Goal: Task Accomplishment & Management: Manage account settings

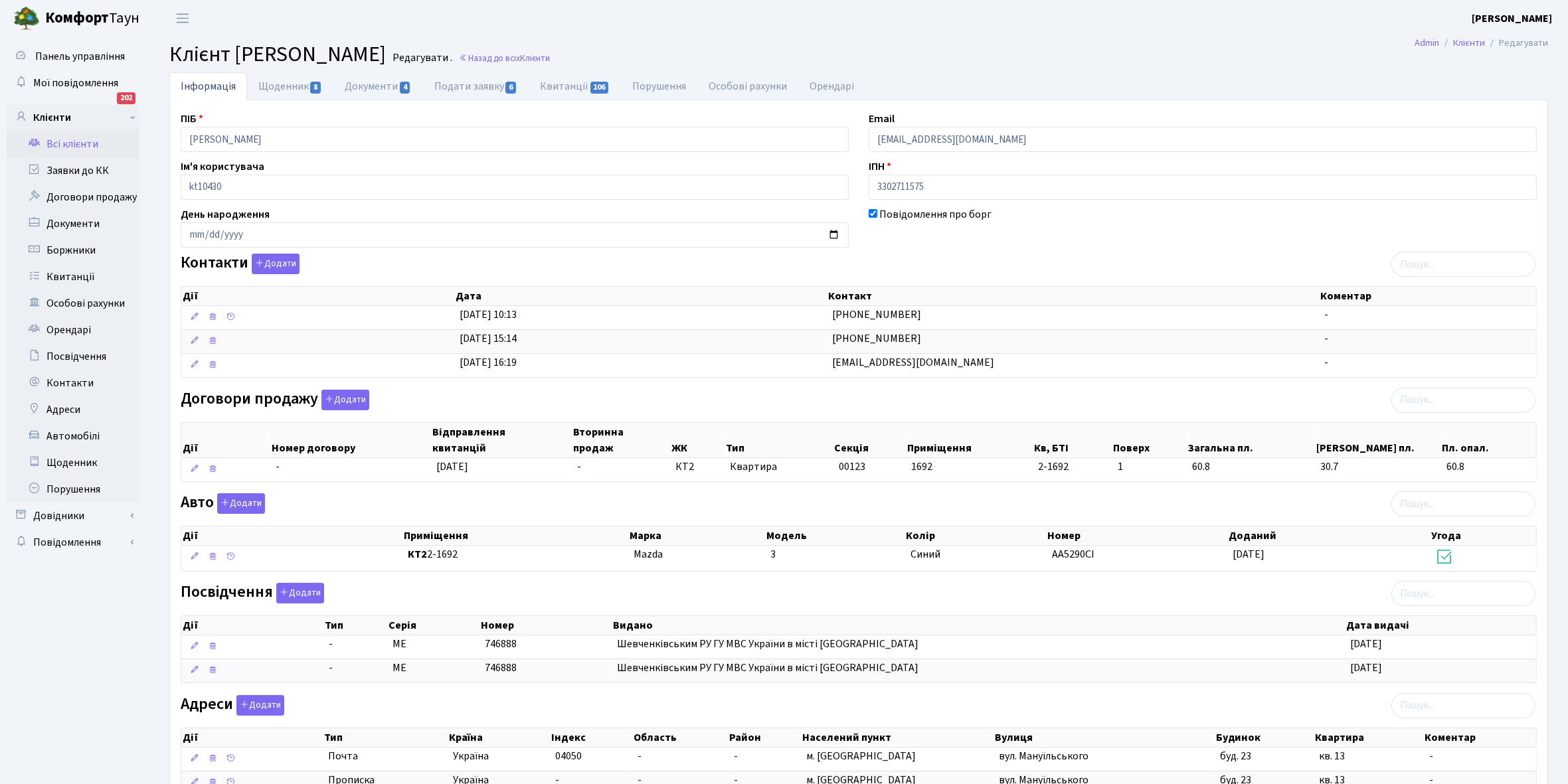
click at [61, 137] on link "Всі клієнти" at bounding box center [73, 144] width 133 height 26
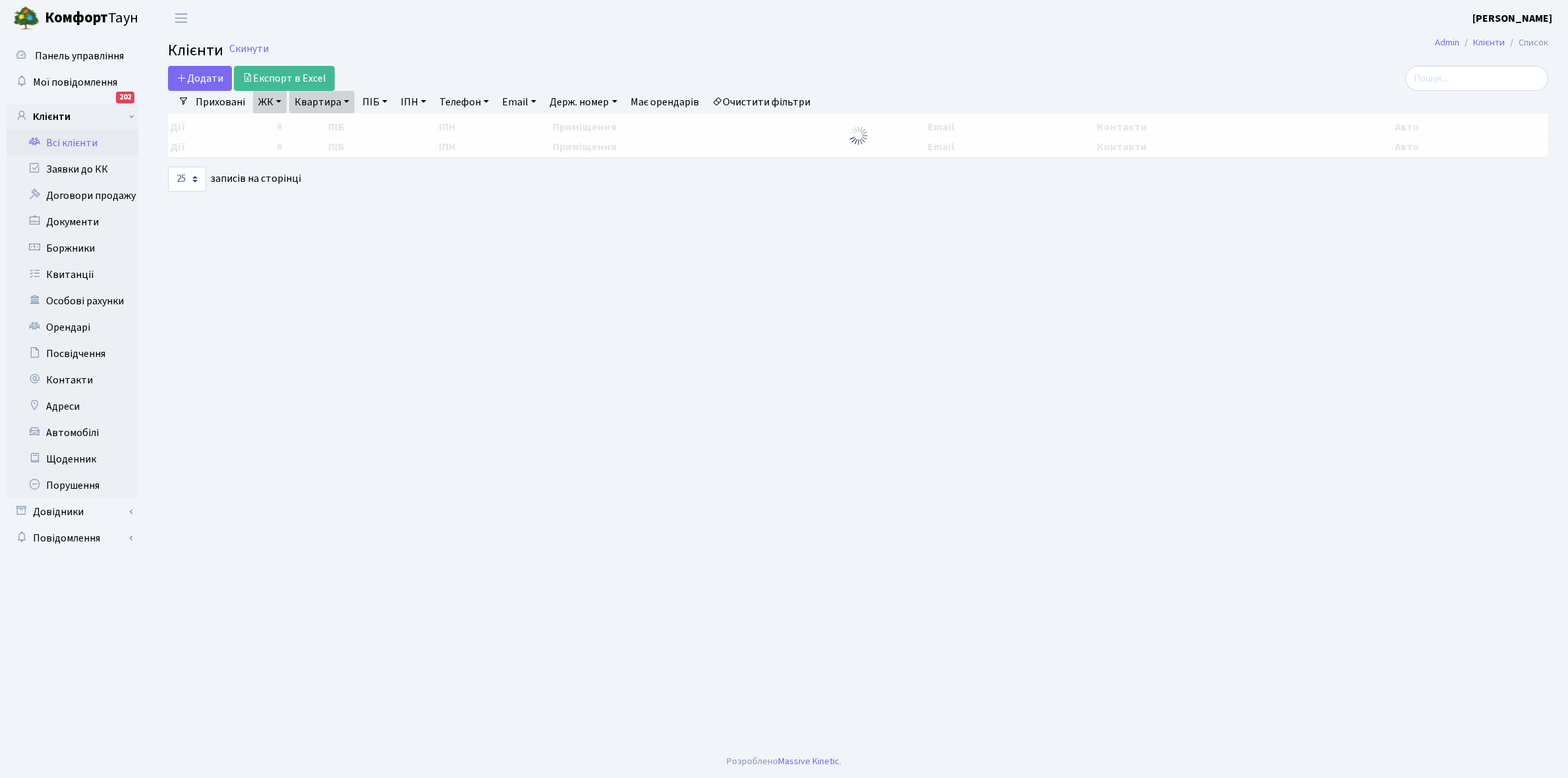
select select "25"
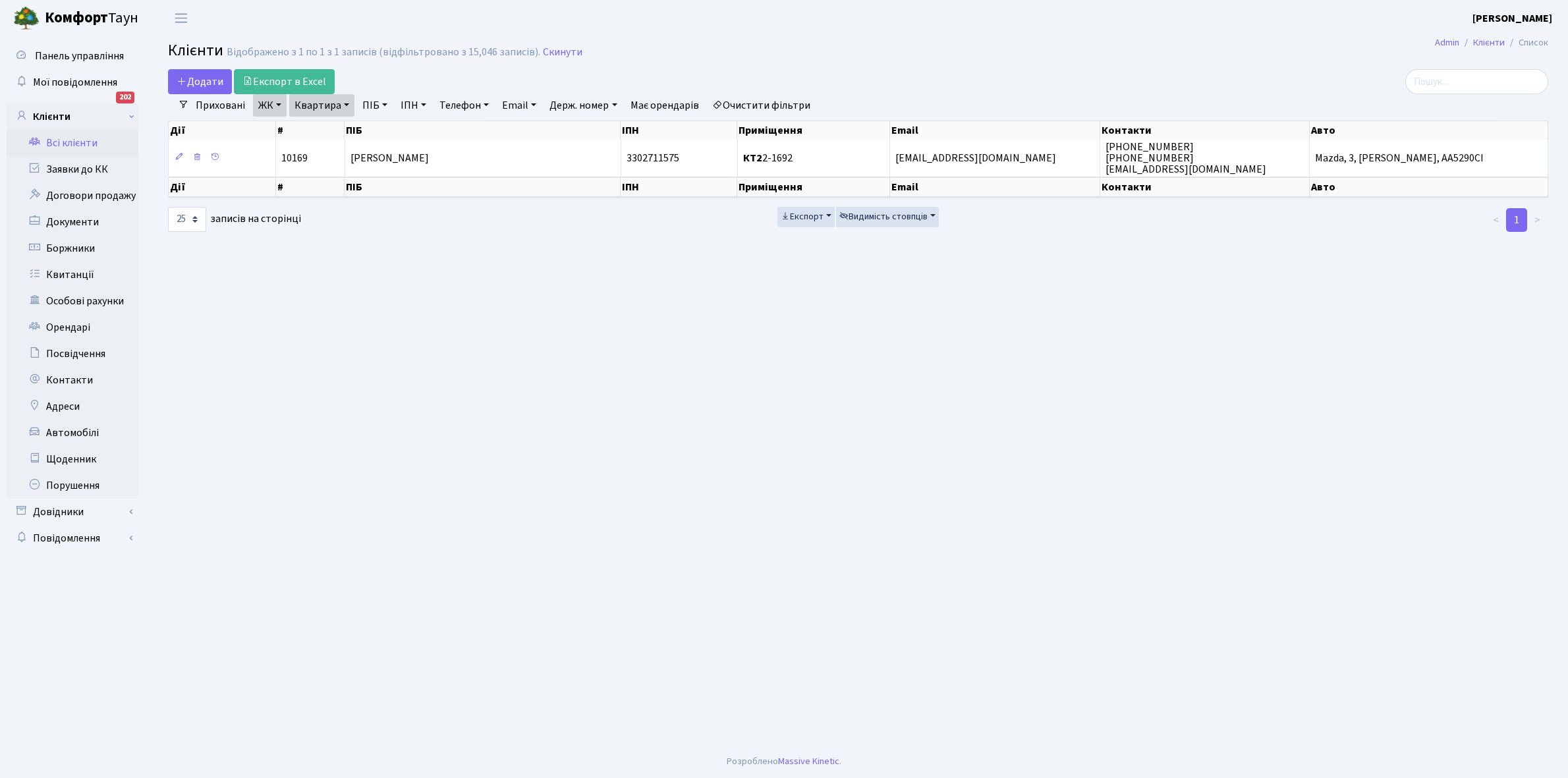
click at [347, 101] on link "Квартира" at bounding box center [322, 105] width 65 height 22
click at [343, 130] on input "2-1692" at bounding box center [328, 131] width 77 height 25
type input "2-875"
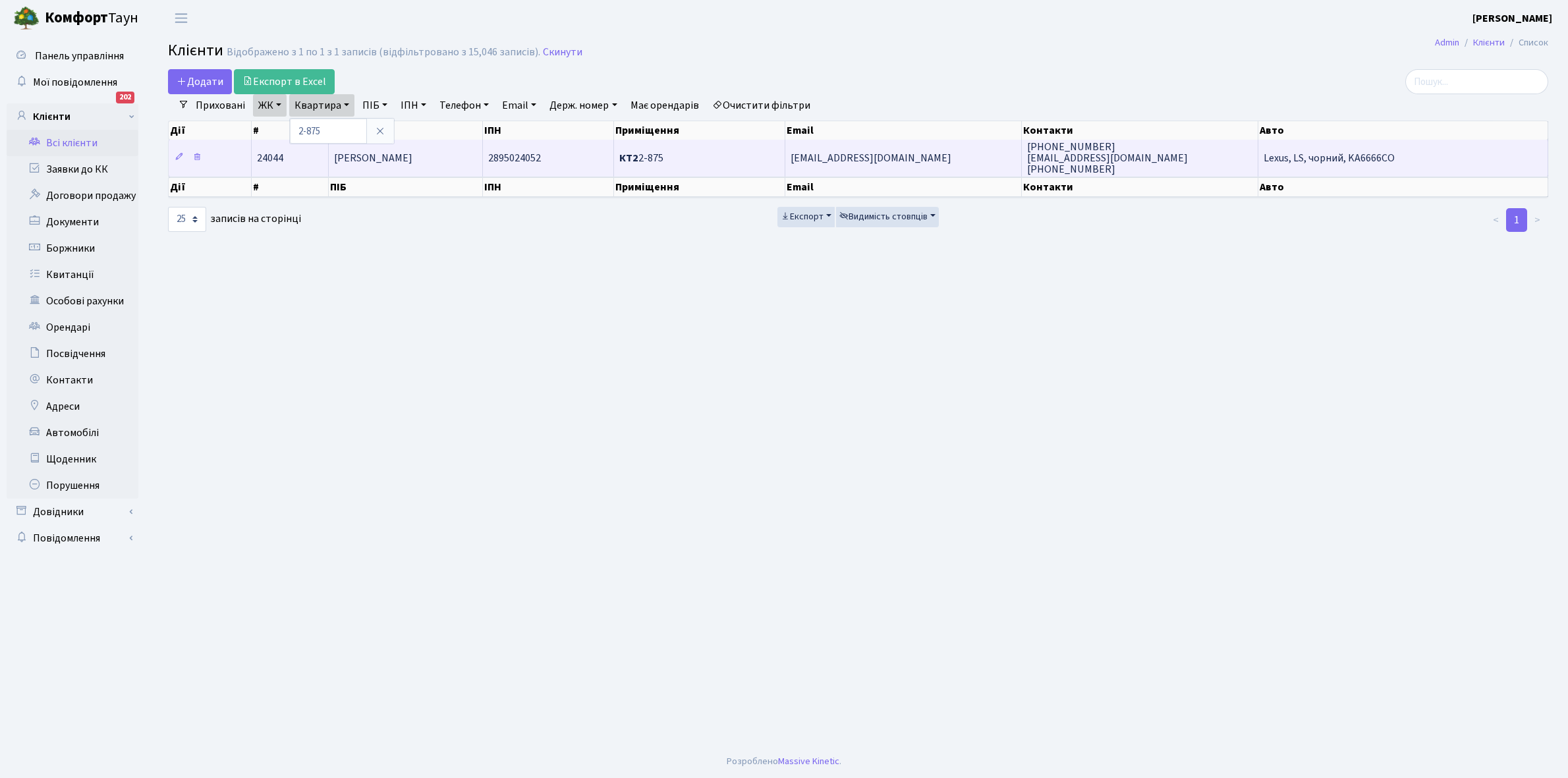
click at [417, 162] on td "[PERSON_NAME]" at bounding box center [406, 158] width 154 height 36
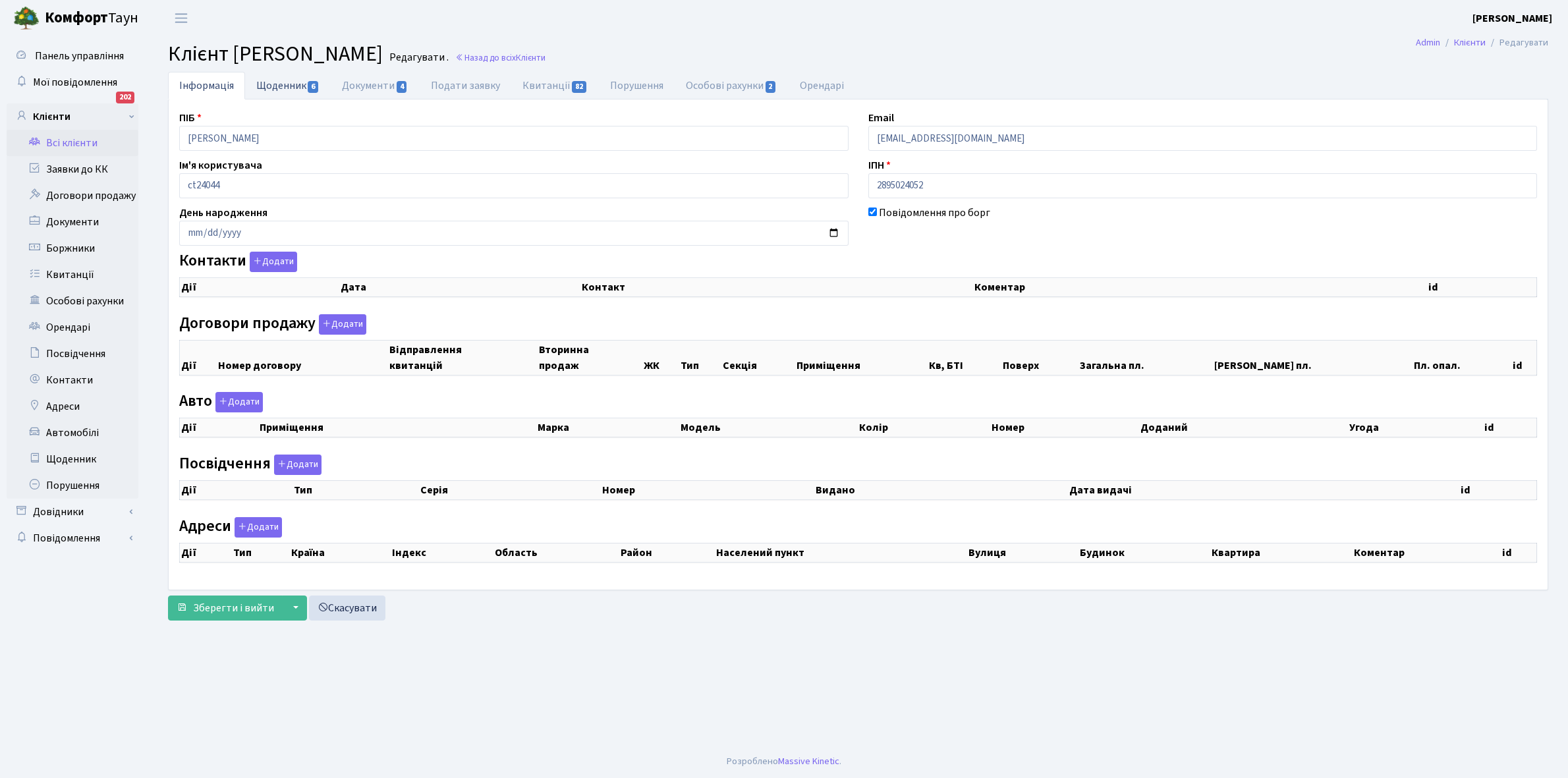
click at [271, 91] on link "Щоденник 6" at bounding box center [288, 85] width 86 height 27
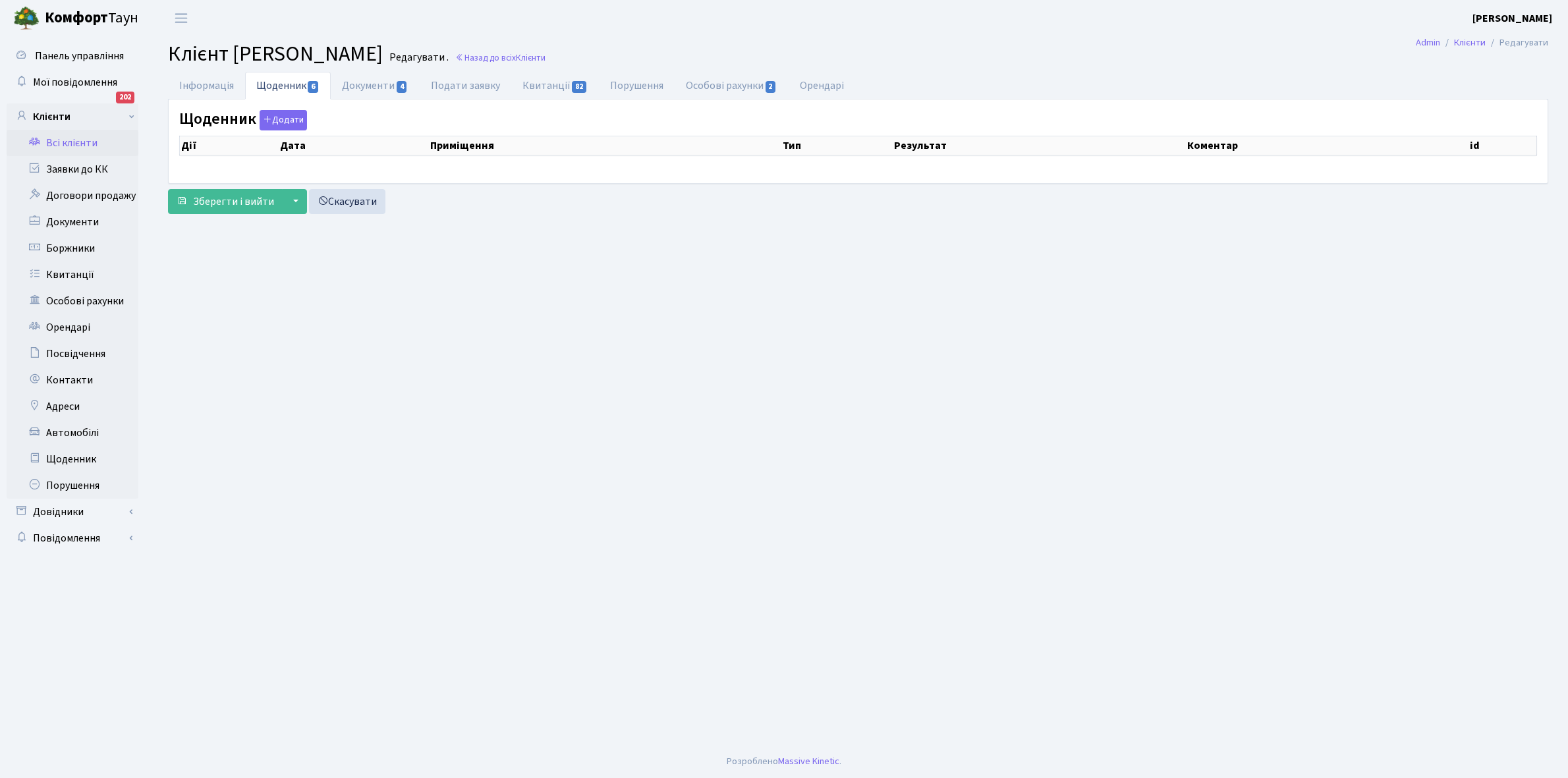
select select "25"
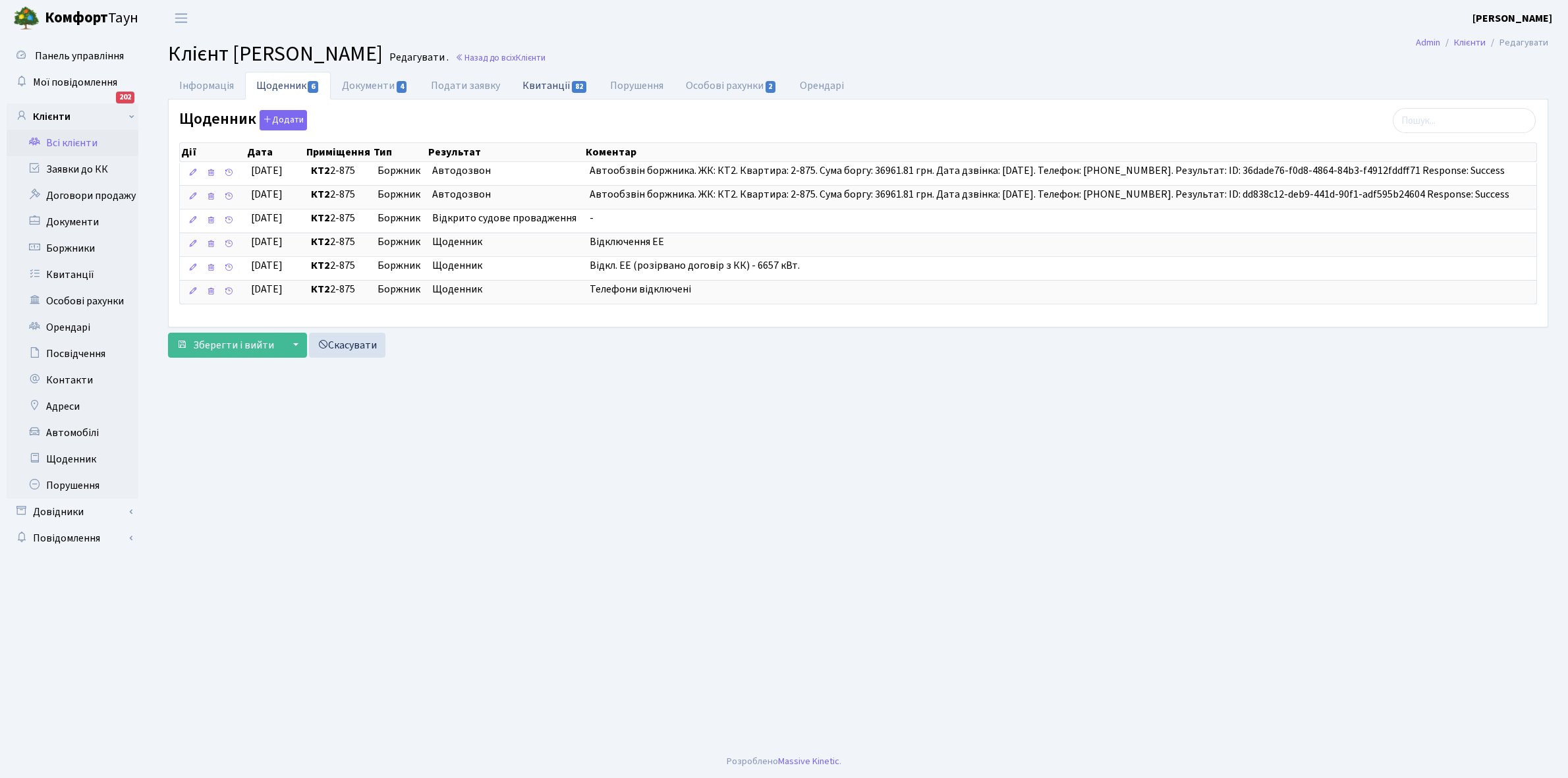
click at [541, 79] on link "Квитанції 82" at bounding box center [555, 85] width 88 height 27
select select "25"
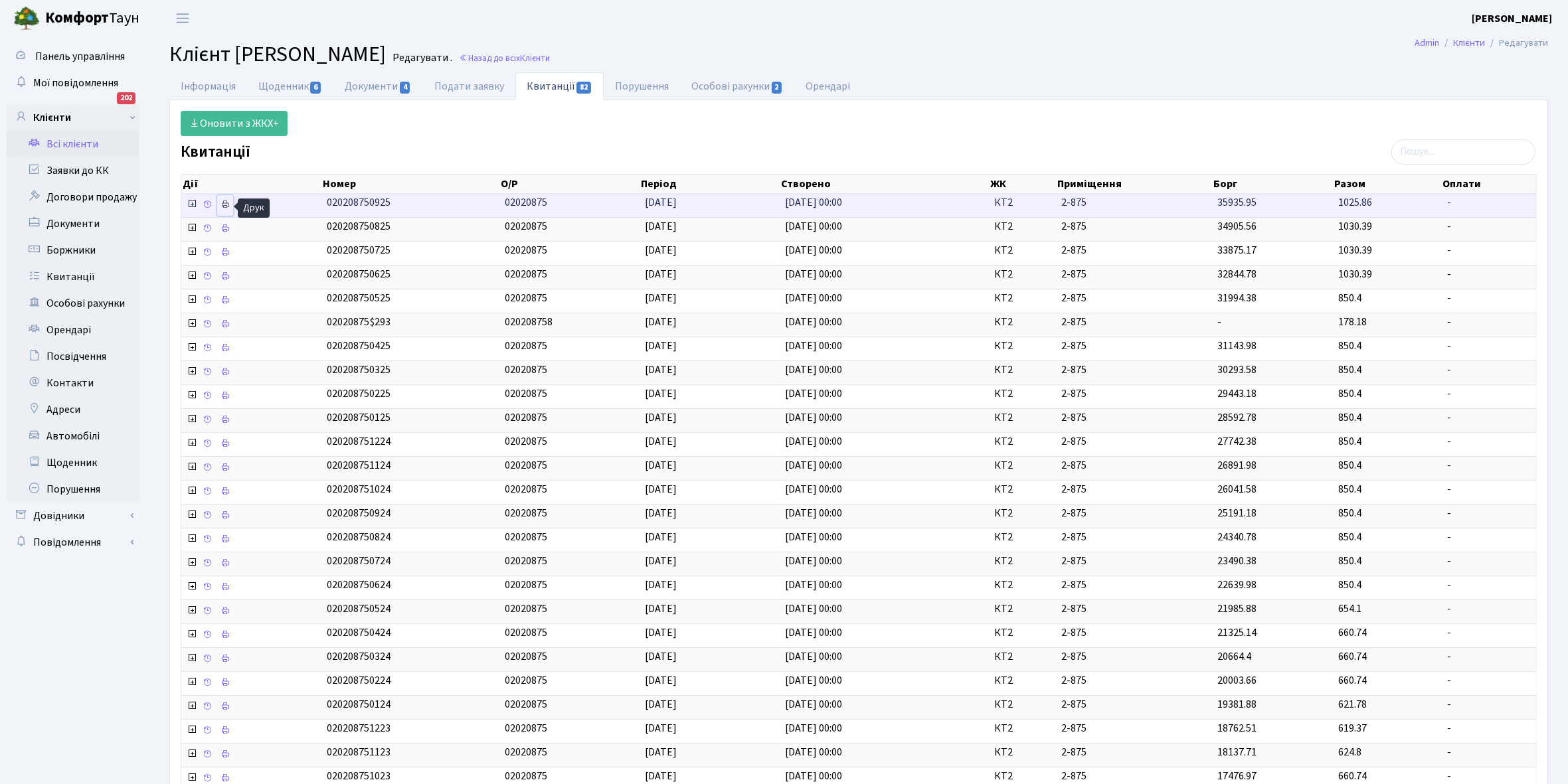
click at [230, 200] on icon at bounding box center [224, 204] width 9 height 9
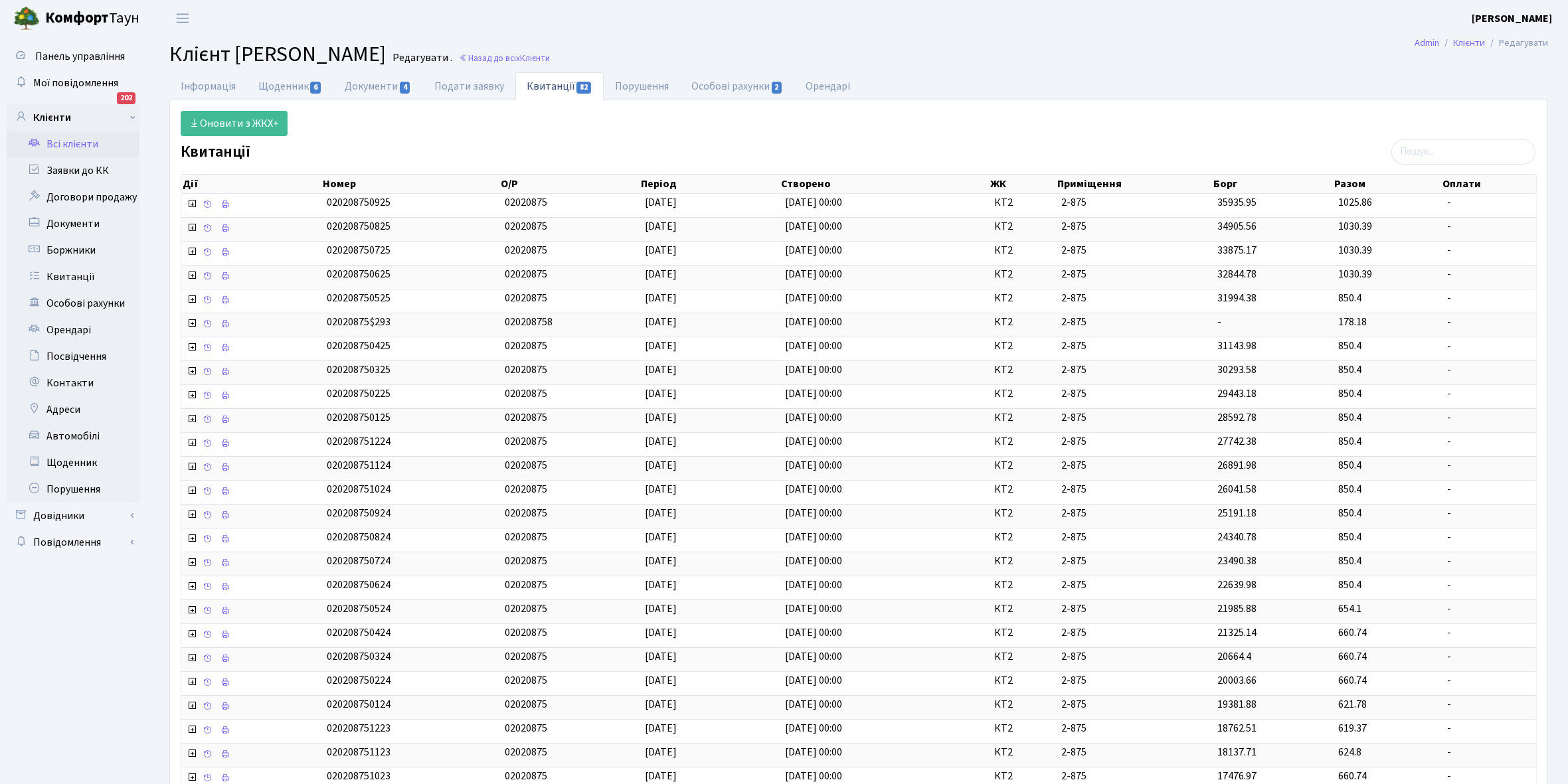
click at [78, 135] on link "Всі клієнти" at bounding box center [73, 144] width 133 height 26
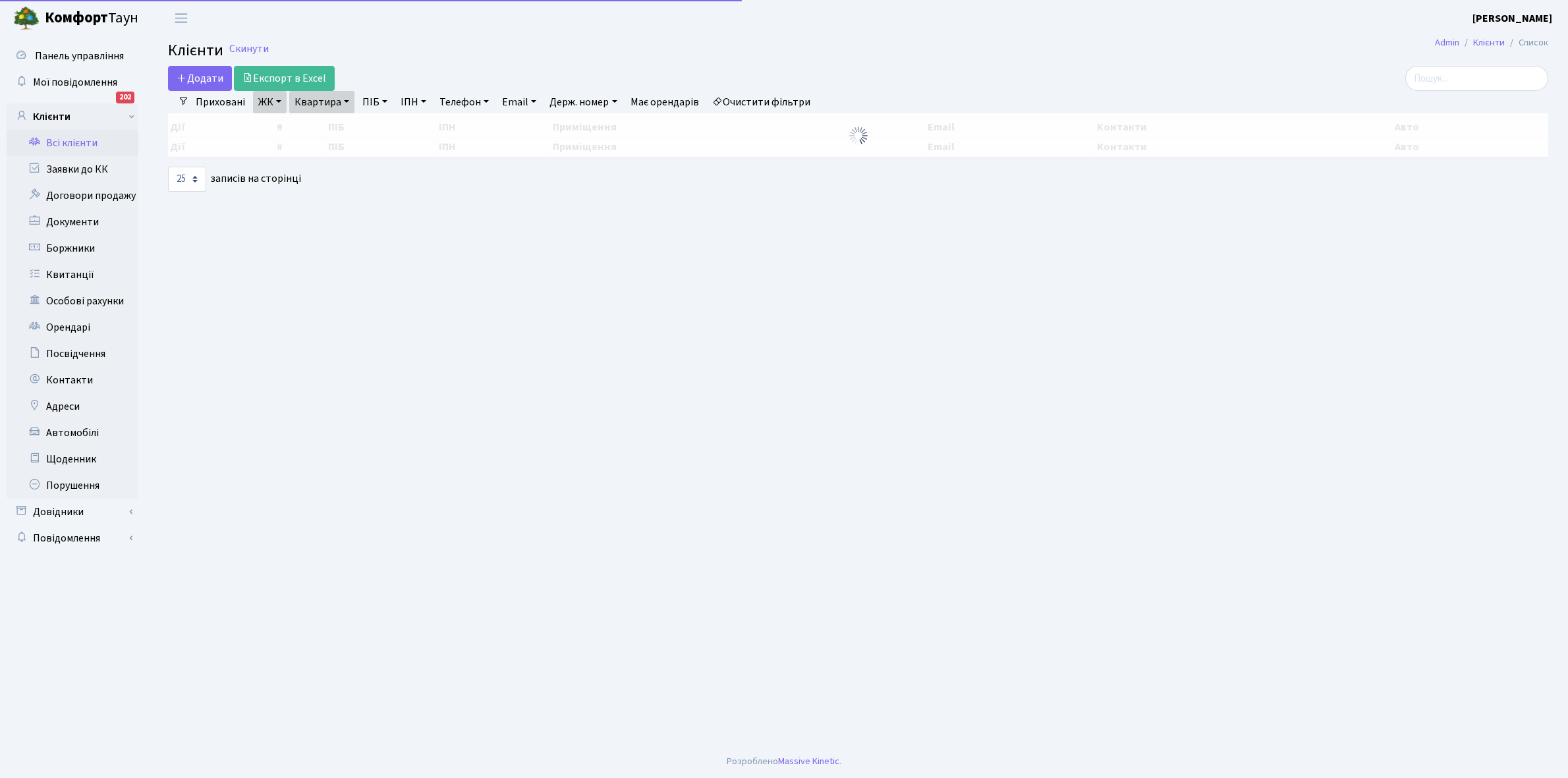
select select "25"
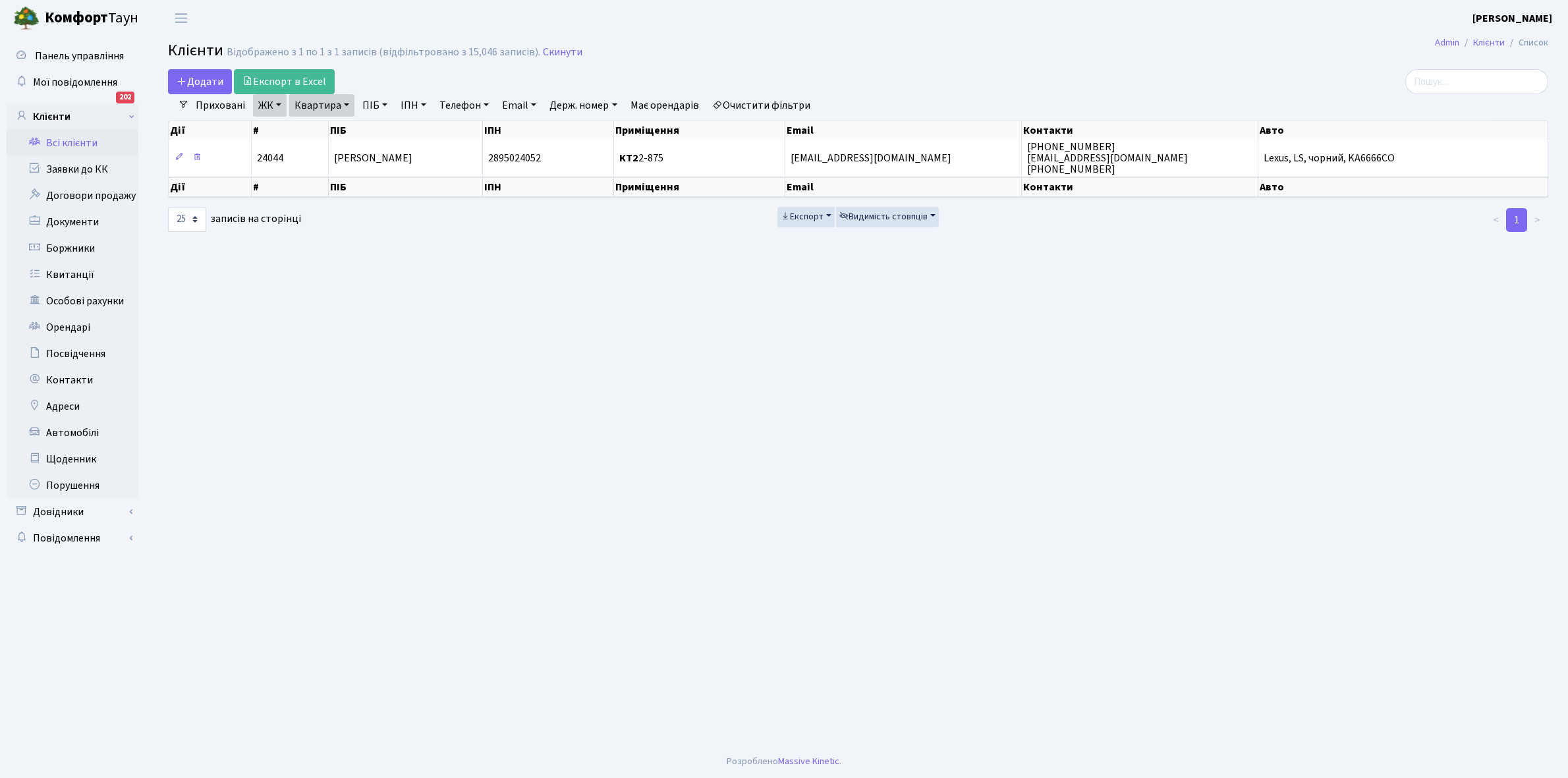
click at [347, 106] on link "Квартира" at bounding box center [322, 105] width 65 height 22
click at [338, 124] on input "2-875" at bounding box center [328, 131] width 77 height 25
type input "2-878"
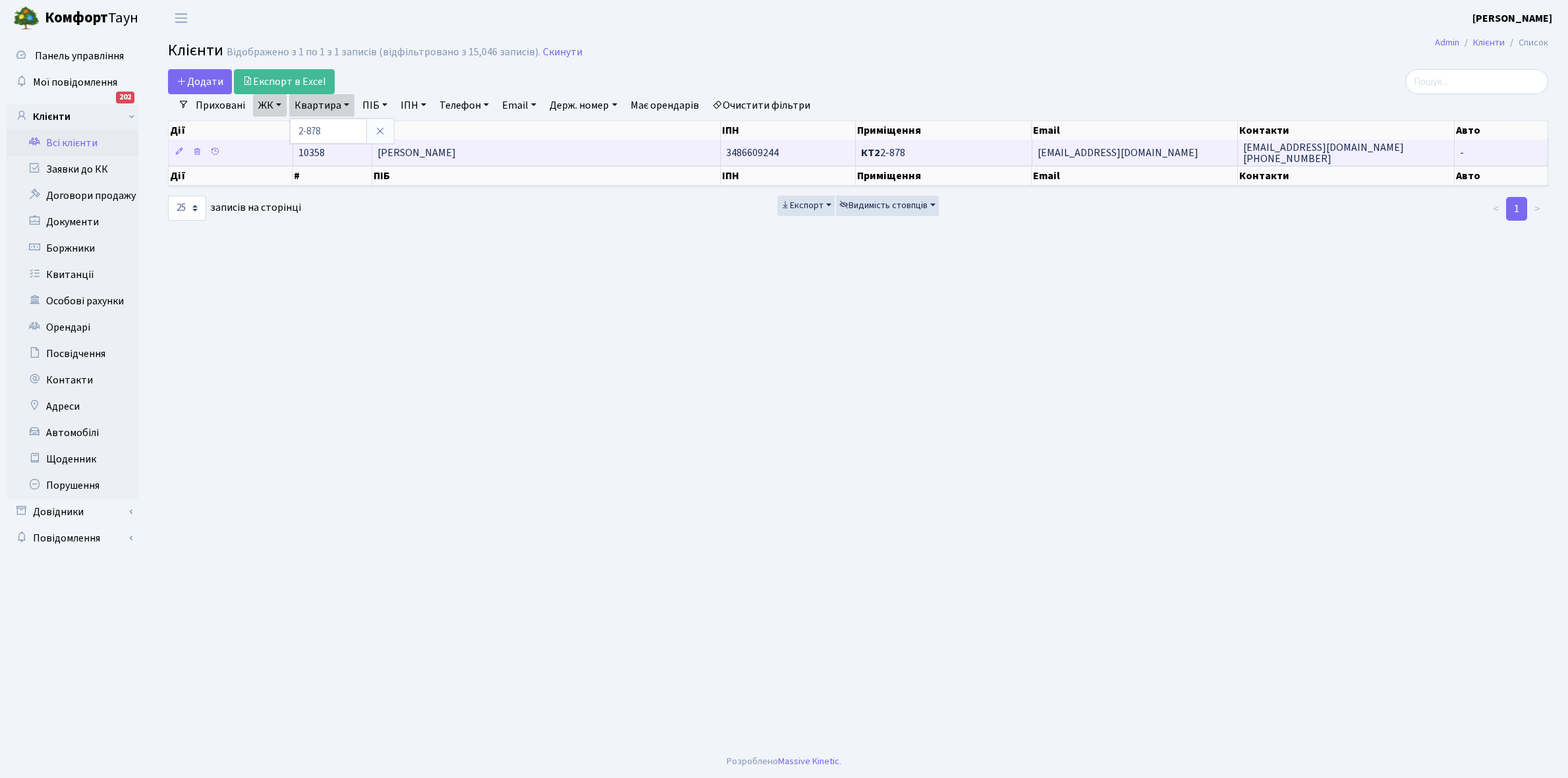
click at [577, 148] on td "[PERSON_NAME]" at bounding box center [546, 152] width 348 height 25
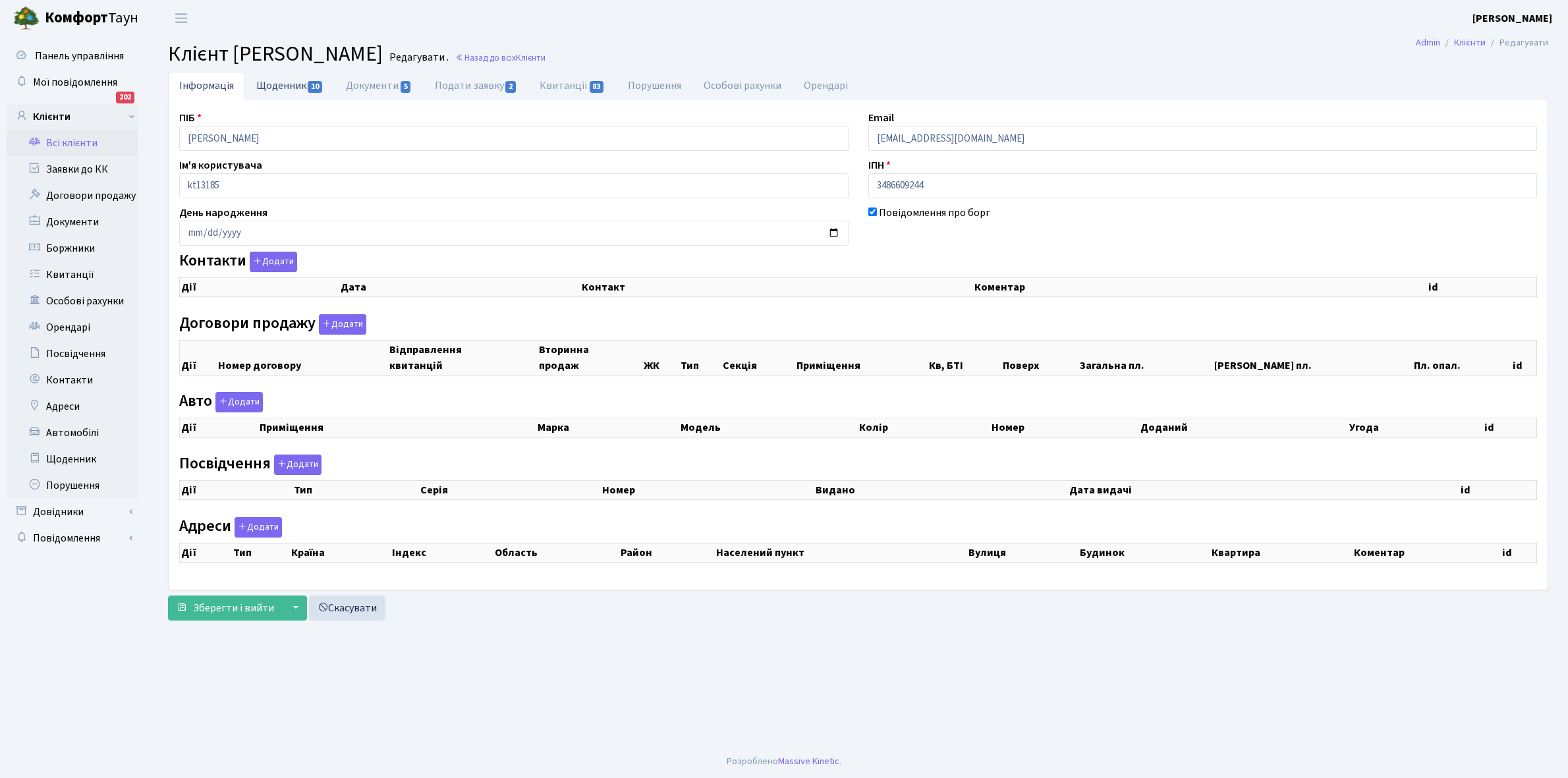
checkbox input "true"
select select "25"
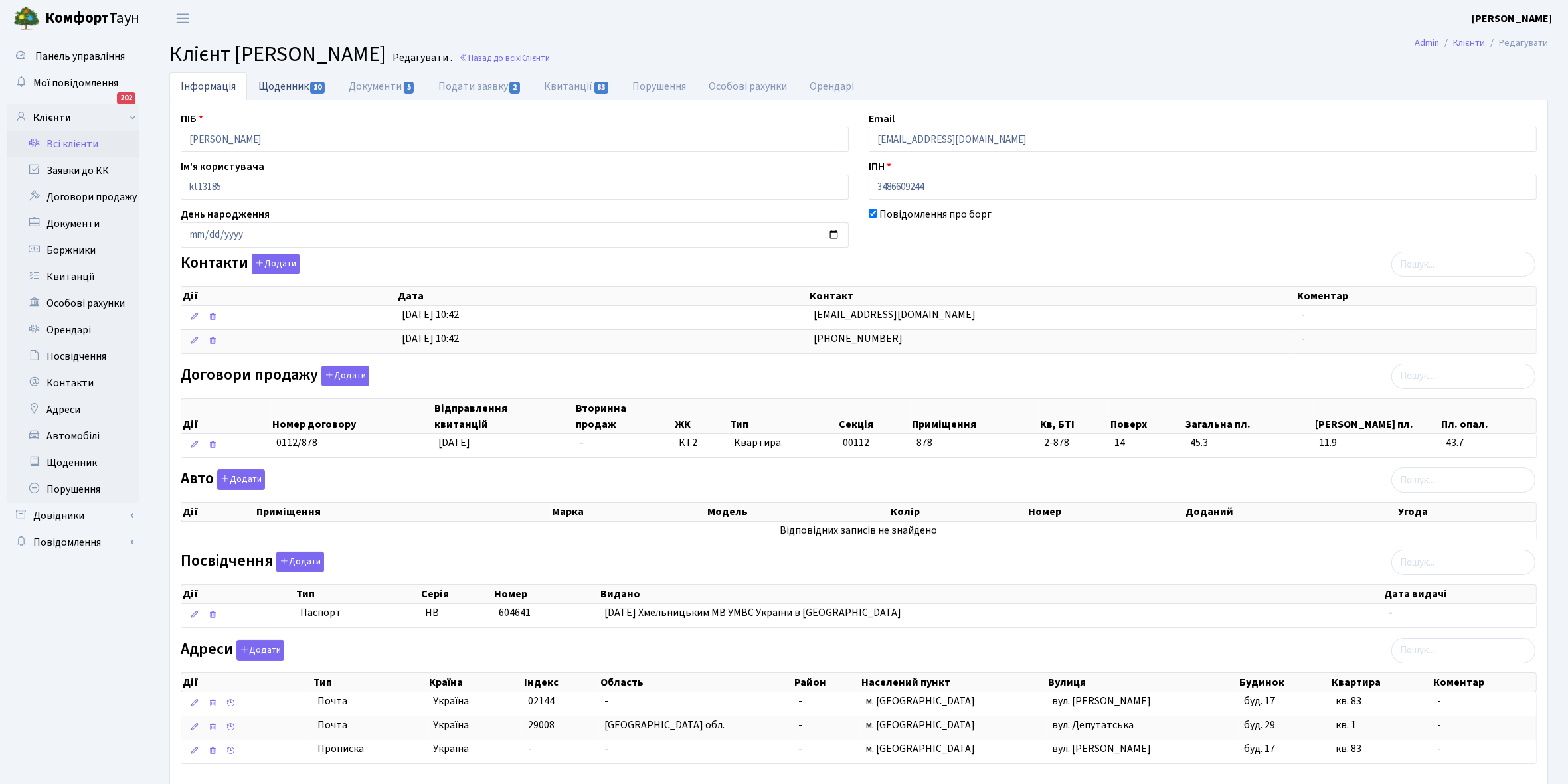
click at [265, 83] on link "Щоденник 10" at bounding box center [293, 86] width 91 height 27
select select "25"
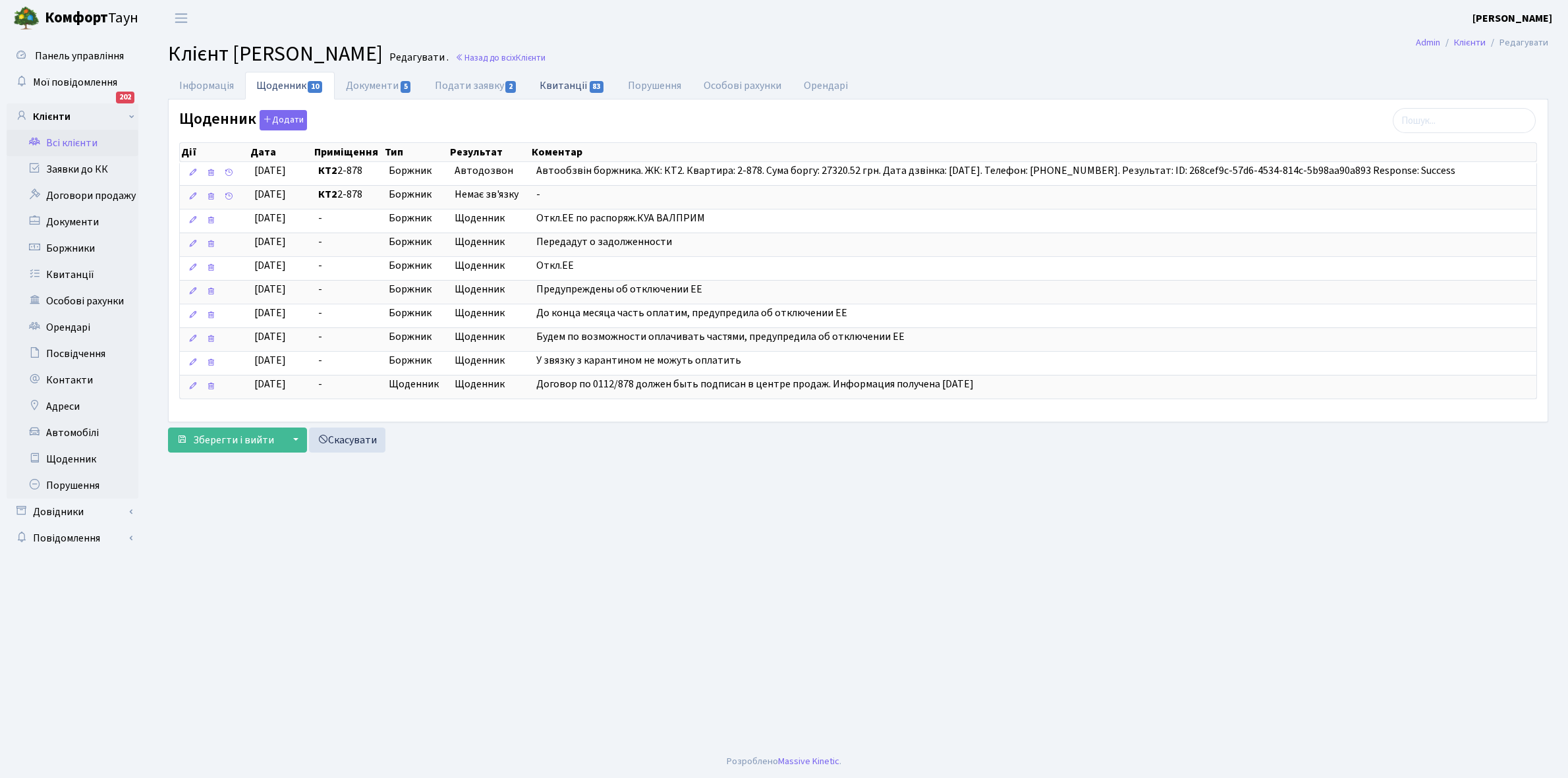
click at [560, 83] on link "Квитанції 83" at bounding box center [572, 85] width 88 height 27
select select "25"
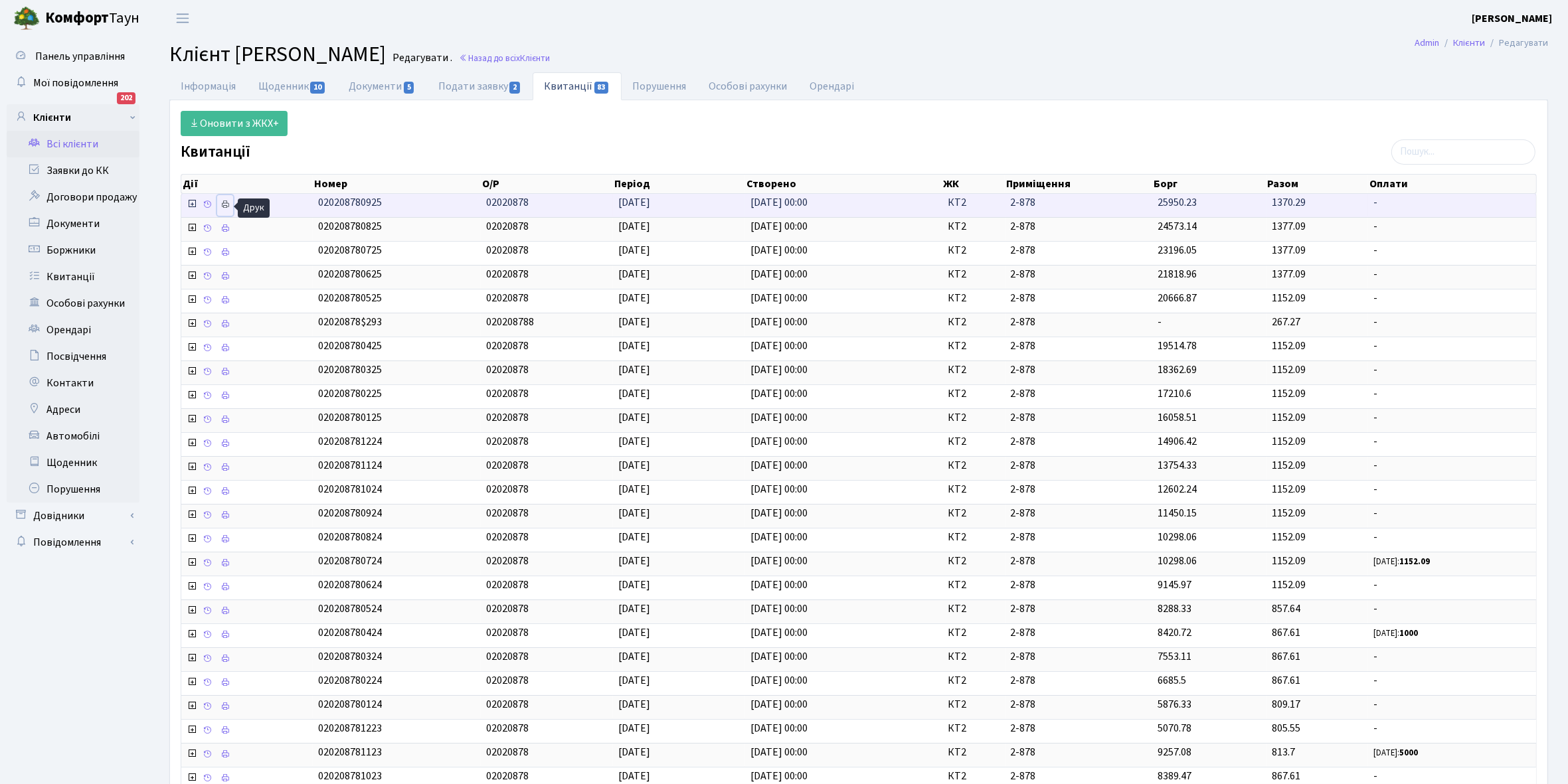
click at [223, 206] on icon at bounding box center [224, 204] width 9 height 9
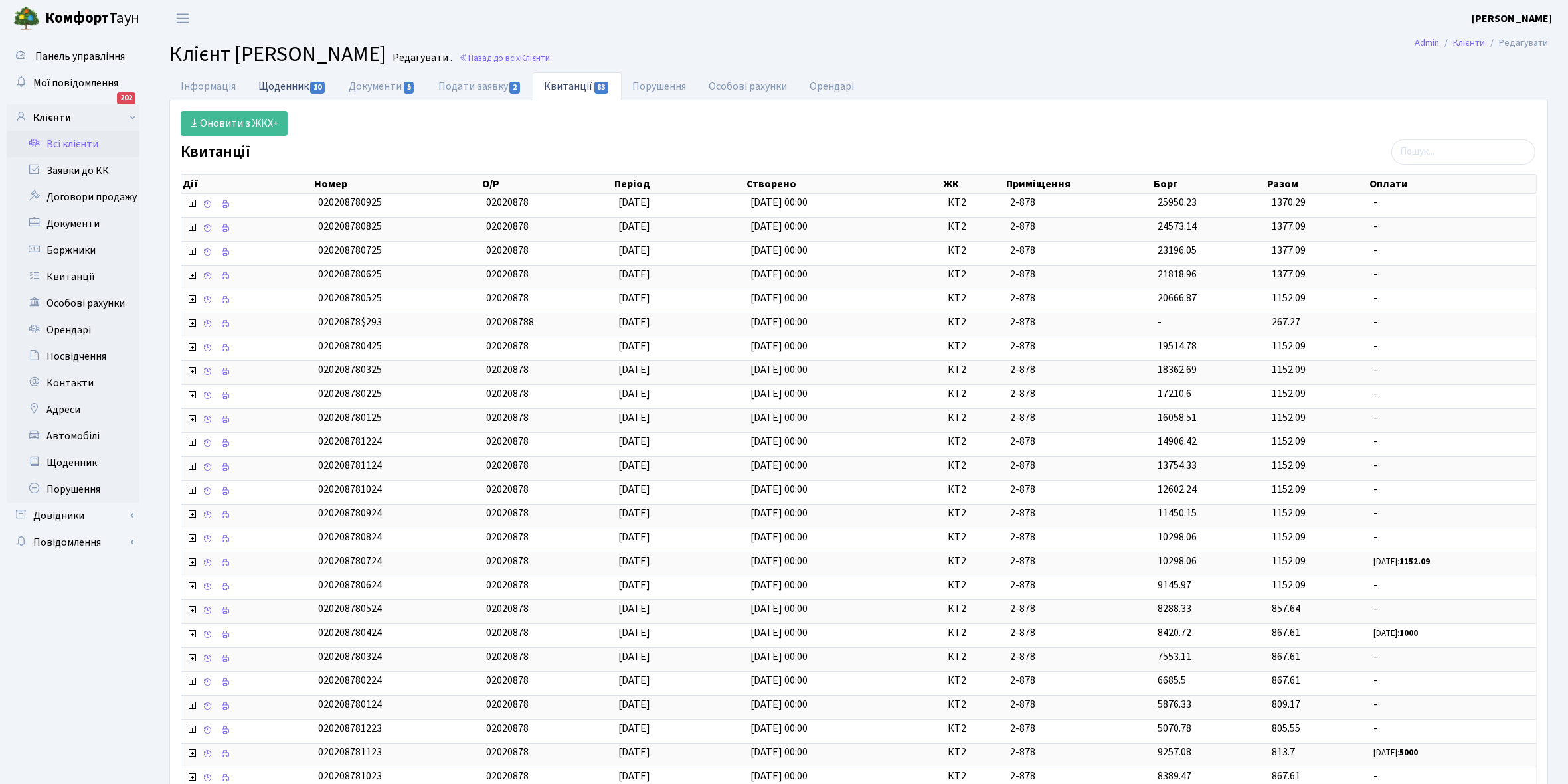
click at [274, 85] on link "Щоденник 10" at bounding box center [293, 86] width 91 height 27
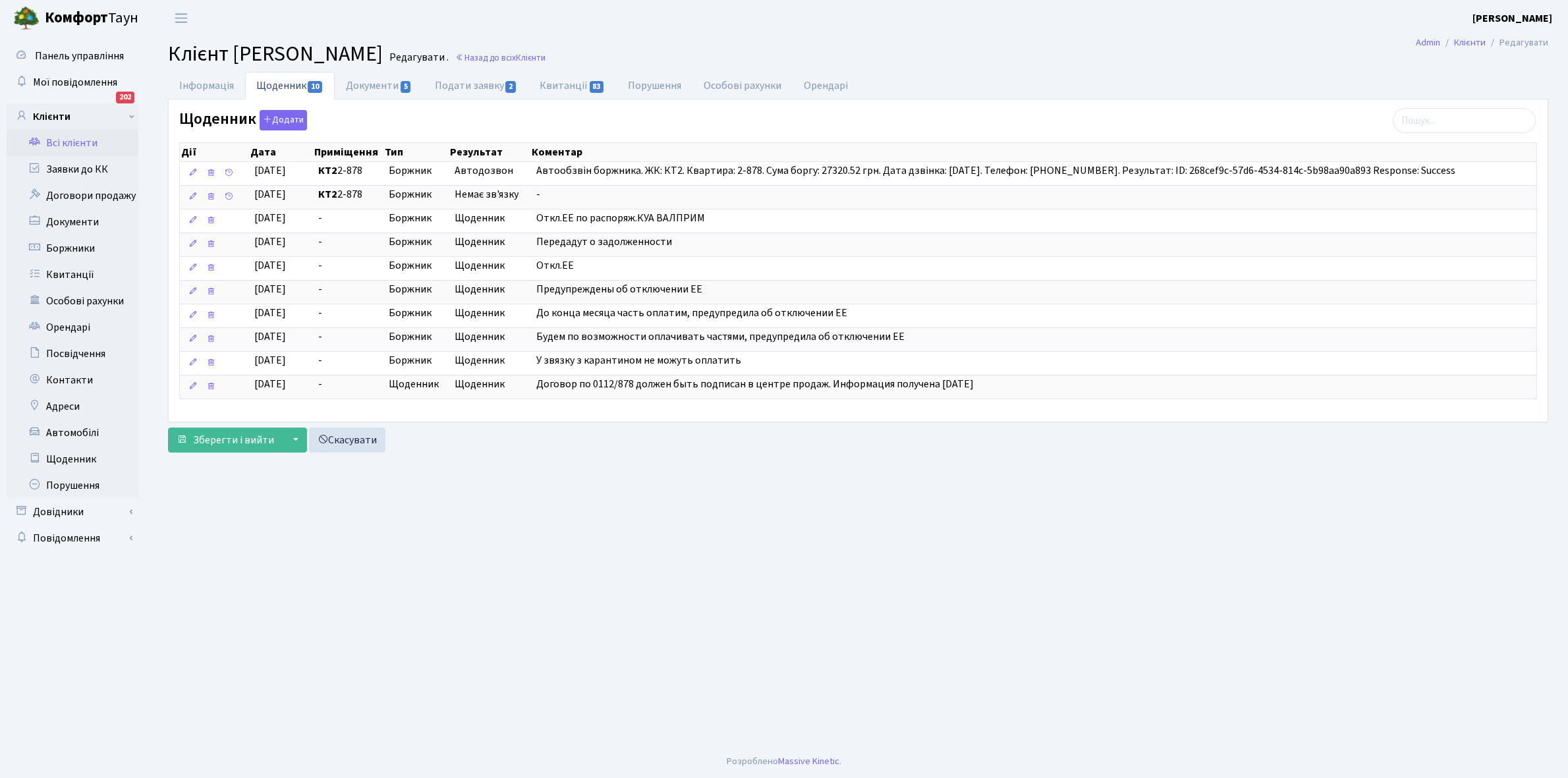
click at [77, 135] on link "Всі клієнти" at bounding box center [72, 143] width 132 height 26
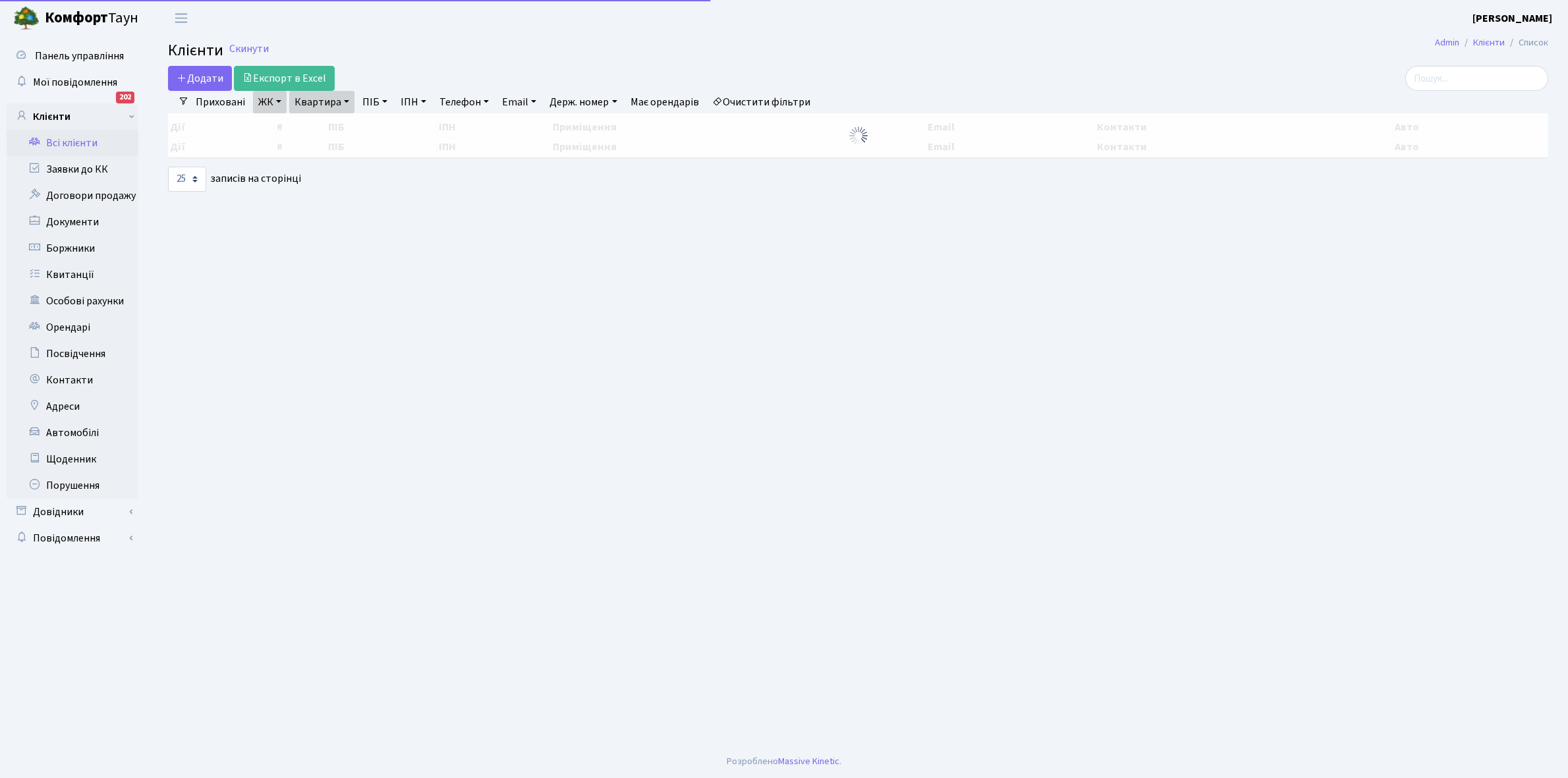
select select "25"
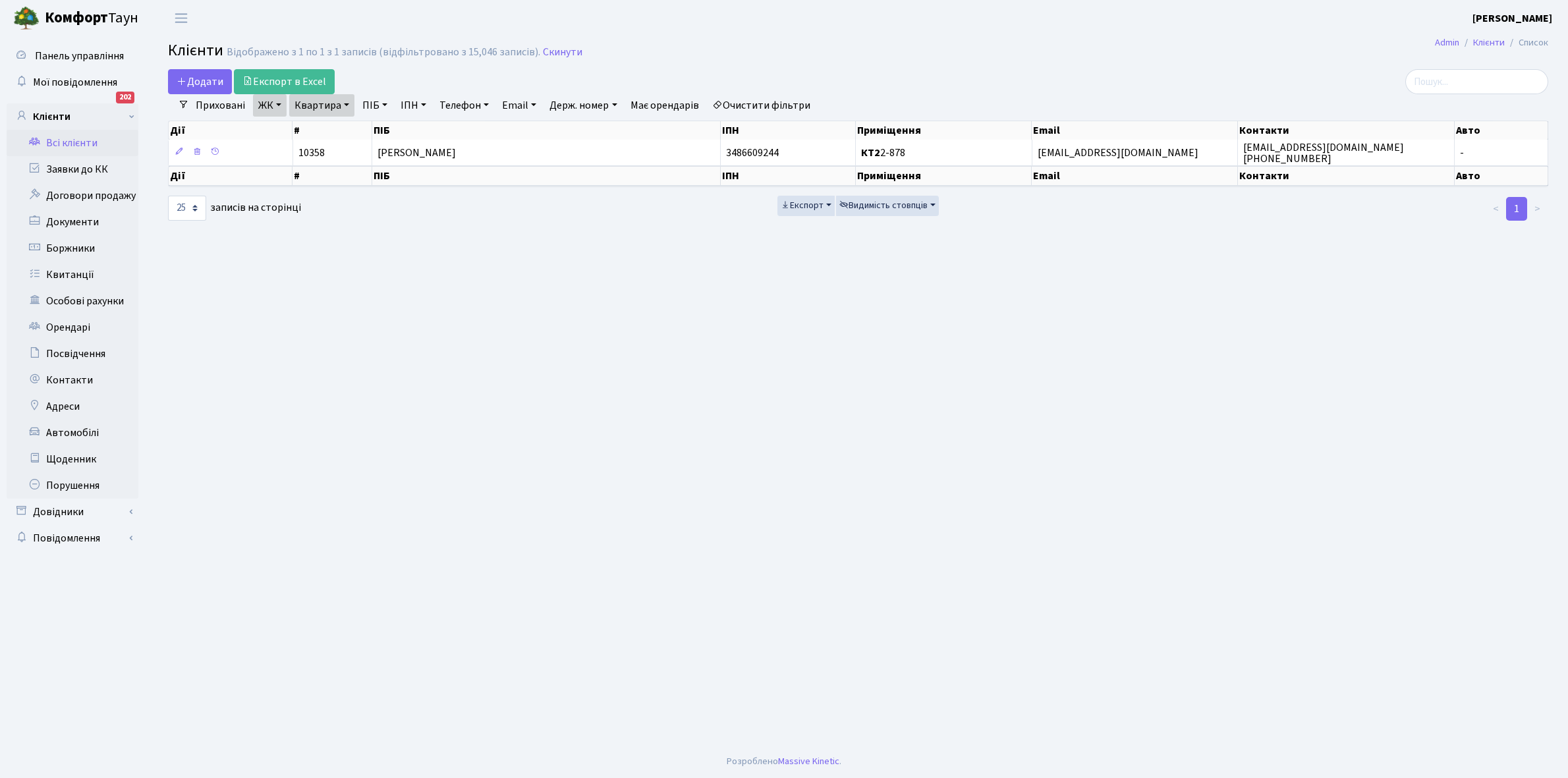
click at [346, 106] on link "Квартира" at bounding box center [322, 105] width 65 height 22
click at [344, 129] on input "2-878" at bounding box center [328, 131] width 77 height 25
type input "2-889"
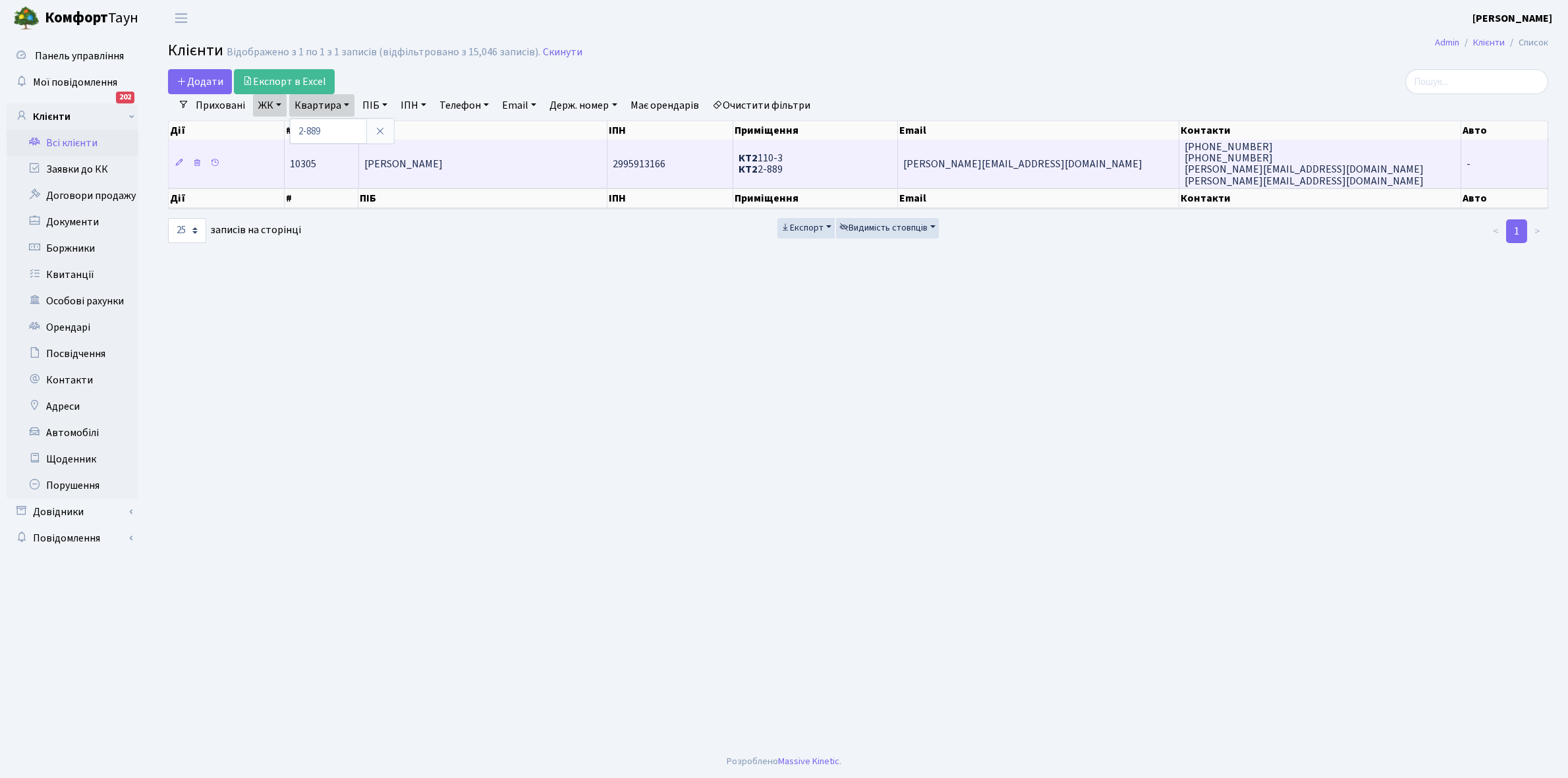
click at [537, 163] on td "[PERSON_NAME]" at bounding box center [483, 164] width 249 height 47
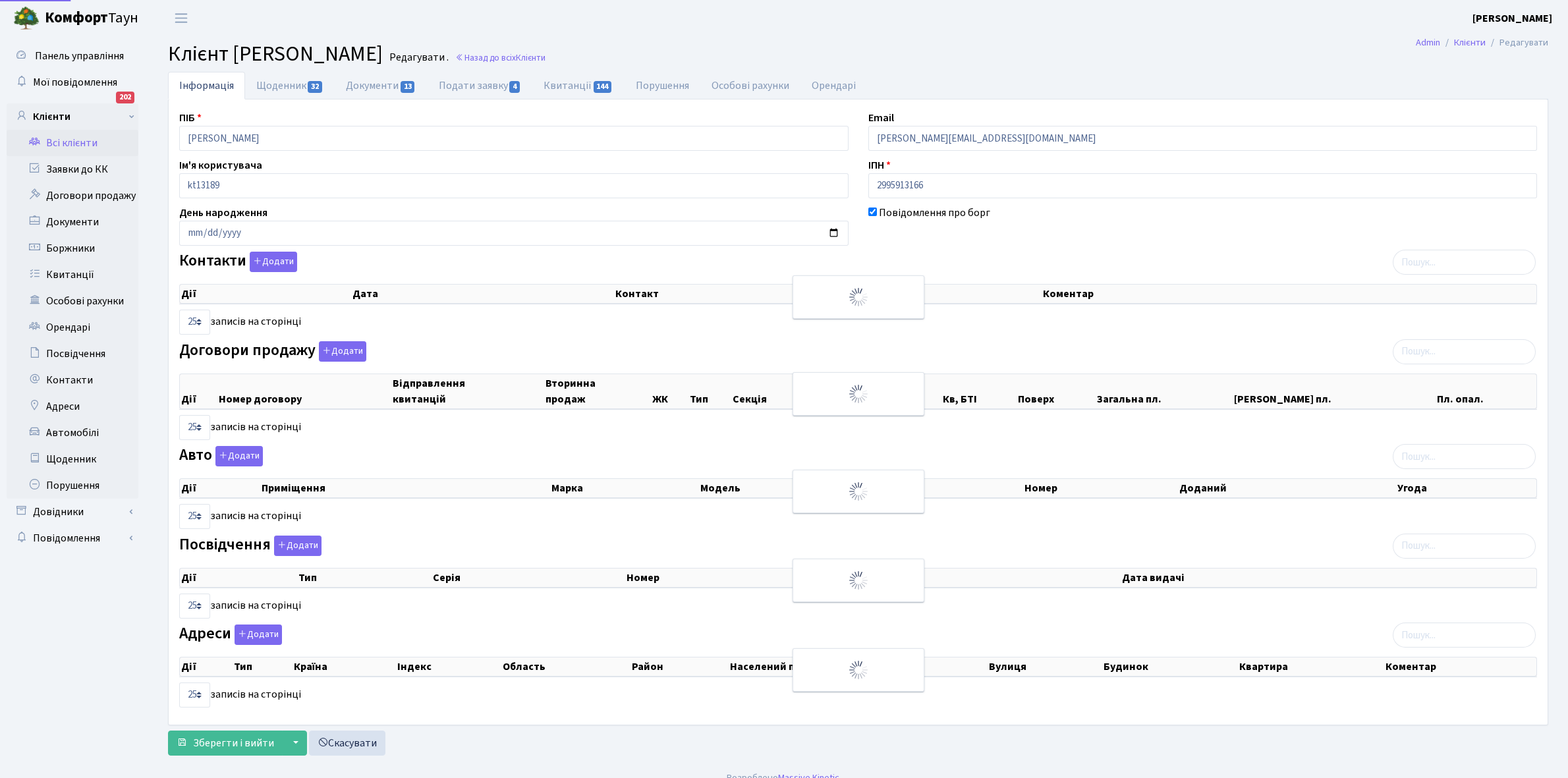
select select "25"
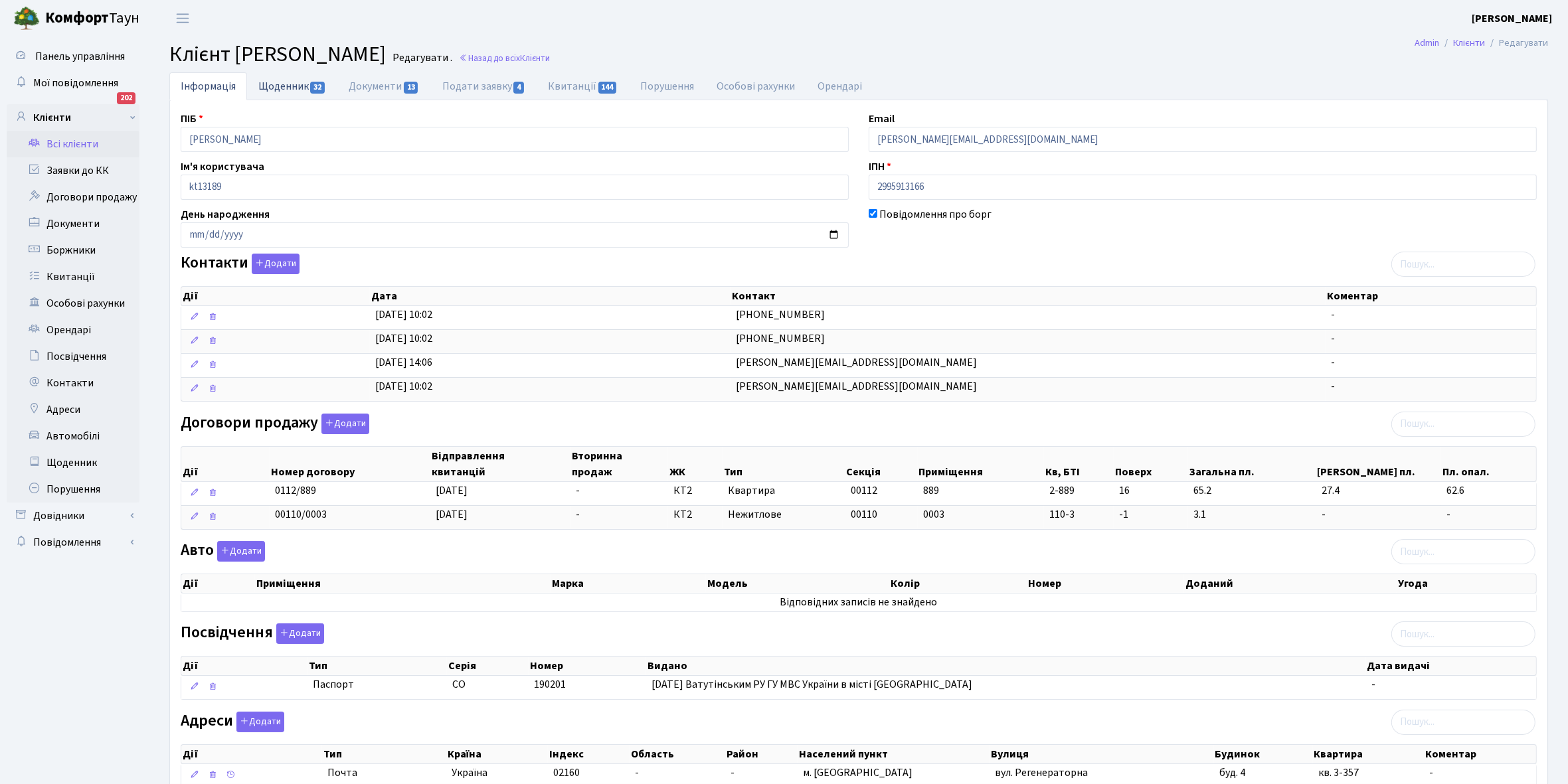
click at [279, 84] on link "Щоденник 32" at bounding box center [293, 86] width 91 height 27
select select "25"
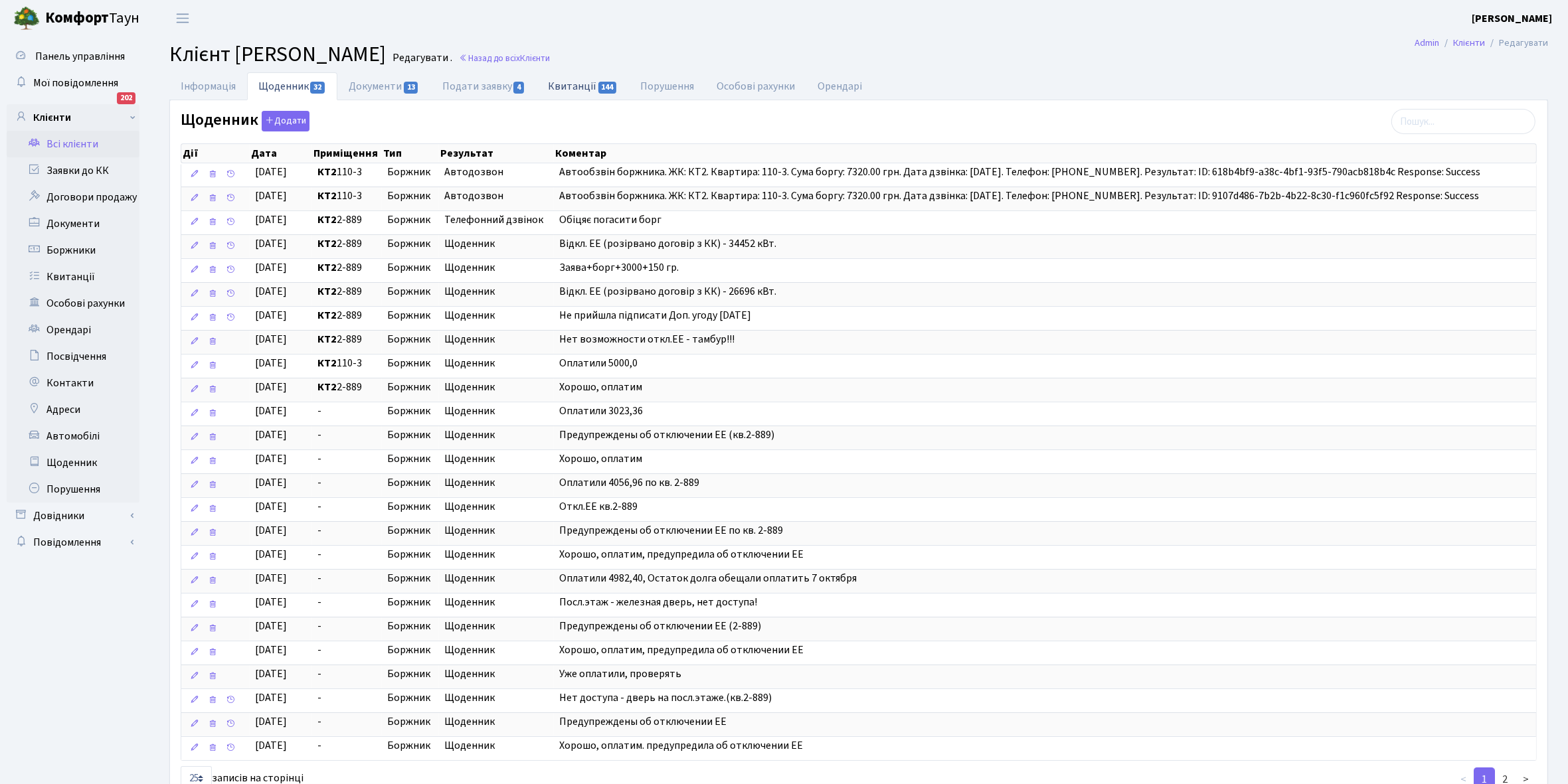
click at [570, 87] on link "Квитанції 144" at bounding box center [583, 86] width 92 height 27
select select "25"
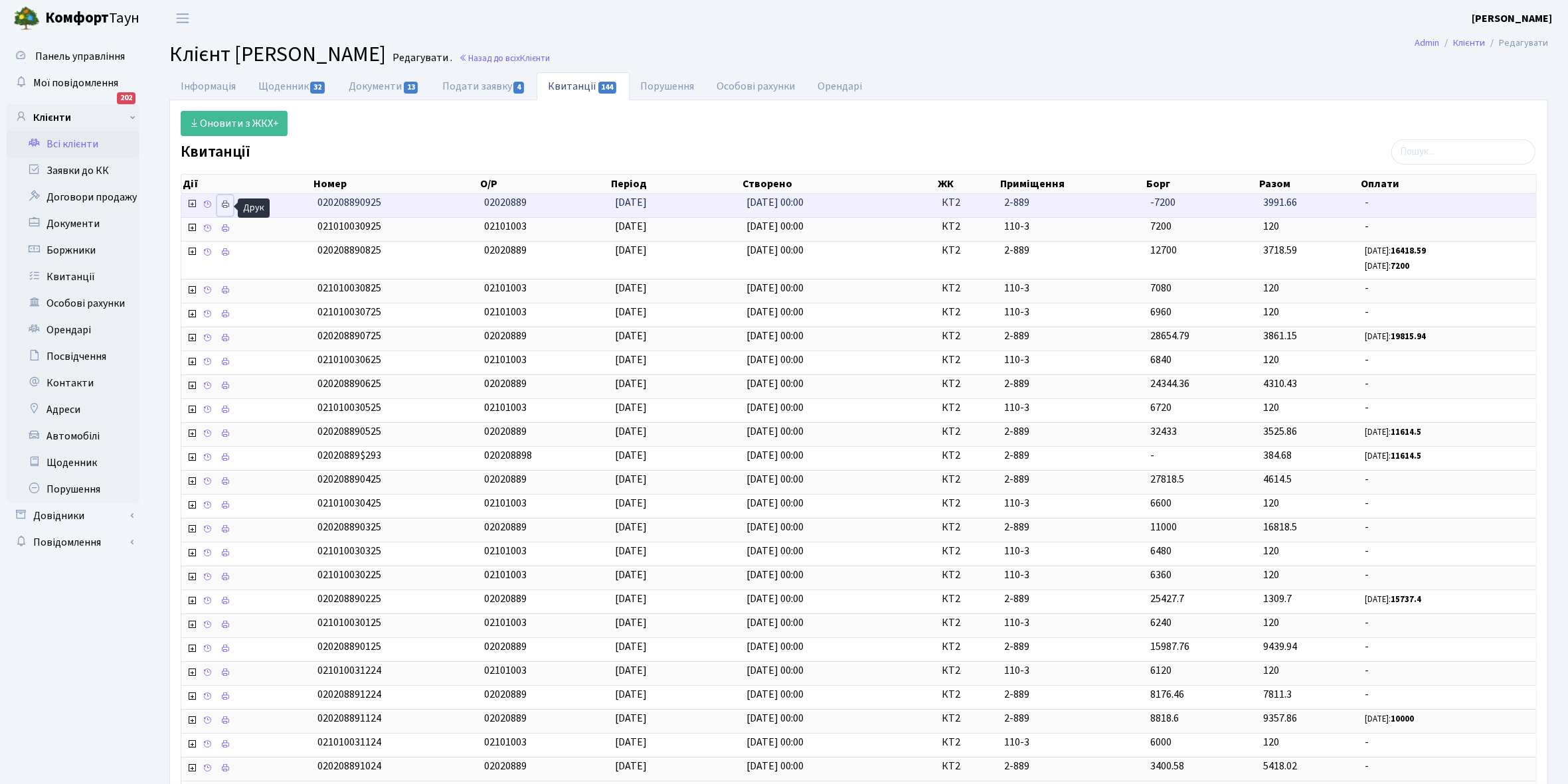
click at [223, 206] on icon at bounding box center [224, 204] width 9 height 9
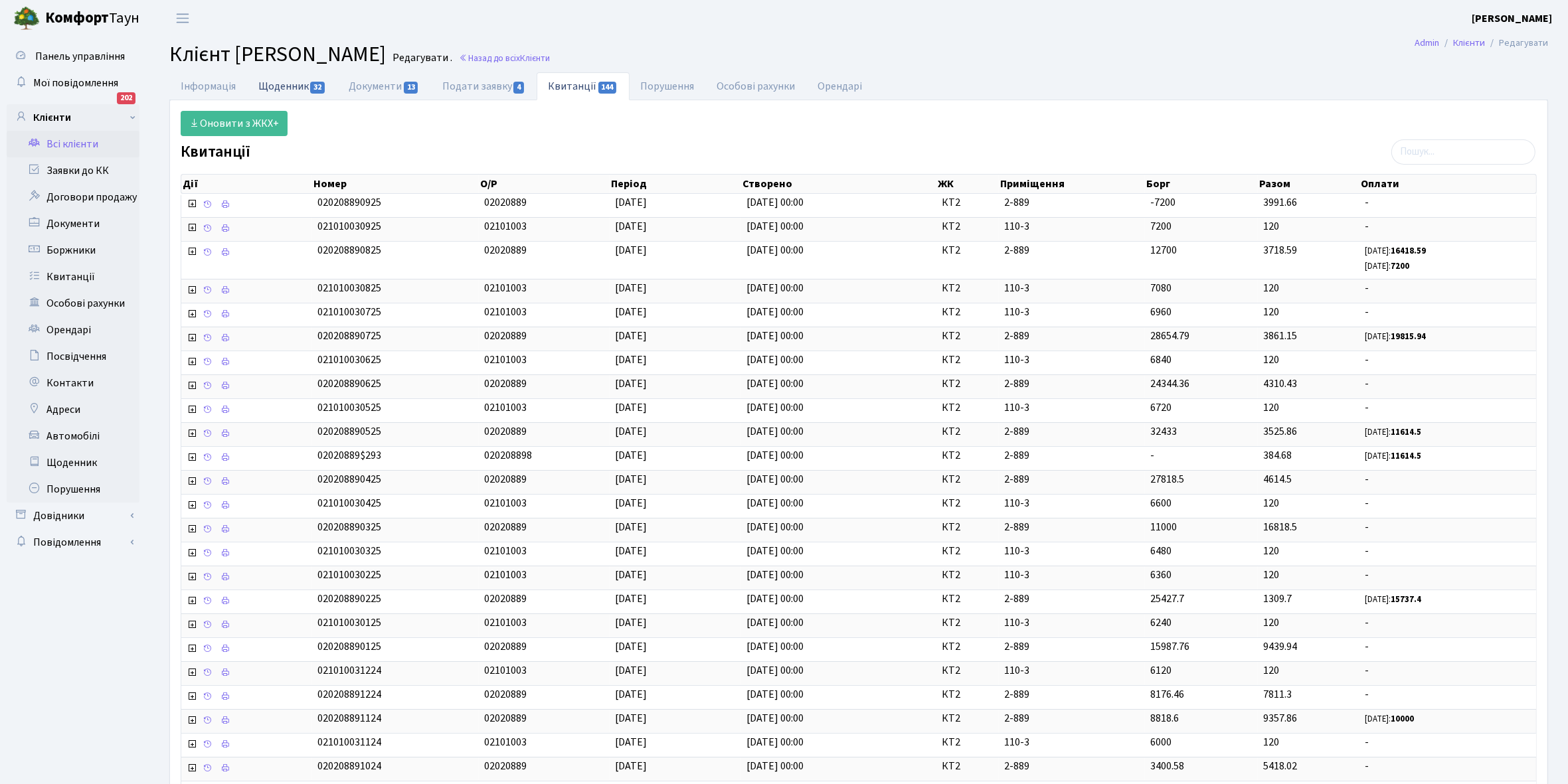
click at [278, 80] on link "Щоденник 32" at bounding box center [293, 86] width 91 height 27
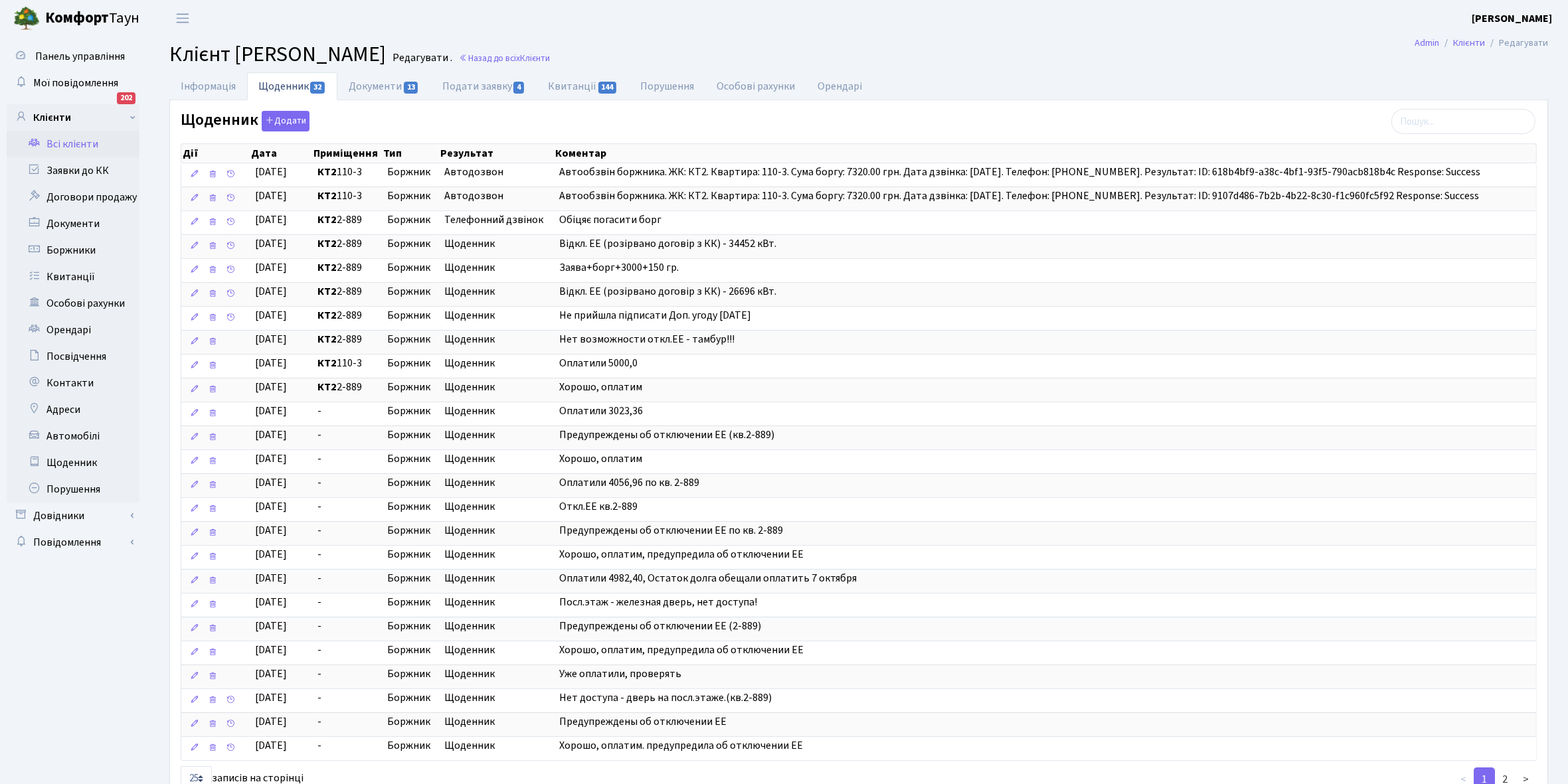
click at [83, 146] on link "Всі клієнти" at bounding box center [73, 144] width 133 height 26
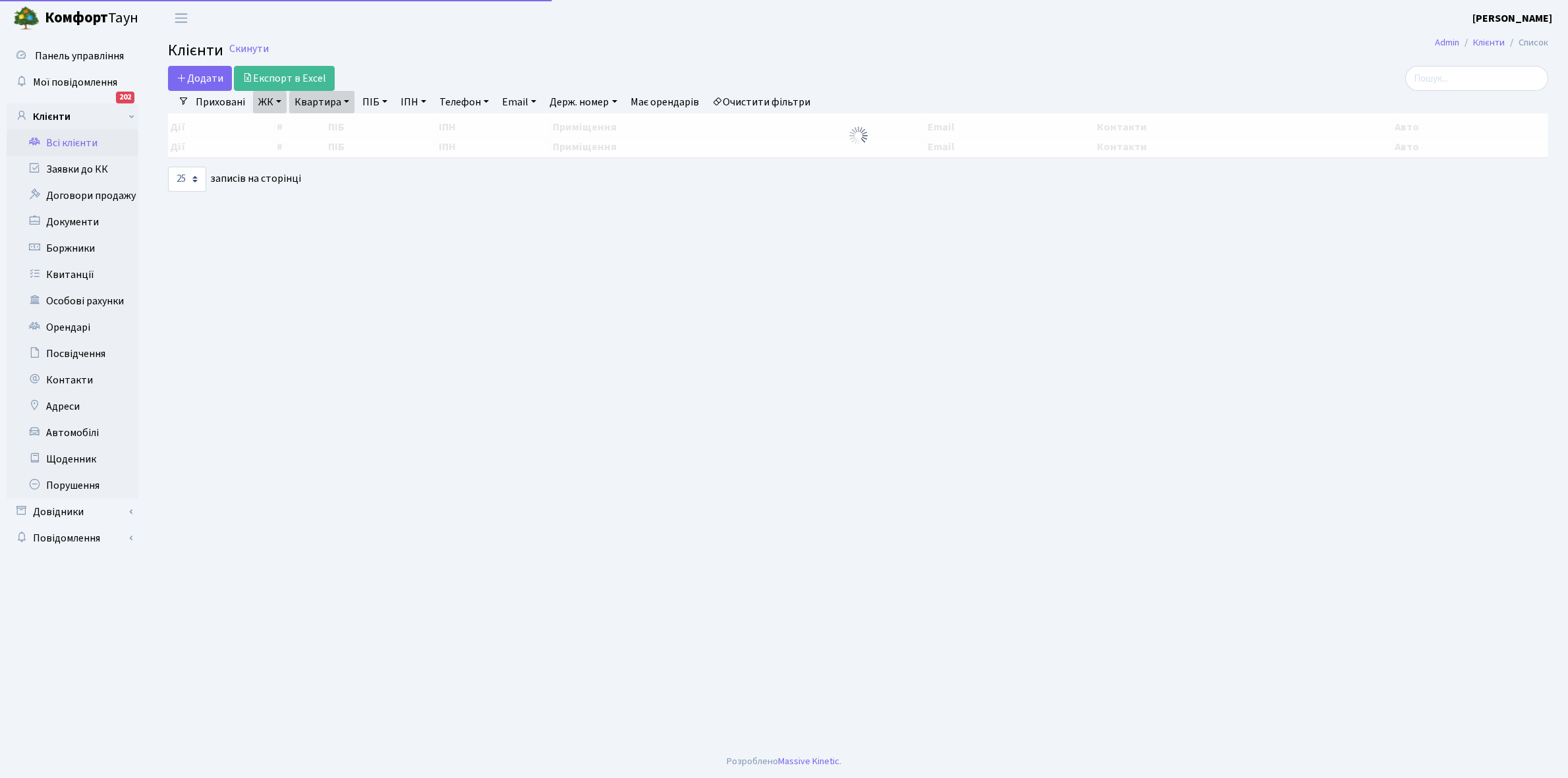
select select "25"
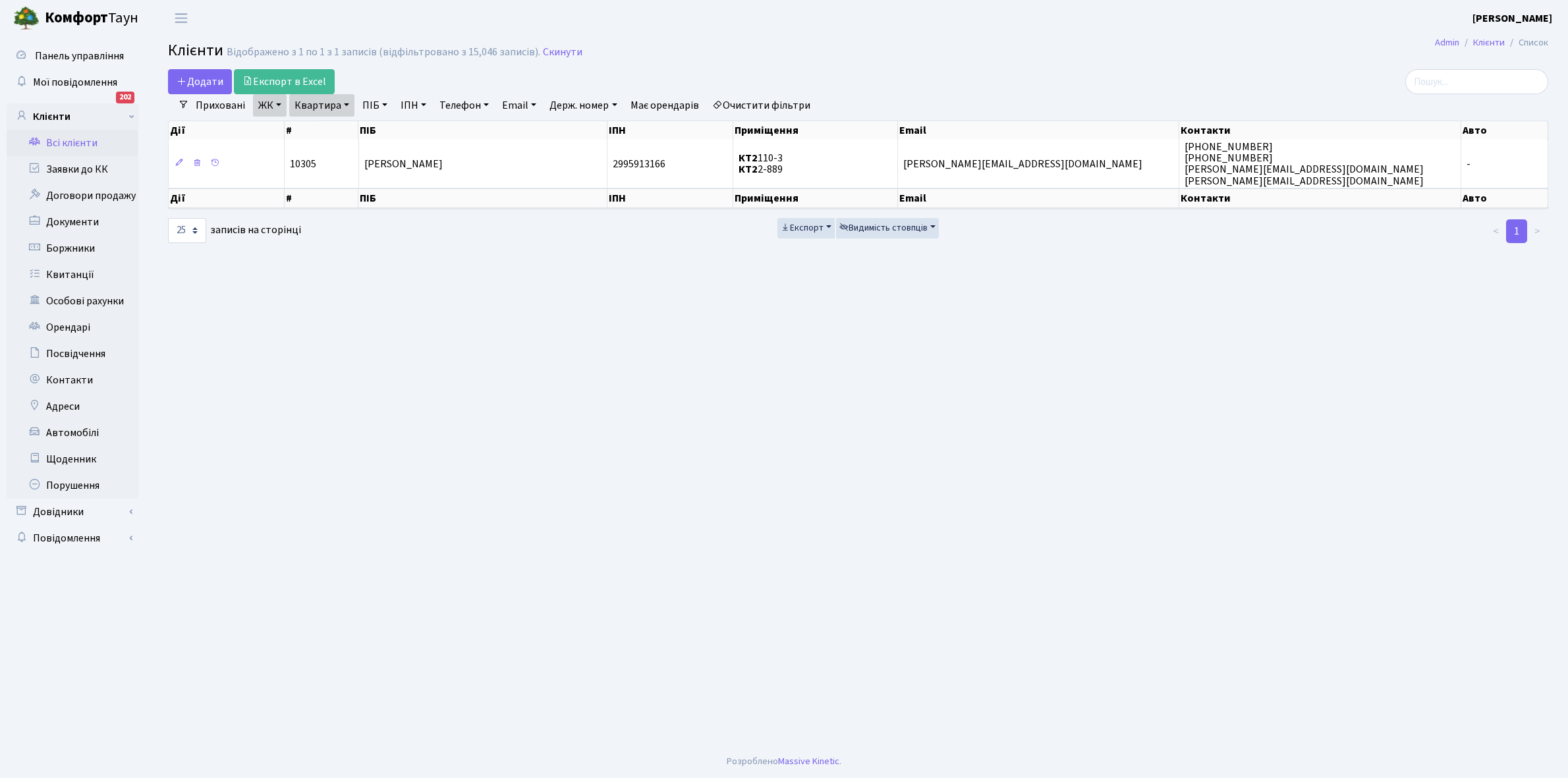
click at [346, 103] on link "Квартира" at bounding box center [322, 105] width 65 height 22
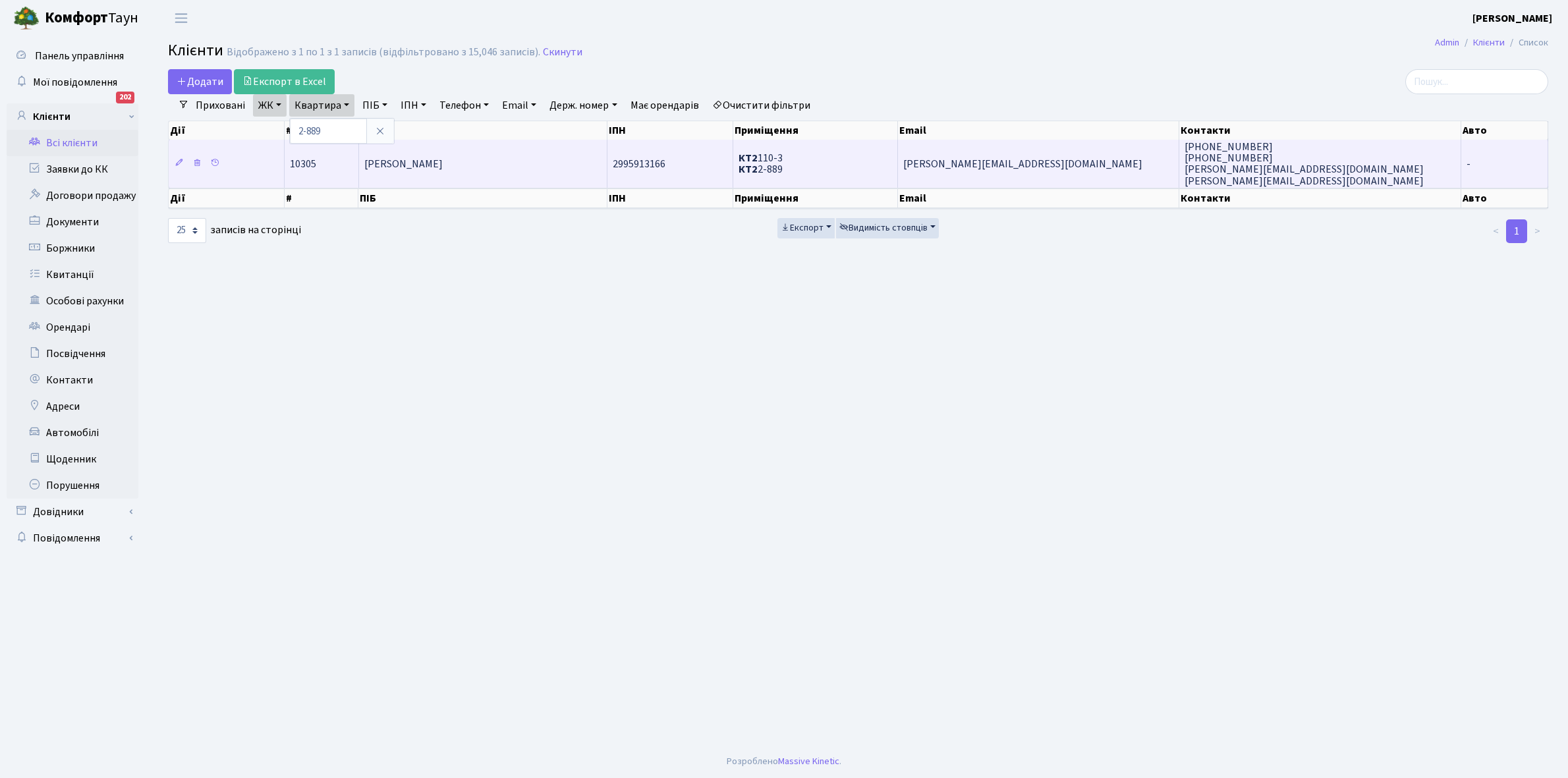
click at [443, 165] on span "[PERSON_NAME]" at bounding box center [403, 164] width 79 height 15
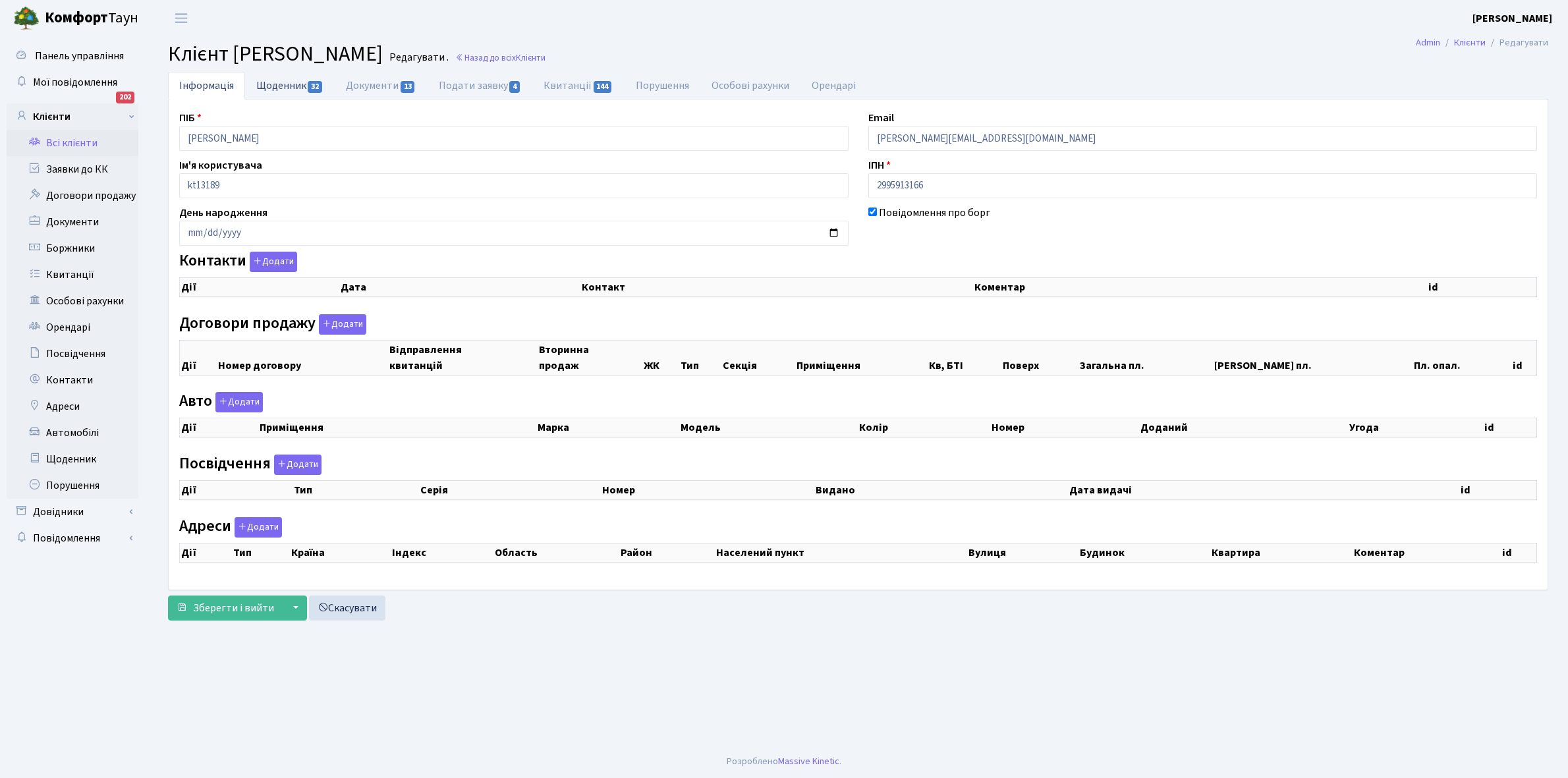
checkbox input "true"
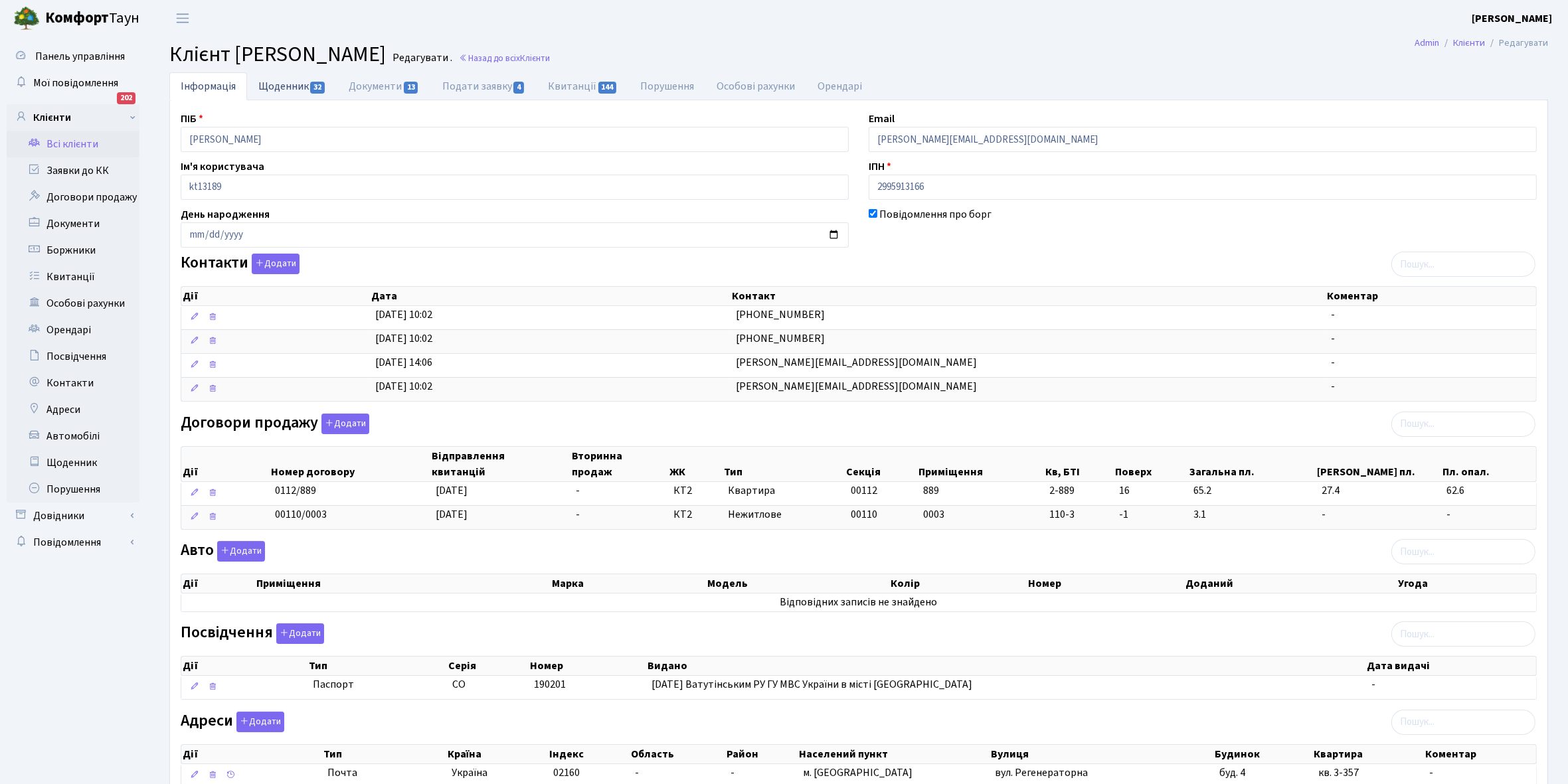
click at [269, 85] on link "Щоденник 32" at bounding box center [293, 86] width 91 height 27
select select "25"
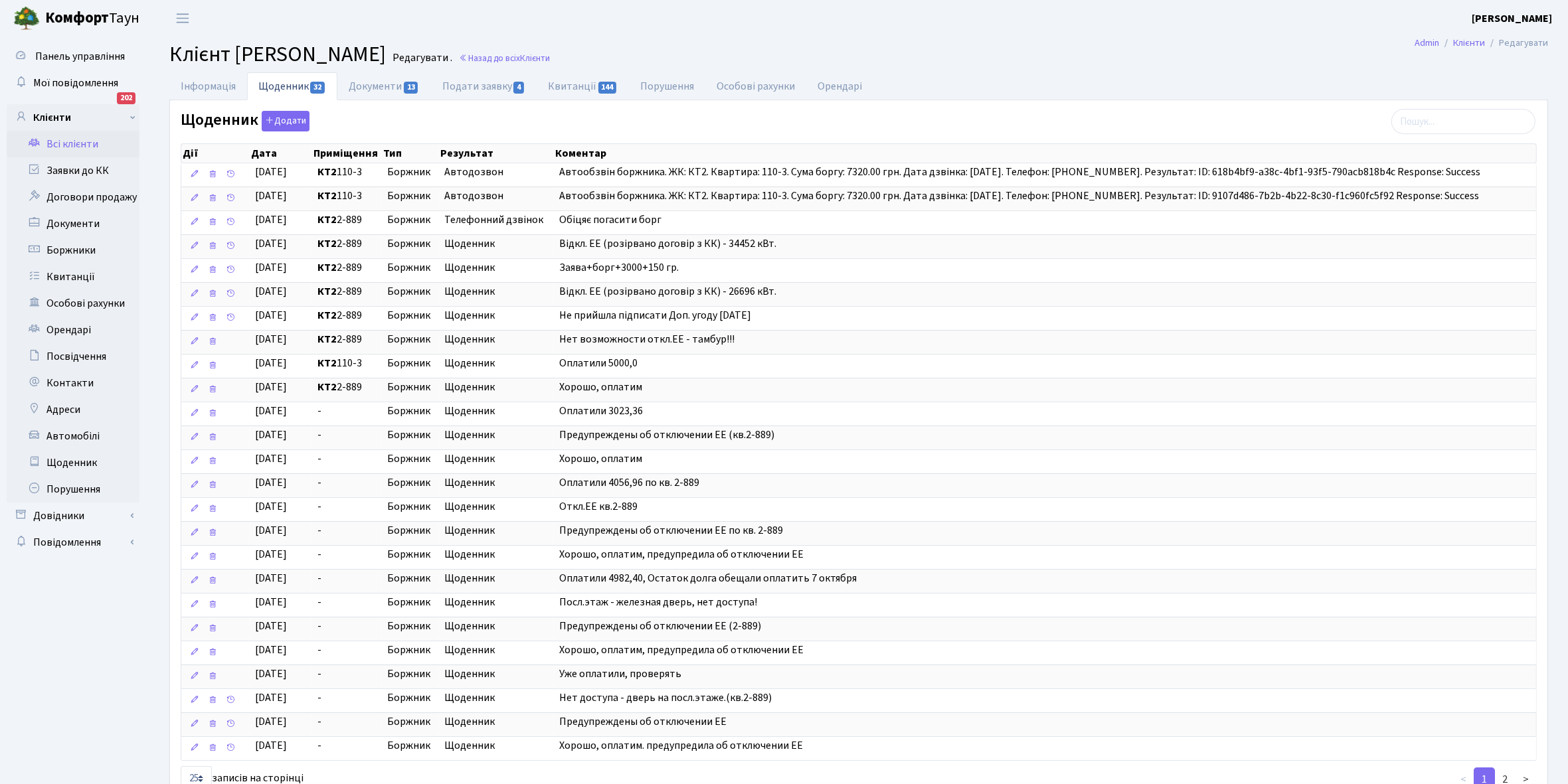
click at [62, 141] on link "Всі клієнти" at bounding box center [73, 144] width 133 height 26
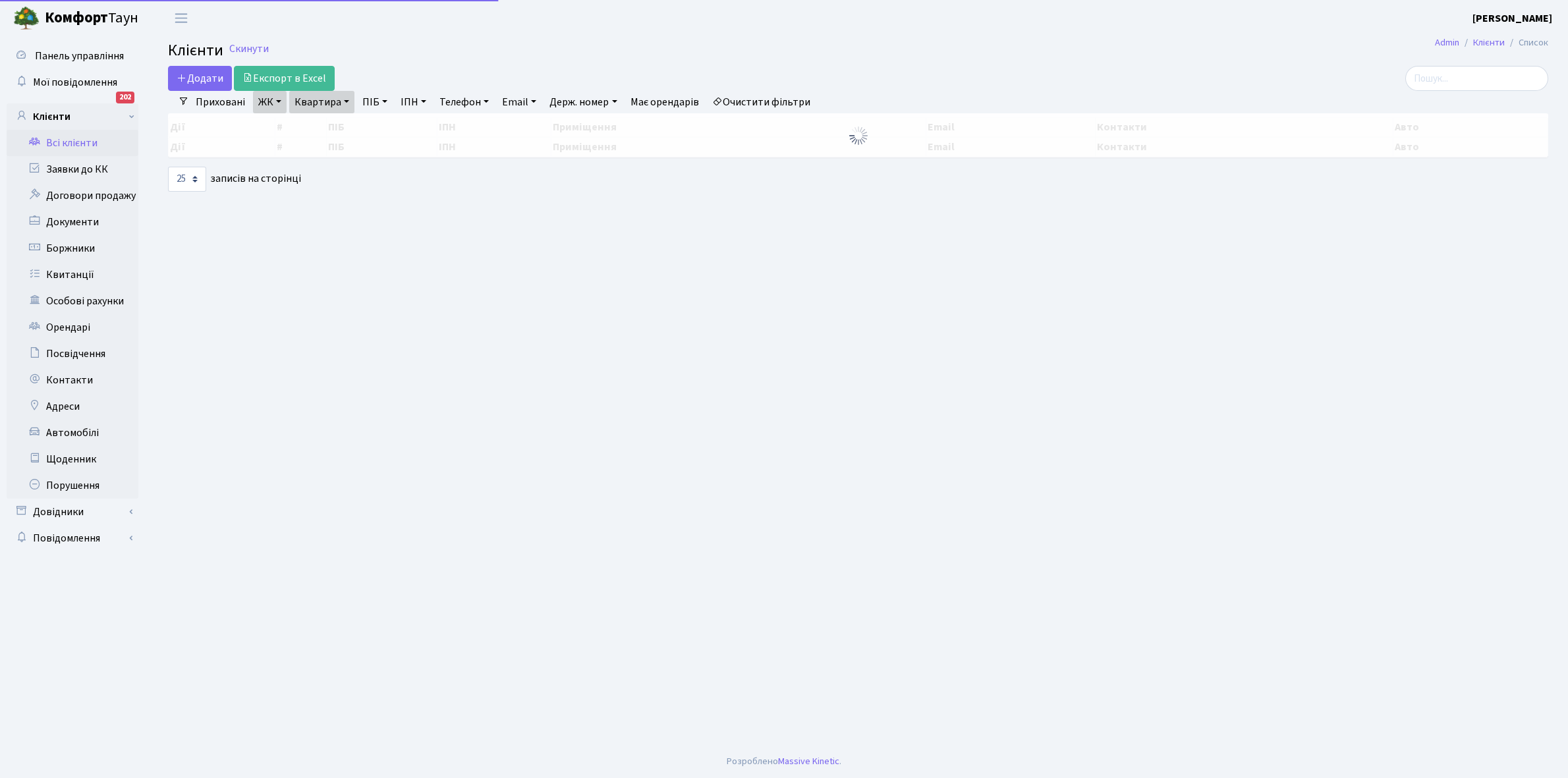
select select "25"
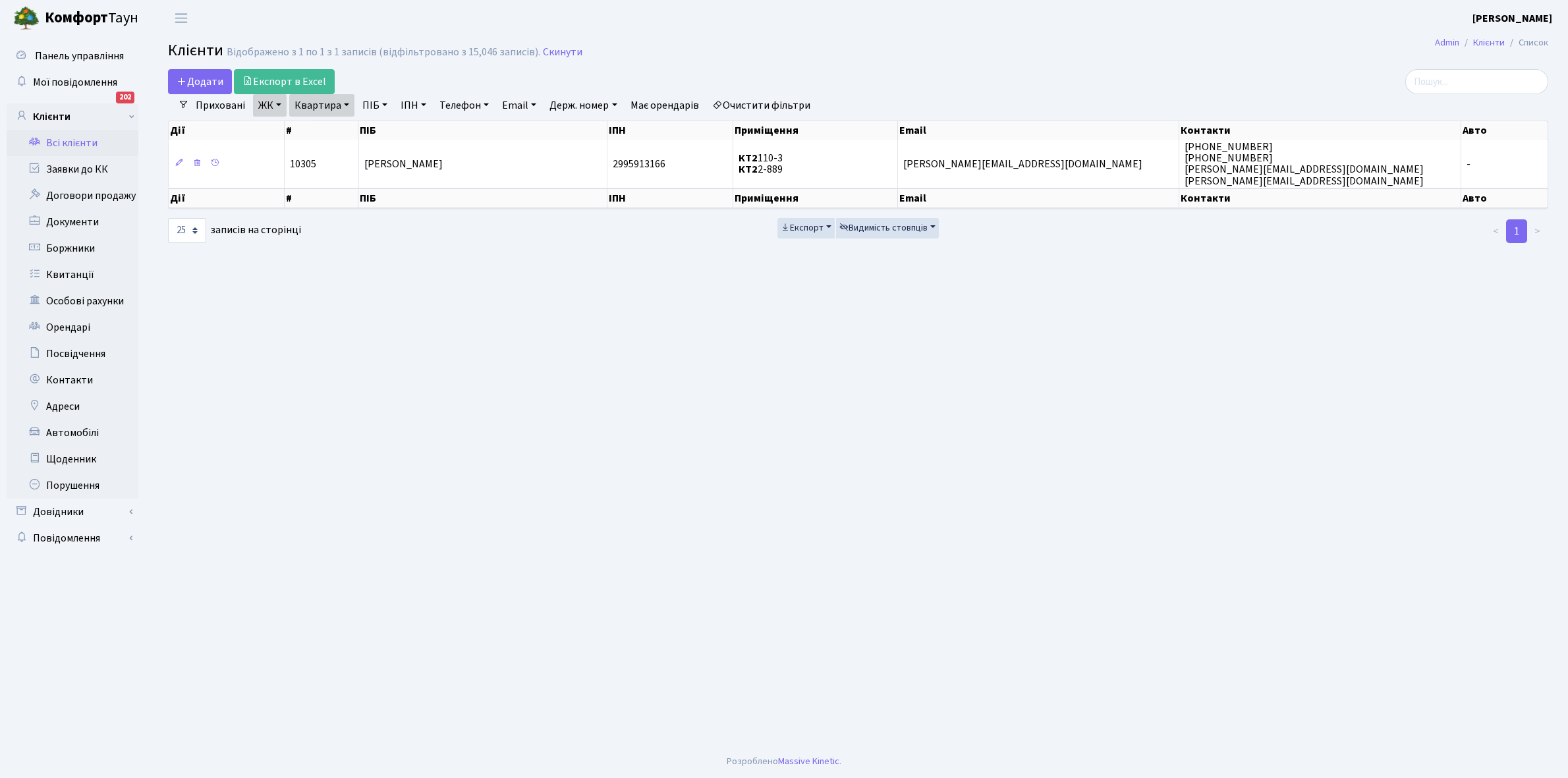
click at [346, 106] on link "Квартира" at bounding box center [322, 105] width 65 height 22
click at [346, 130] on input "2-889" at bounding box center [328, 131] width 77 height 25
type input "2-936"
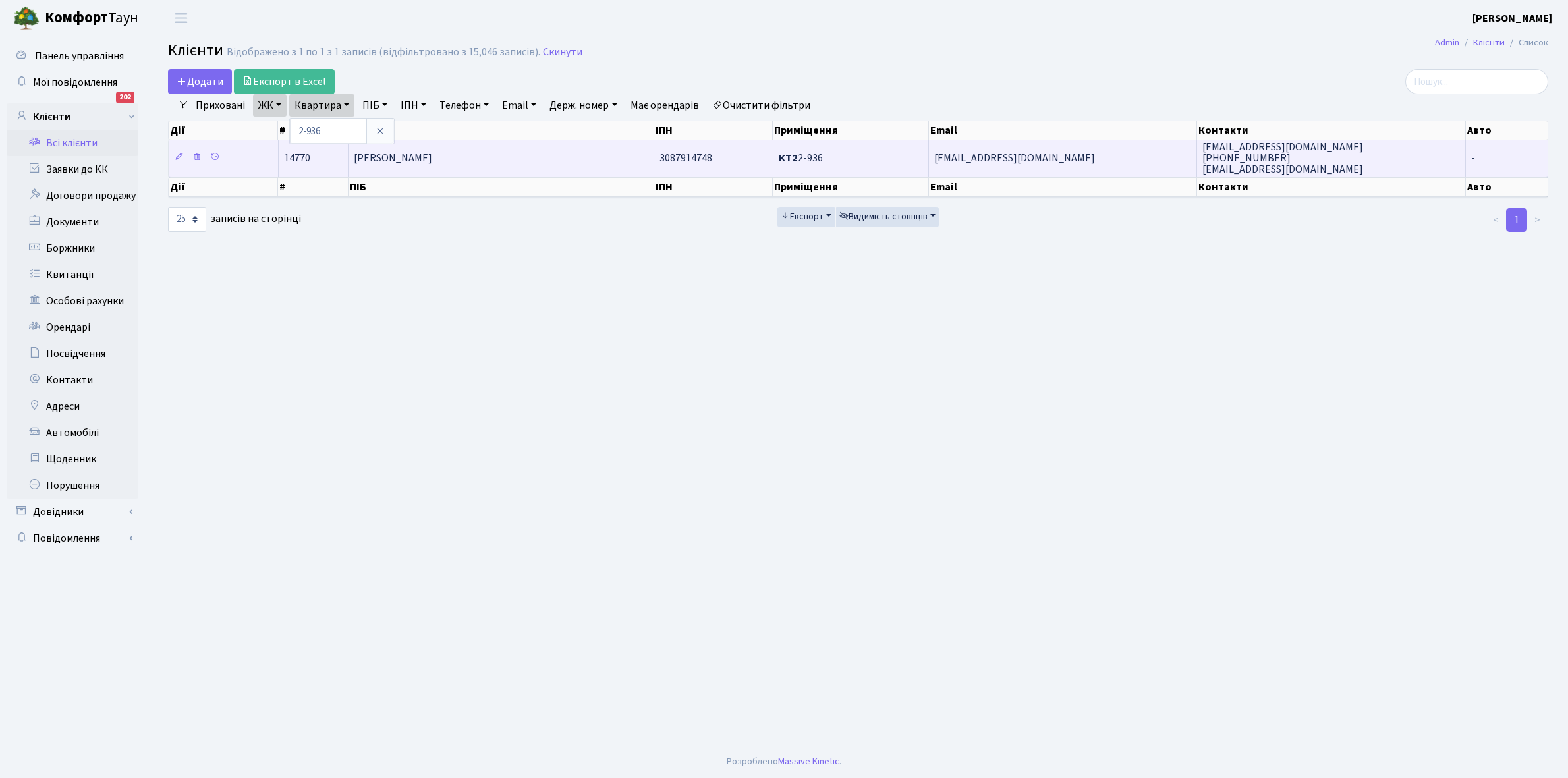
click at [517, 160] on td "[PERSON_NAME]" at bounding box center [501, 158] width 306 height 36
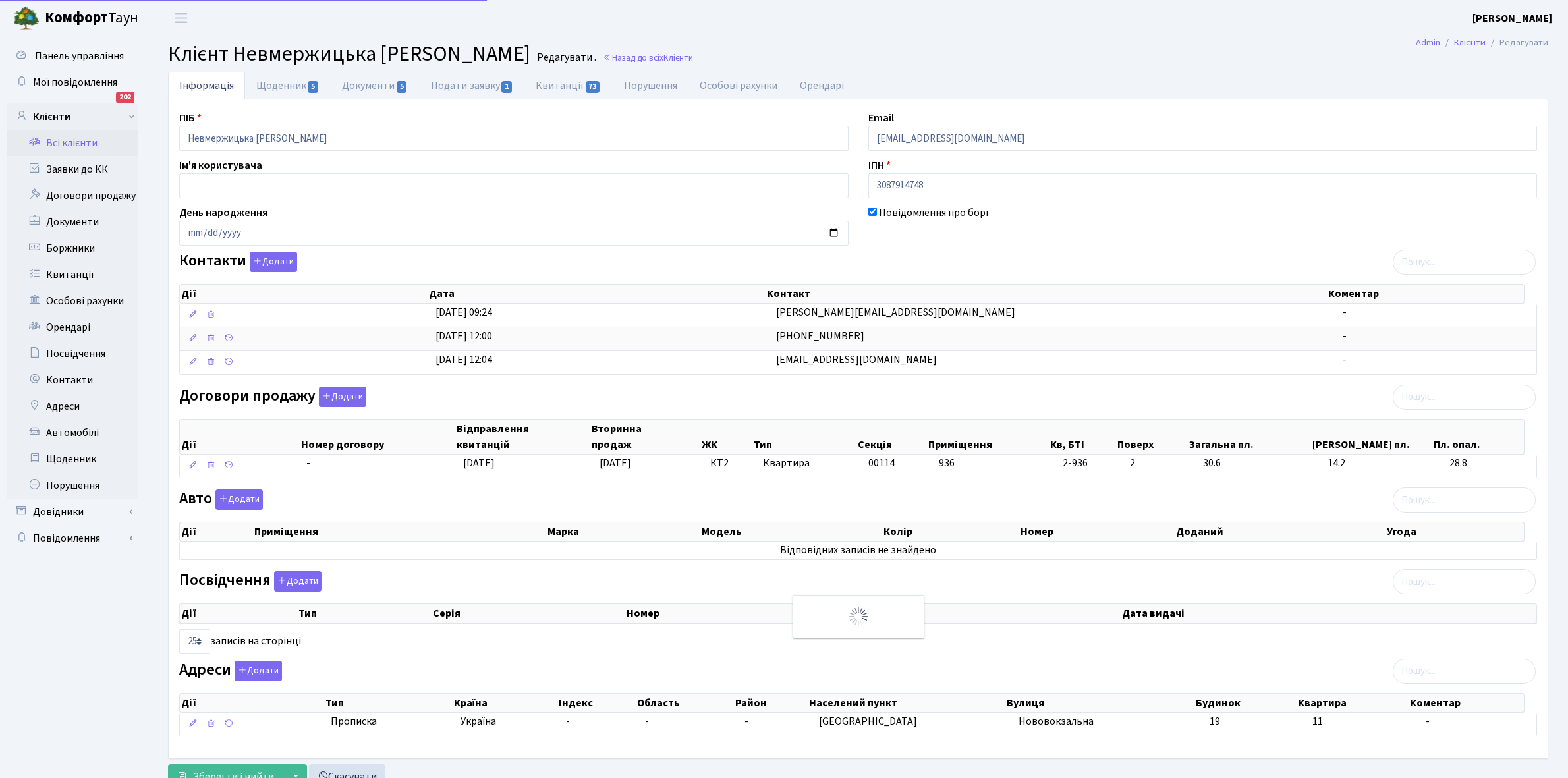
select select "25"
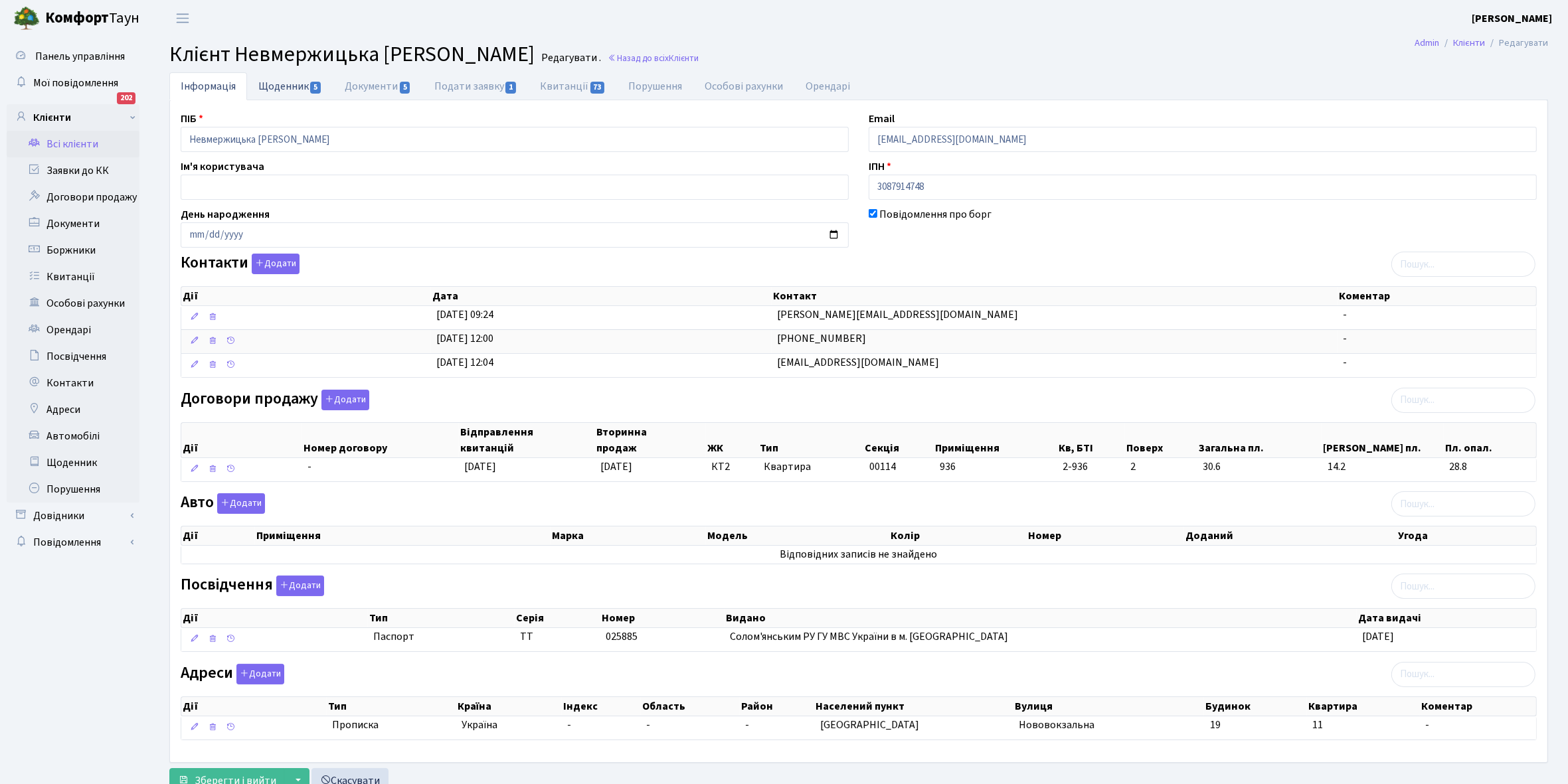
click at [276, 85] on link "Щоденник 5" at bounding box center [290, 86] width 87 height 27
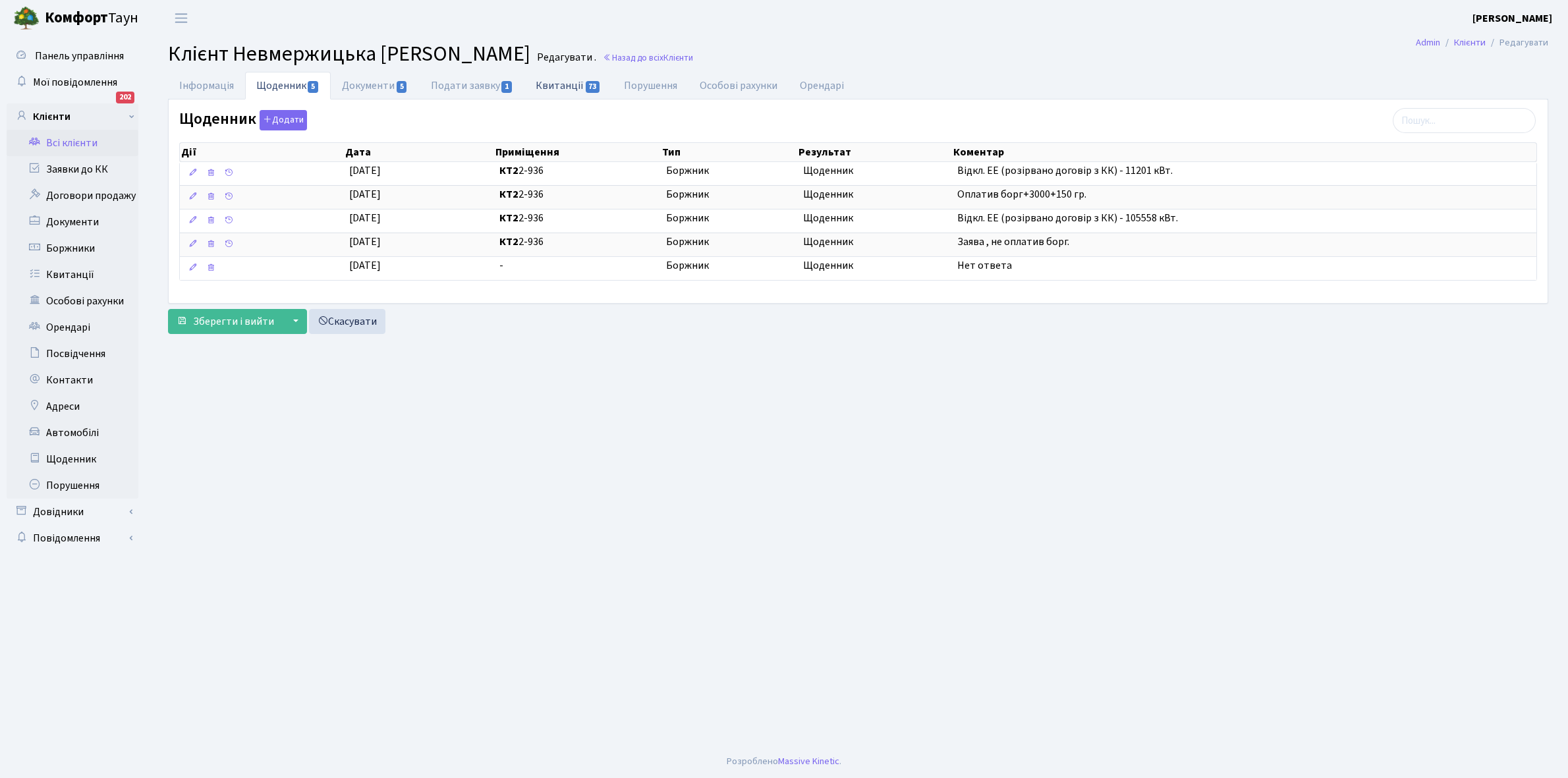
click at [546, 83] on link "Квитанції 73" at bounding box center [568, 85] width 88 height 27
select select "25"
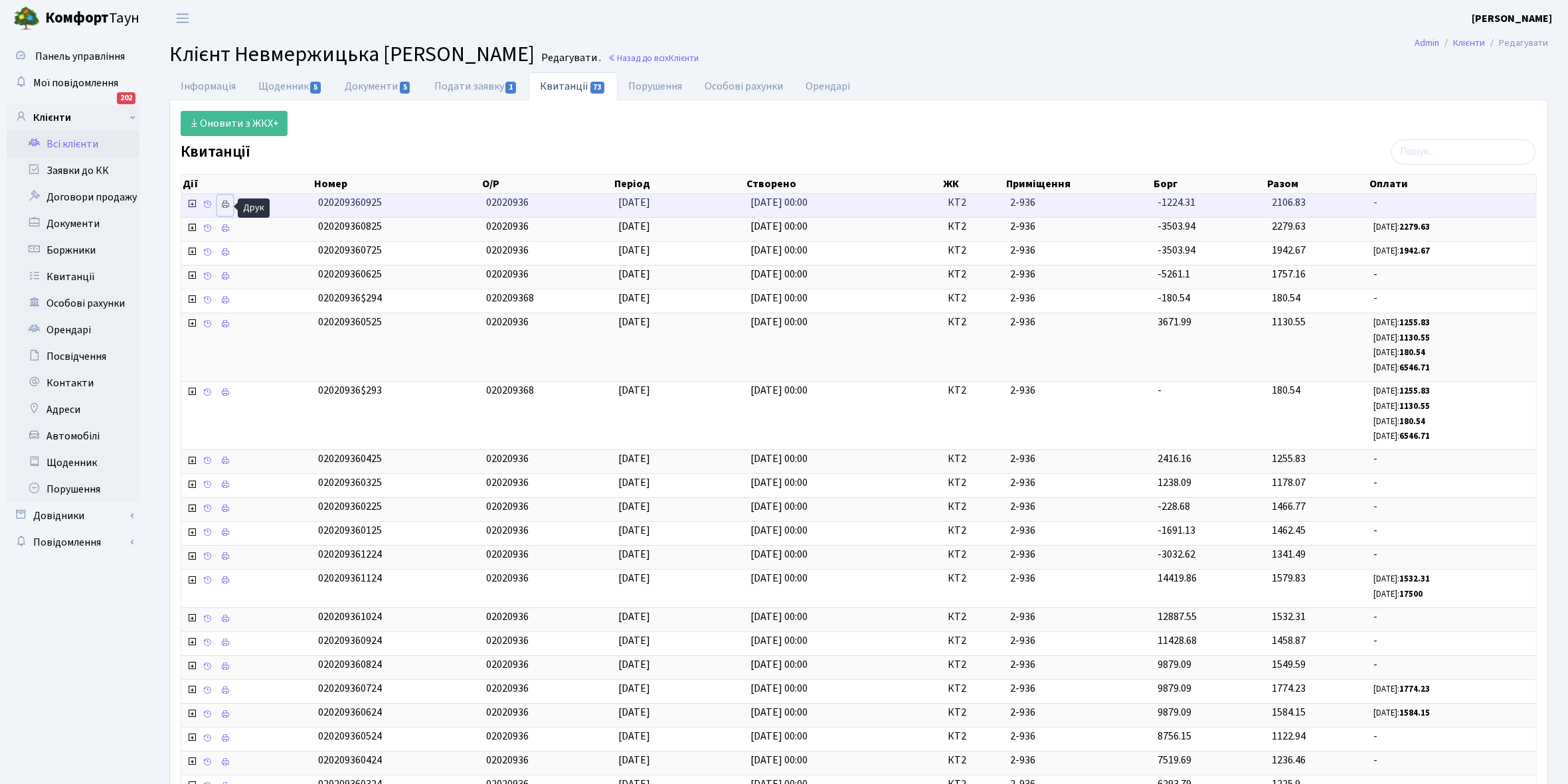
click at [230, 204] on icon at bounding box center [224, 204] width 9 height 9
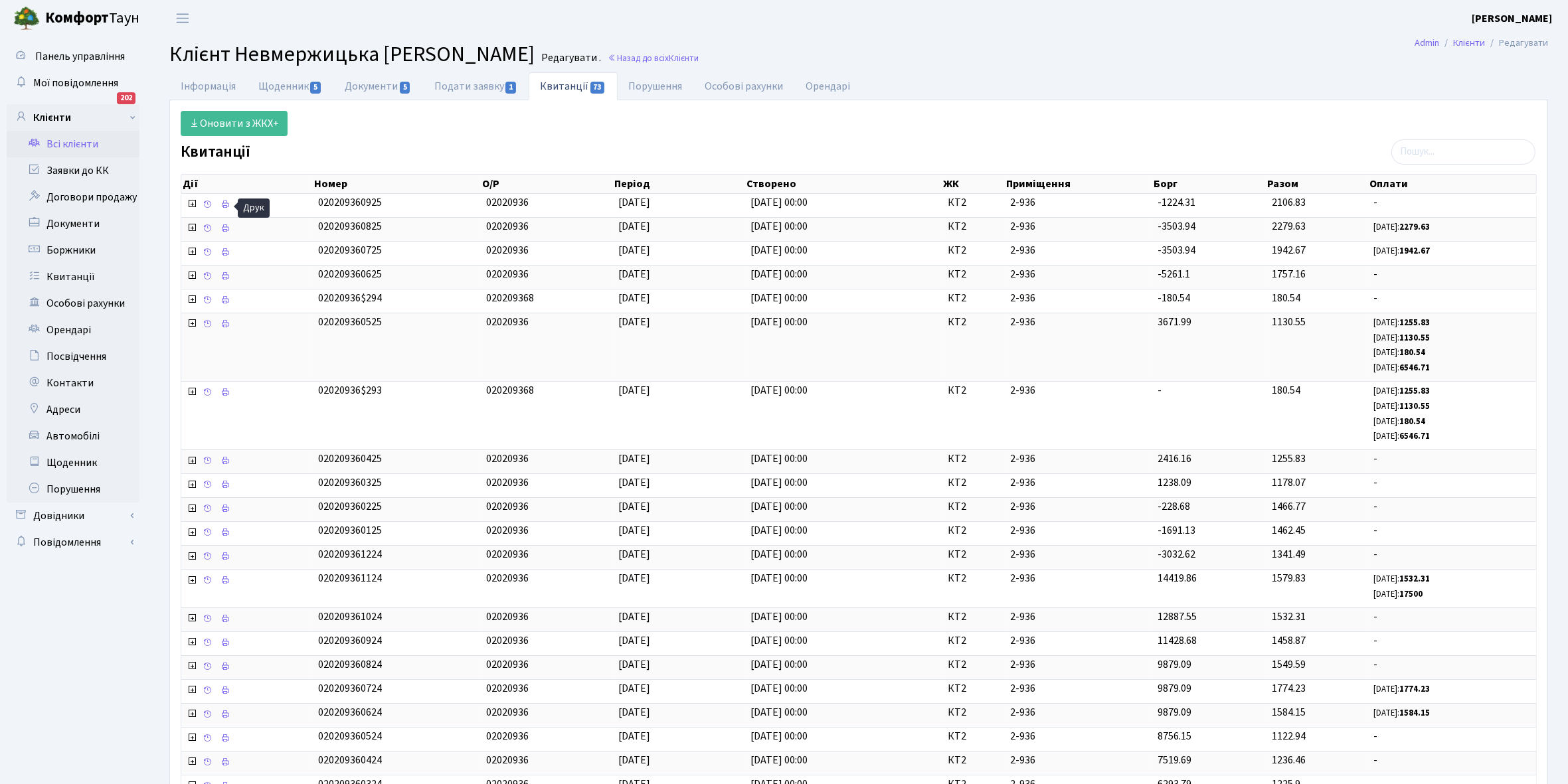
click at [72, 135] on link "Всі клієнти" at bounding box center [73, 144] width 133 height 26
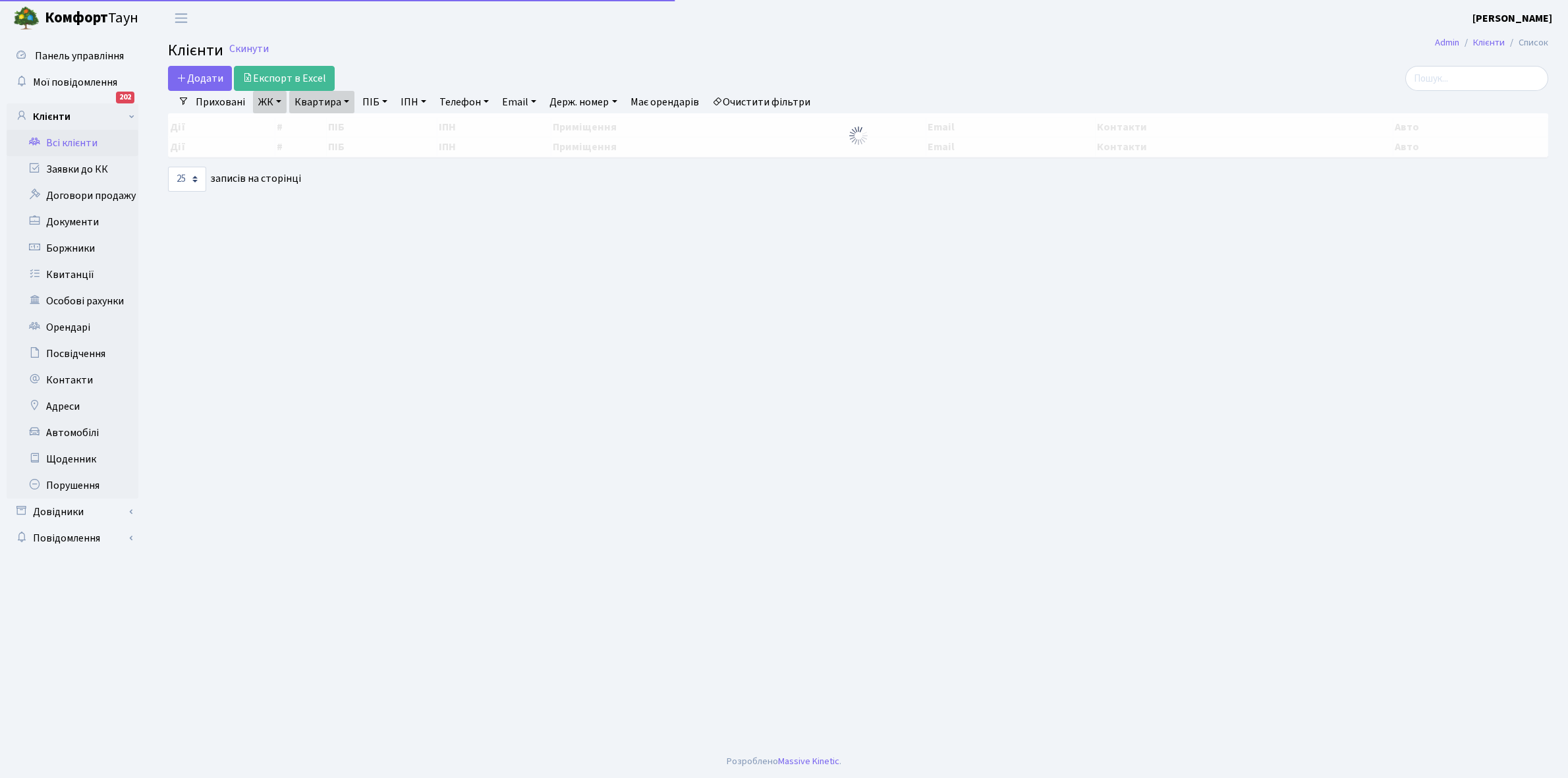
select select "25"
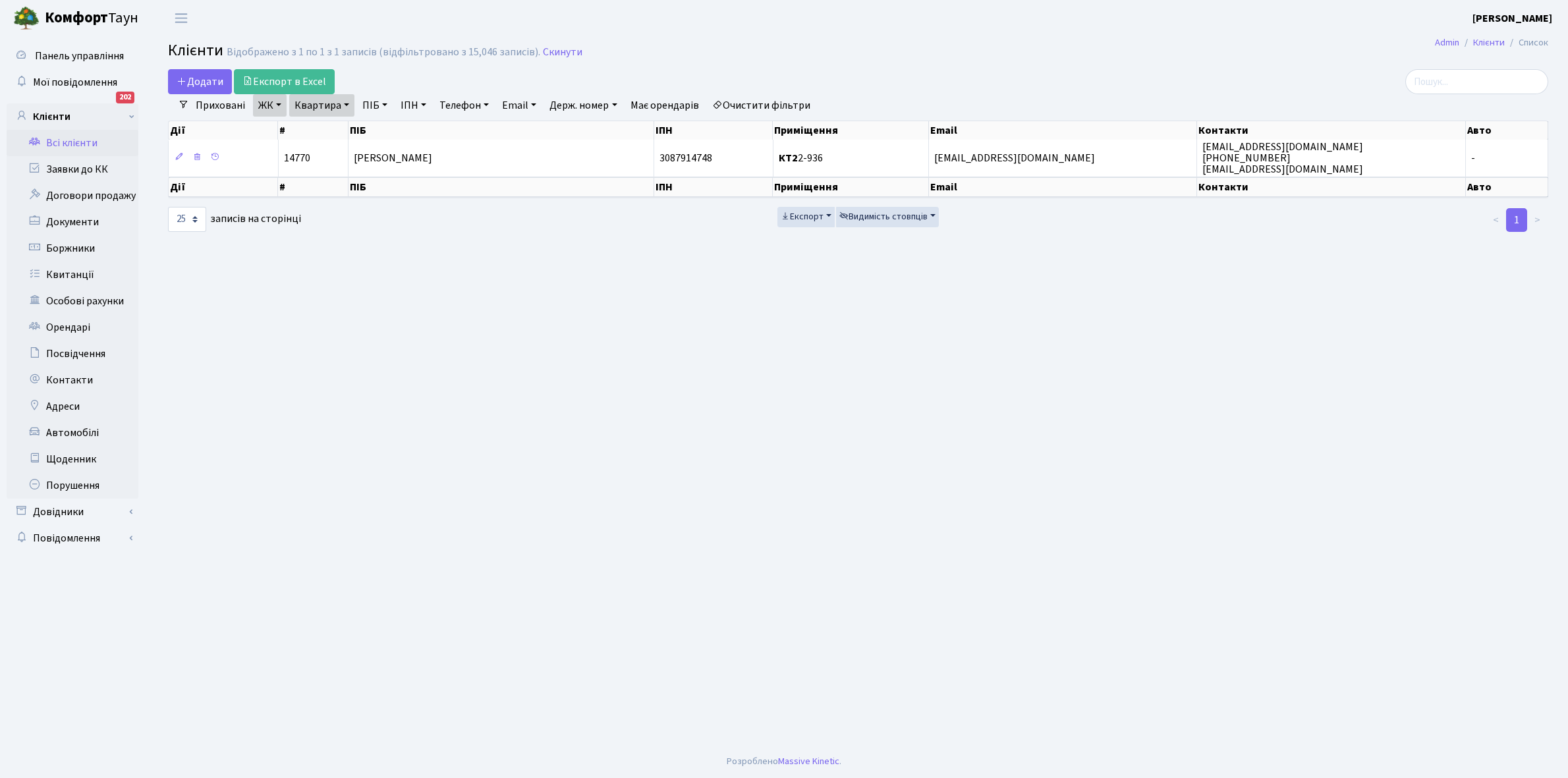
click at [347, 103] on link "Квартира" at bounding box center [322, 105] width 65 height 22
click at [341, 134] on input "2-936" at bounding box center [328, 131] width 77 height 25
type input "2-964"
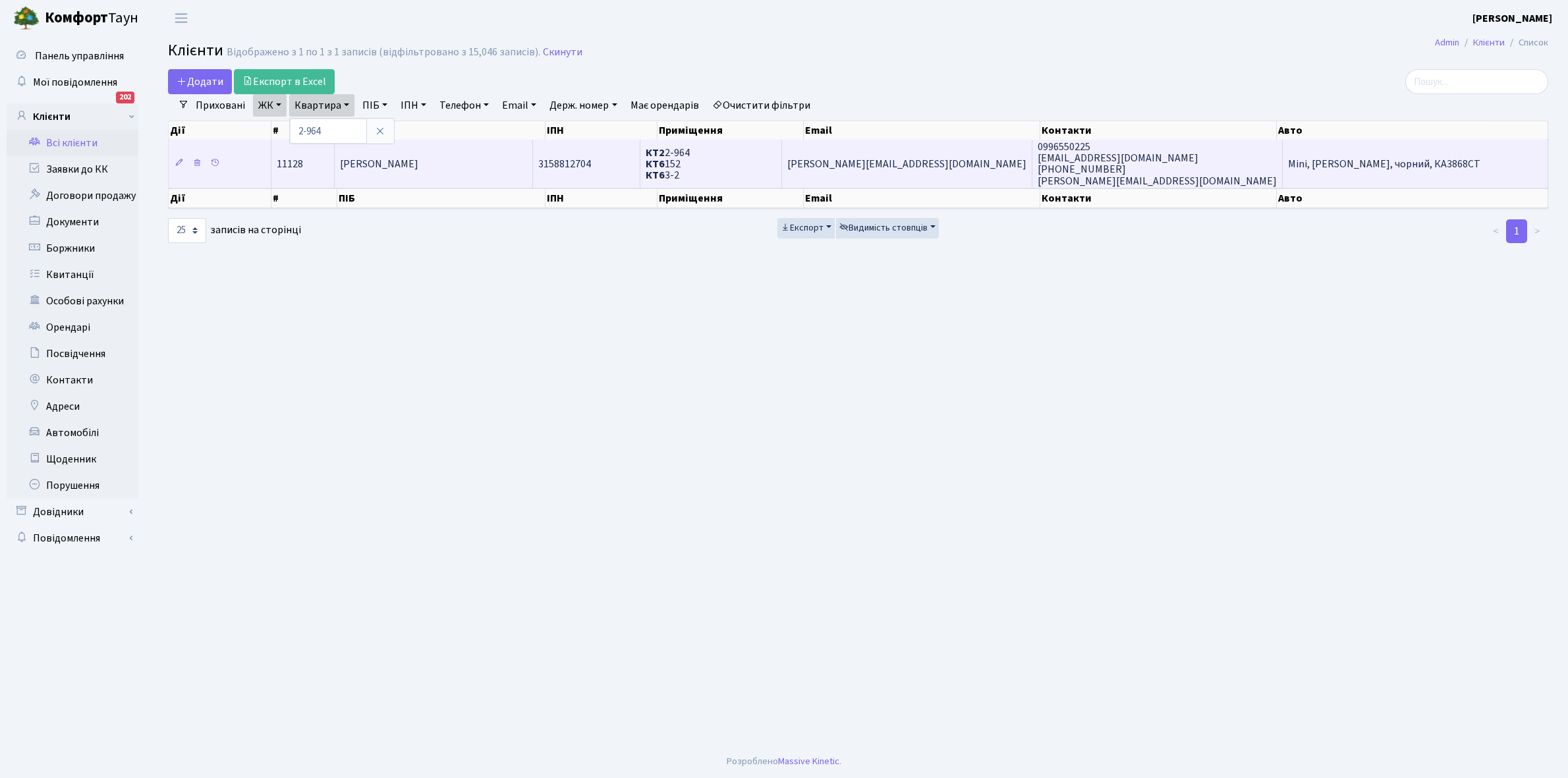
click at [476, 168] on td "[PERSON_NAME]" at bounding box center [434, 164] width 198 height 47
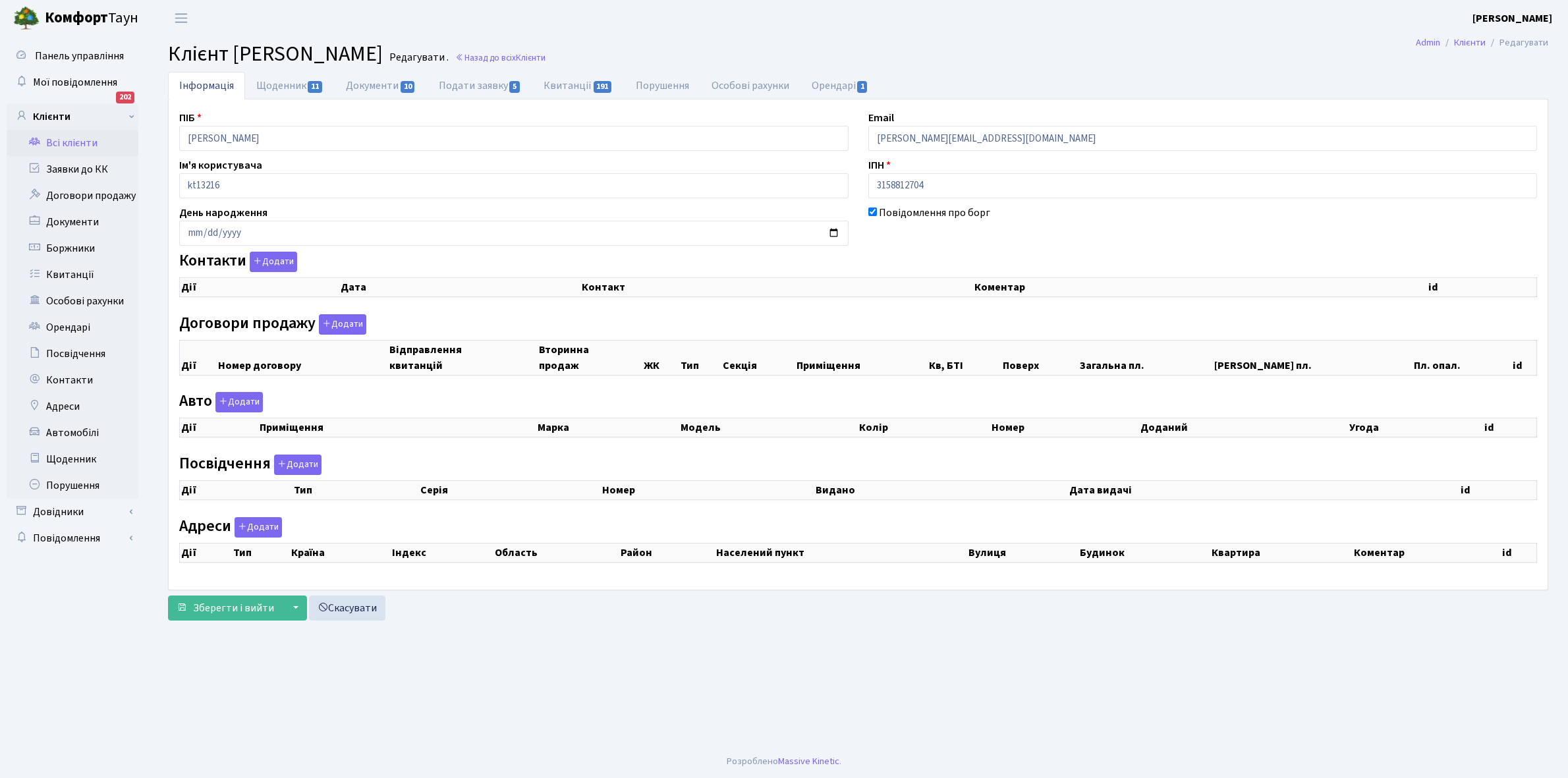
checkbox input "true"
select select "25"
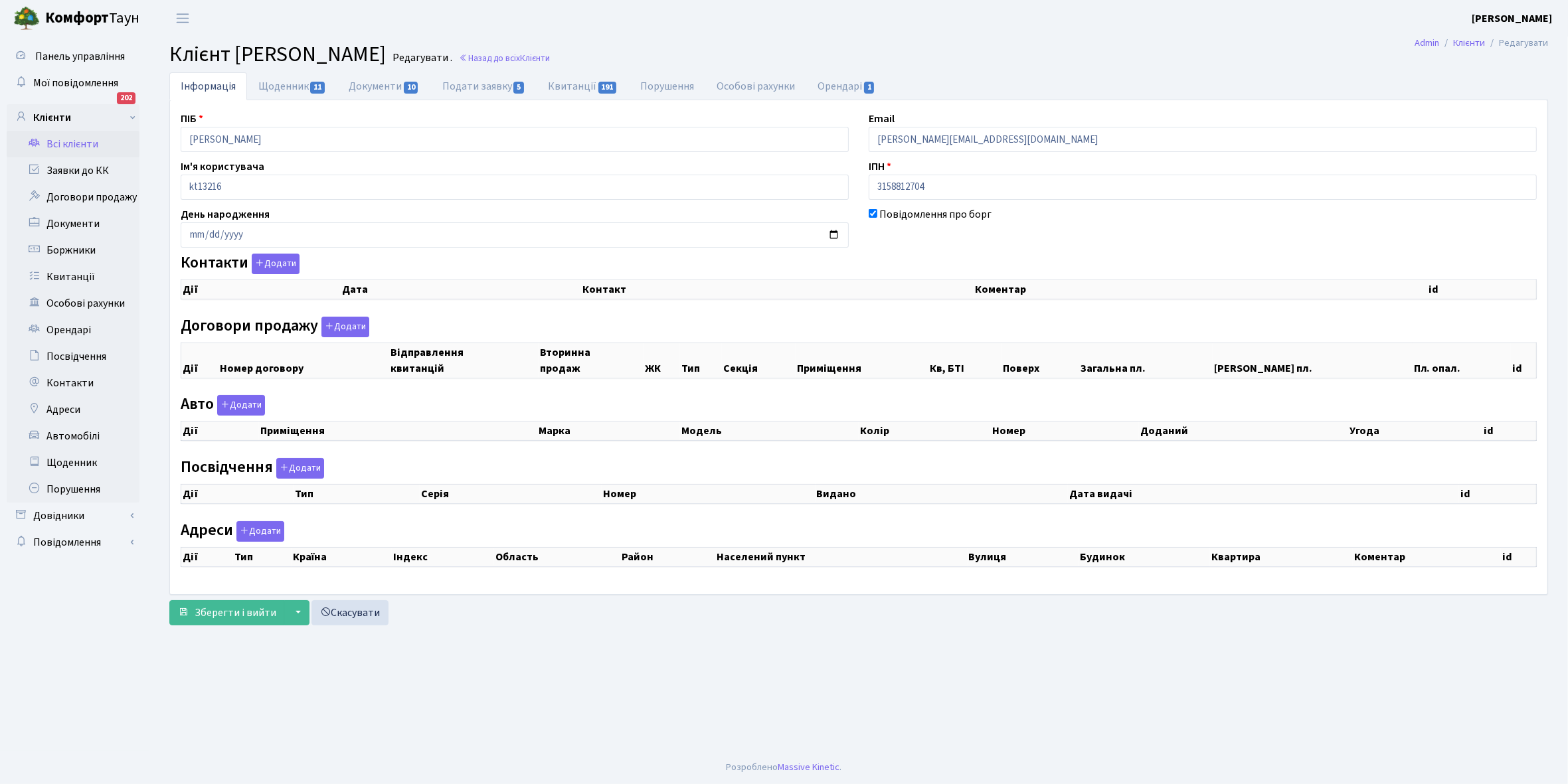
select select "25"
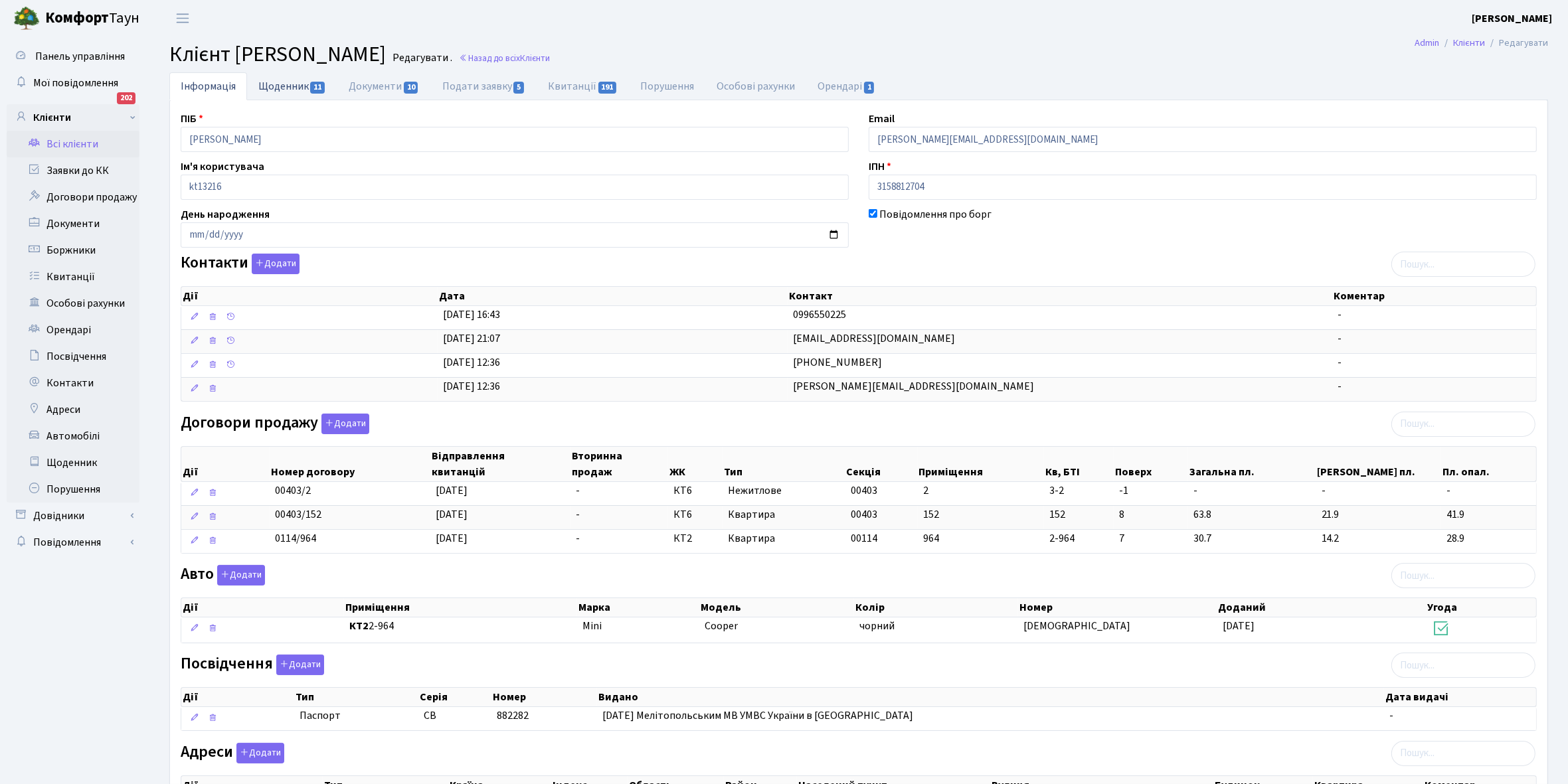
click at [279, 84] on link "Щоденник 11" at bounding box center [293, 86] width 91 height 27
select select "25"
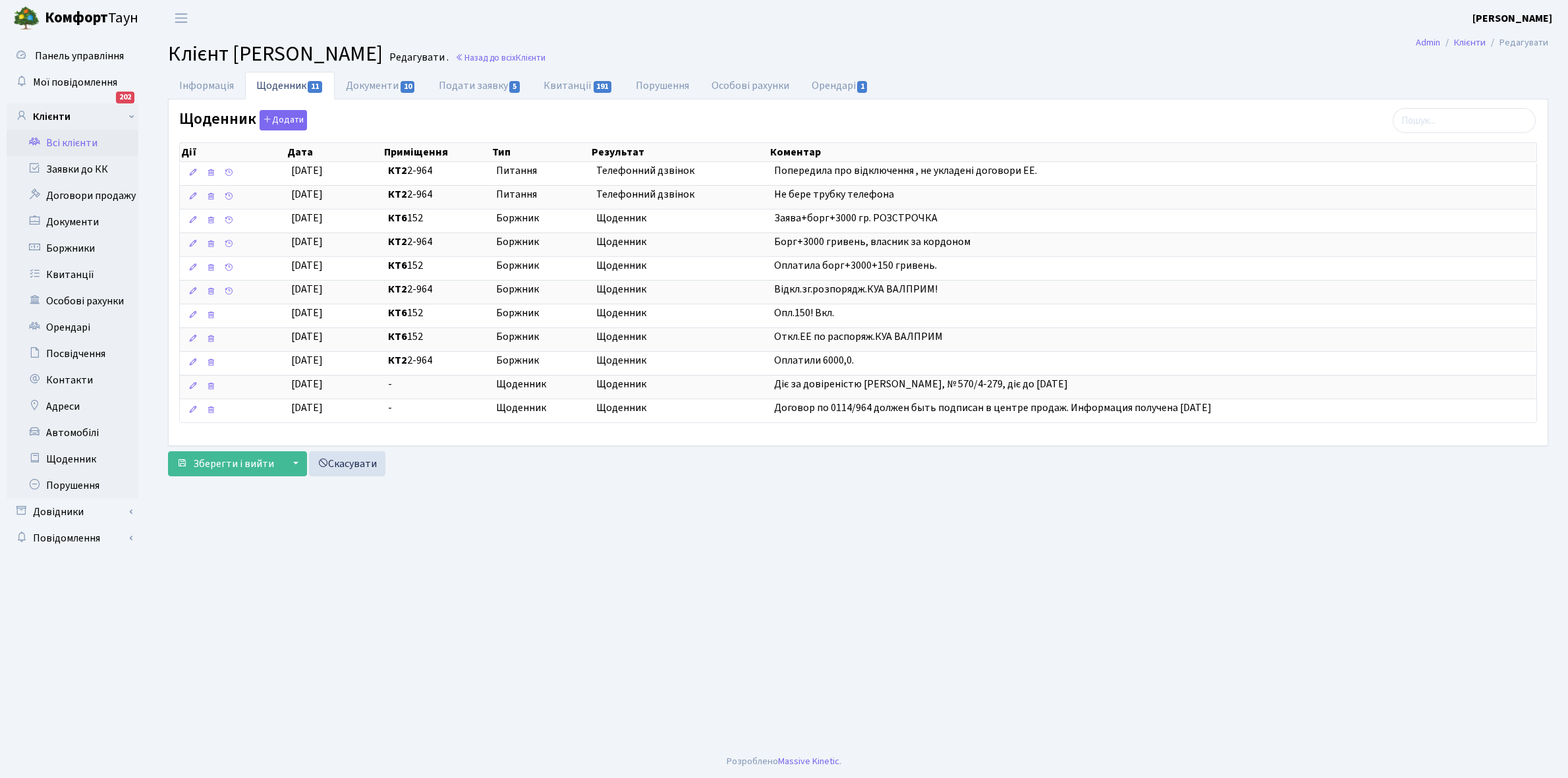
click at [66, 144] on link "Всі клієнти" at bounding box center [72, 143] width 132 height 26
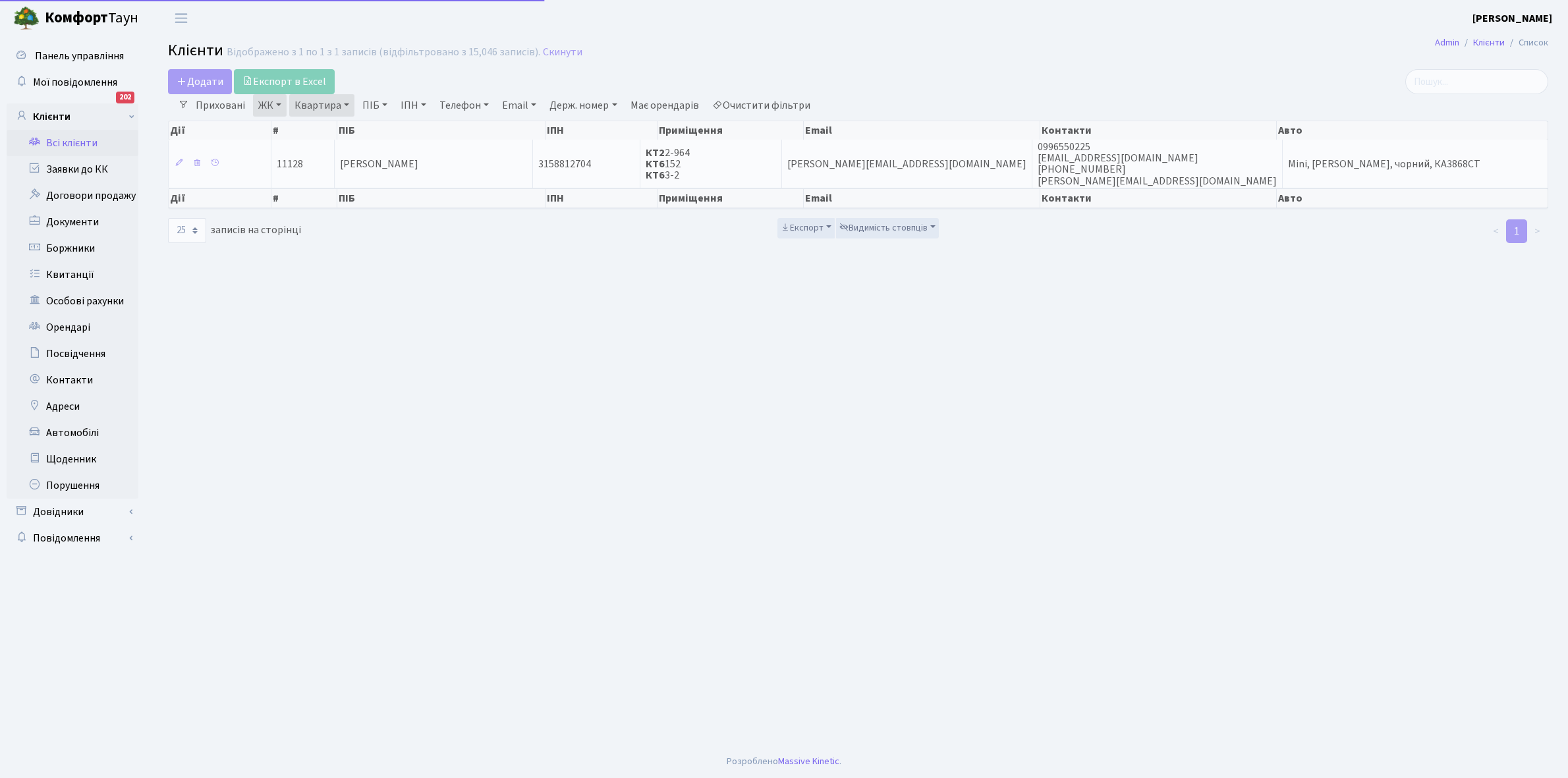
select select "25"
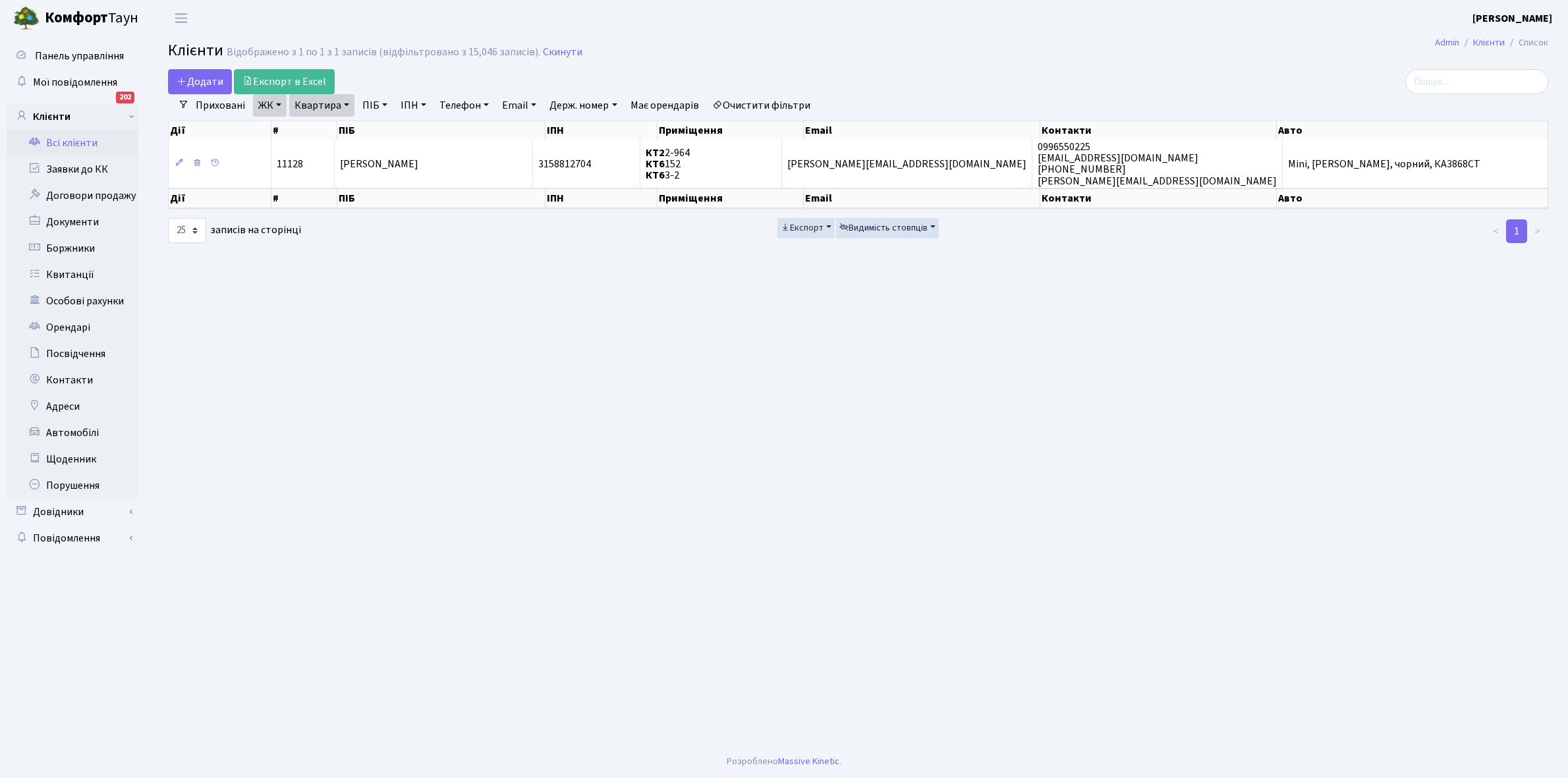
click at [347, 103] on link "Квартира" at bounding box center [322, 105] width 65 height 22
click at [336, 130] on input "2-964" at bounding box center [328, 131] width 77 height 25
type input "2-1003"
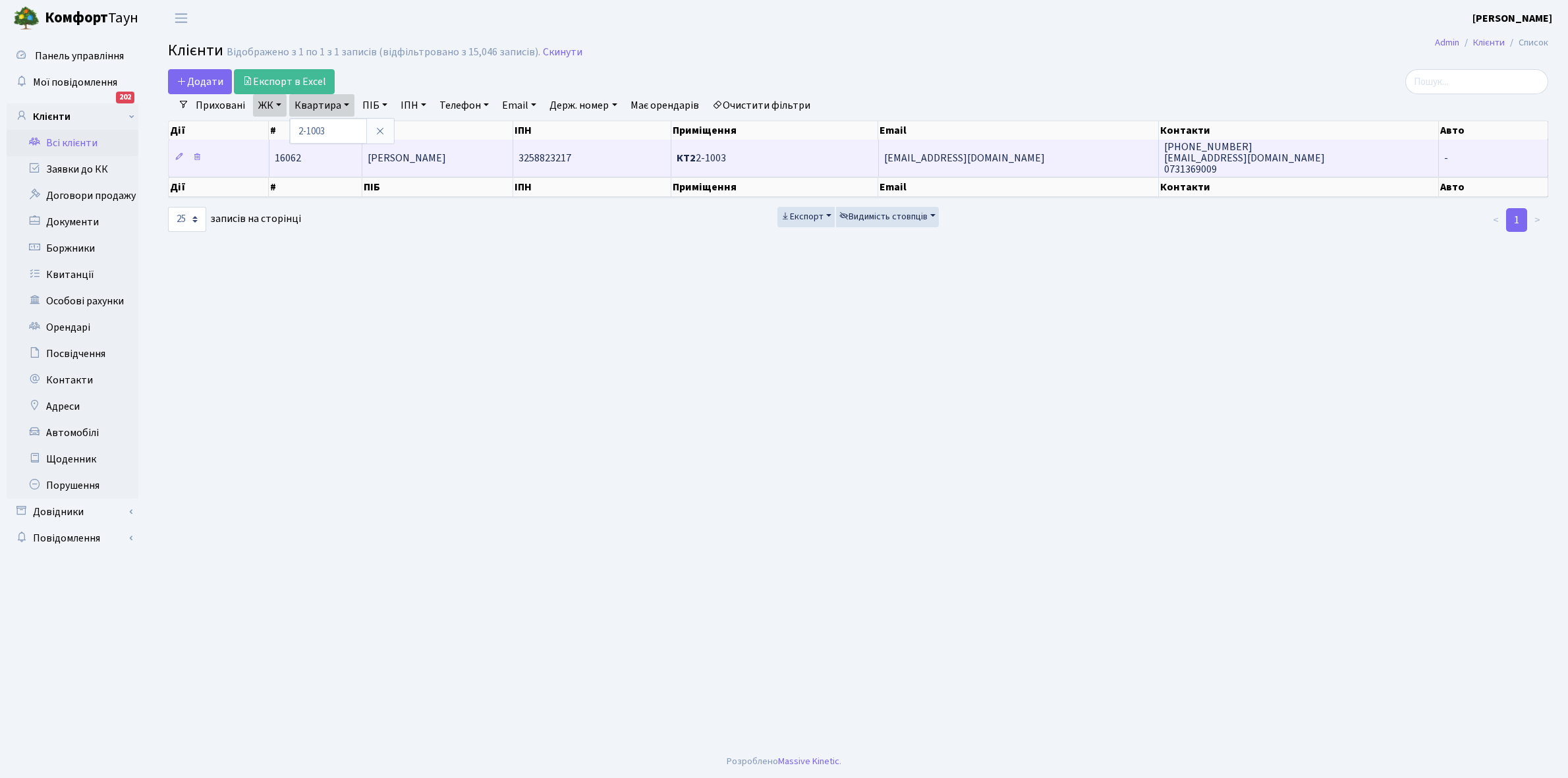
click at [445, 169] on td "[PERSON_NAME]" at bounding box center [438, 158] width 151 height 36
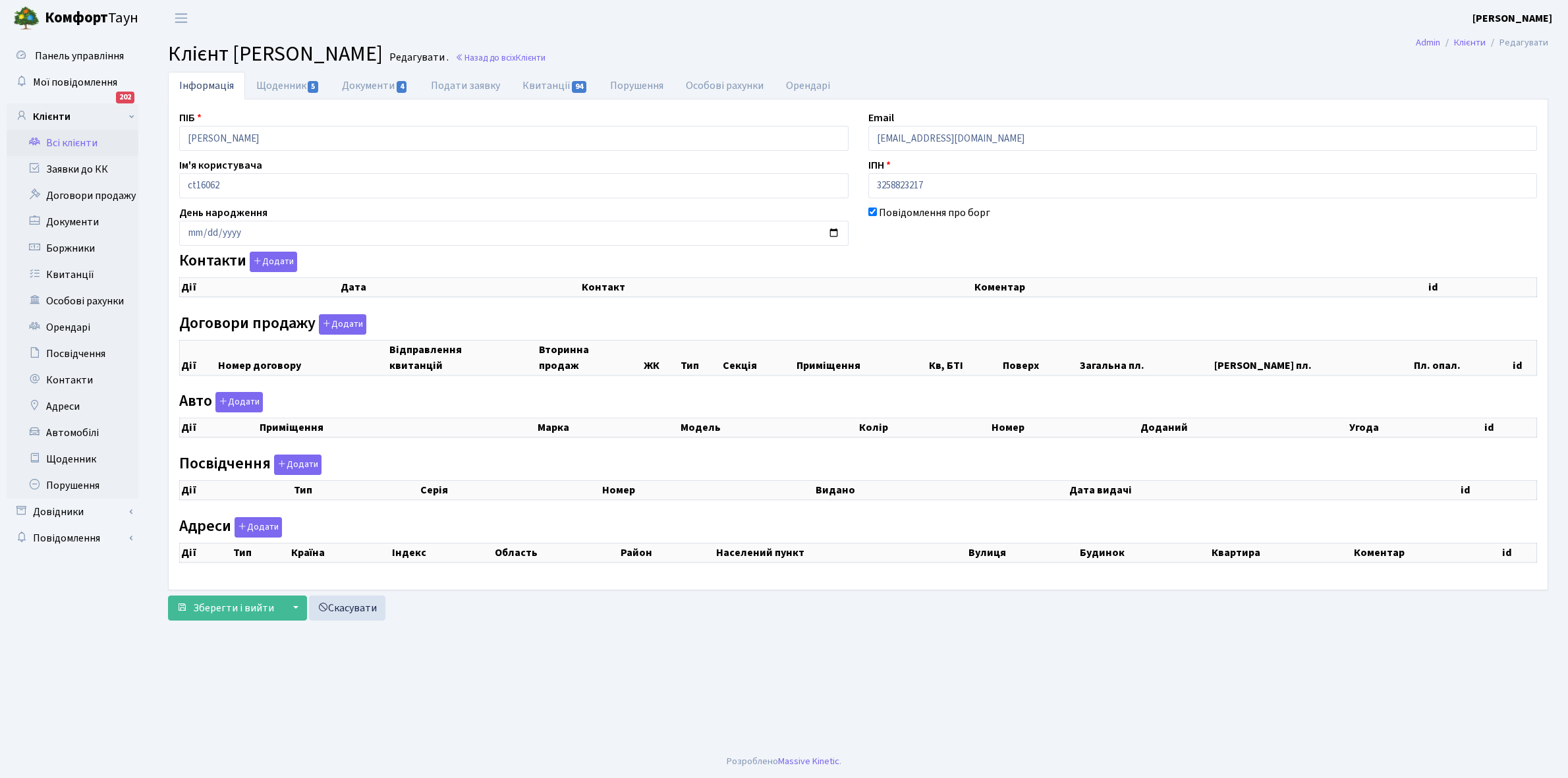
checkbox input "true"
select select "25"
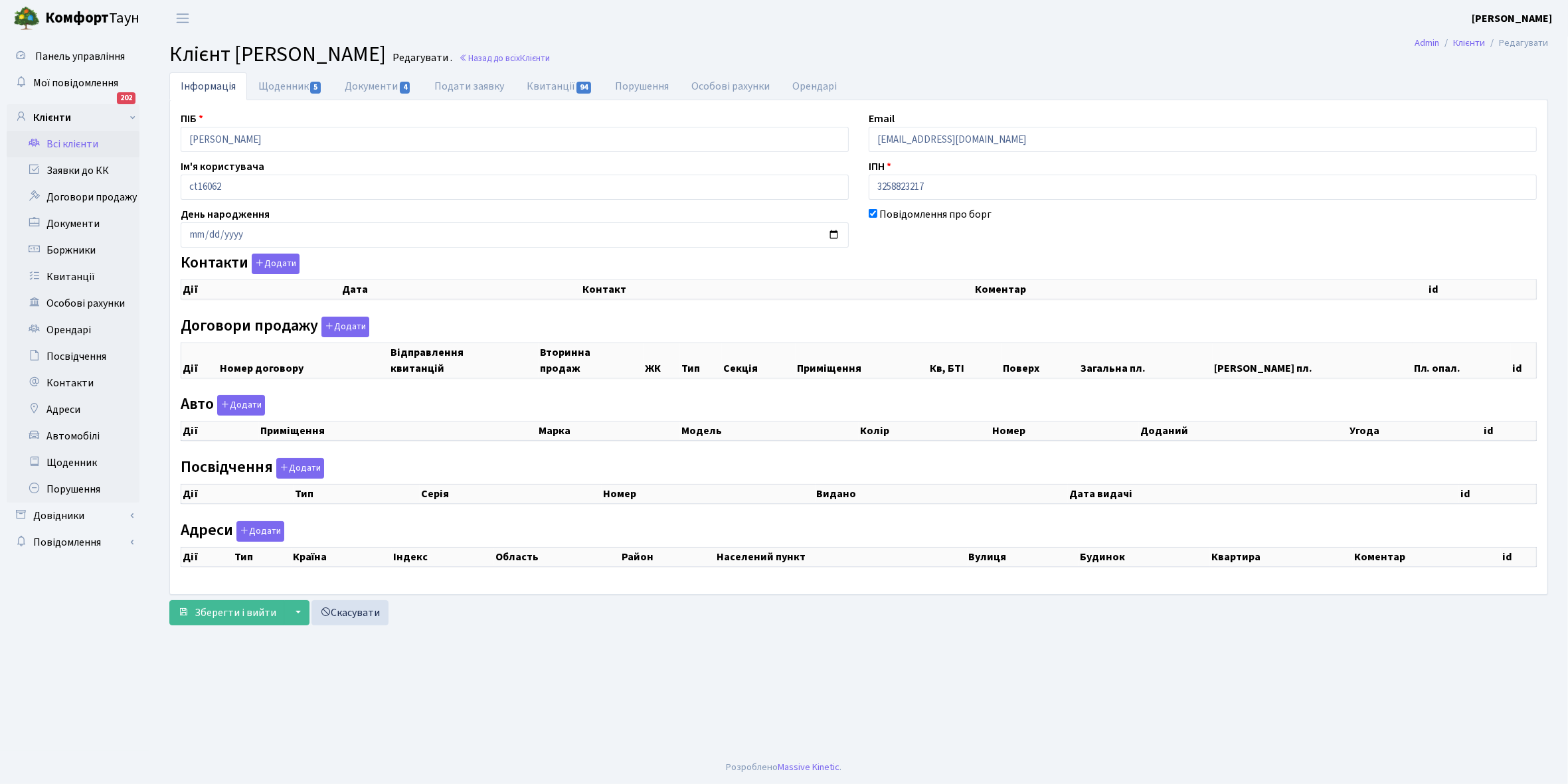
select select "25"
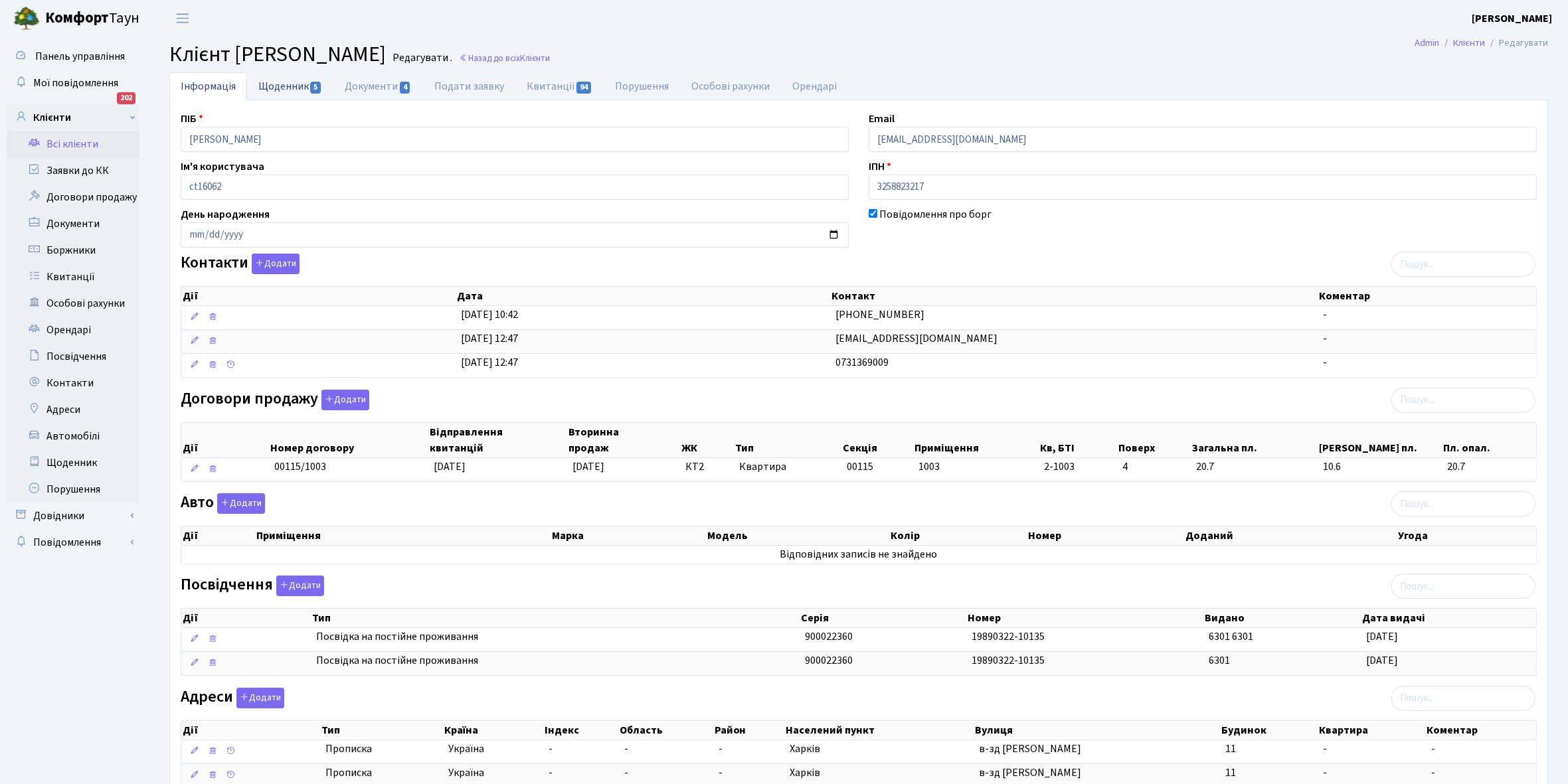
click at [276, 90] on link "Щоденник 5" at bounding box center [290, 86] width 87 height 27
select select "25"
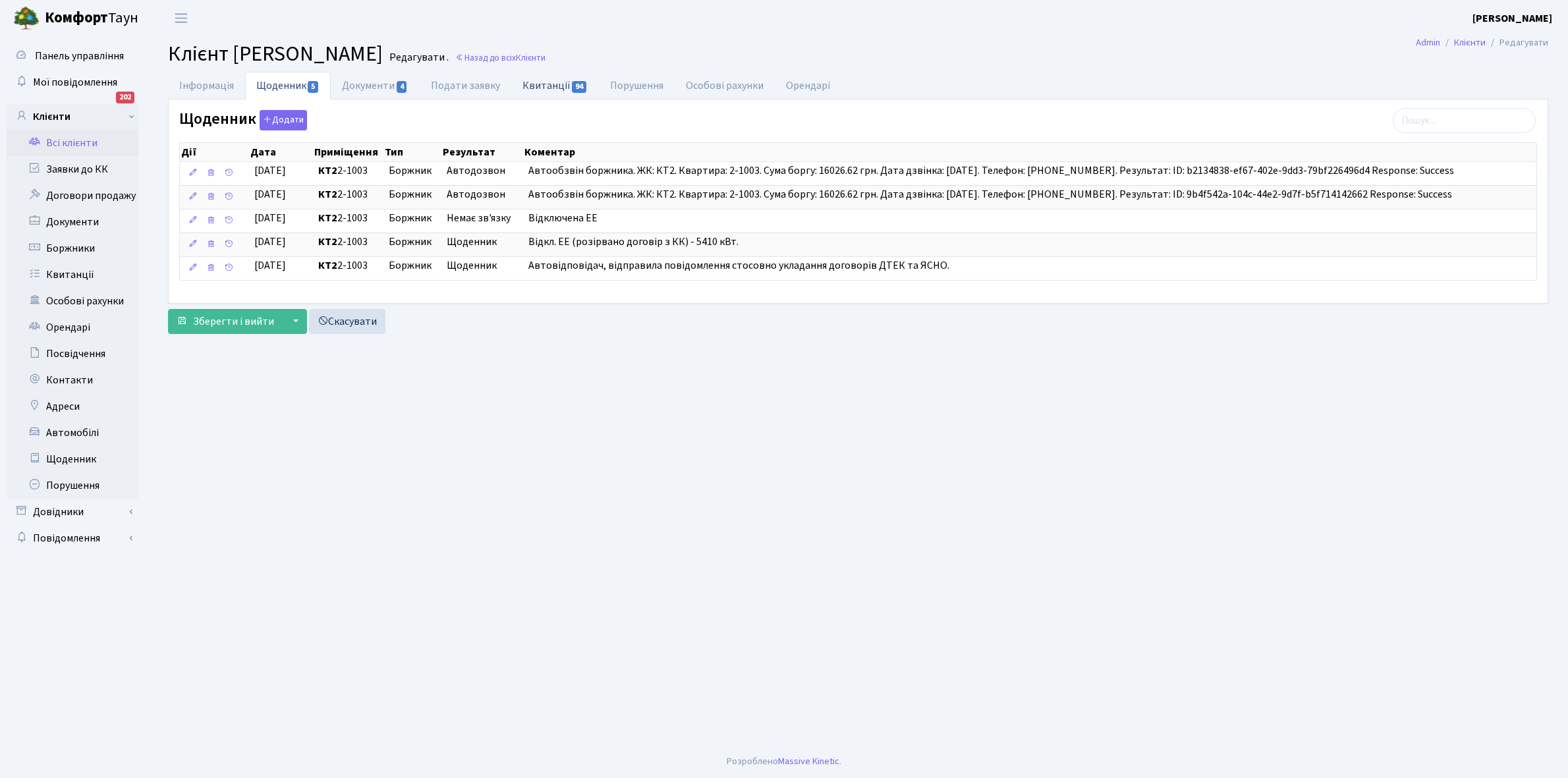
click at [544, 80] on link "Квитанції 94" at bounding box center [555, 85] width 88 height 27
select select "25"
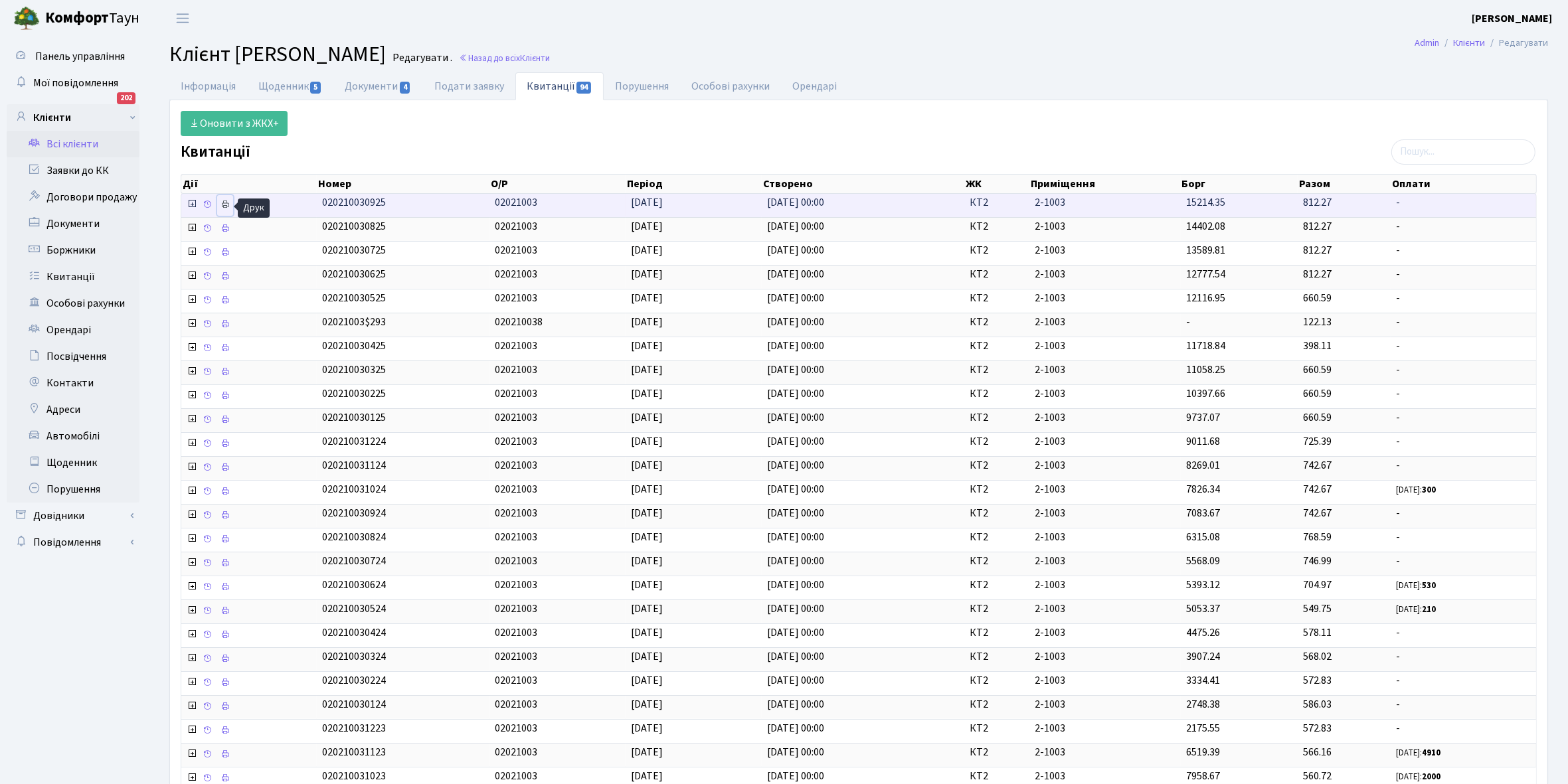
click at [223, 207] on icon at bounding box center [224, 204] width 9 height 9
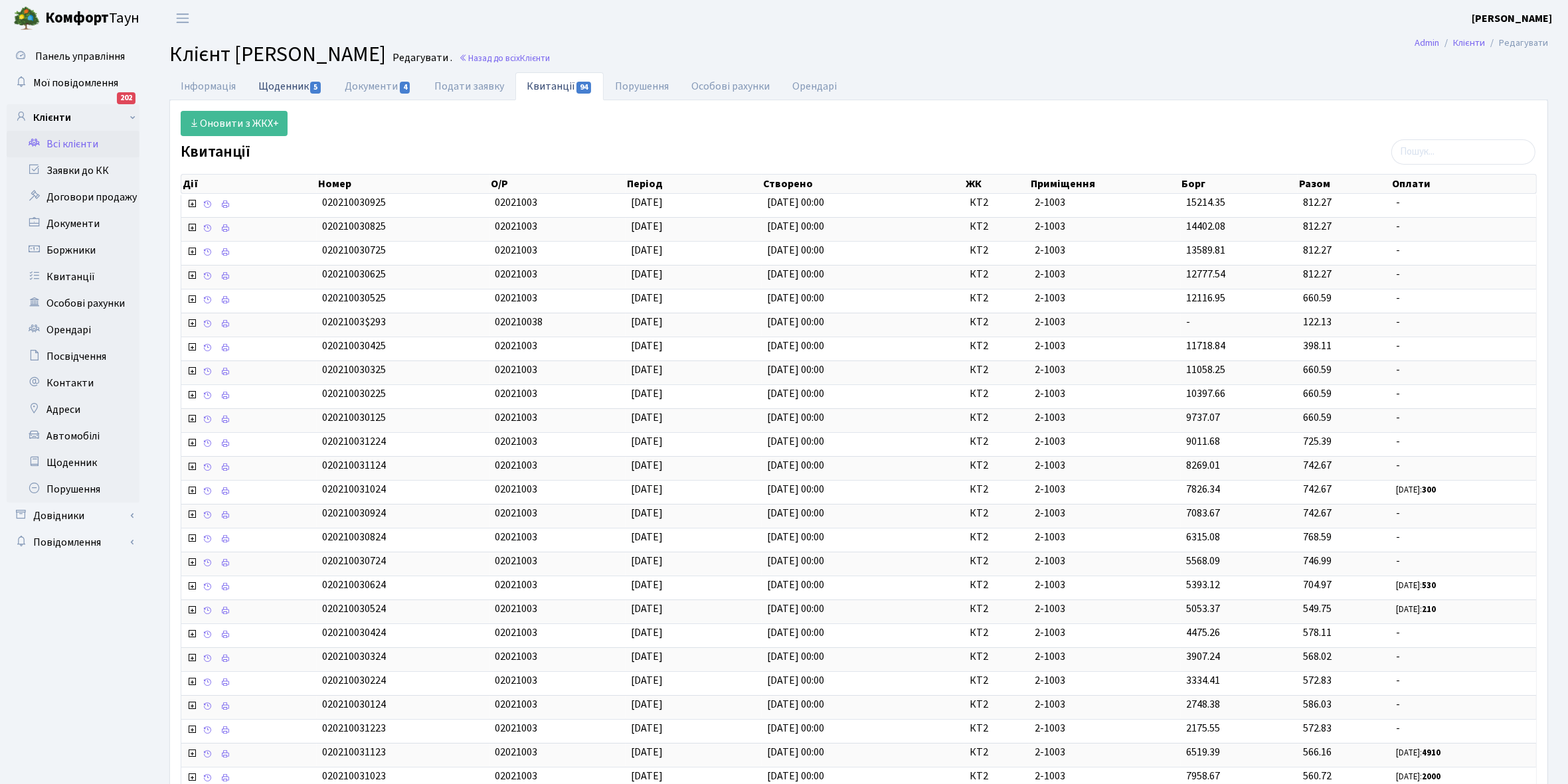
click at [285, 83] on link "Щоденник 5" at bounding box center [290, 86] width 87 height 27
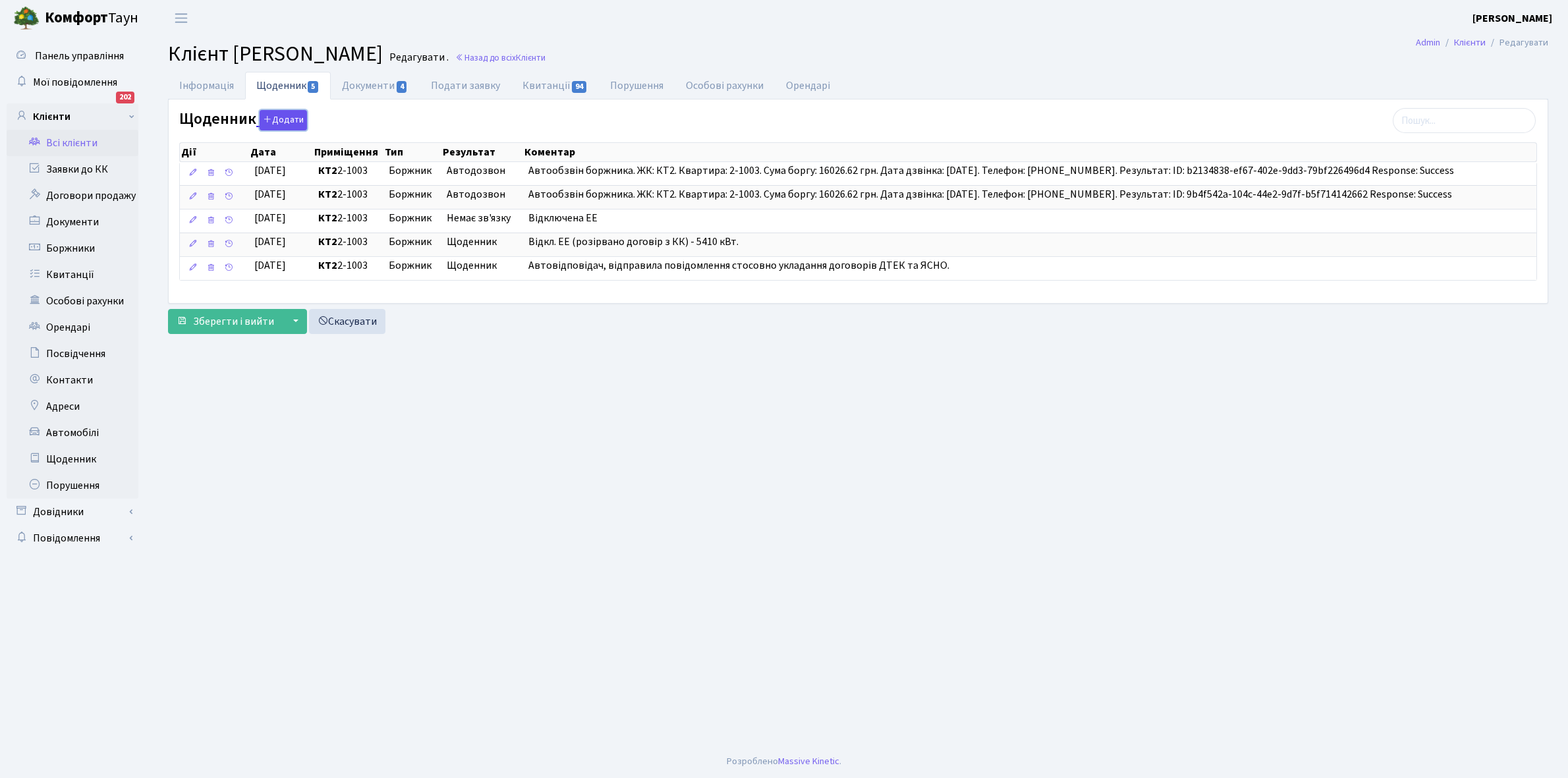
click at [290, 117] on button "Додати" at bounding box center [283, 120] width 47 height 20
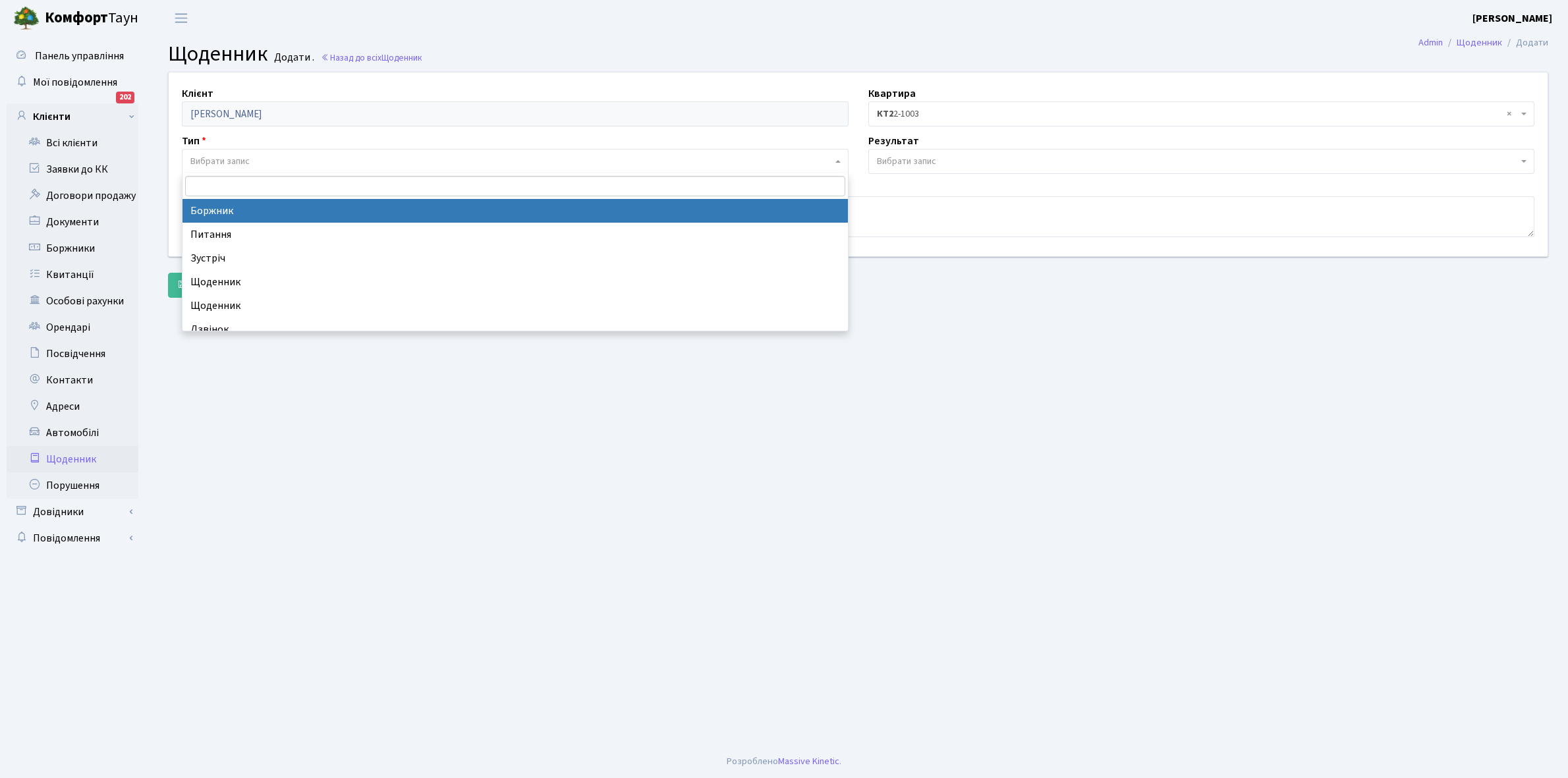
click at [284, 159] on span "Вибрати запис" at bounding box center [511, 161] width 642 height 13
select select "189"
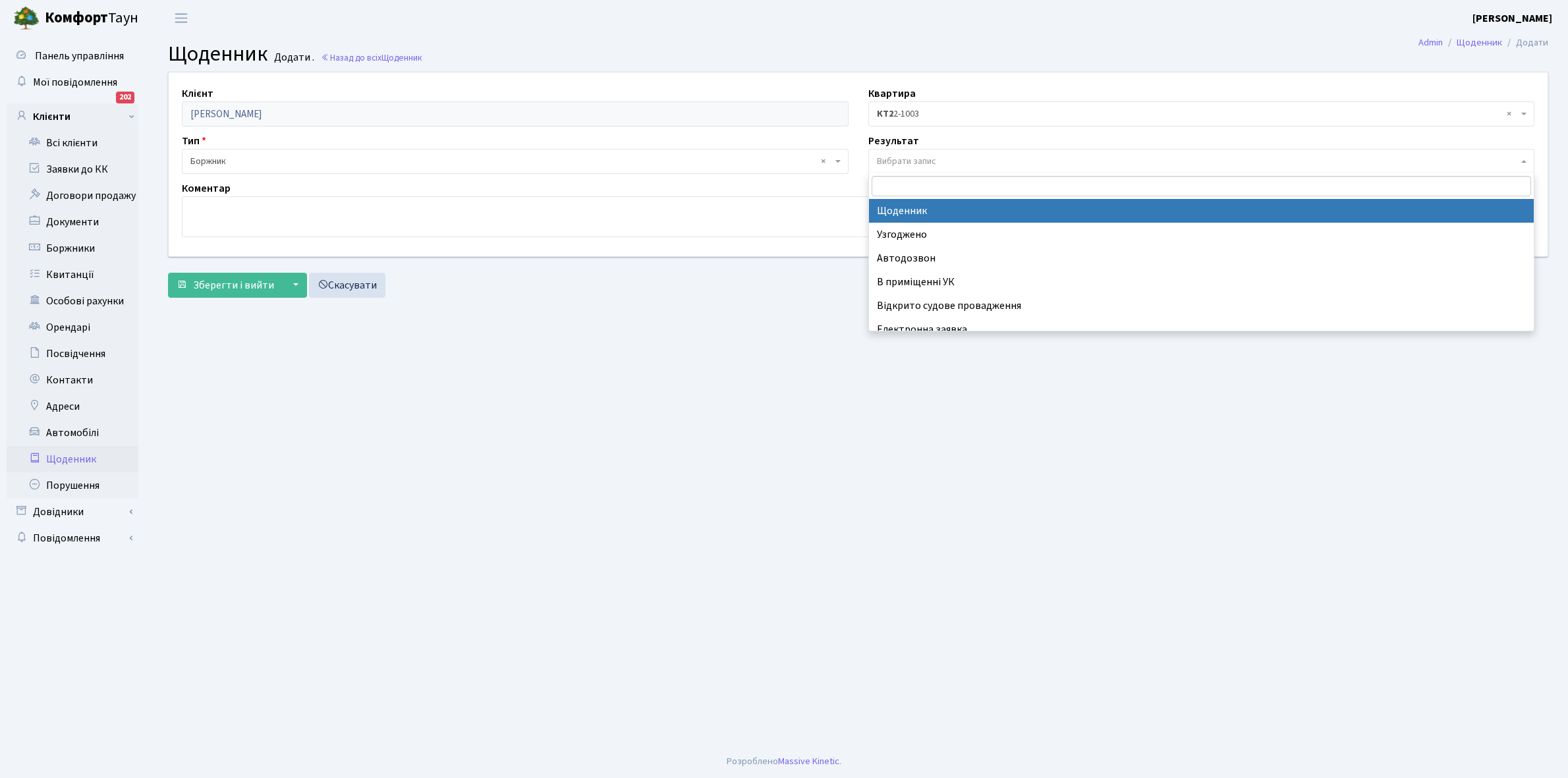
click at [960, 158] on span "Вибрати запис" at bounding box center [1197, 161] width 642 height 13
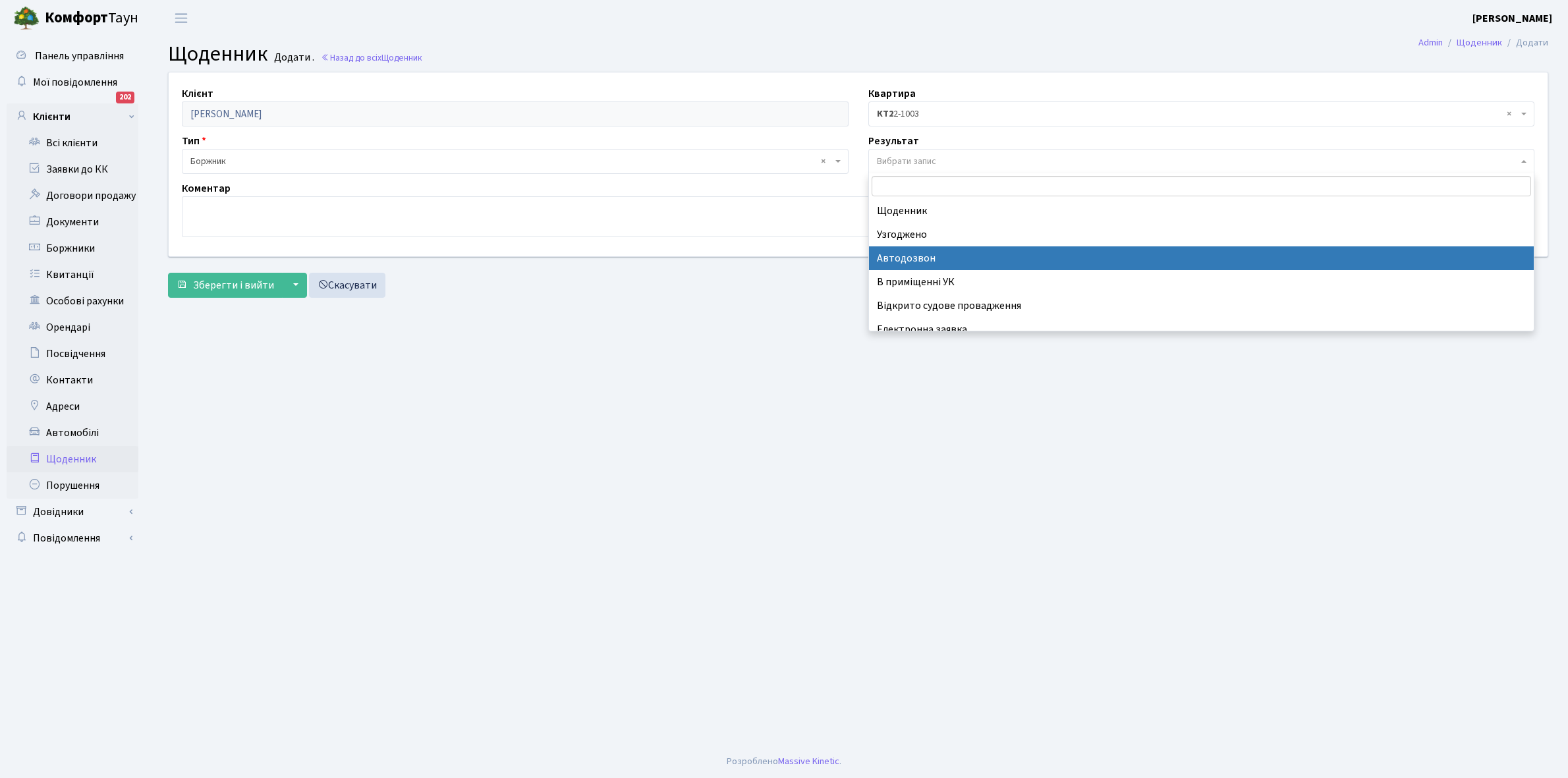
scroll to position [81, 0]
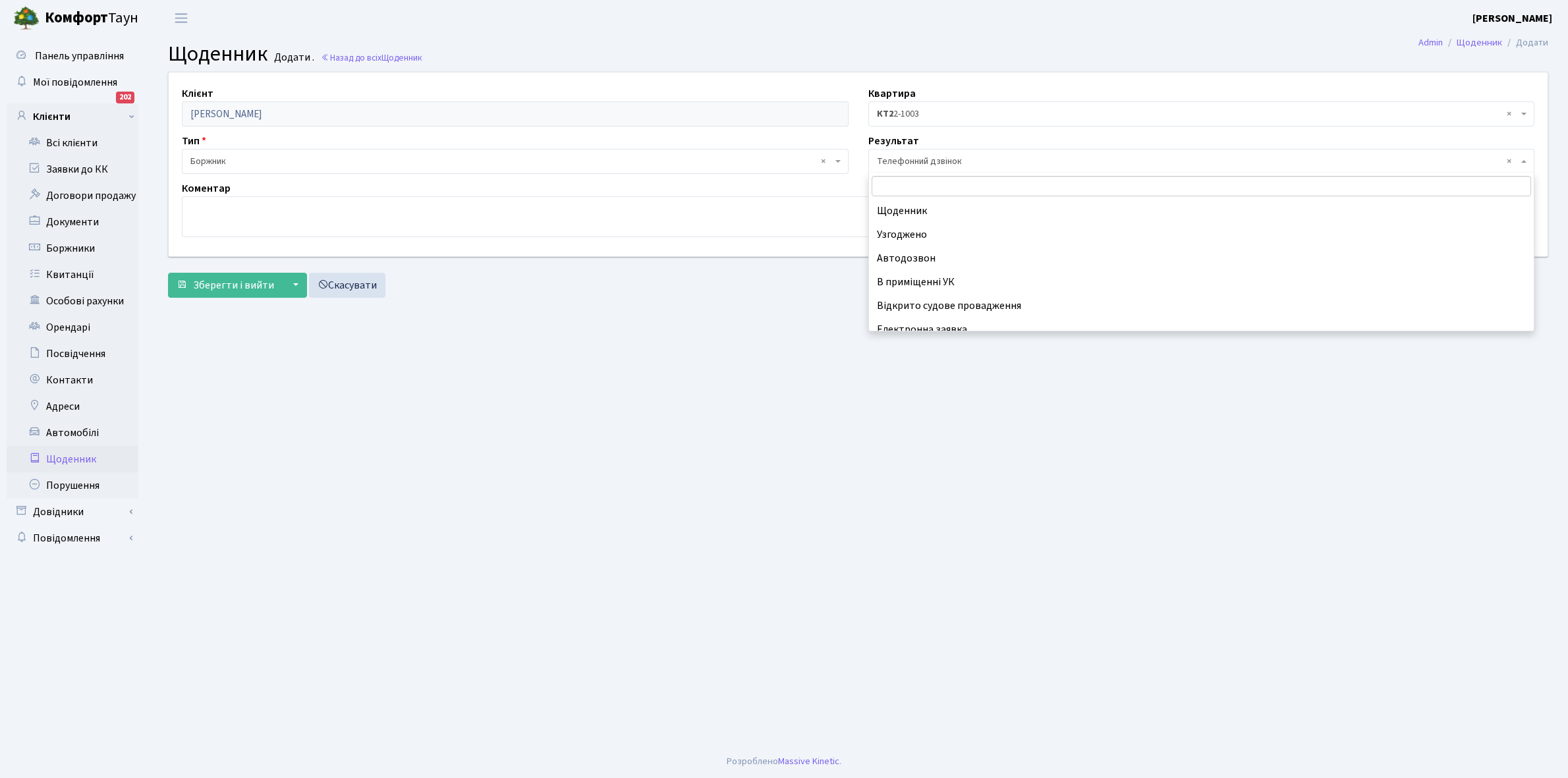
click at [877, 162] on span "× Телефонний дзвінок" at bounding box center [1197, 161] width 642 height 13
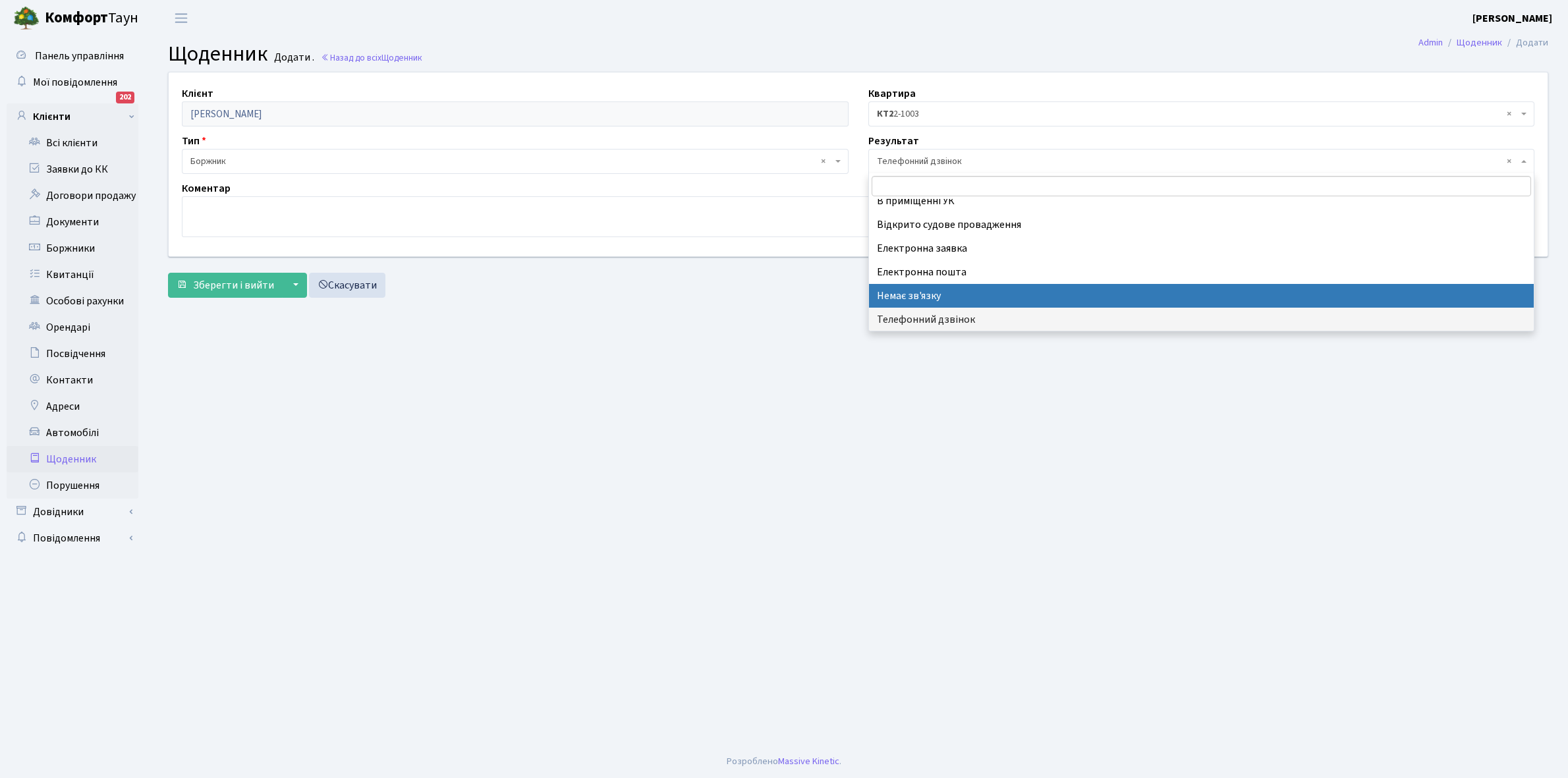
select select "197"
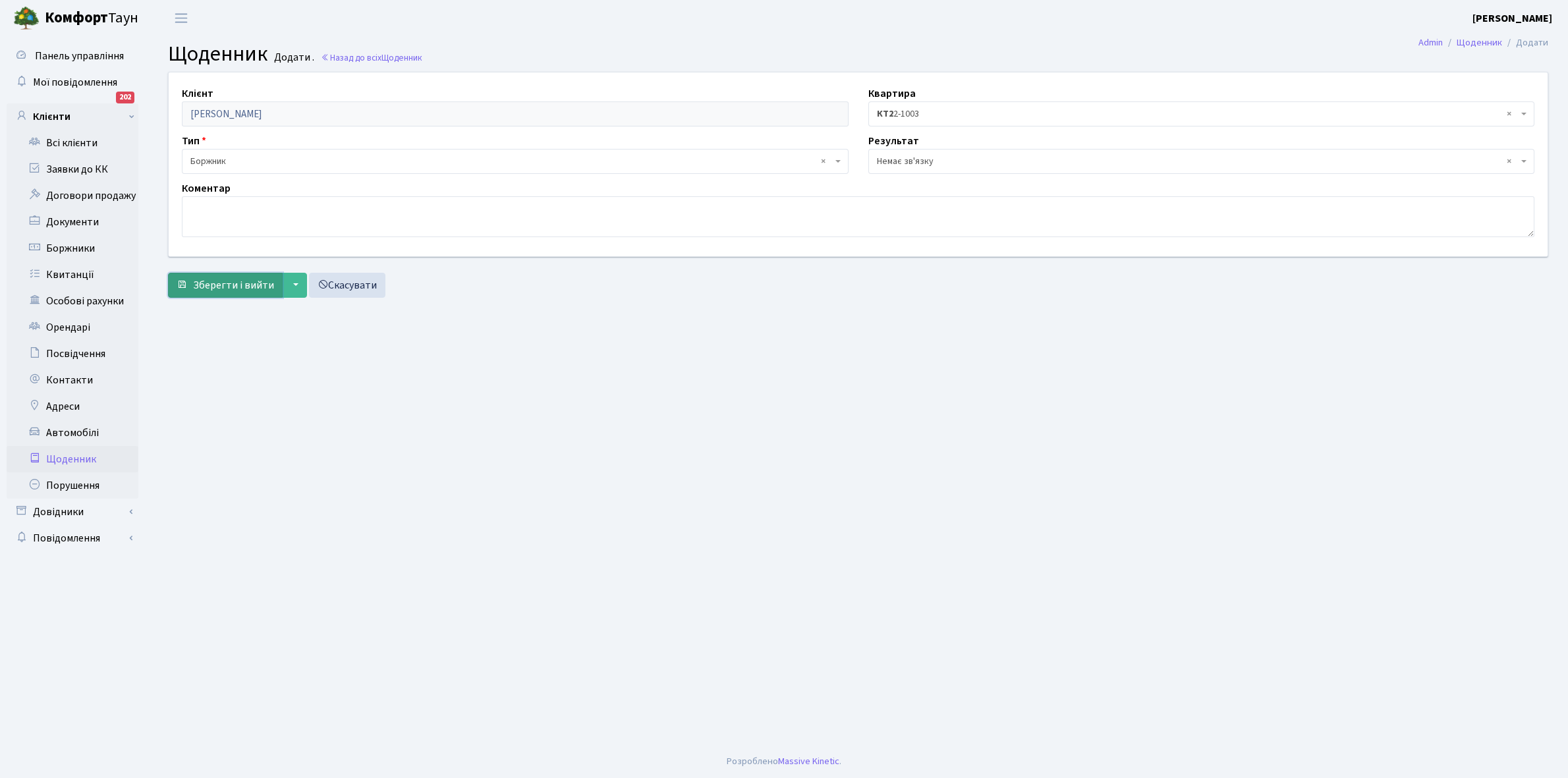
click at [225, 283] on span "Зберегти і вийти" at bounding box center [233, 286] width 81 height 15
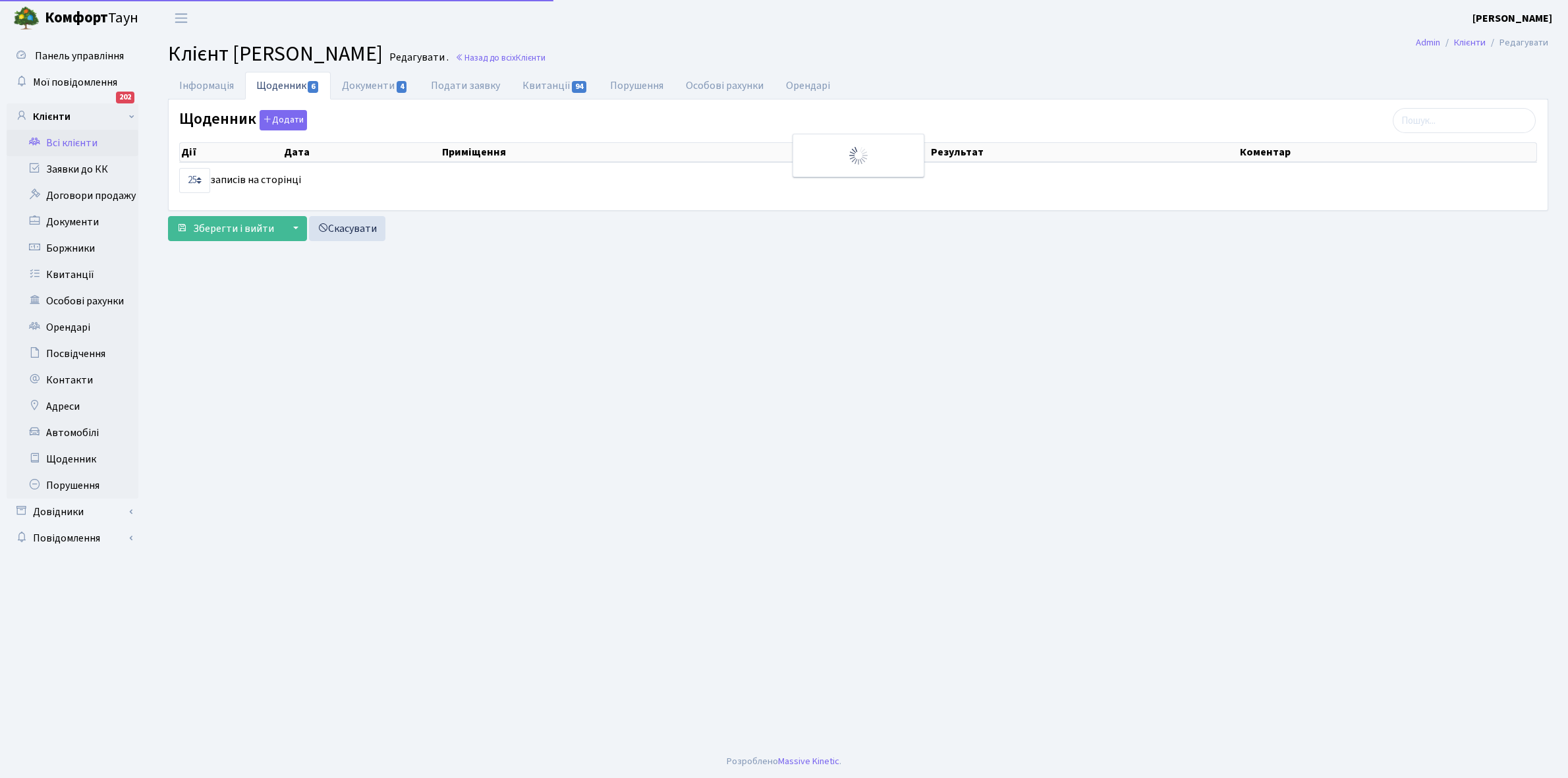
select select "25"
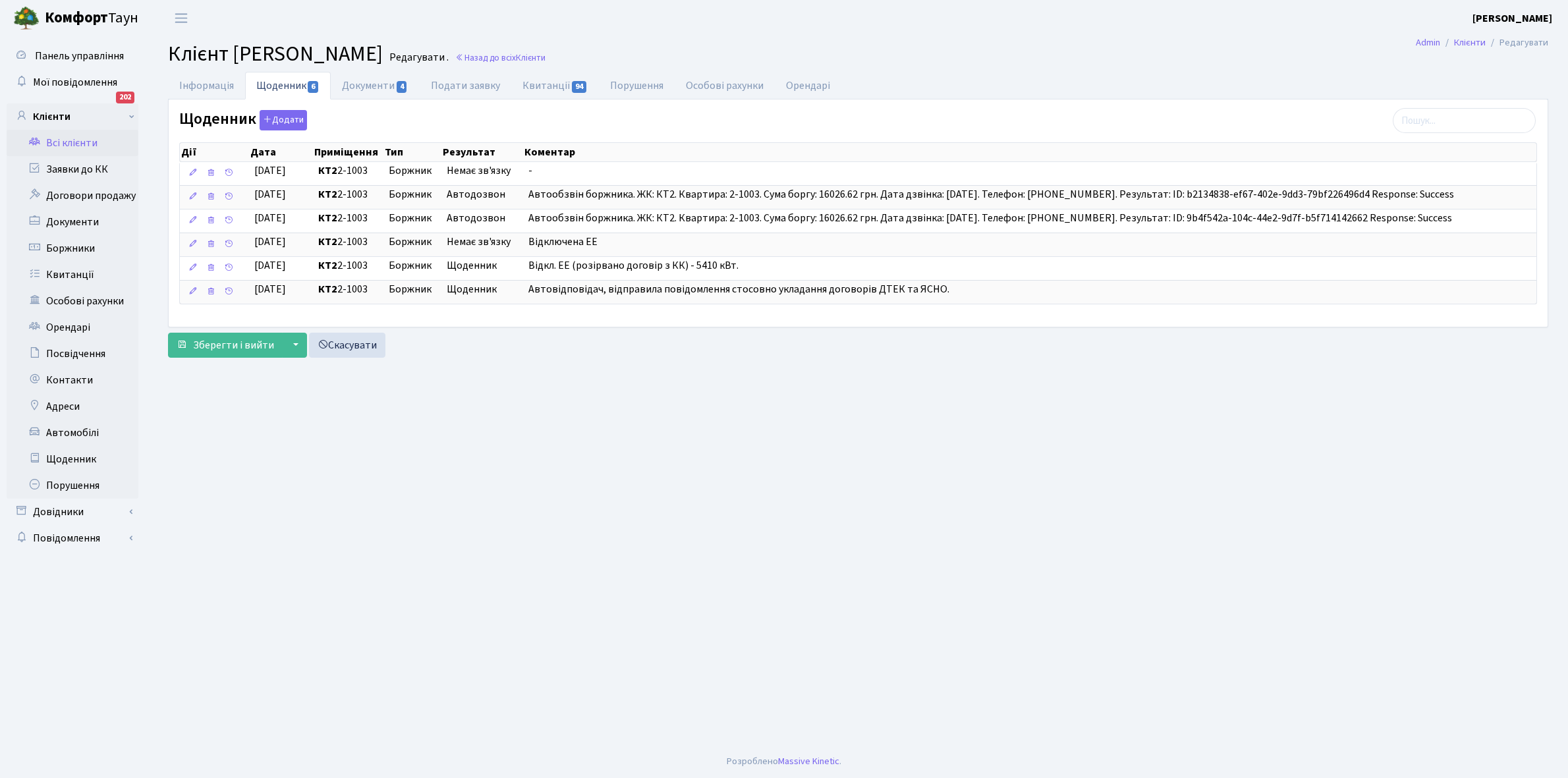
click at [83, 142] on link "Всі клієнти" at bounding box center [72, 143] width 132 height 26
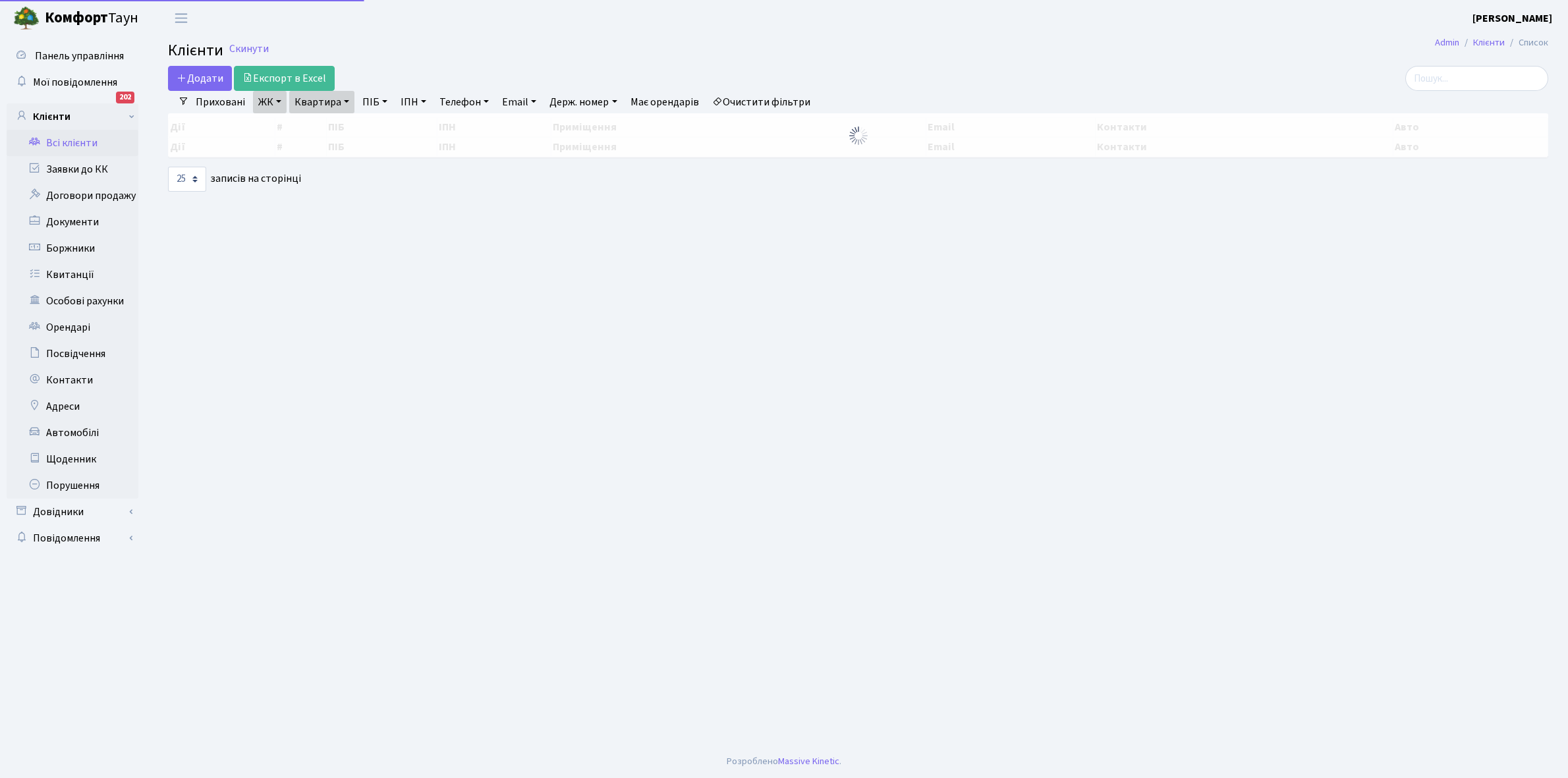
select select "25"
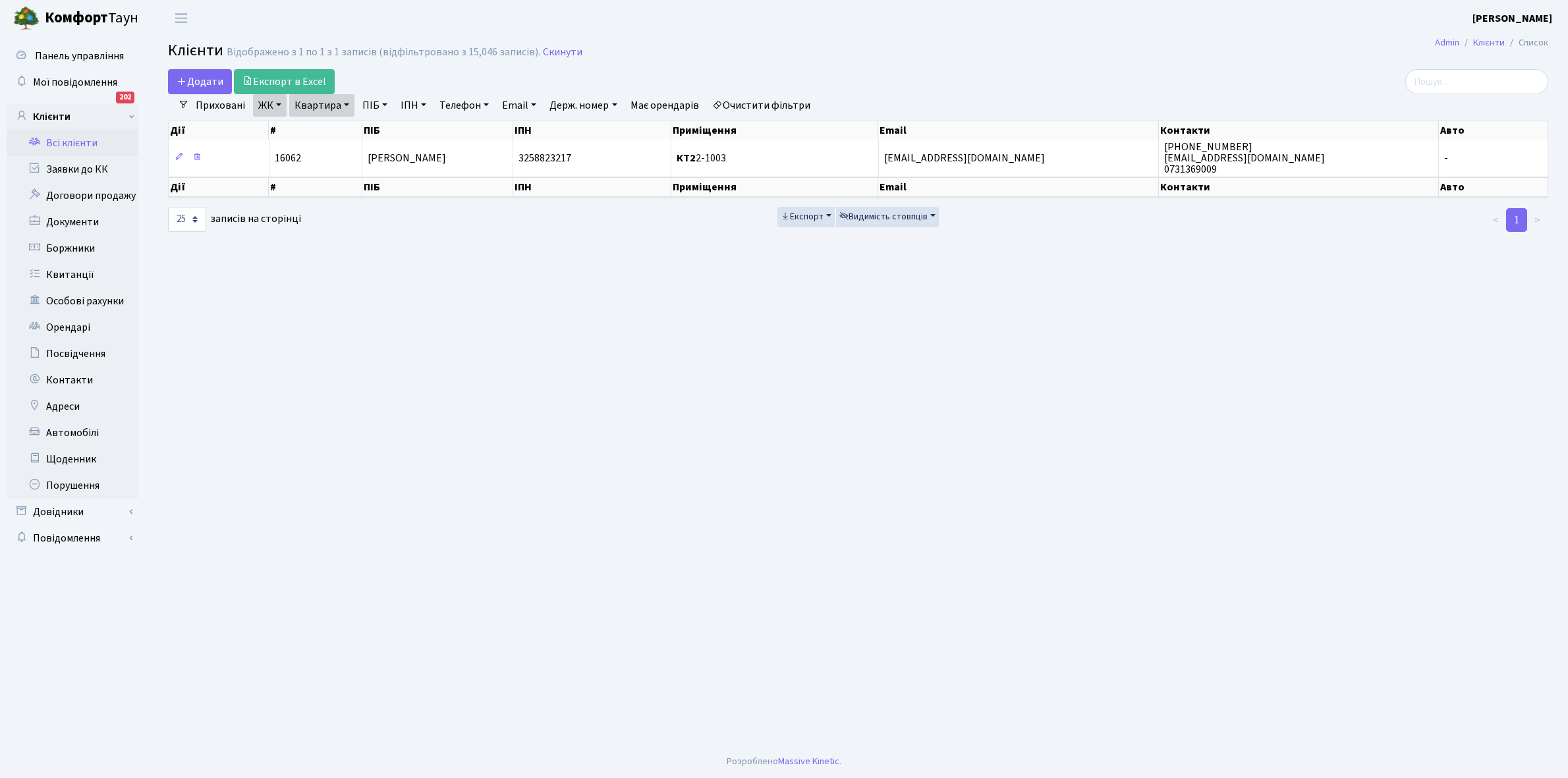
click at [347, 103] on link "Квартира" at bounding box center [322, 105] width 65 height 22
click at [344, 129] on input "2-1003" at bounding box center [328, 131] width 77 height 25
type input "2-1027"
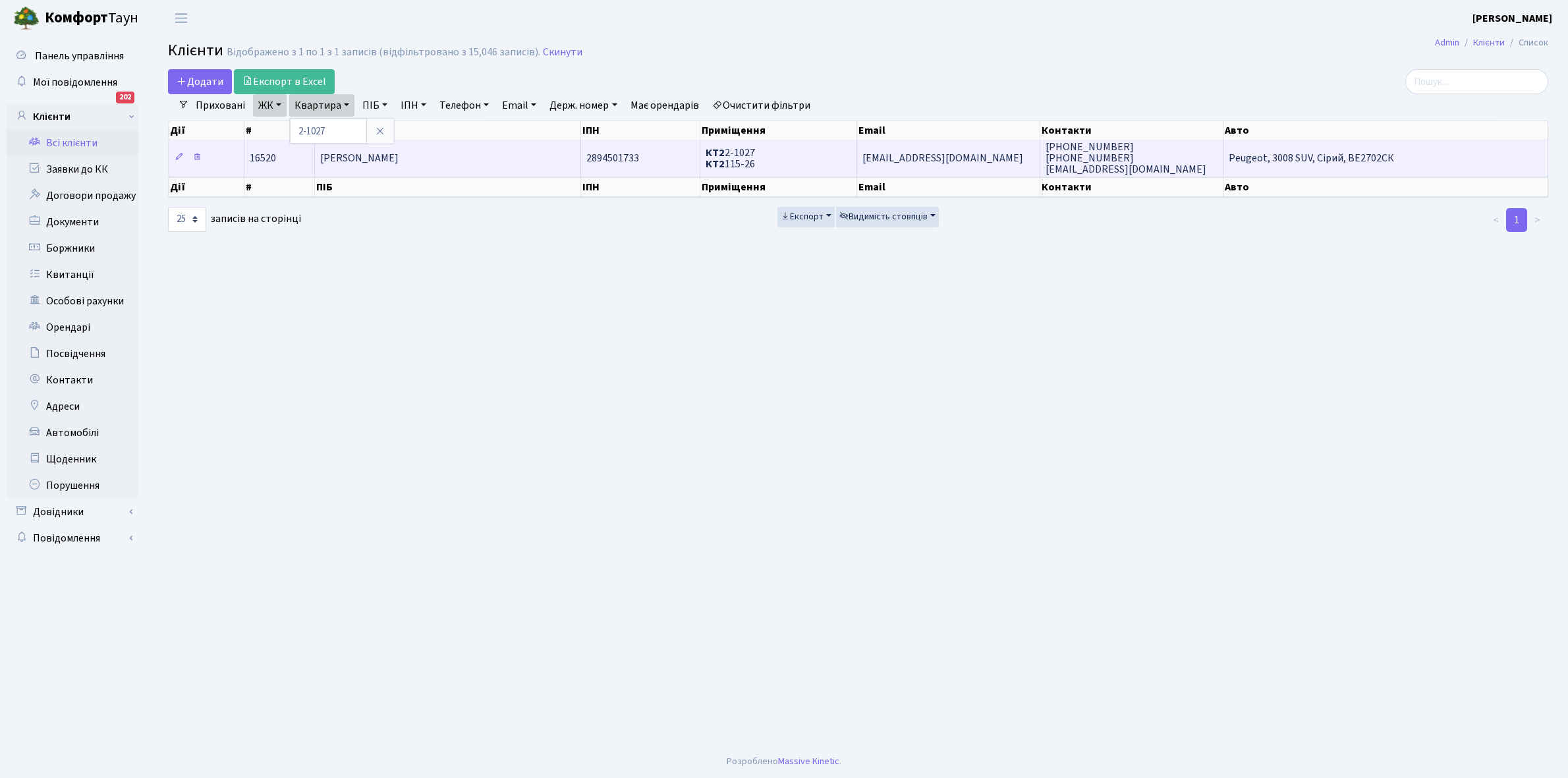
click at [469, 153] on td "[PERSON_NAME] [PERSON_NAME]" at bounding box center [447, 158] width 266 height 36
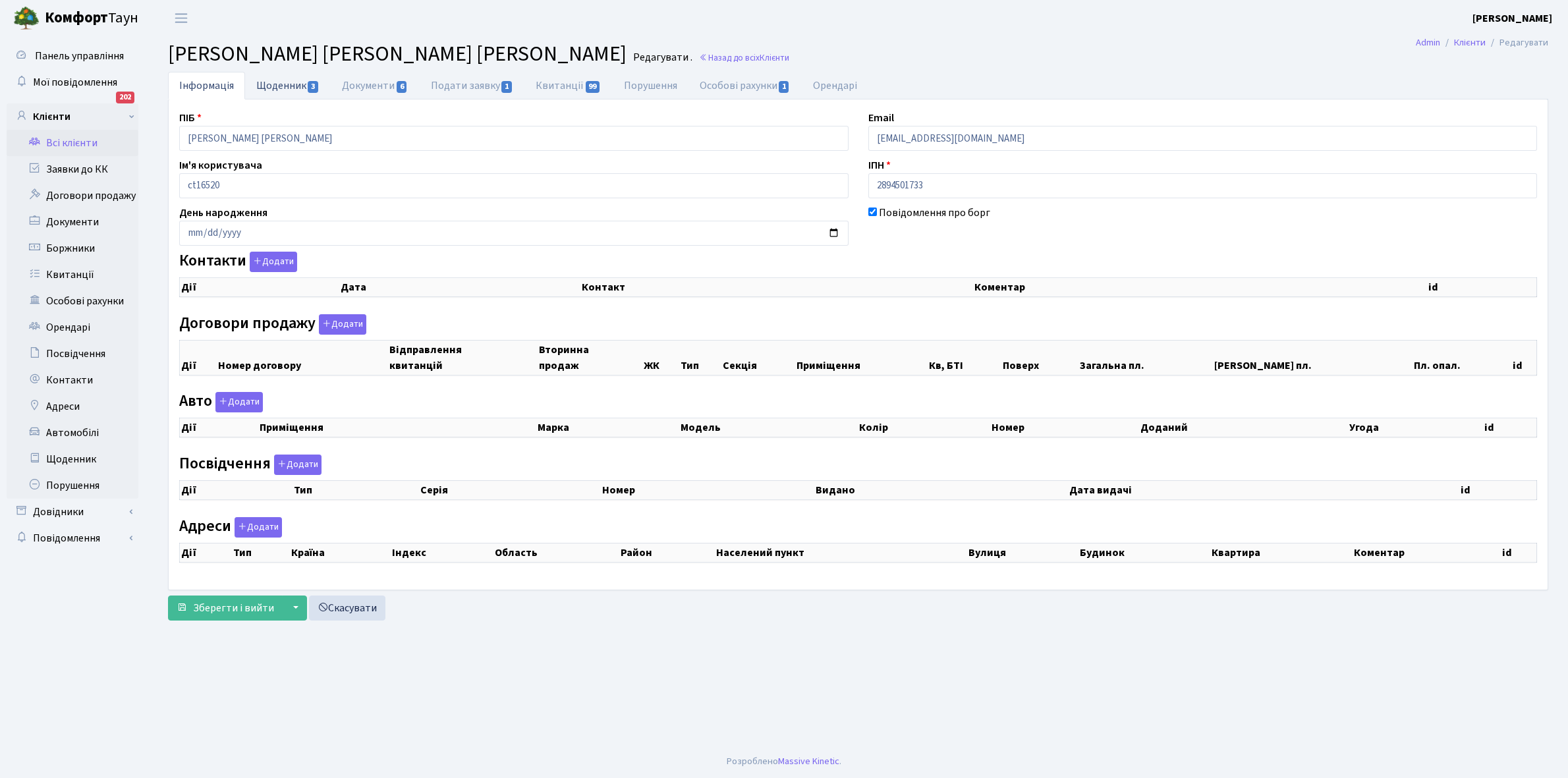
checkbox input "true"
select select "25"
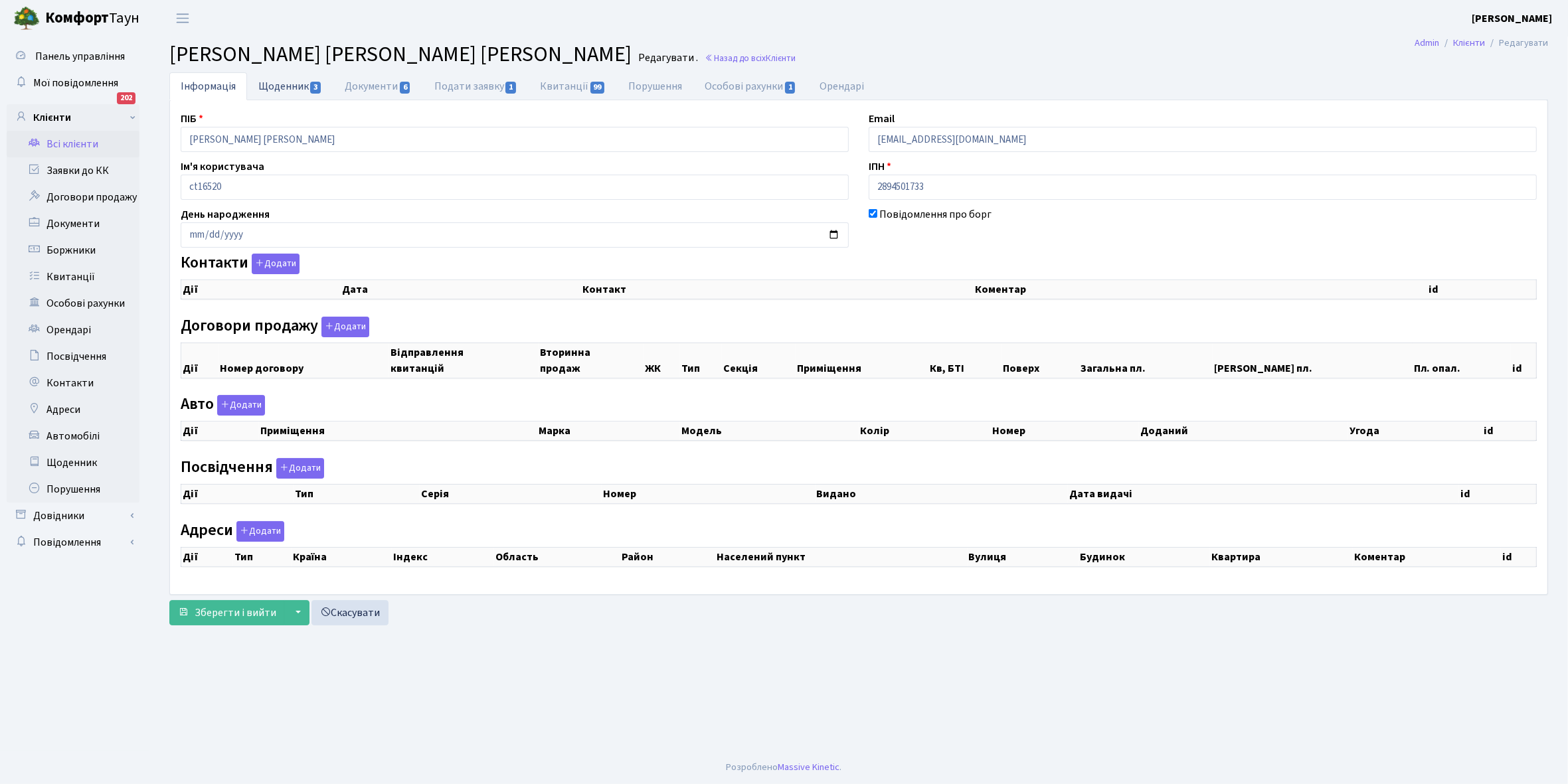
select select "25"
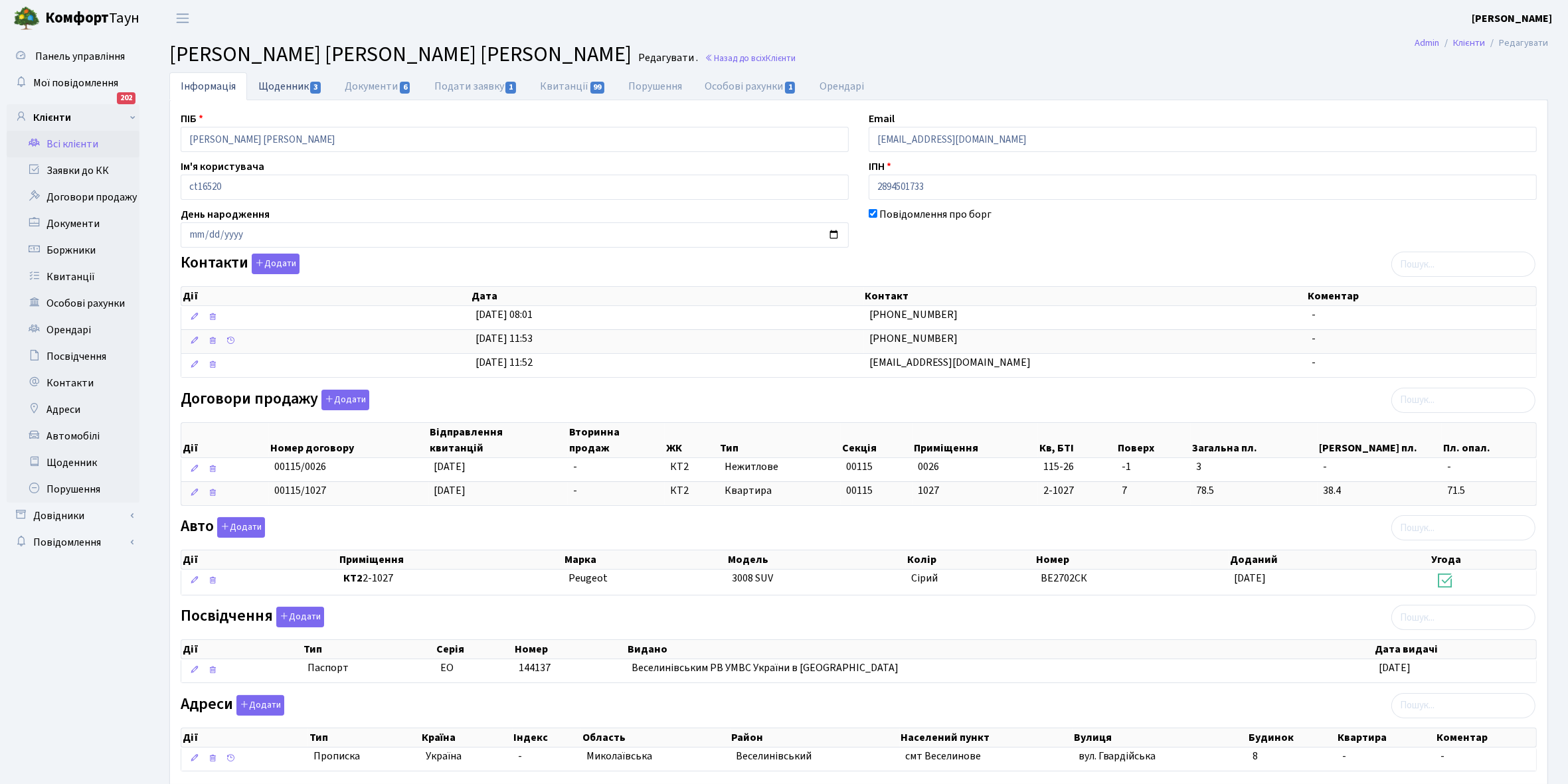
click at [270, 85] on link "Щоденник 3" at bounding box center [290, 86] width 87 height 27
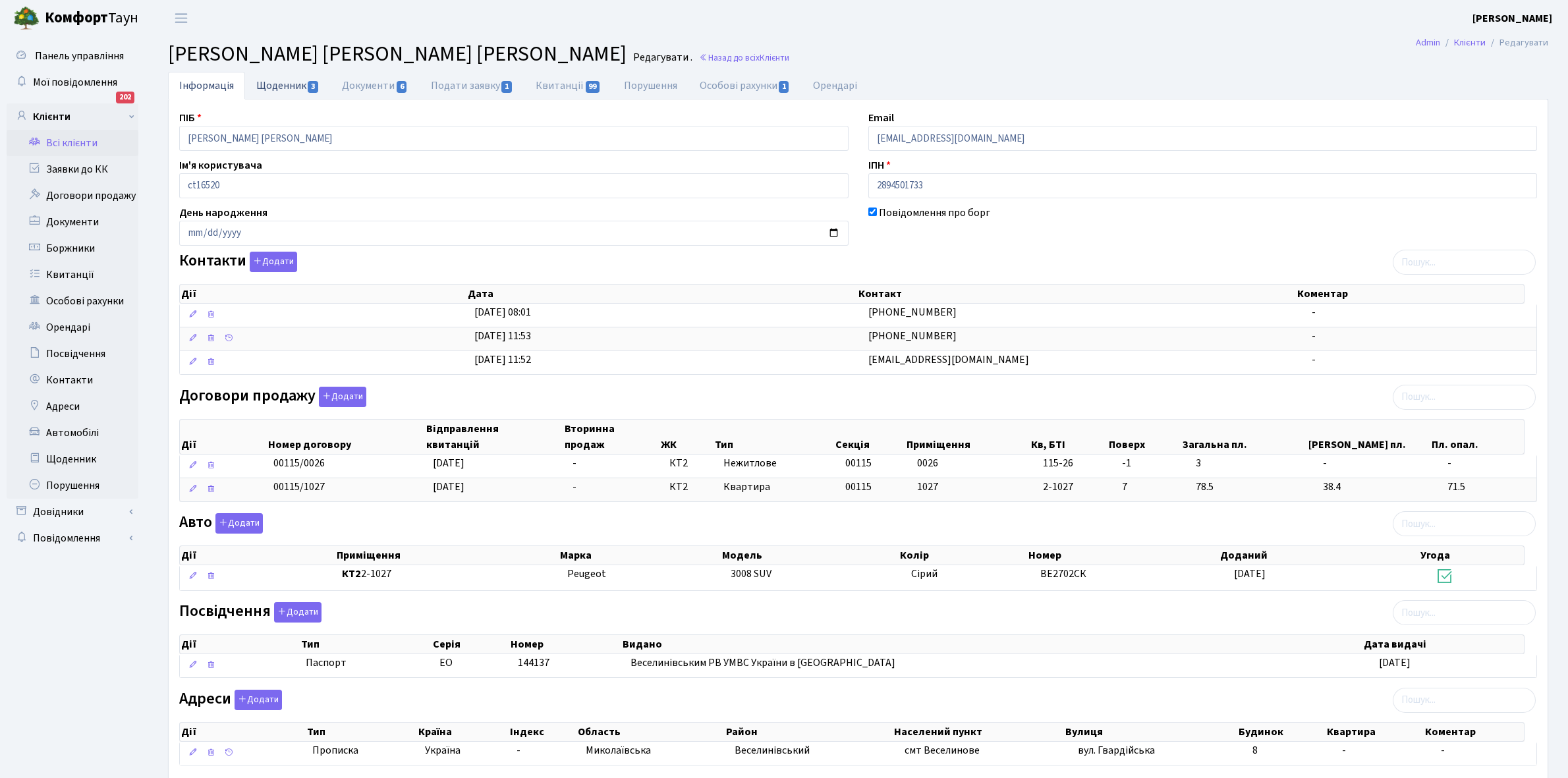
select select "25"
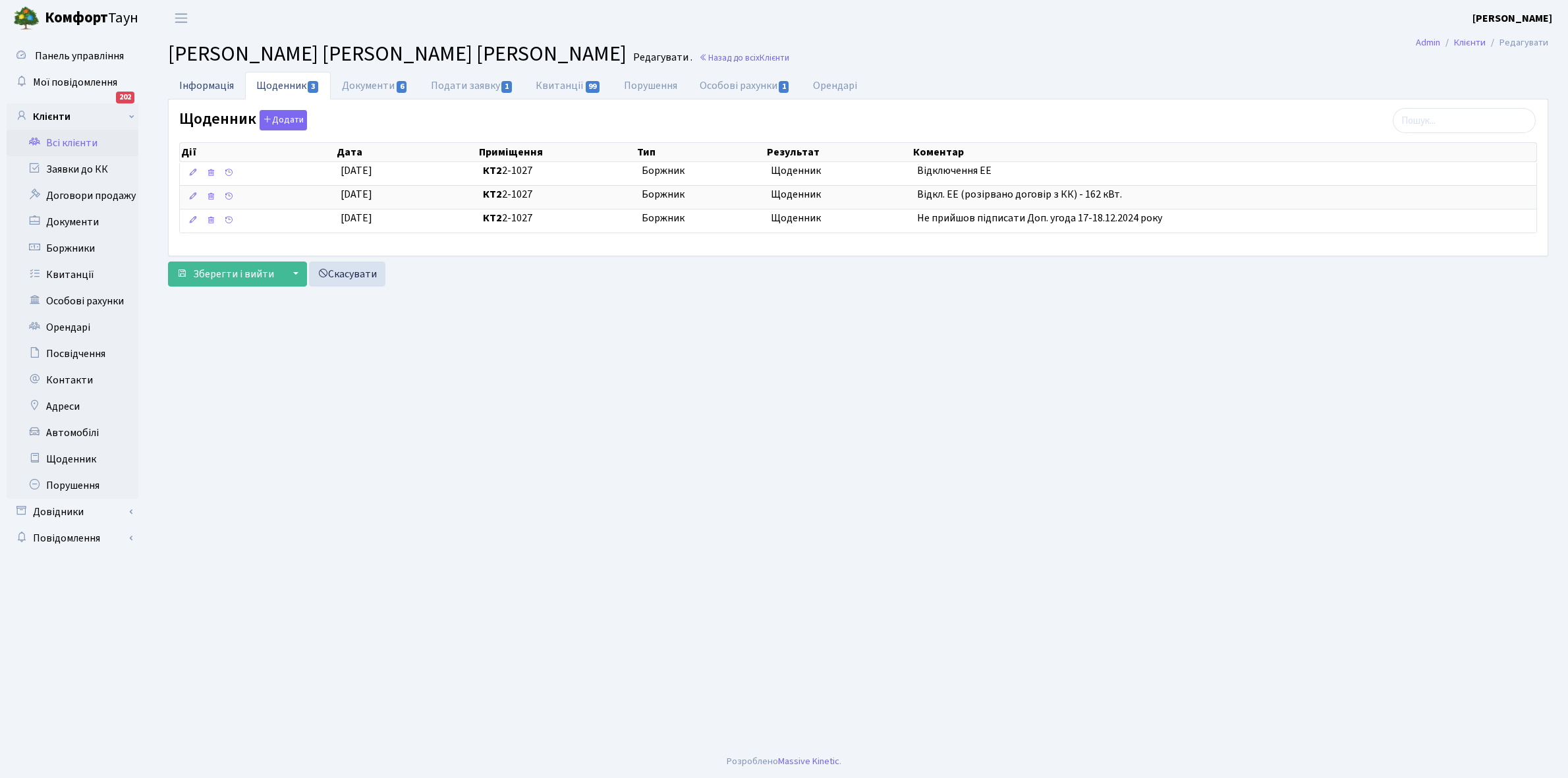
click at [191, 81] on link "Інформація" at bounding box center [206, 85] width 77 height 27
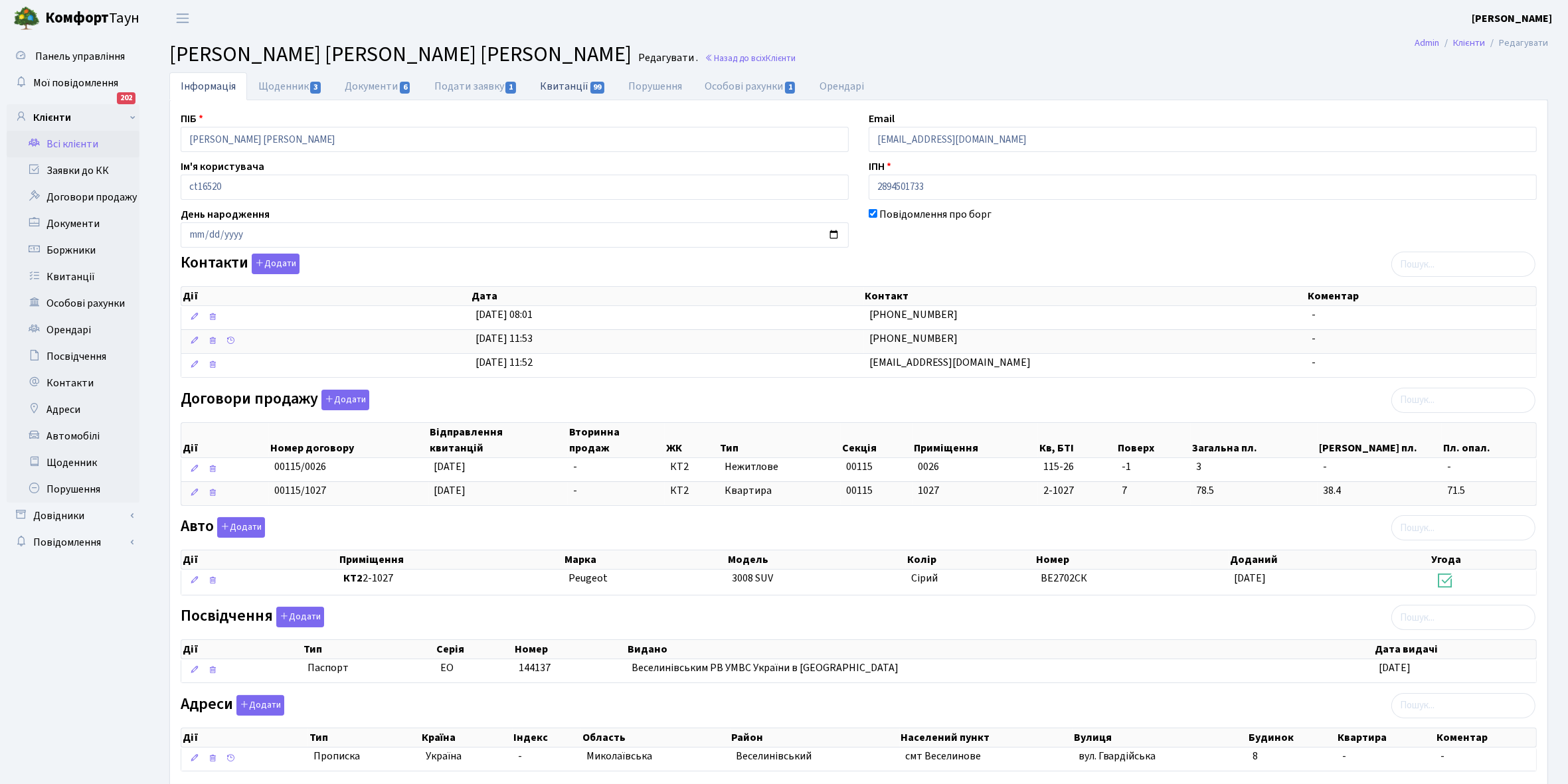
click at [570, 82] on link "Квитанції 99" at bounding box center [572, 86] width 88 height 27
select select "25"
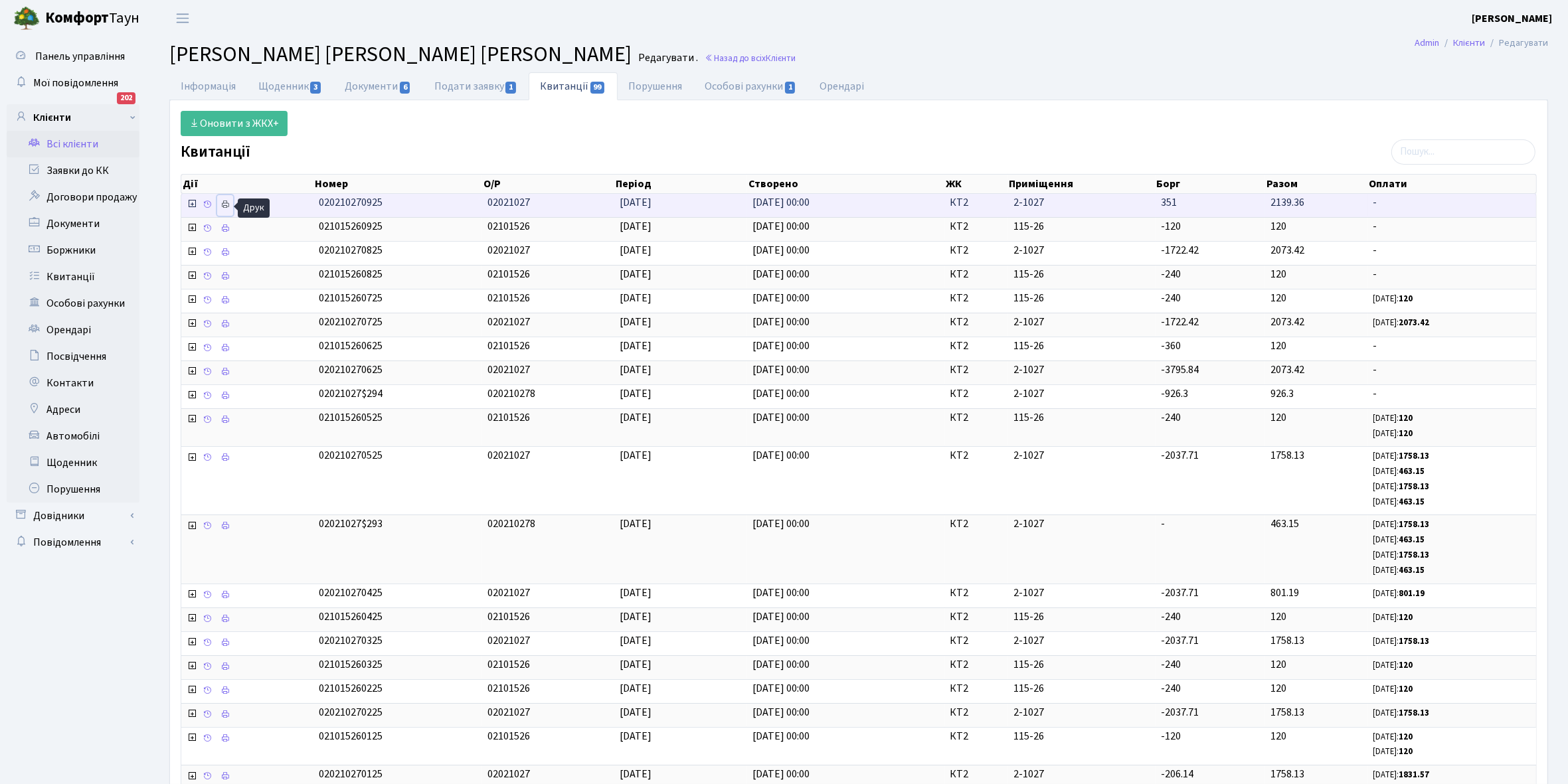
click at [223, 204] on icon at bounding box center [224, 204] width 9 height 9
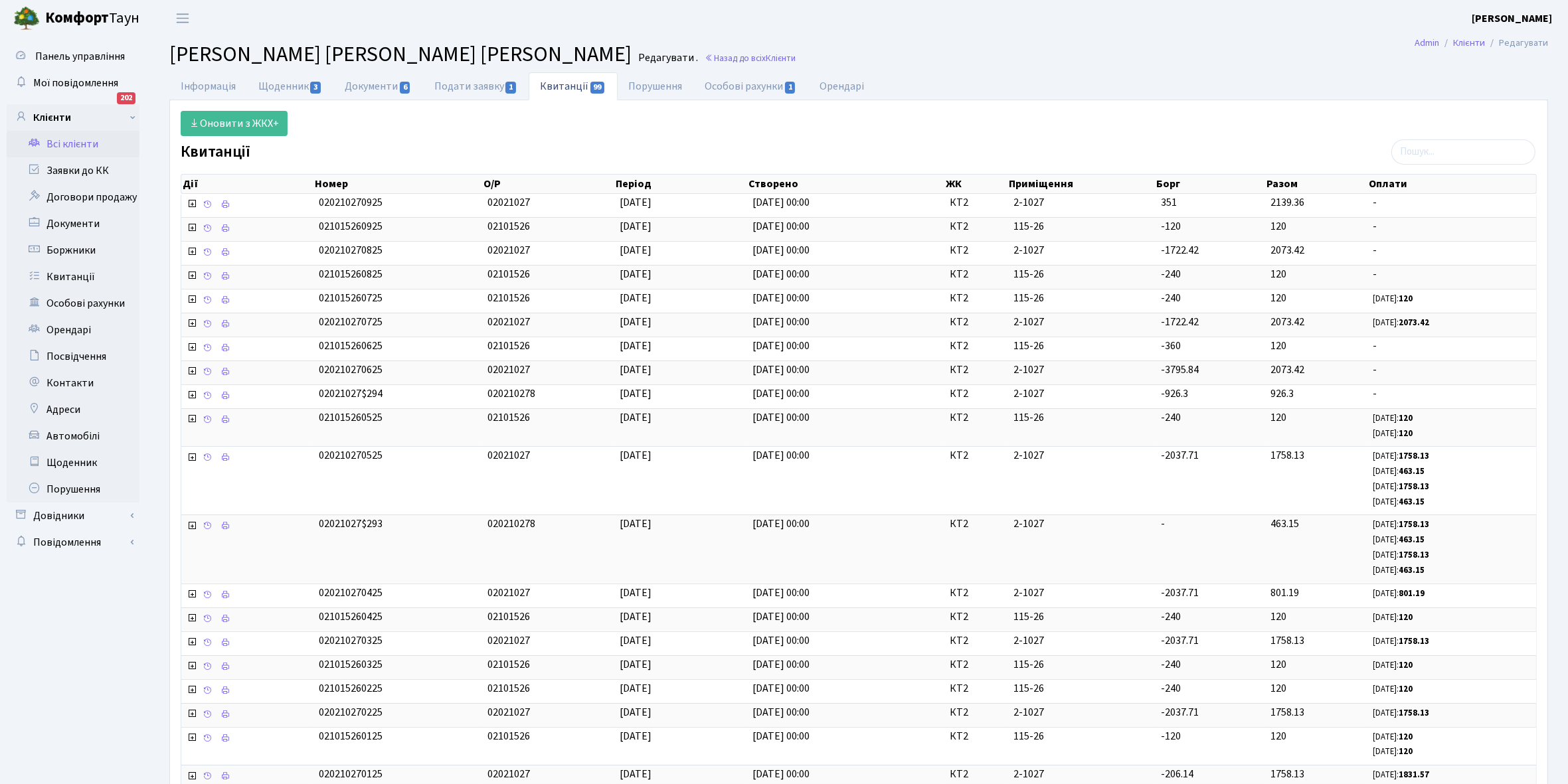
click at [87, 140] on link "Всі клієнти" at bounding box center [73, 144] width 133 height 26
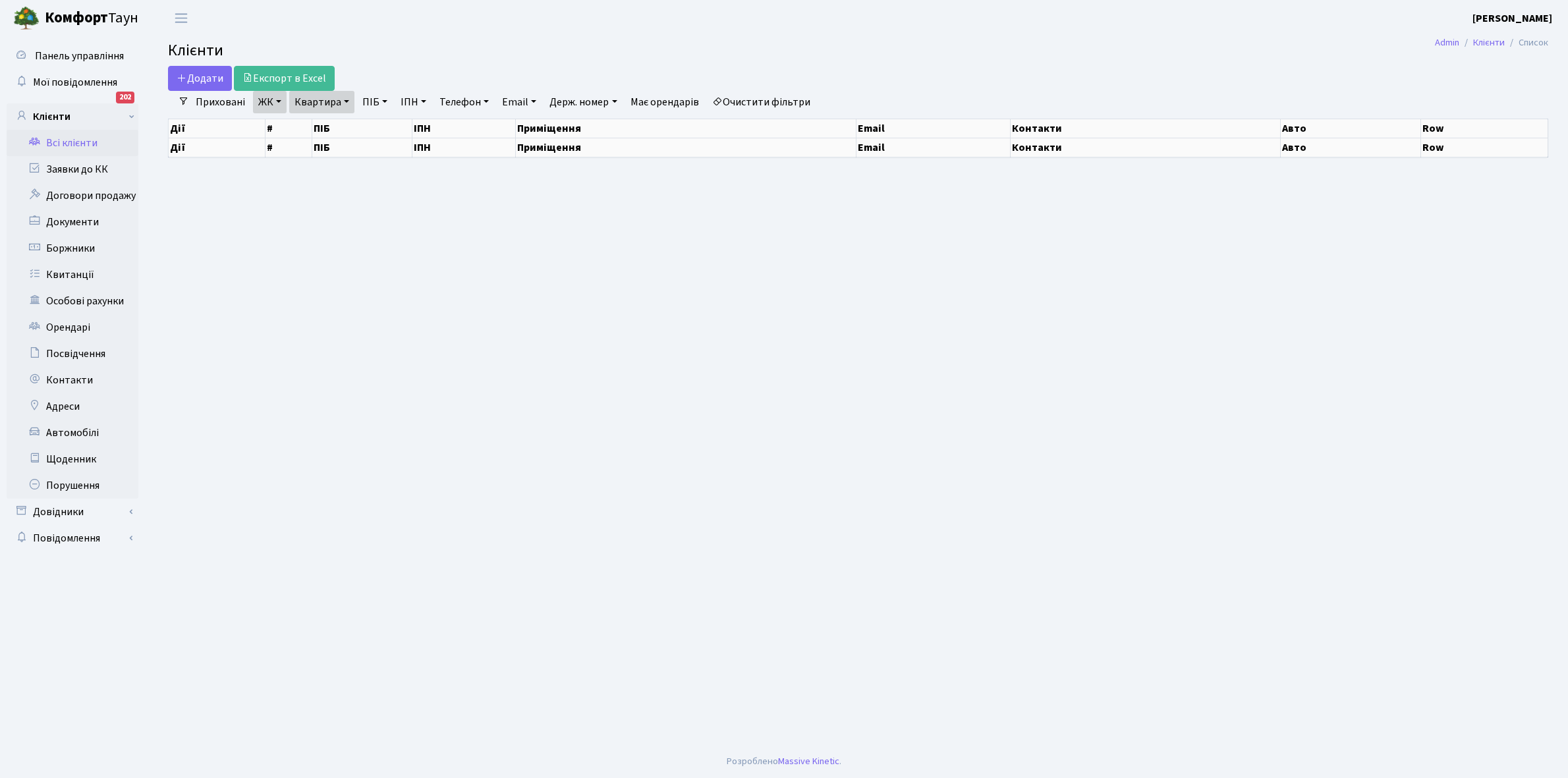
select select "25"
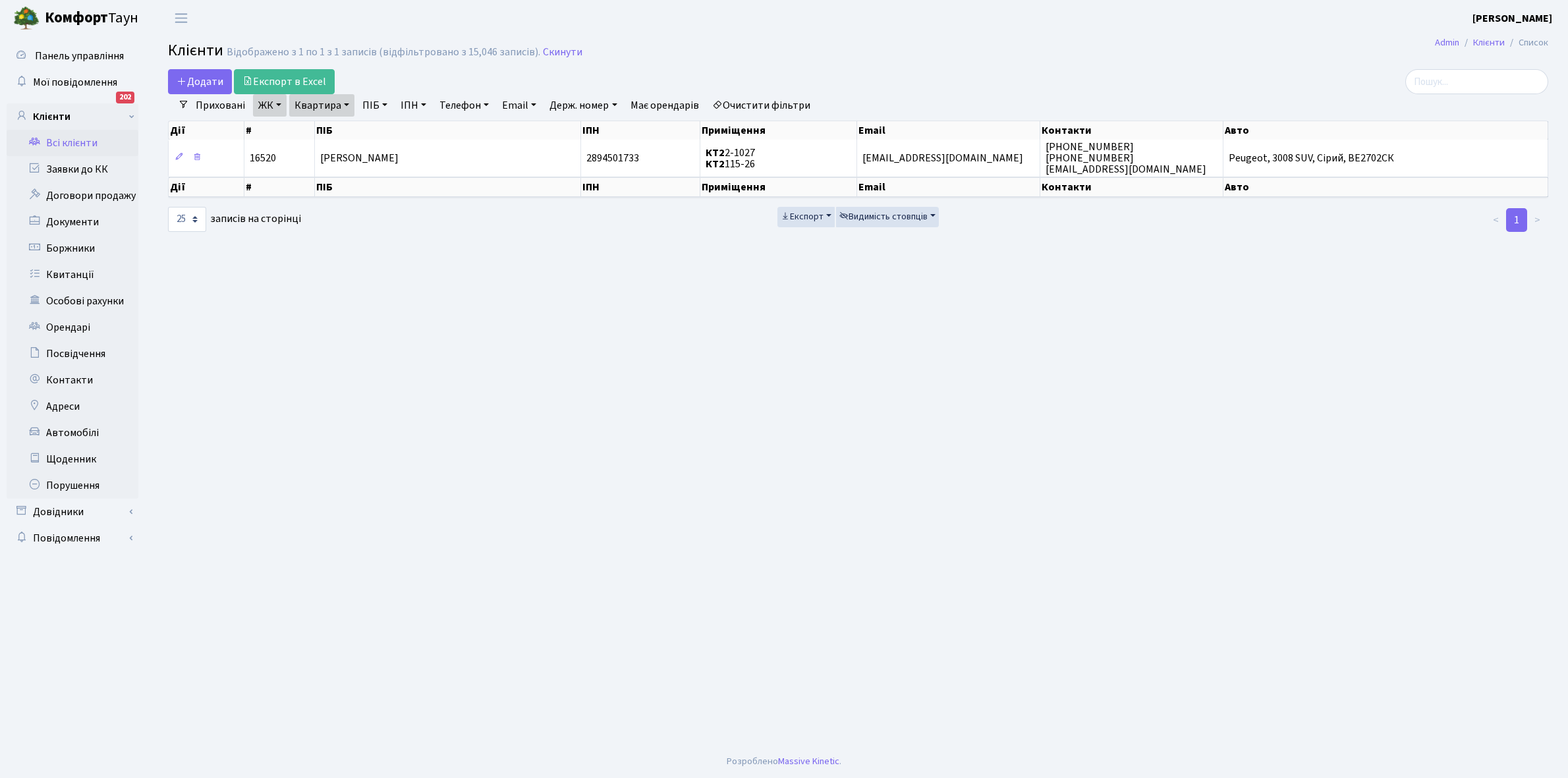
click at [347, 106] on link "Квартира" at bounding box center [322, 105] width 65 height 22
click at [349, 124] on input "2-1027" at bounding box center [328, 131] width 77 height 25
type input "2-1057"
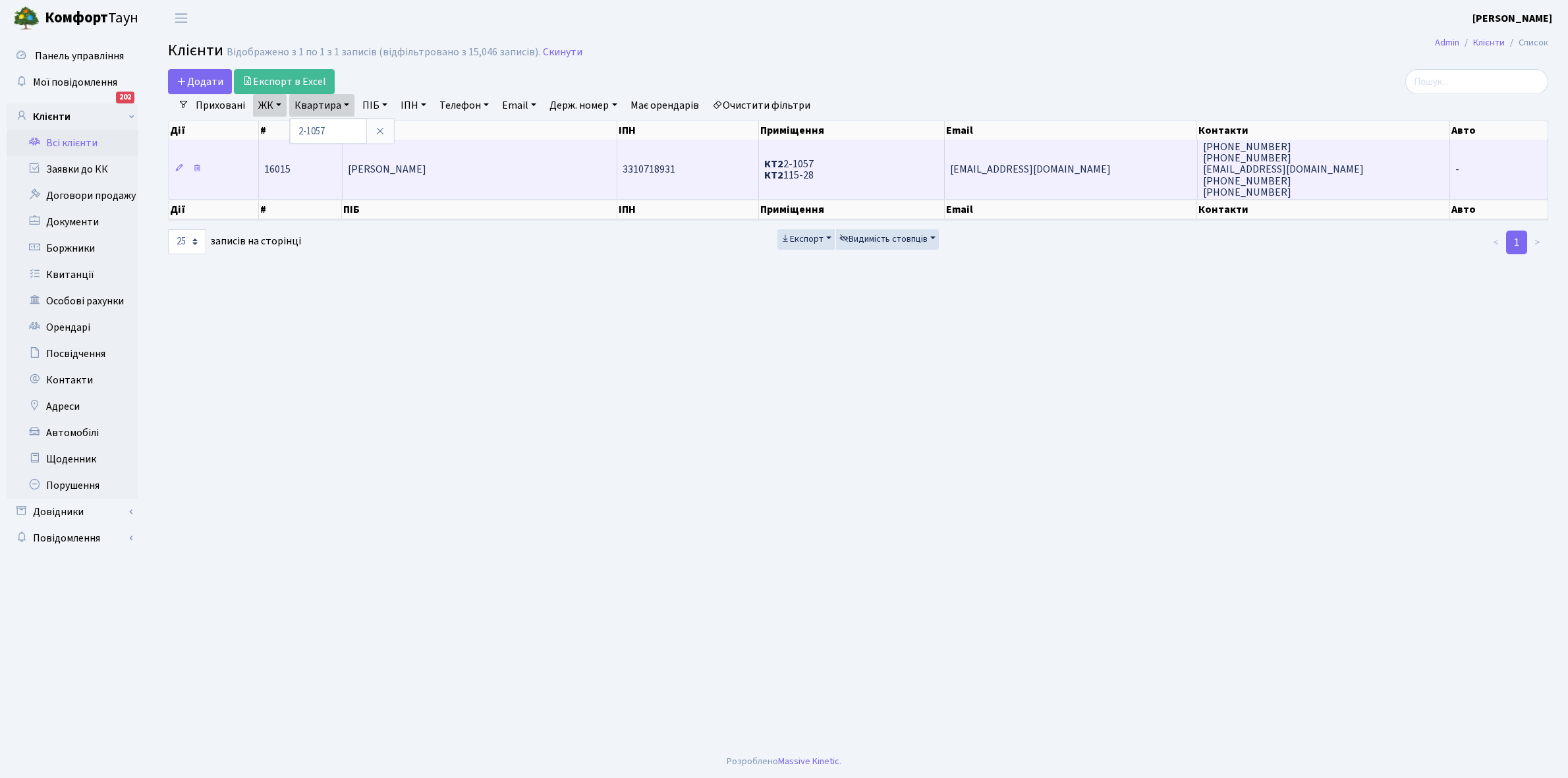
click at [426, 169] on span "Урсол Данііл Сергійович" at bounding box center [387, 170] width 79 height 15
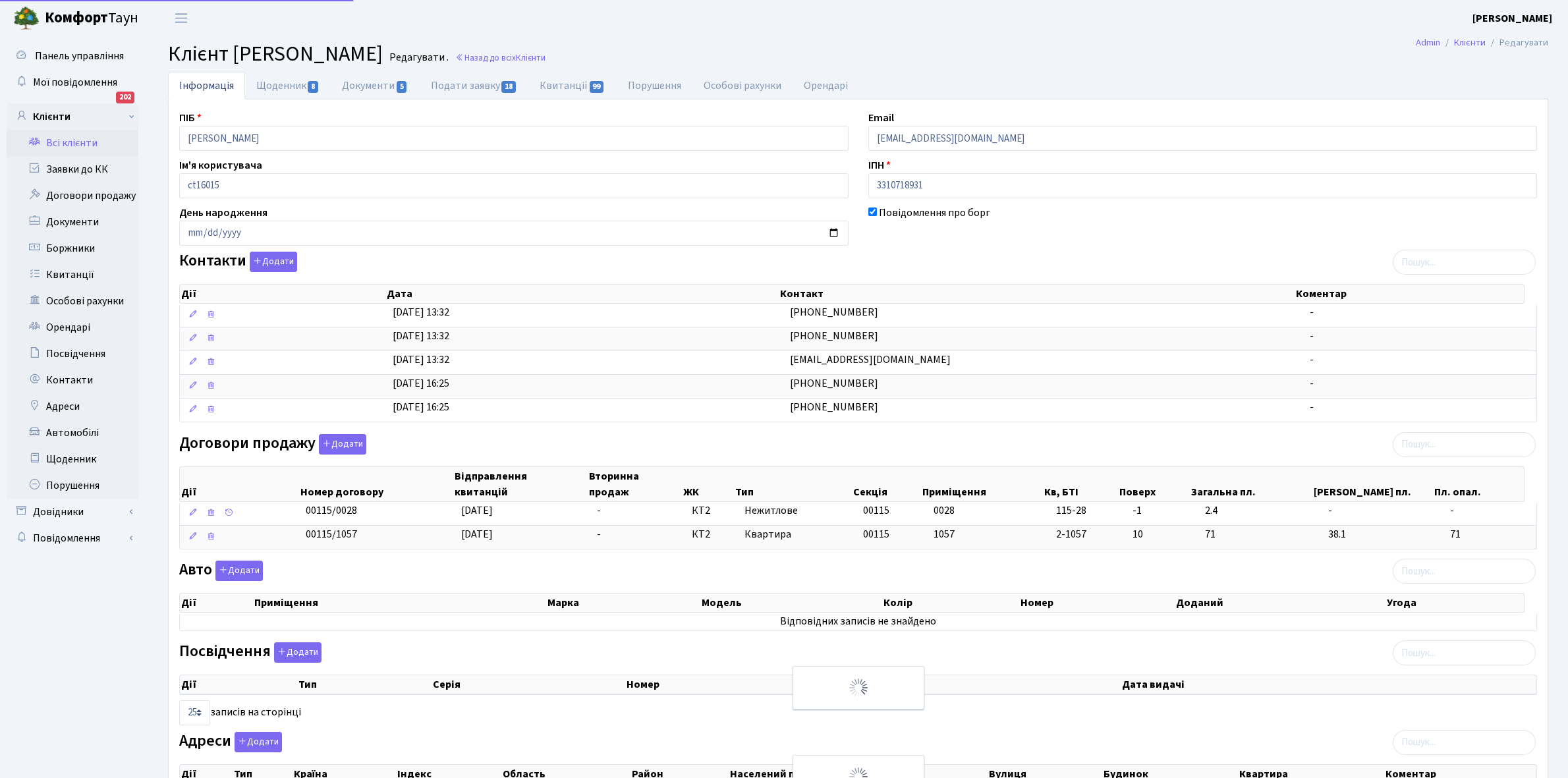
select select "25"
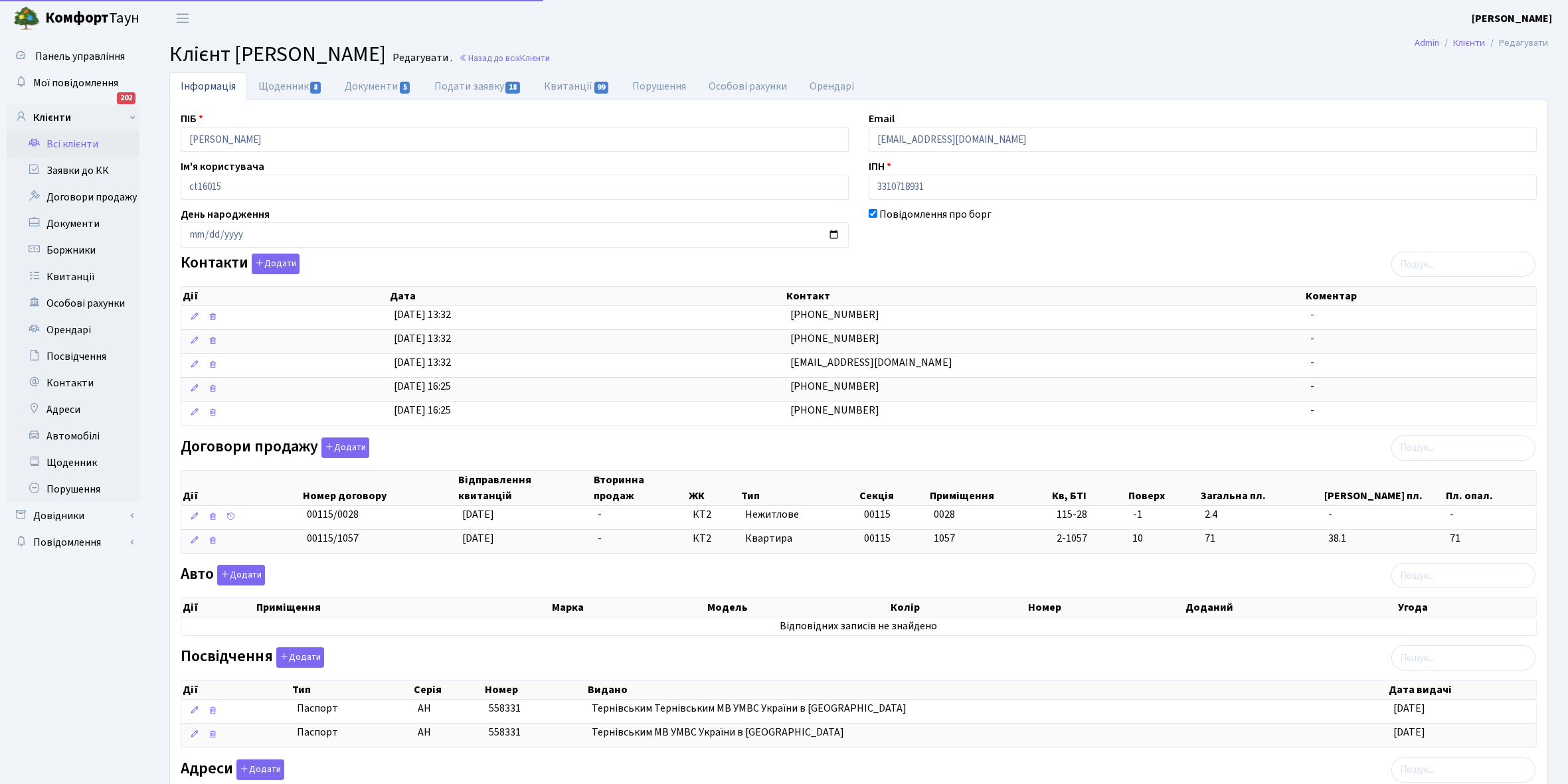
click at [275, 84] on link "Щоденник 8" at bounding box center [290, 87] width 87 height 28
select select "25"
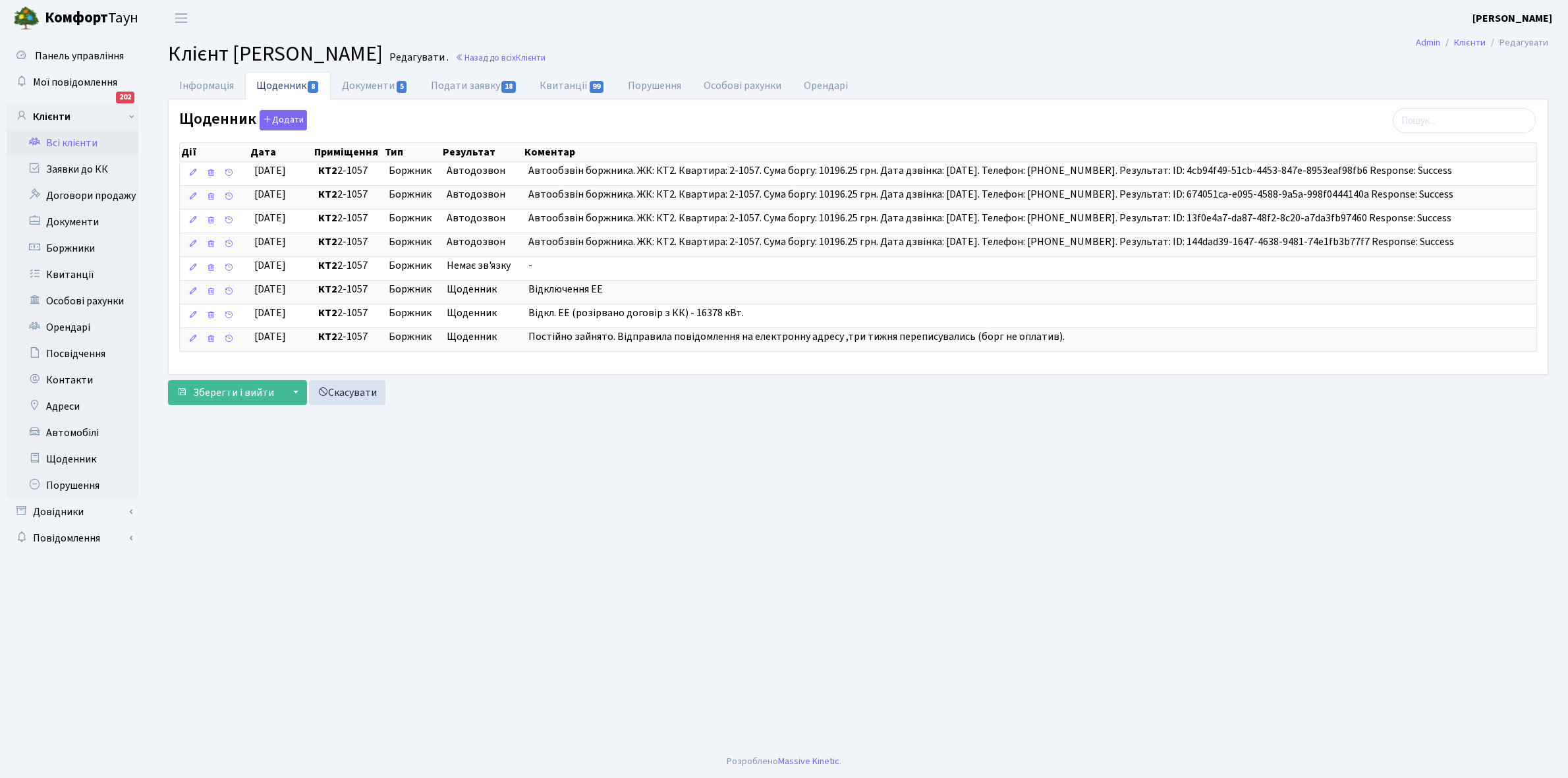
click at [74, 140] on link "Всі клієнти" at bounding box center [72, 143] width 132 height 26
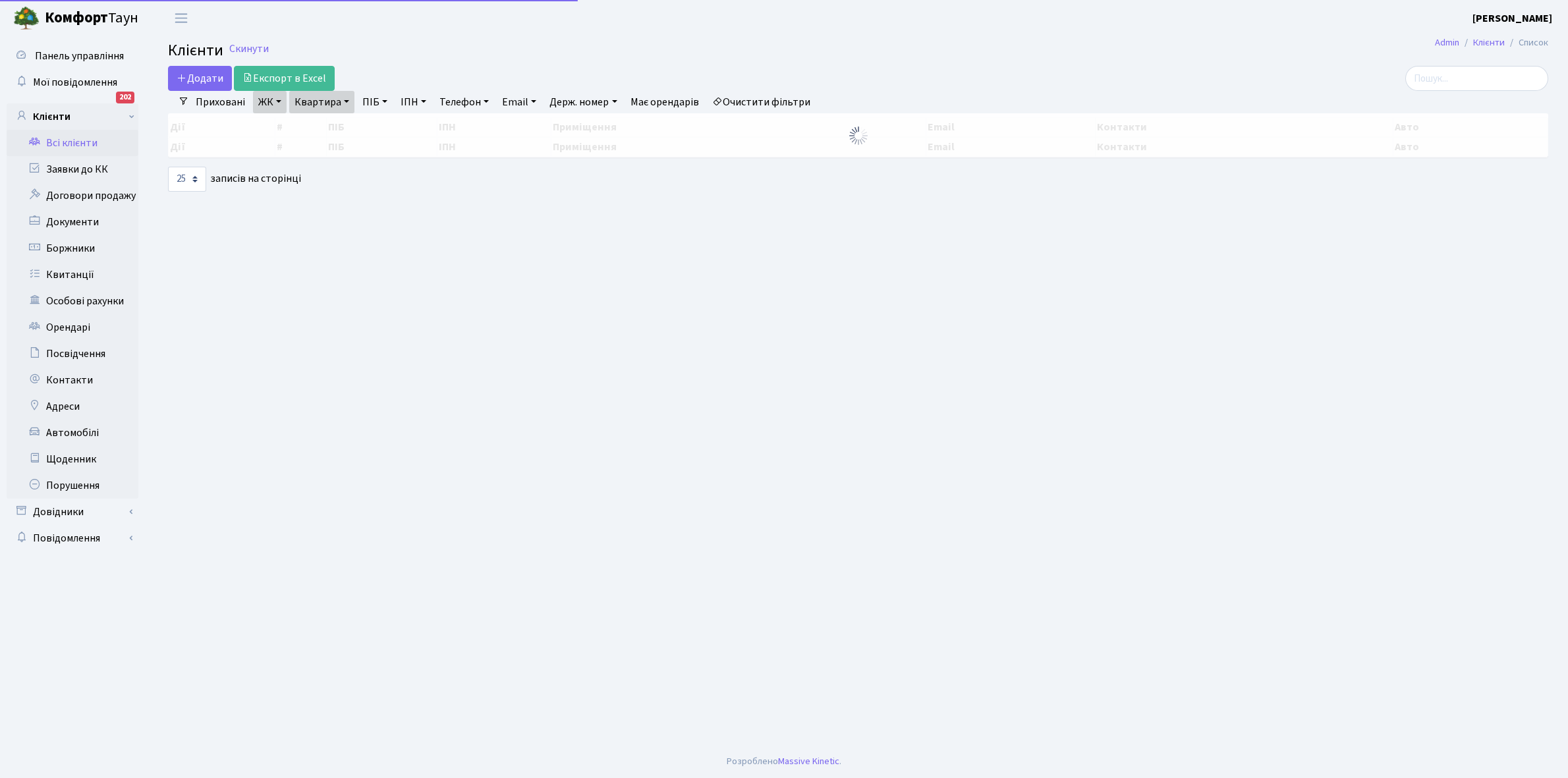
select select "25"
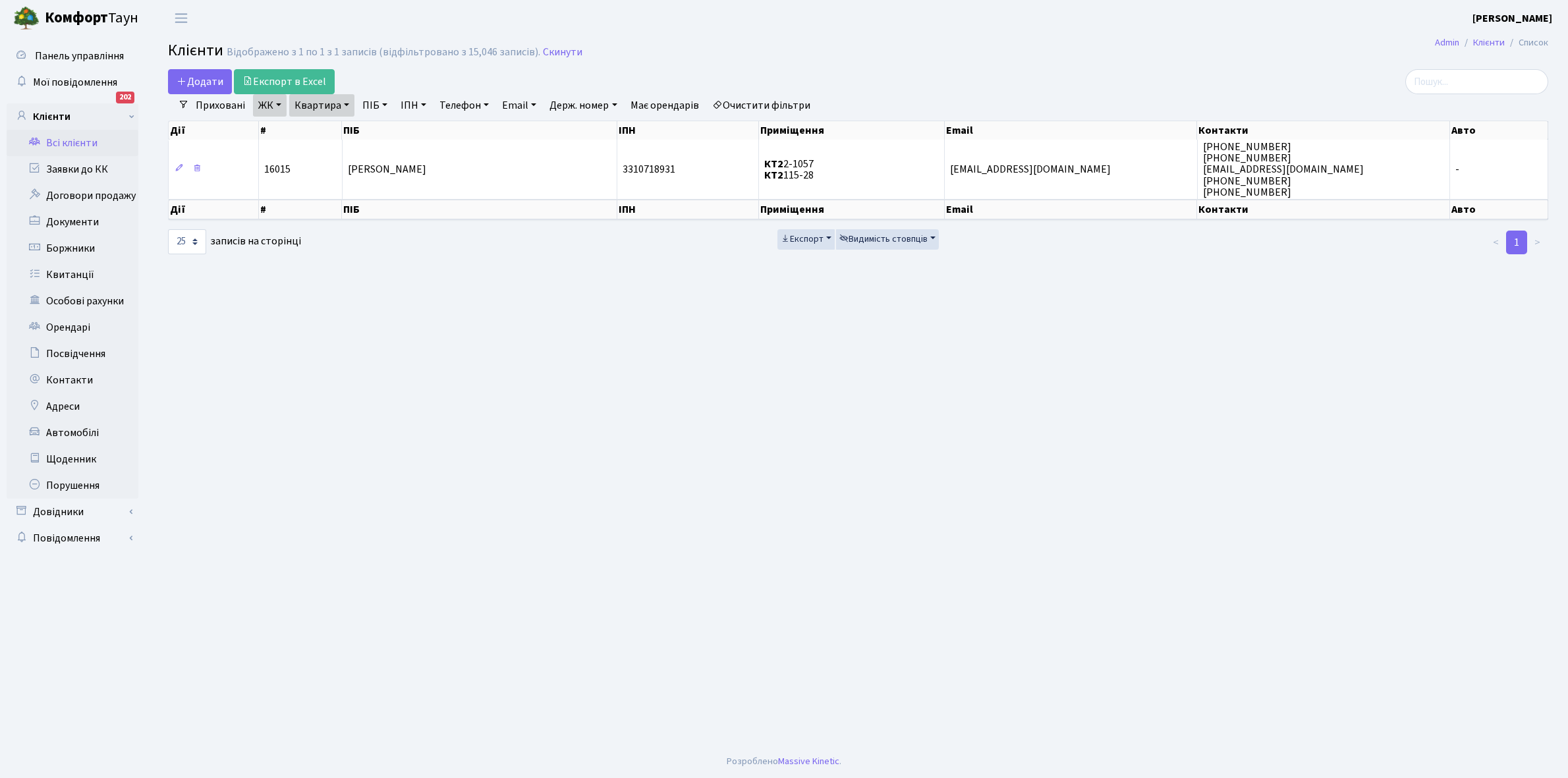
click at [348, 104] on link "Квартира" at bounding box center [322, 105] width 65 height 22
click at [340, 127] on input "2-1057" at bounding box center [328, 131] width 77 height 25
type input "2-1068"
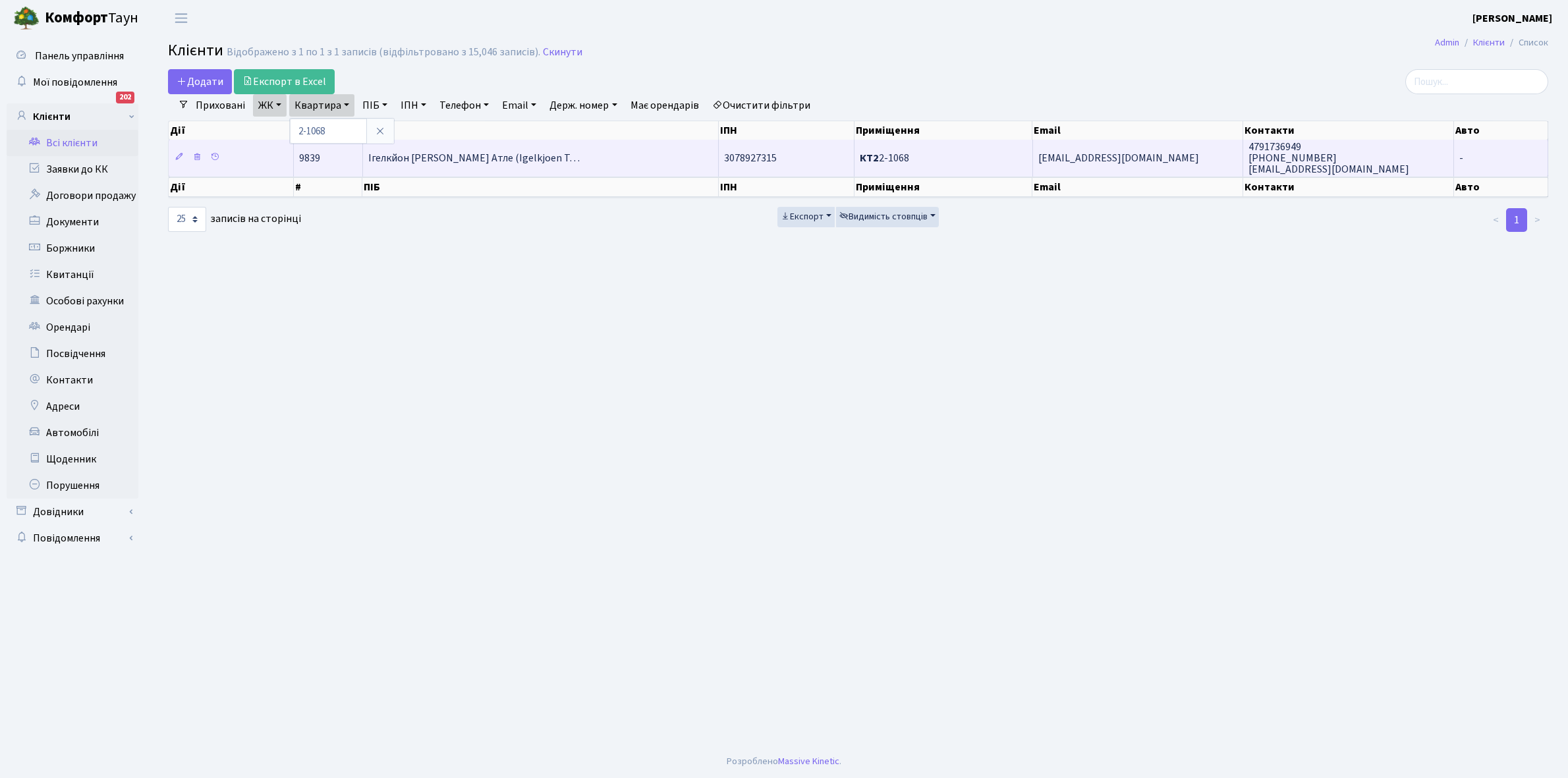
click at [437, 148] on td "Ігелкйон [PERSON_NAME] Атле (Igelkjoen T…" at bounding box center [541, 158] width 357 height 36
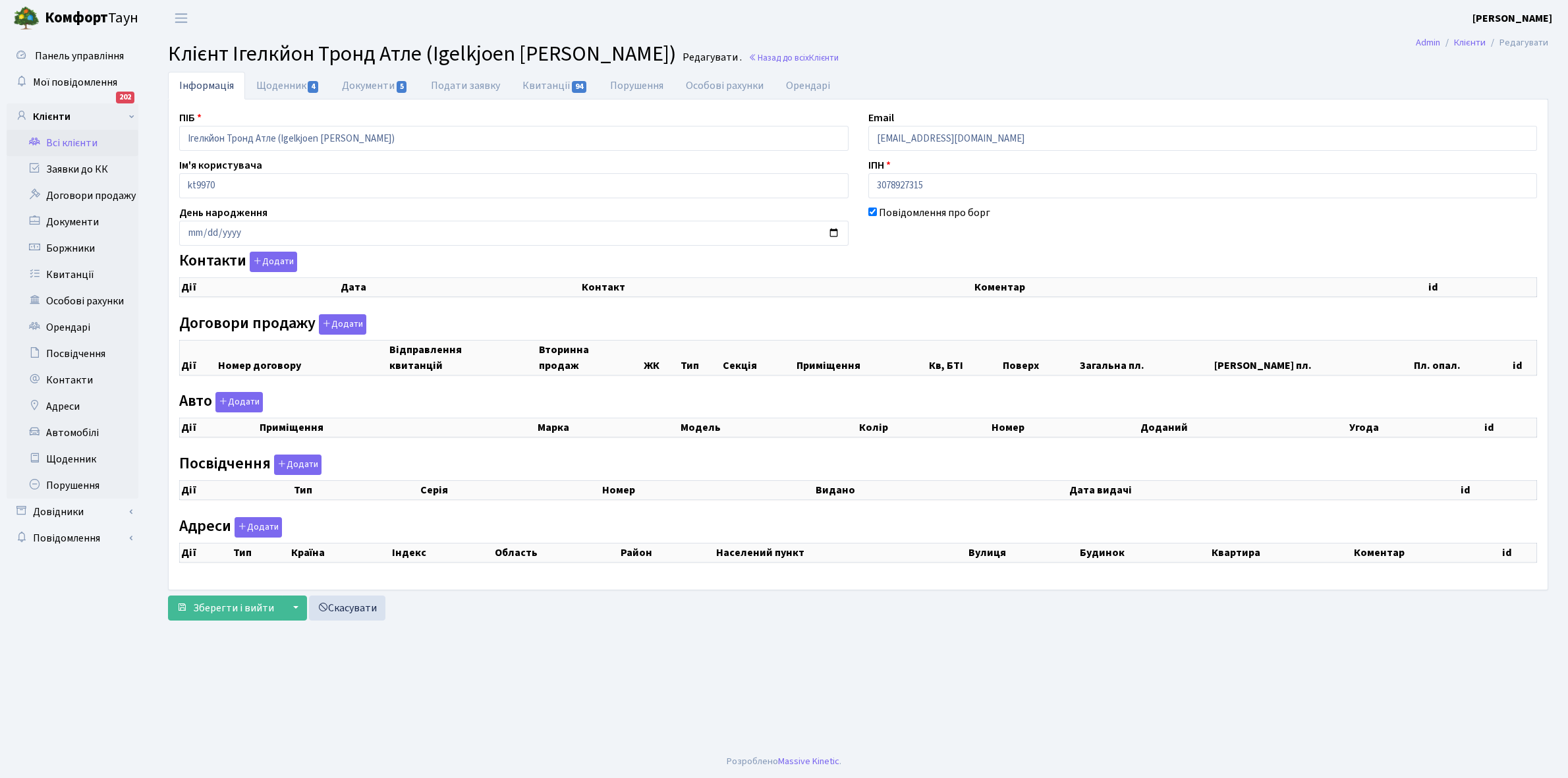
checkbox input "true"
select select "25"
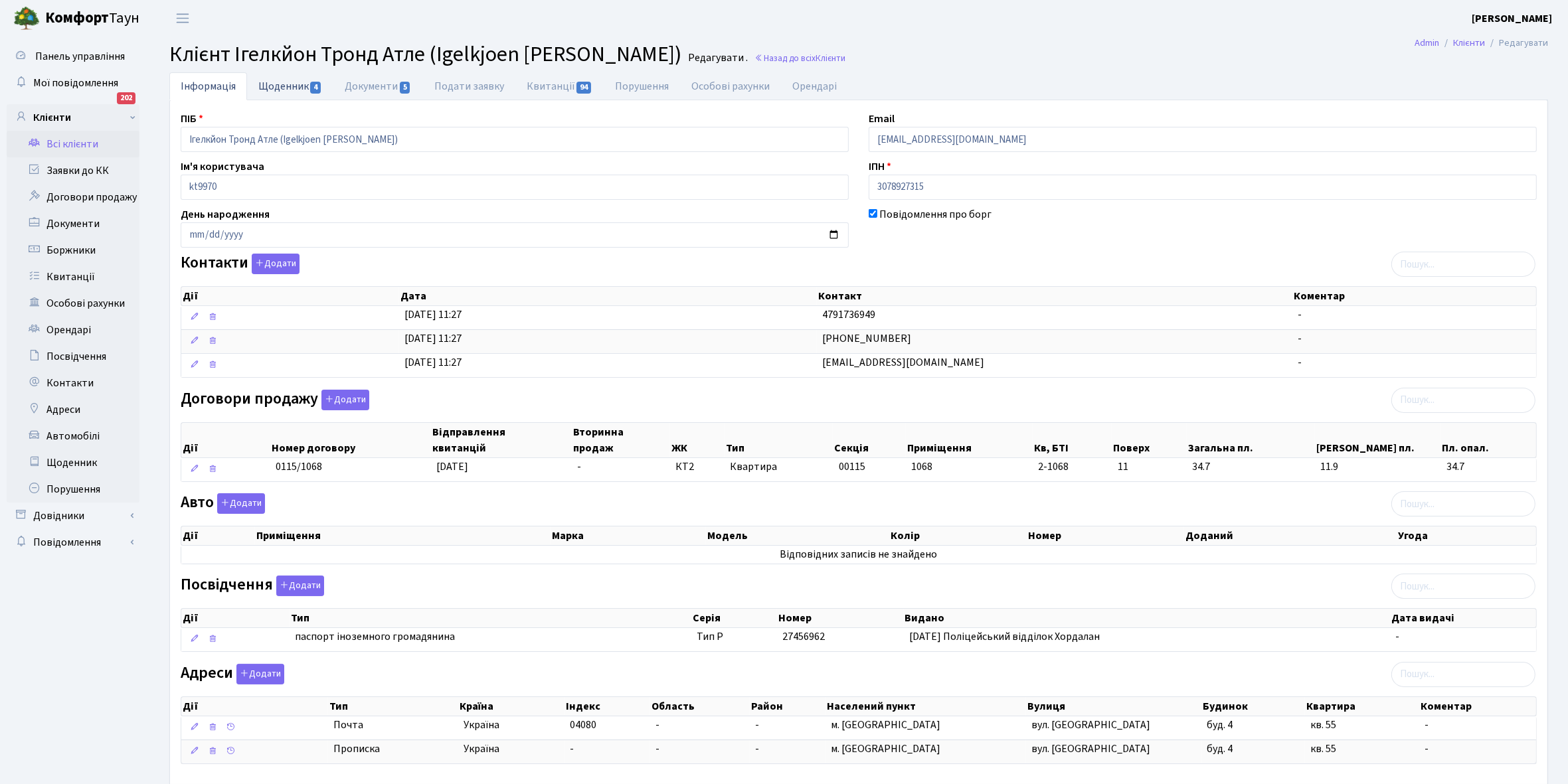
click at [283, 83] on link "Щоденник 4" at bounding box center [290, 86] width 87 height 27
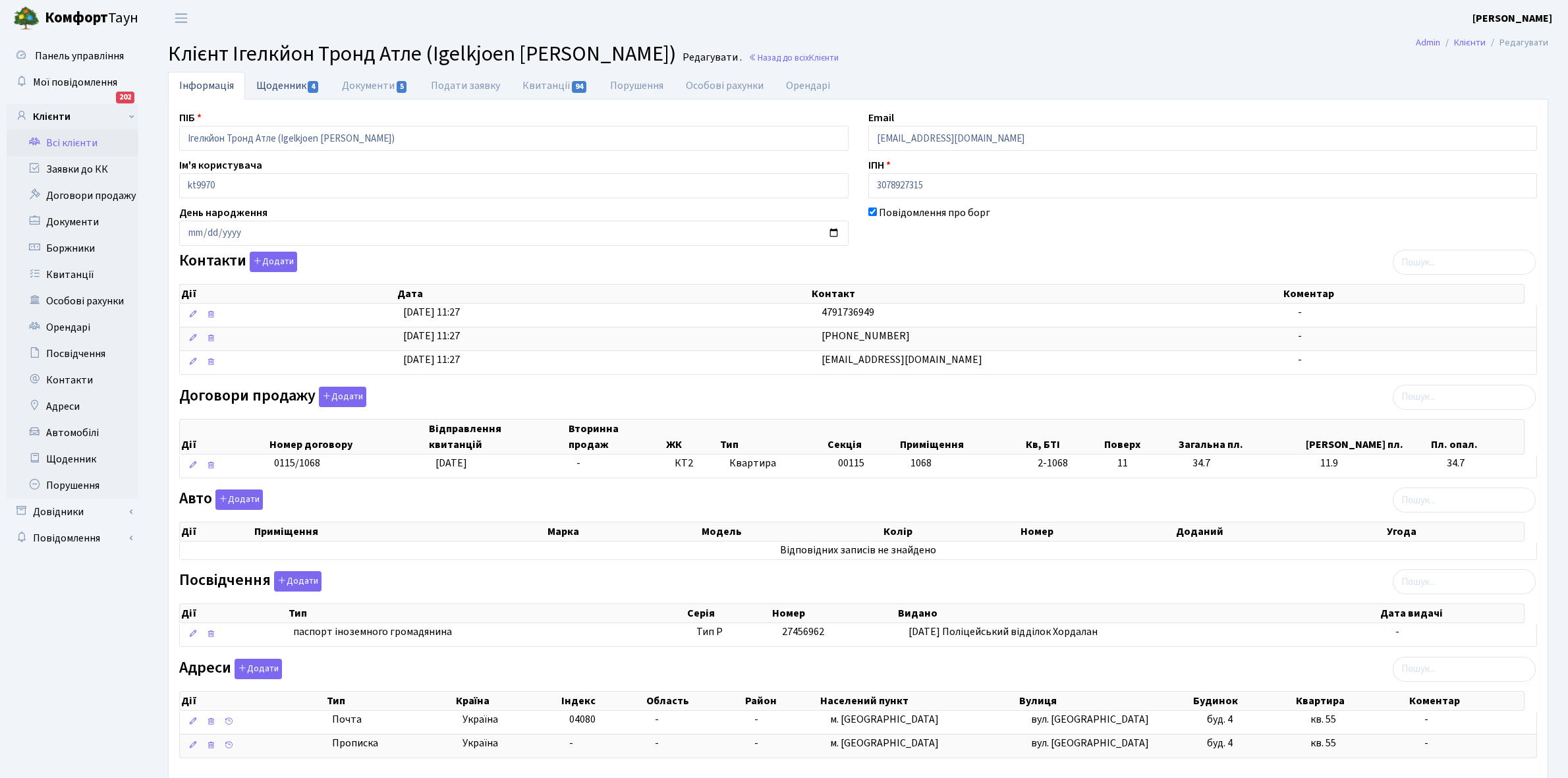
select select "25"
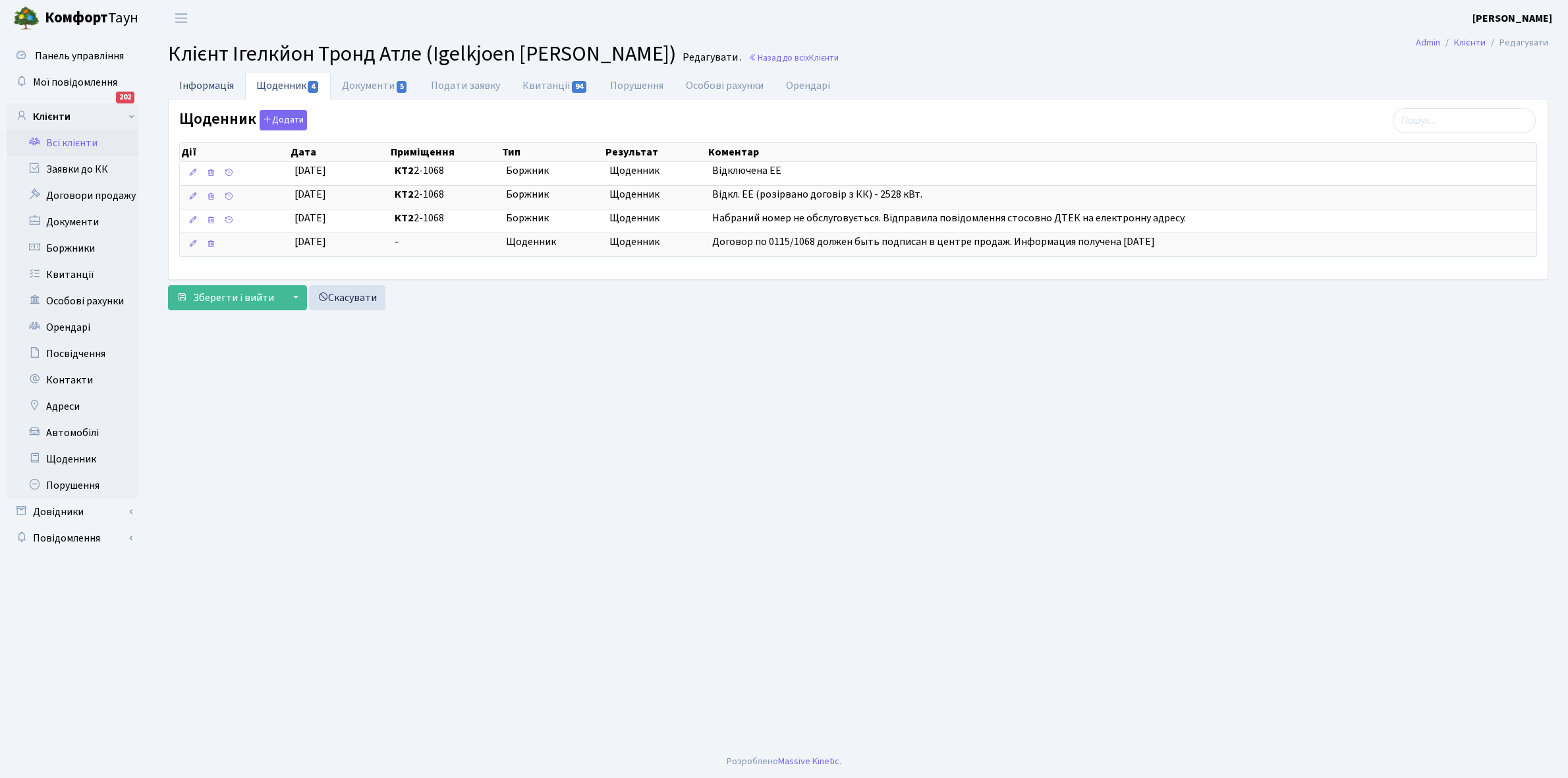
click at [186, 83] on link "Інформація" at bounding box center [206, 85] width 77 height 27
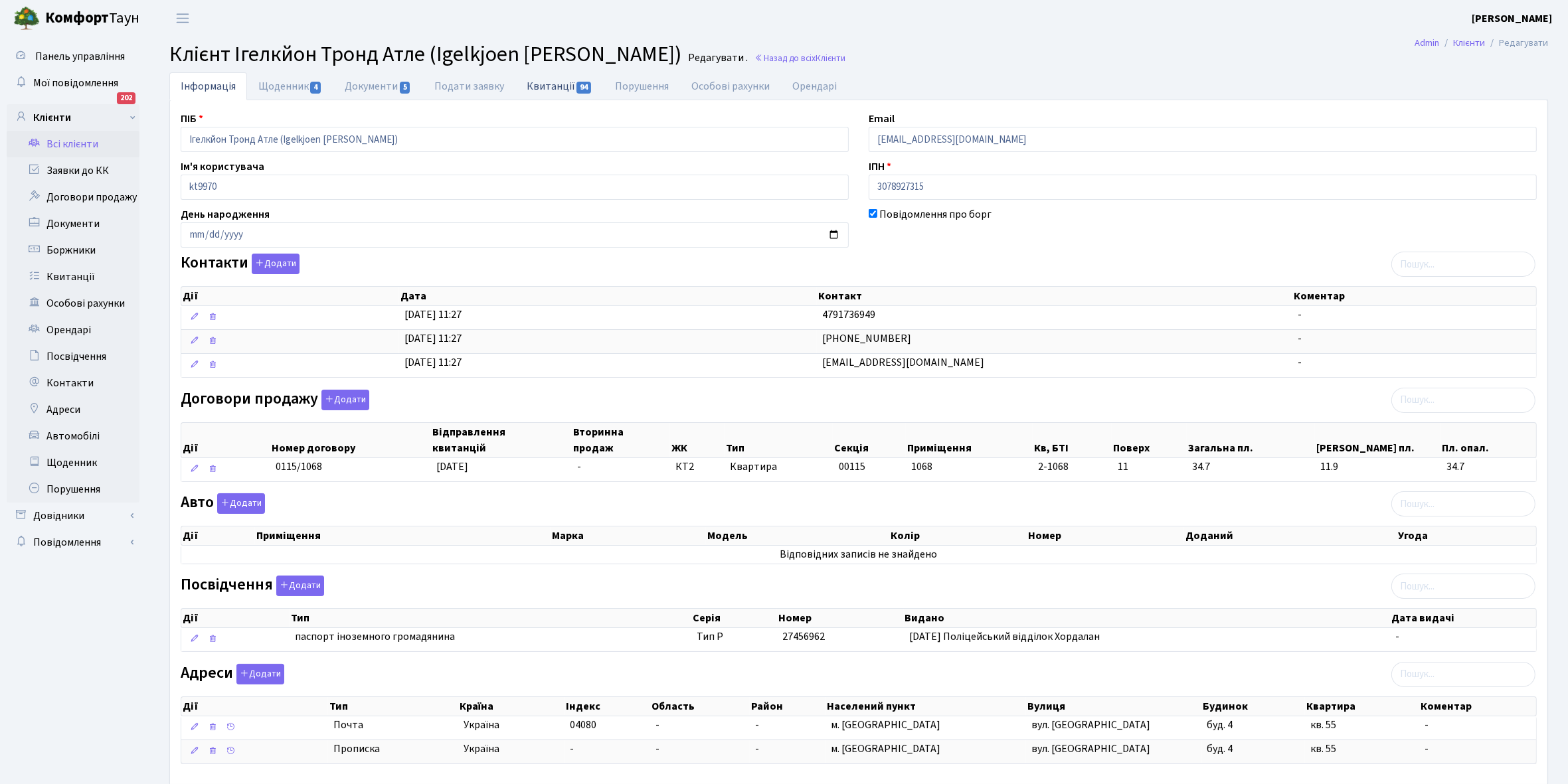
click at [544, 82] on link "Квитанції 94" at bounding box center [559, 86] width 88 height 27
select select "25"
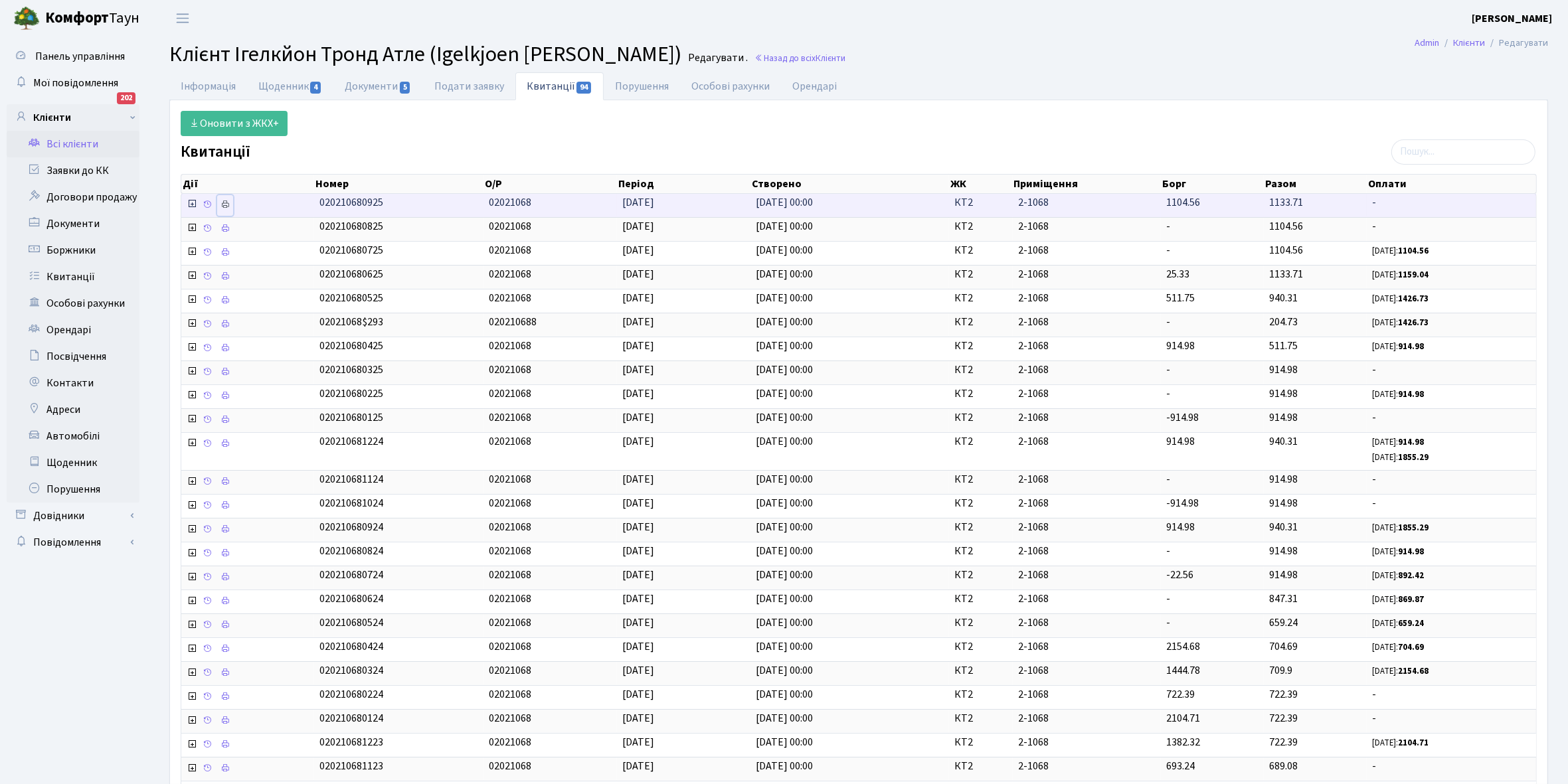
click at [224, 207] on icon at bounding box center [224, 204] width 9 height 9
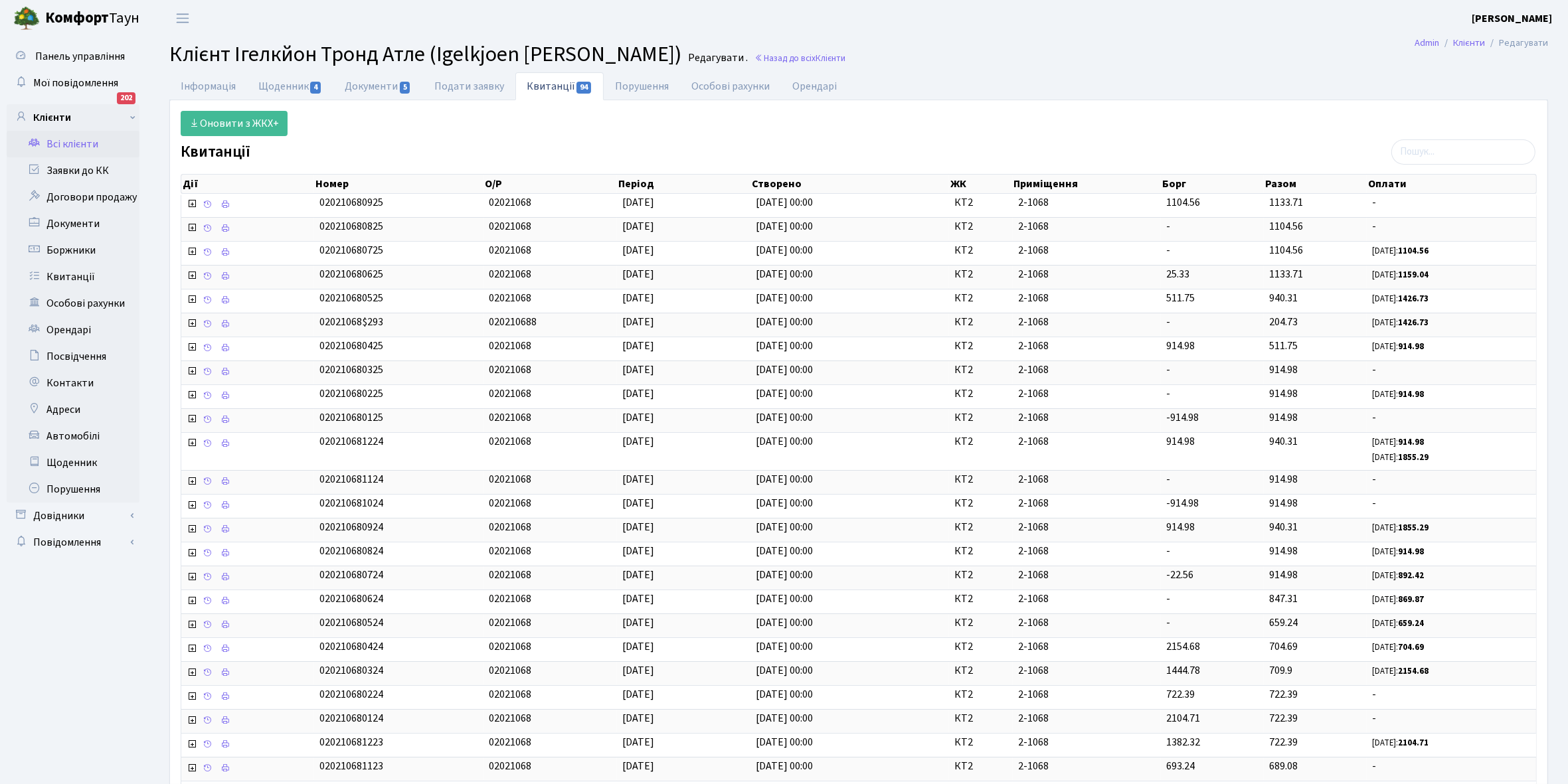
click at [93, 143] on link "Всі клієнти" at bounding box center [73, 144] width 133 height 26
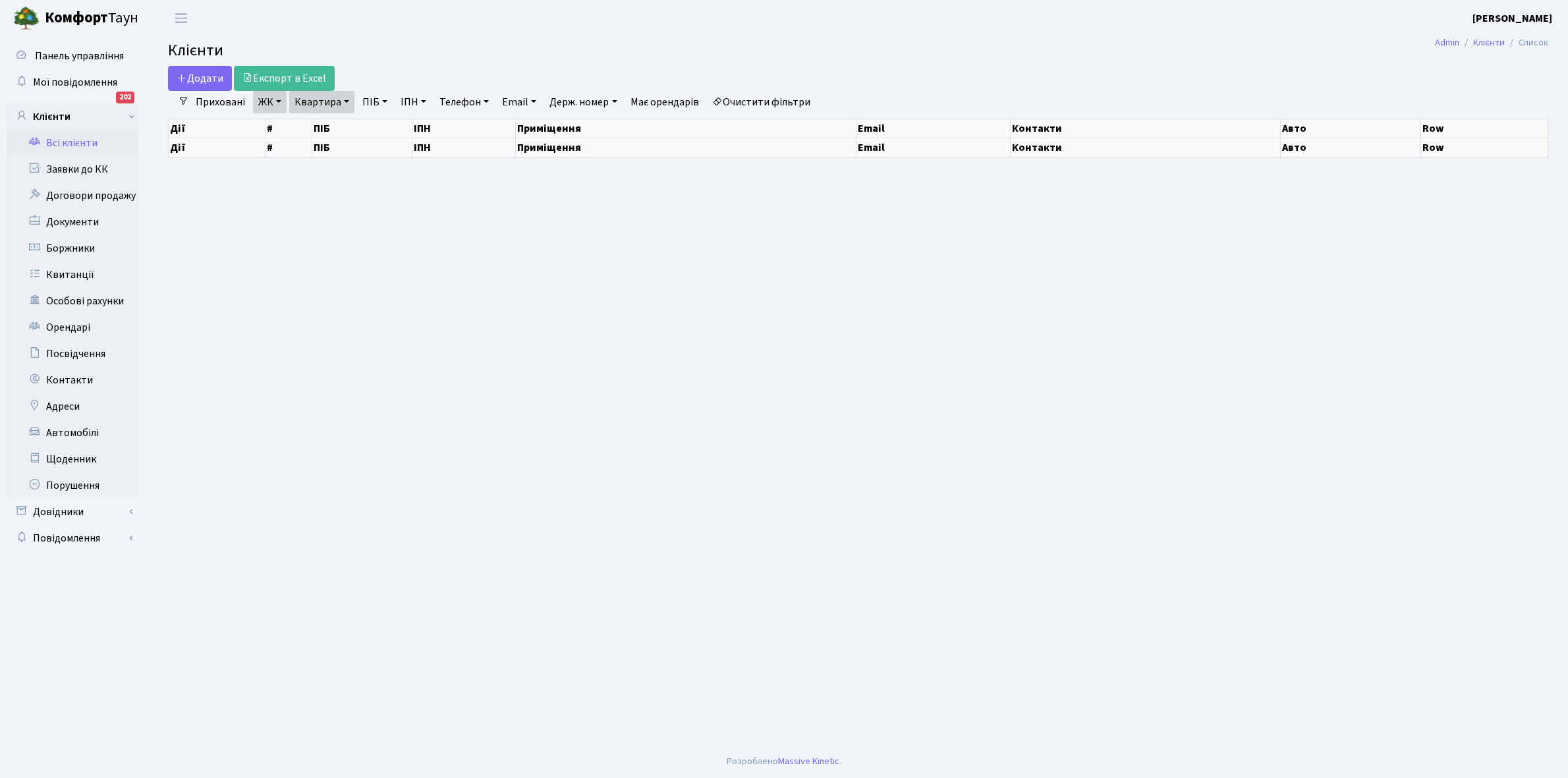
select select "25"
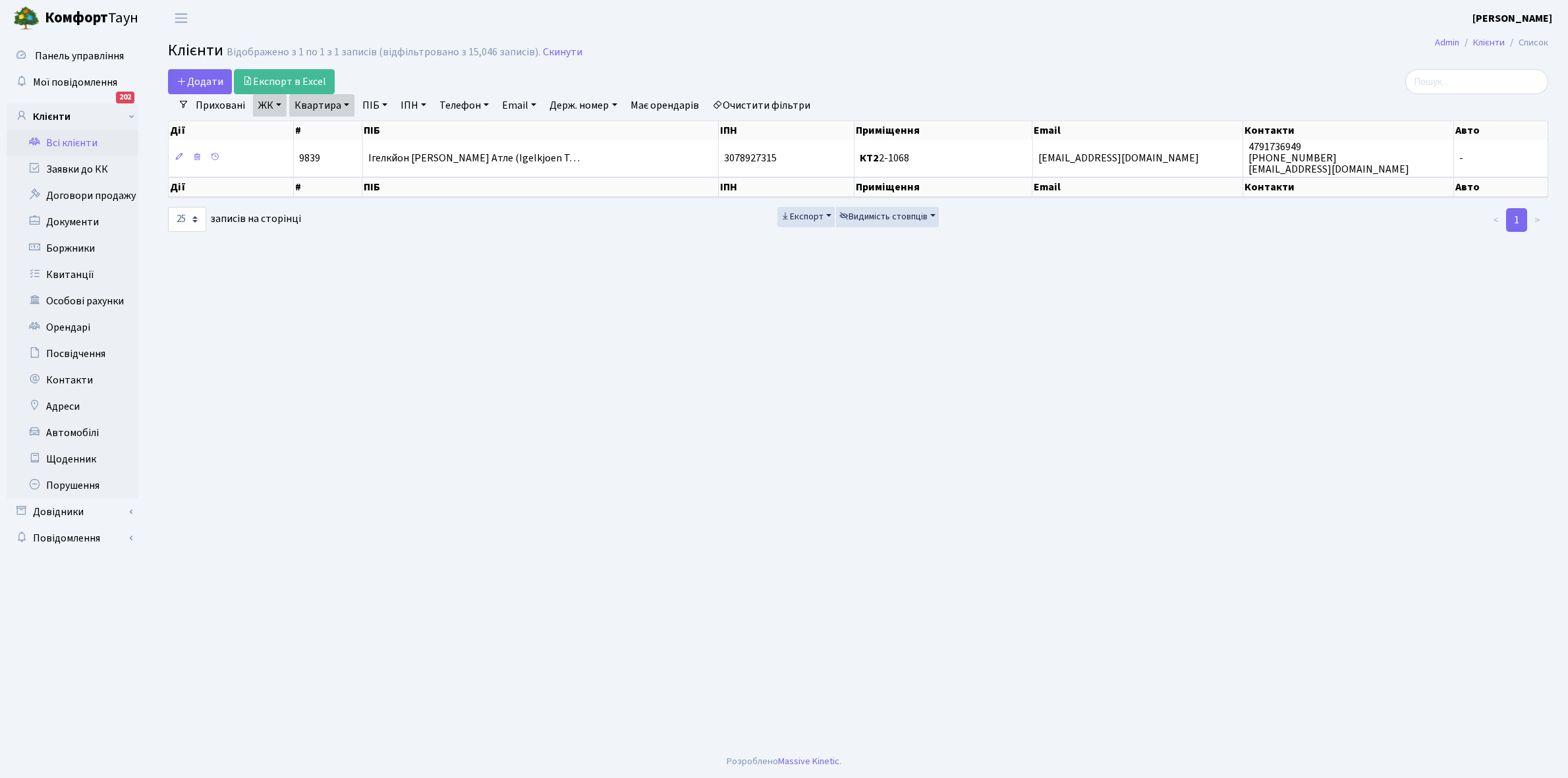
click at [347, 106] on link "Квартира" at bounding box center [322, 105] width 65 height 22
click at [337, 126] on input "2-1068" at bounding box center [328, 131] width 77 height 25
type input "2-1097"
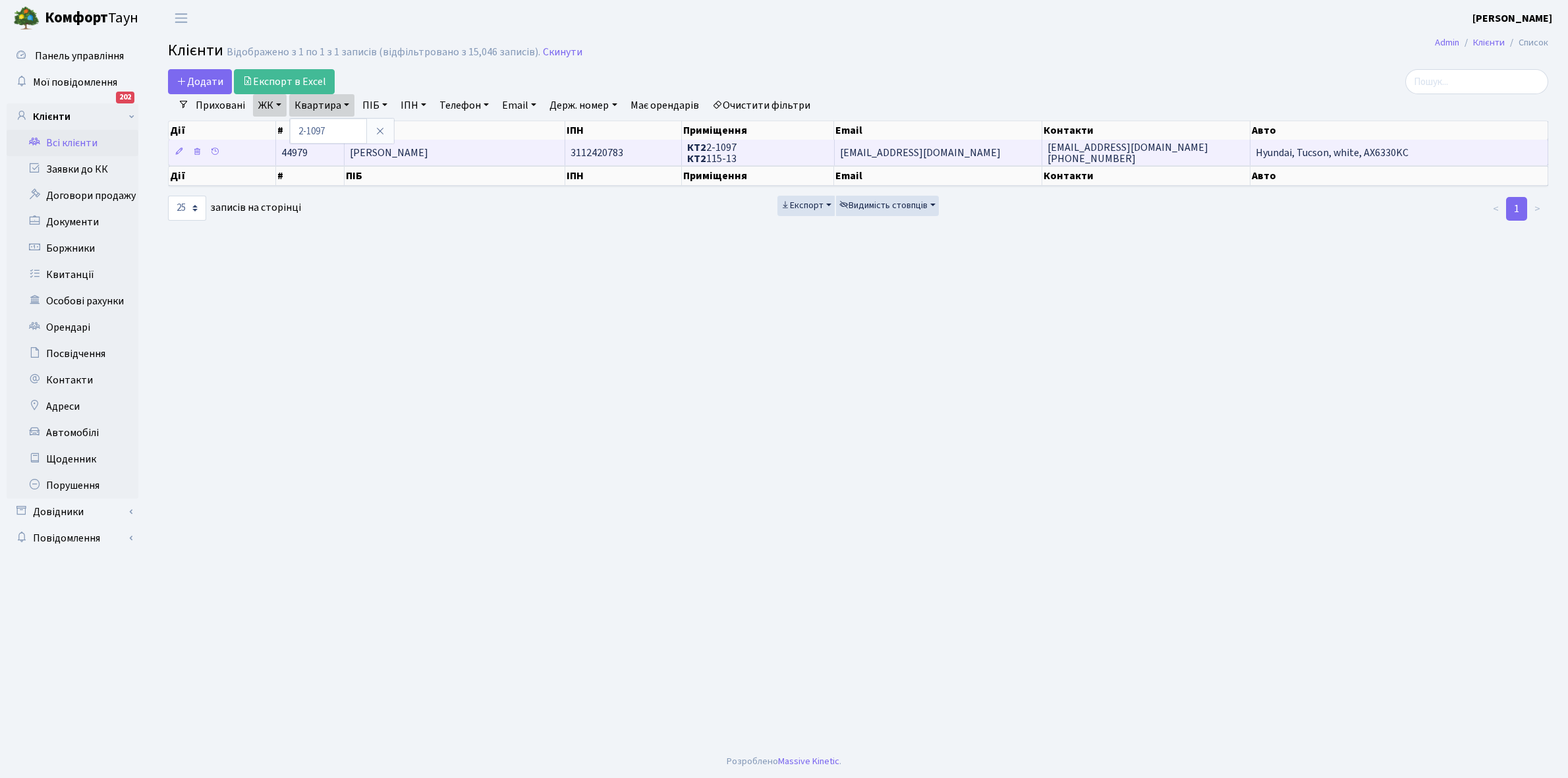
click at [426, 157] on span "[PERSON_NAME]" at bounding box center [389, 153] width 79 height 15
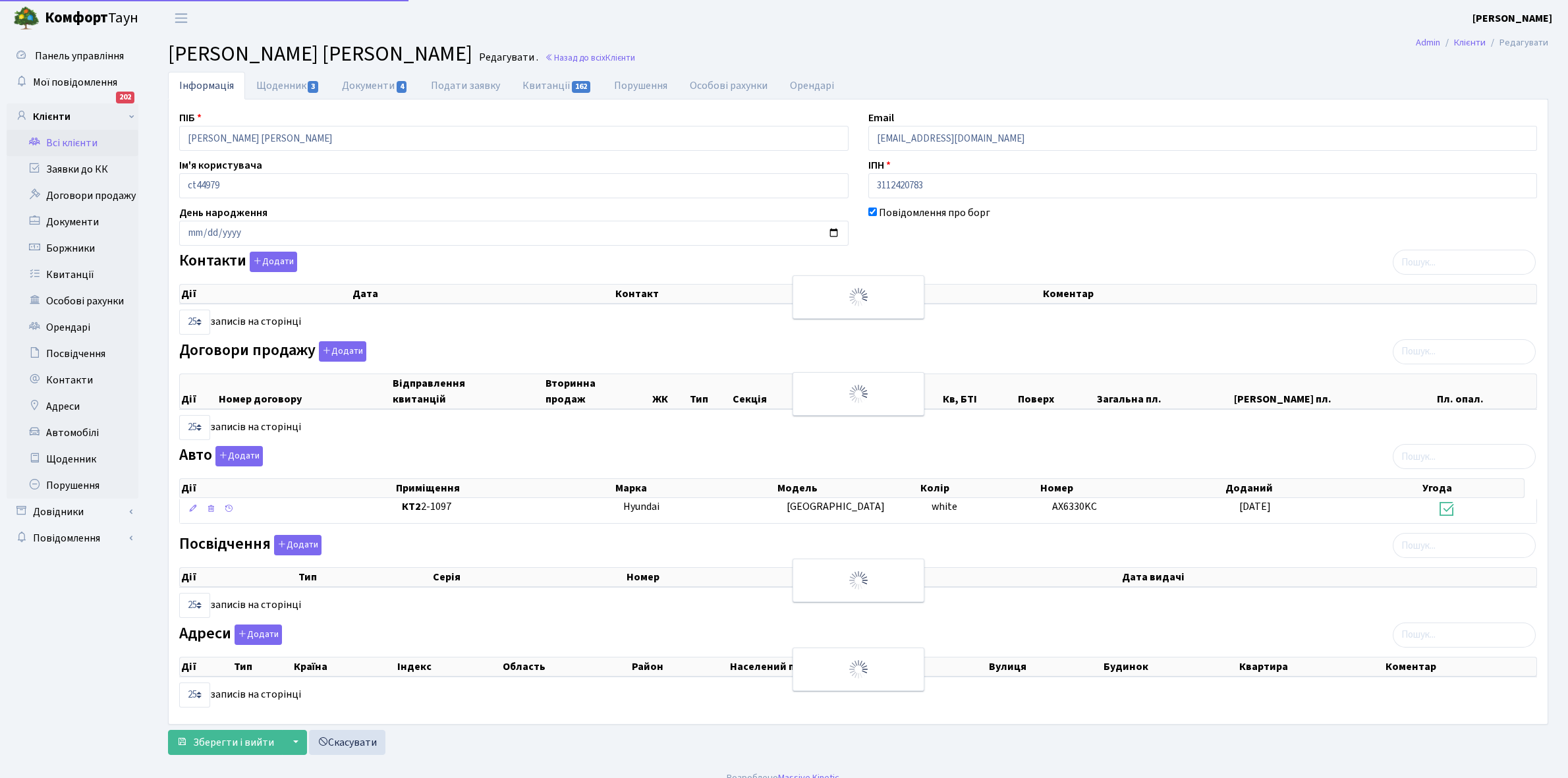
click at [267, 89] on link "Щоденник 3" at bounding box center [288, 86] width 86 height 28
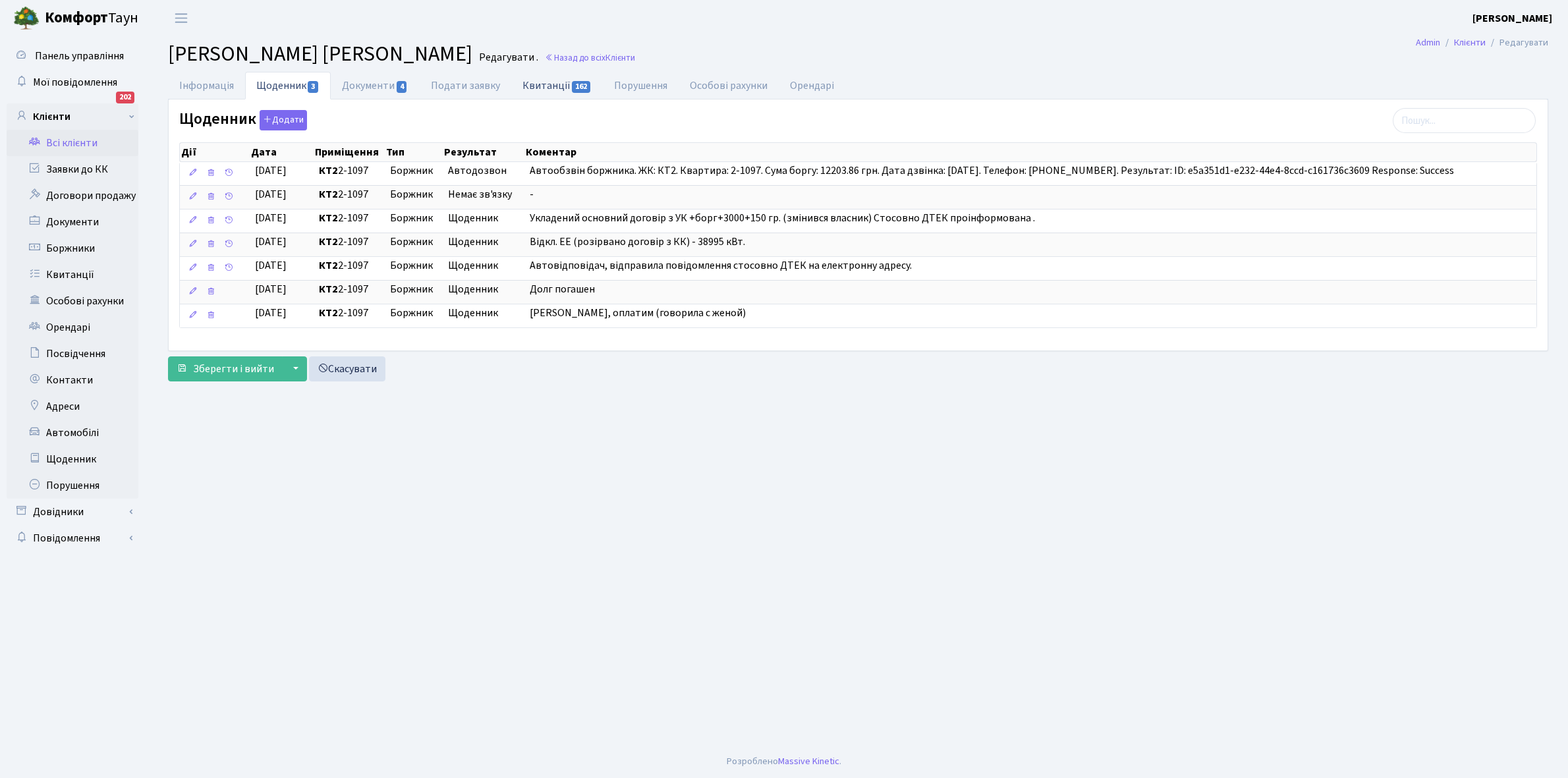
click at [554, 87] on link "Квитанції 162" at bounding box center [557, 85] width 92 height 27
select select "25"
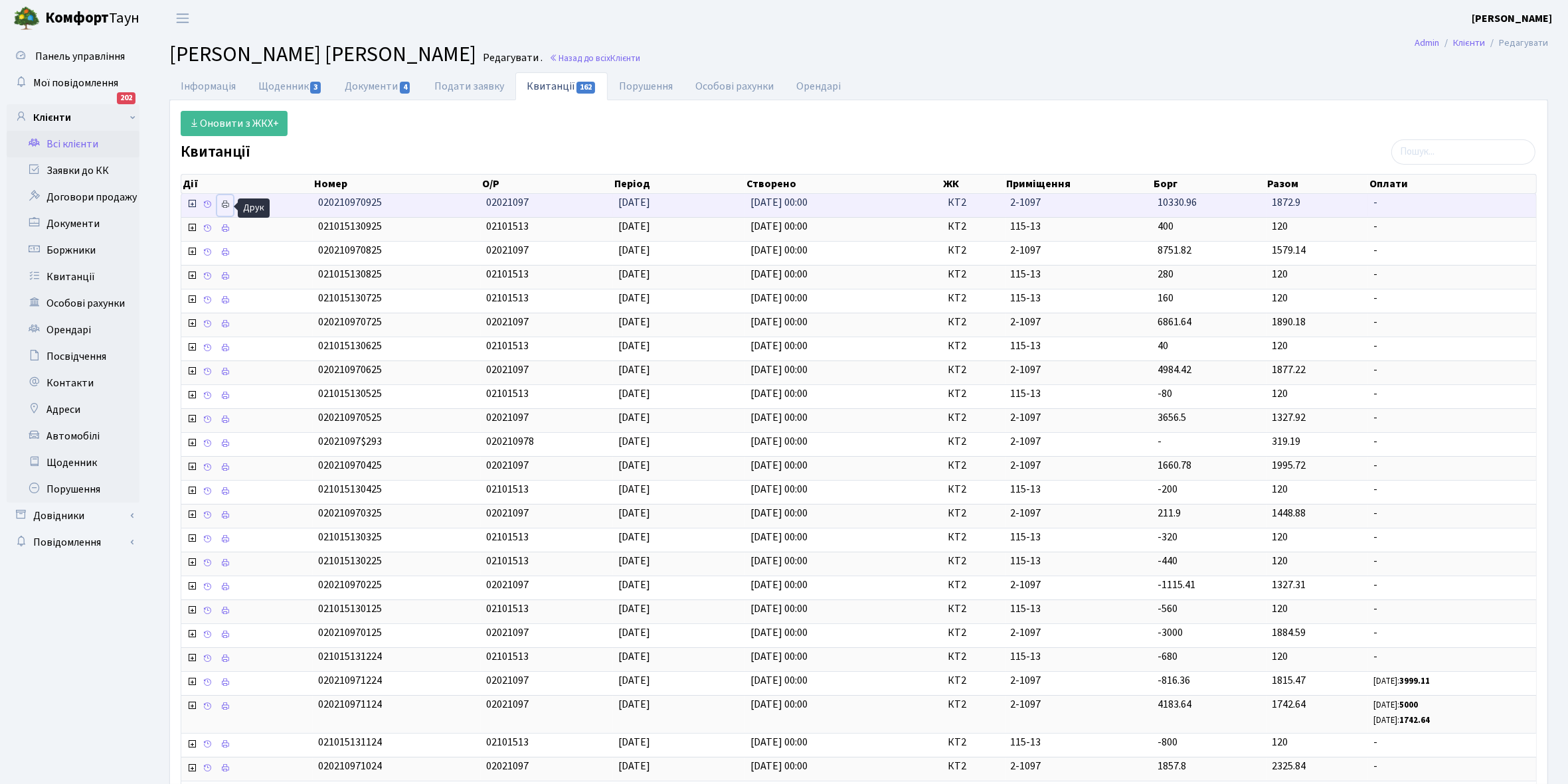
click at [229, 204] on icon at bounding box center [224, 204] width 9 height 9
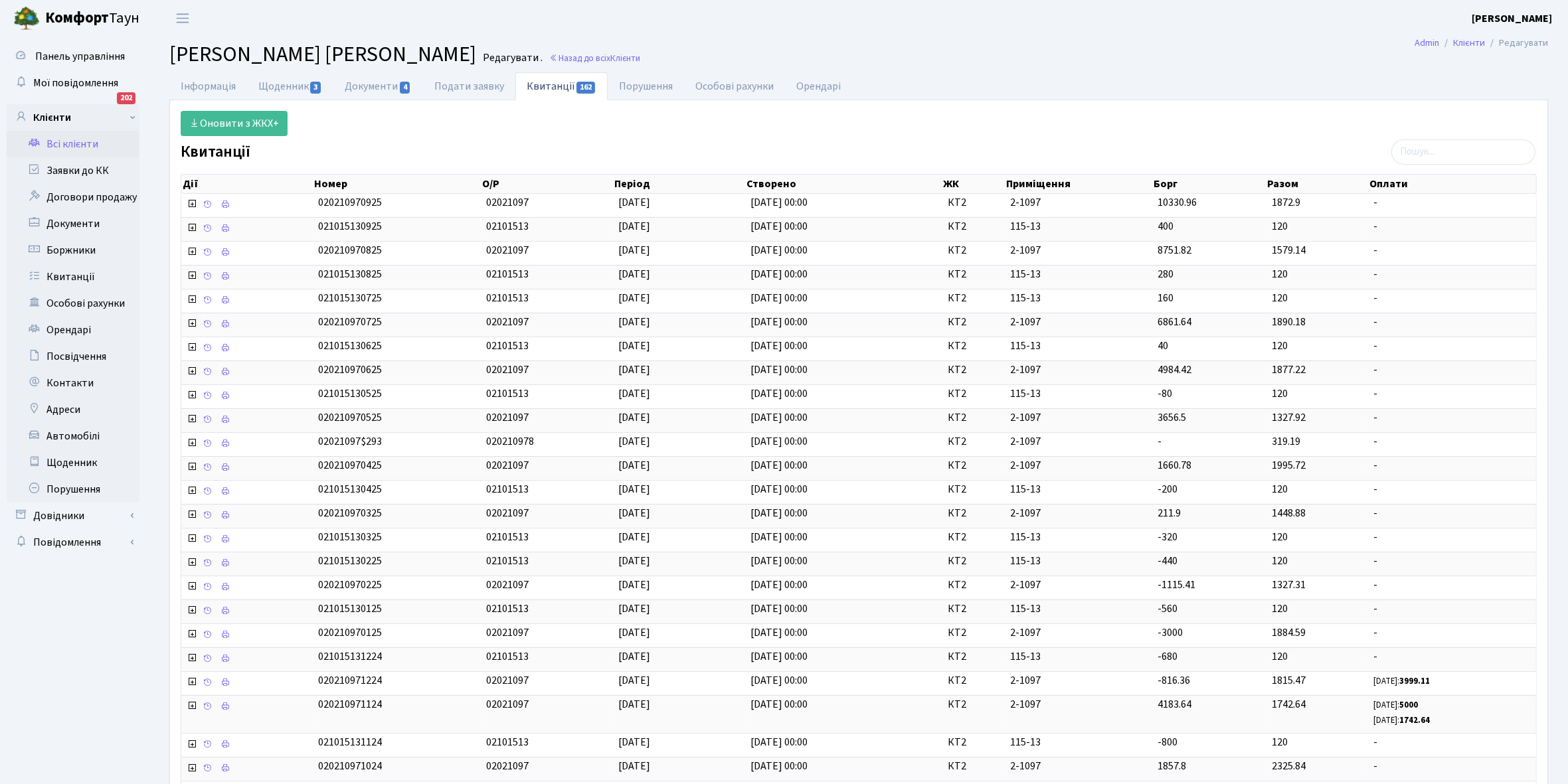
click at [82, 141] on link "Всі клієнти" at bounding box center [73, 144] width 133 height 26
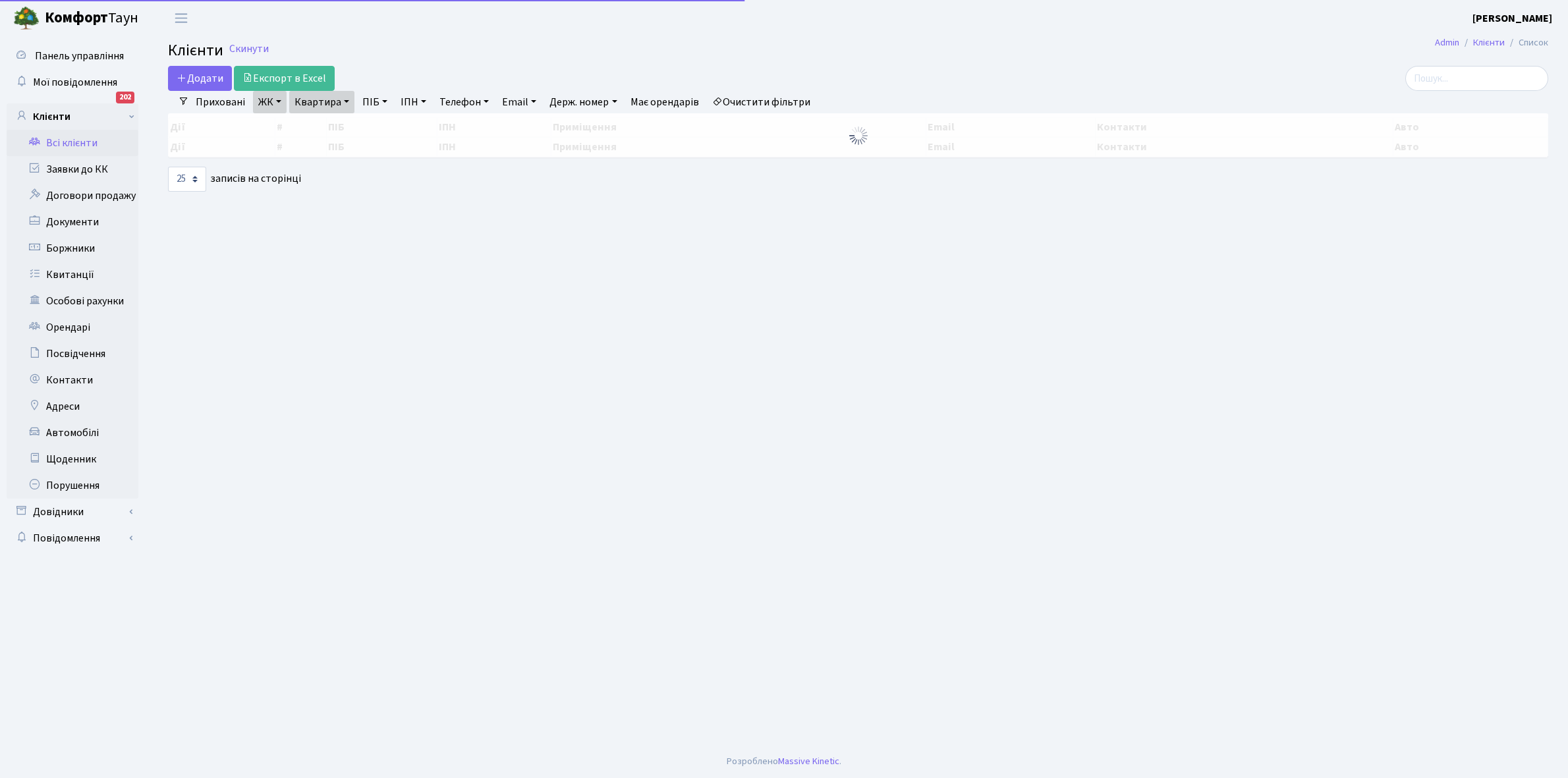
select select "25"
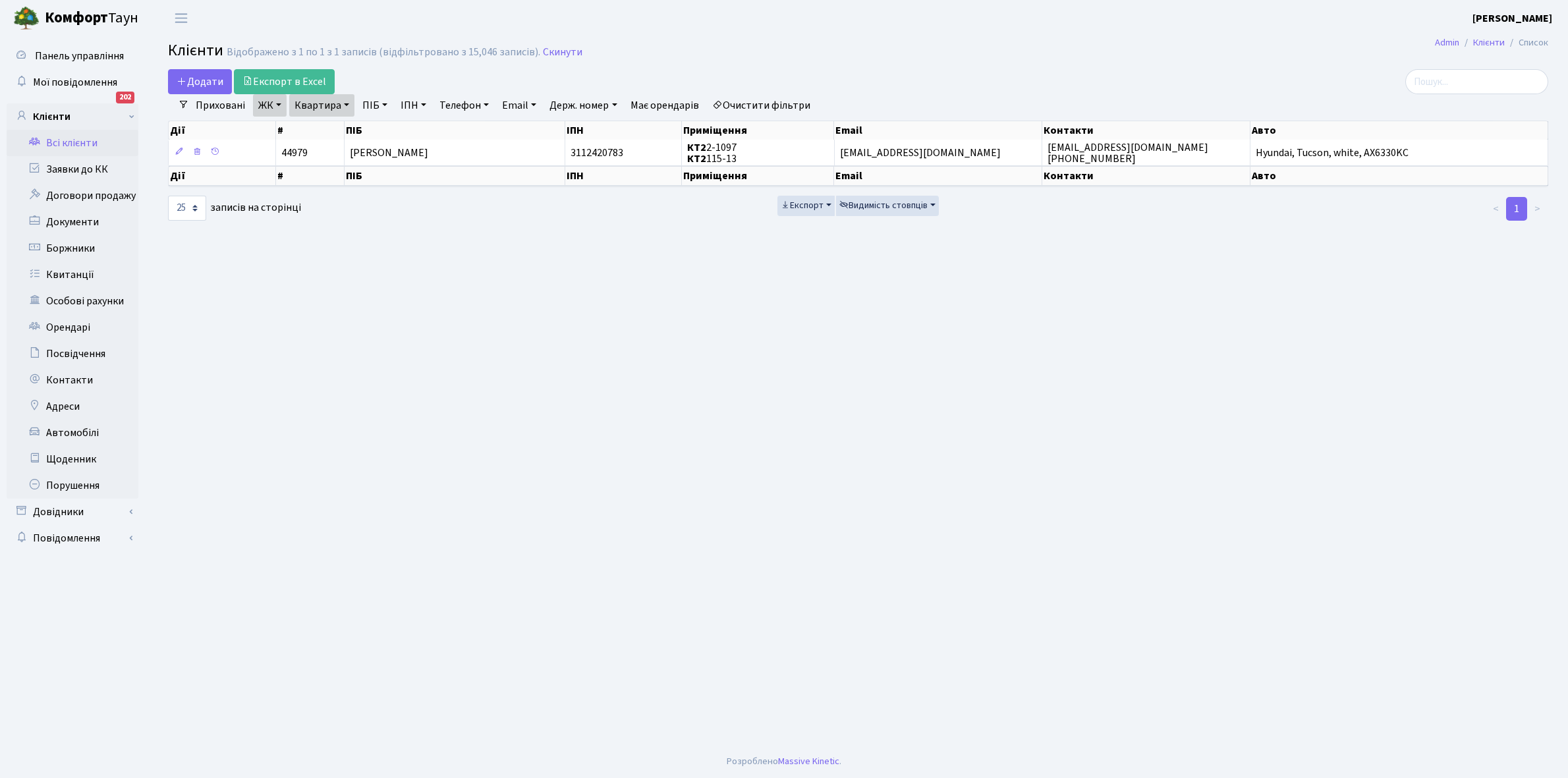
click at [344, 104] on link "Квартира" at bounding box center [322, 105] width 65 height 22
click at [343, 126] on input "2-1097" at bounding box center [328, 131] width 77 height 25
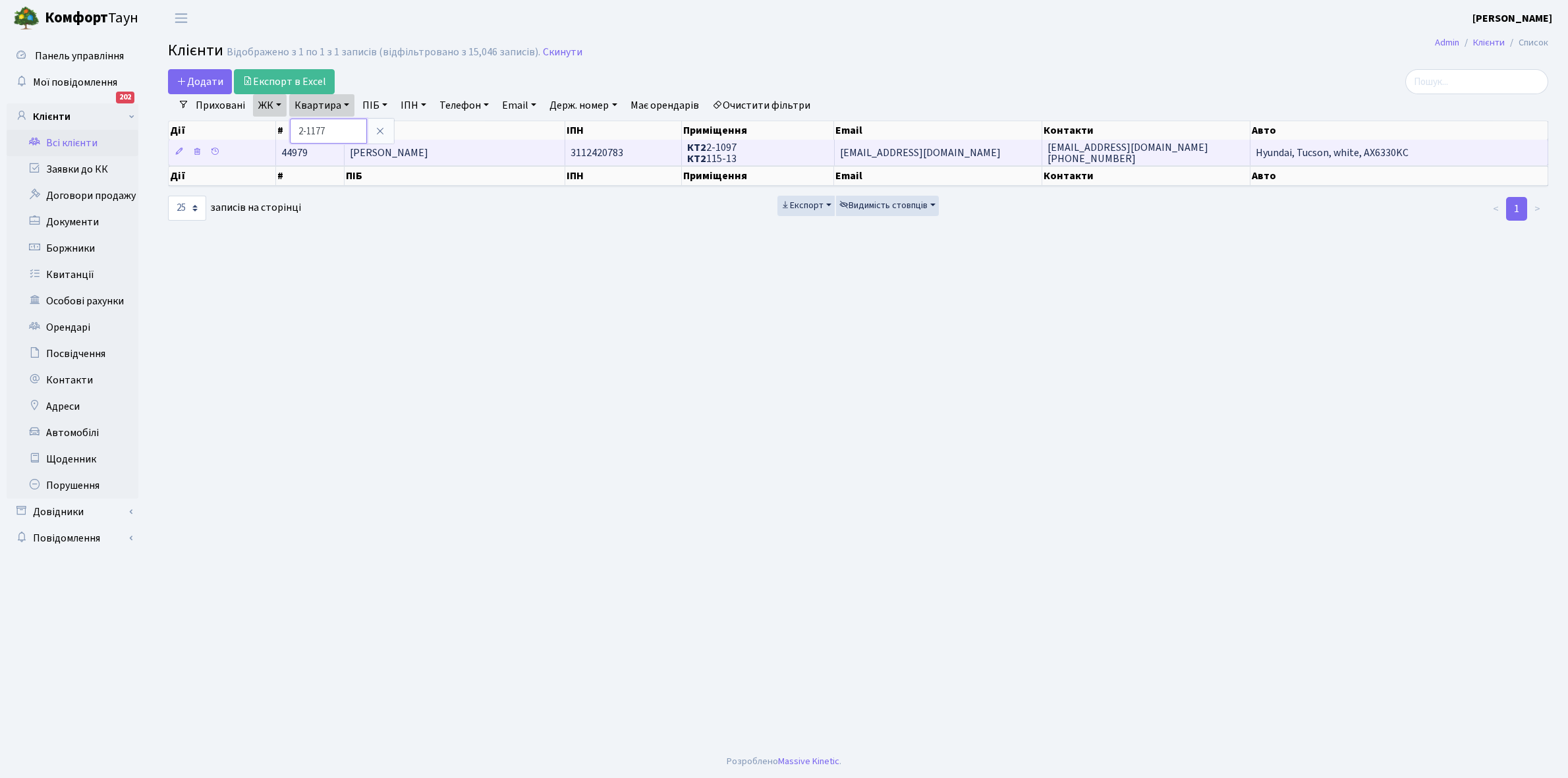
type input "2-1177"
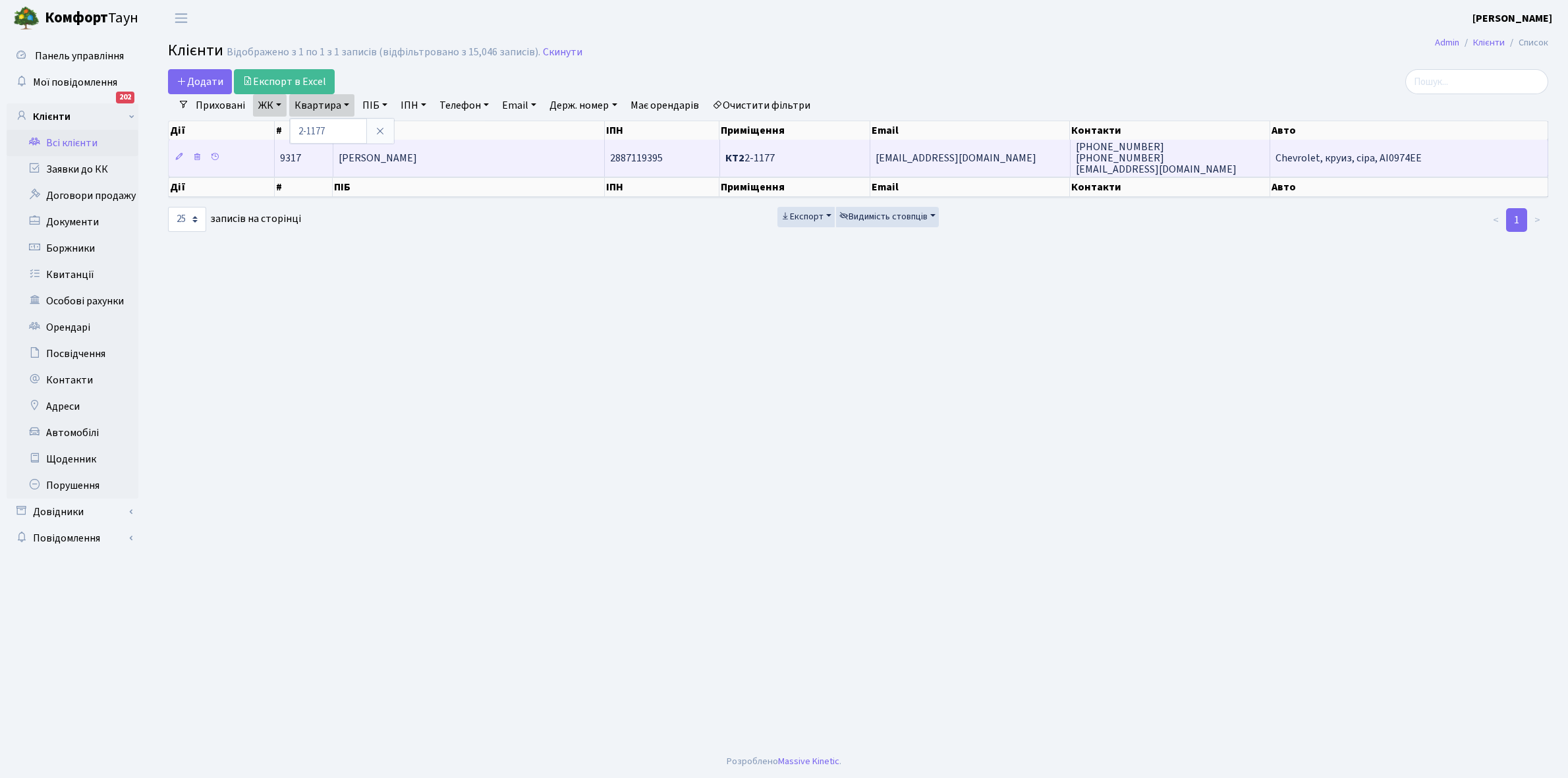
click at [417, 158] on span "[PERSON_NAME]" at bounding box center [378, 158] width 79 height 15
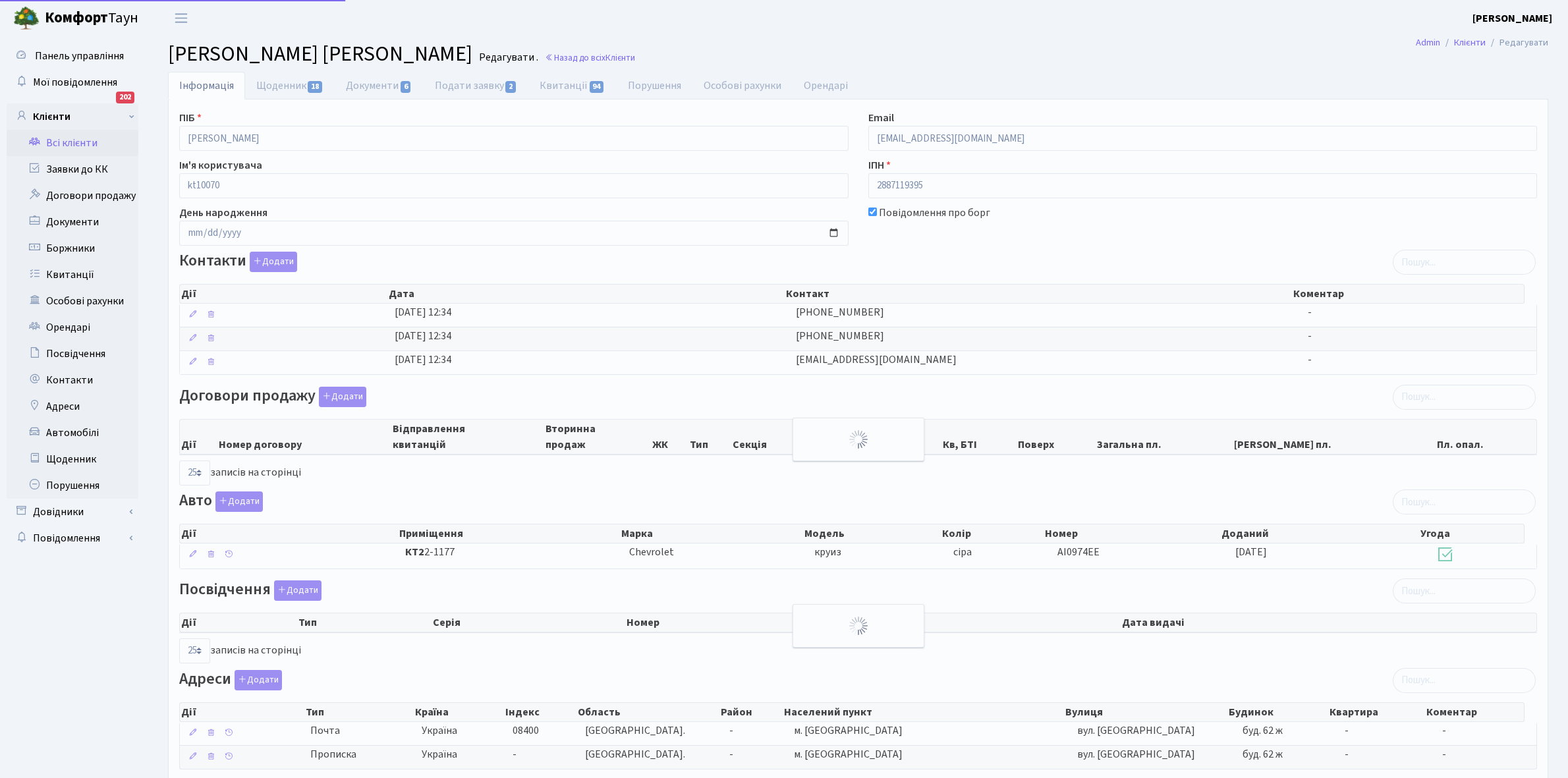
select select "25"
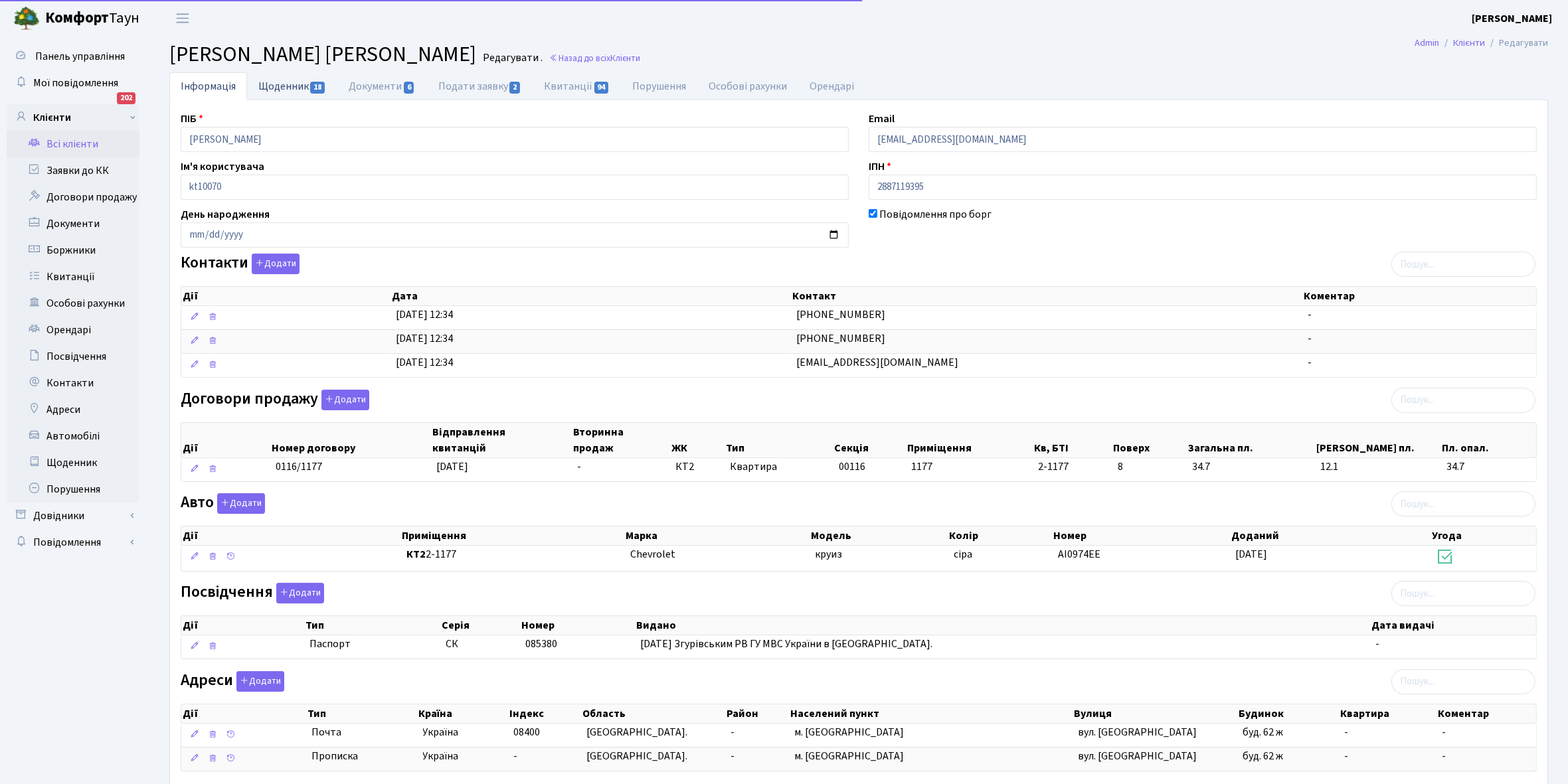
click at [276, 83] on link "Щоденник 18" at bounding box center [293, 86] width 91 height 27
select select "25"
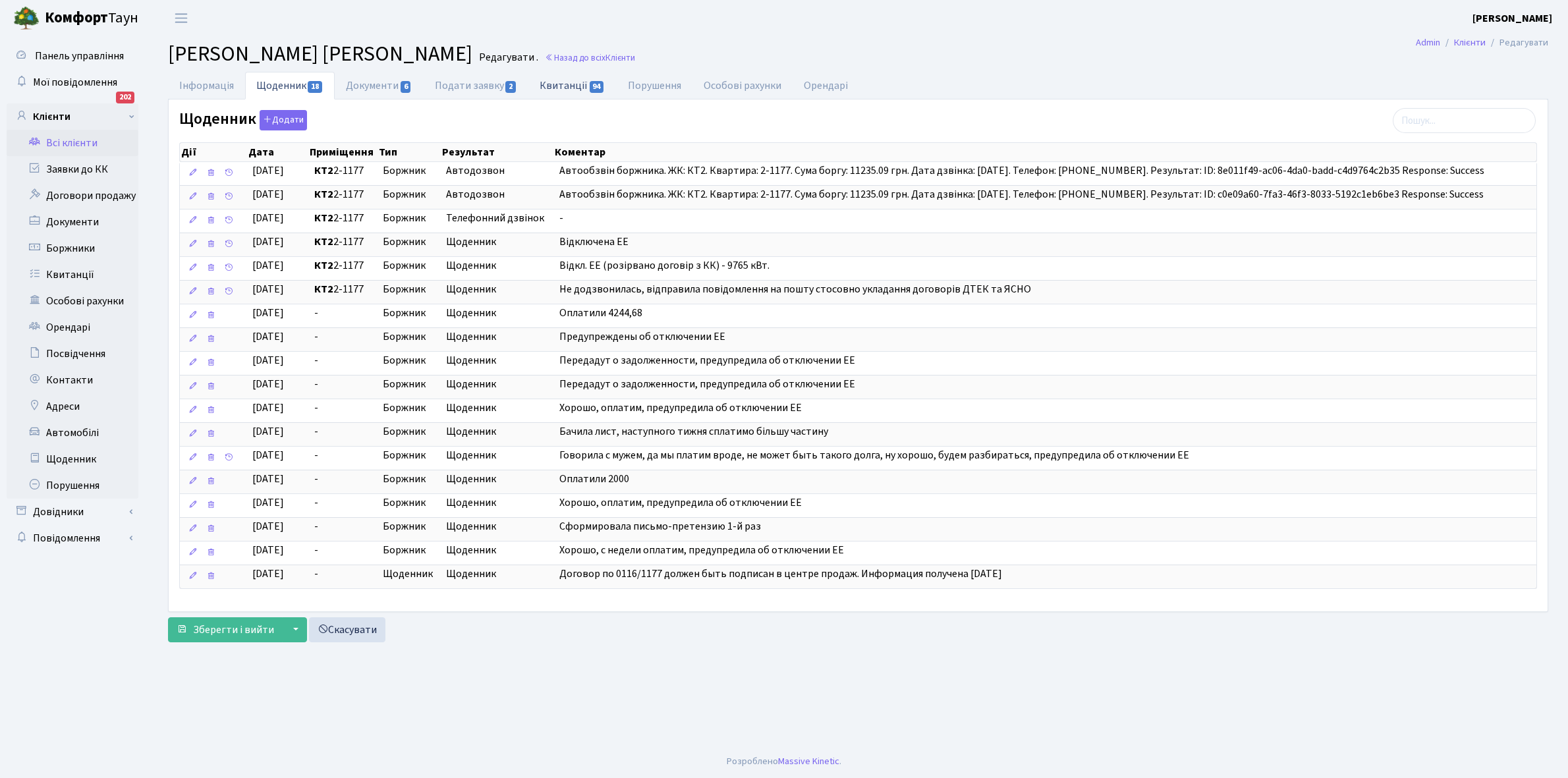
click at [567, 87] on link "Квитанції 94" at bounding box center [572, 85] width 88 height 27
select select "25"
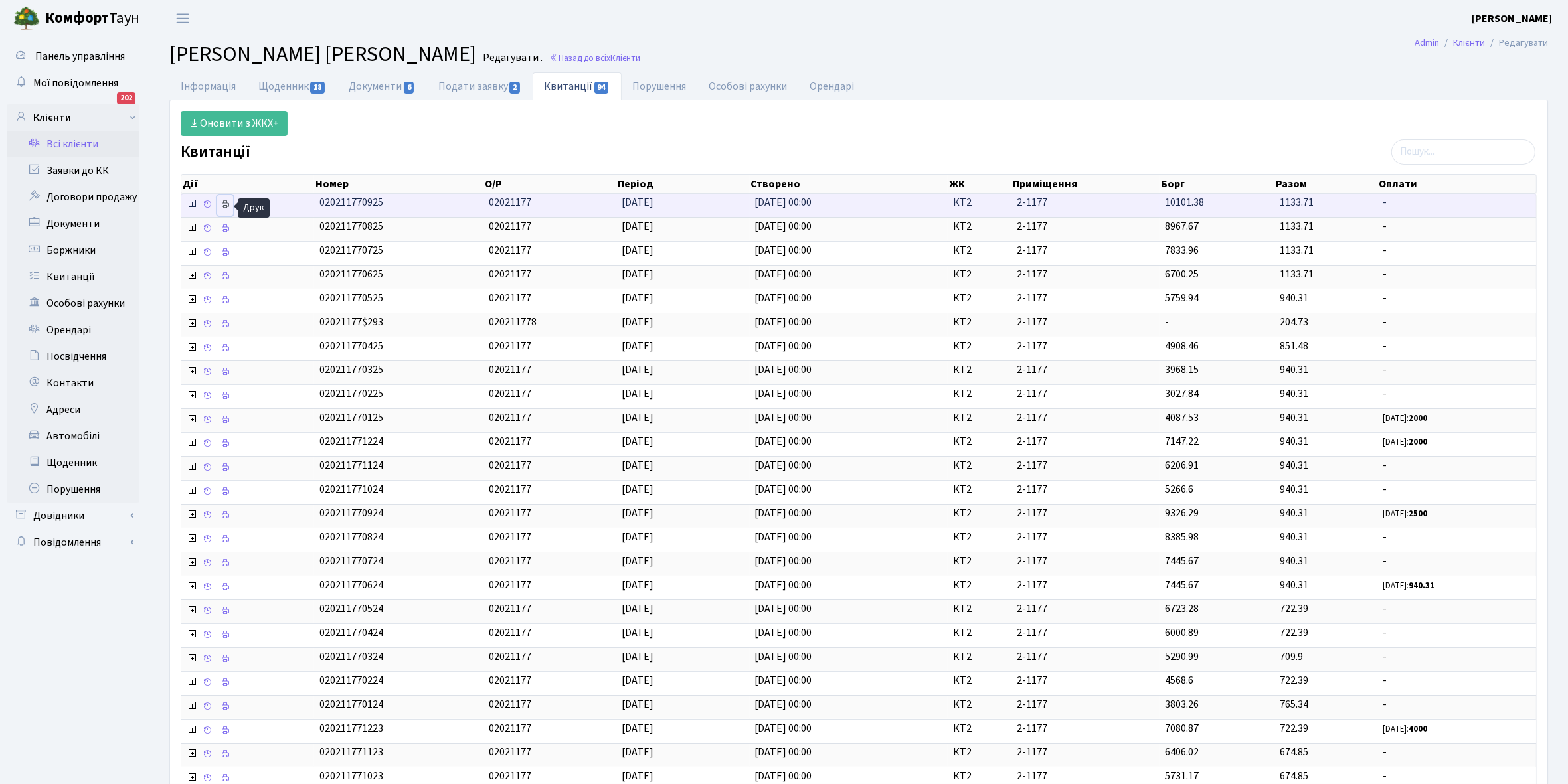
click at [227, 207] on icon at bounding box center [224, 204] width 9 height 9
click at [77, 143] on link "Всі клієнти" at bounding box center [73, 144] width 133 height 26
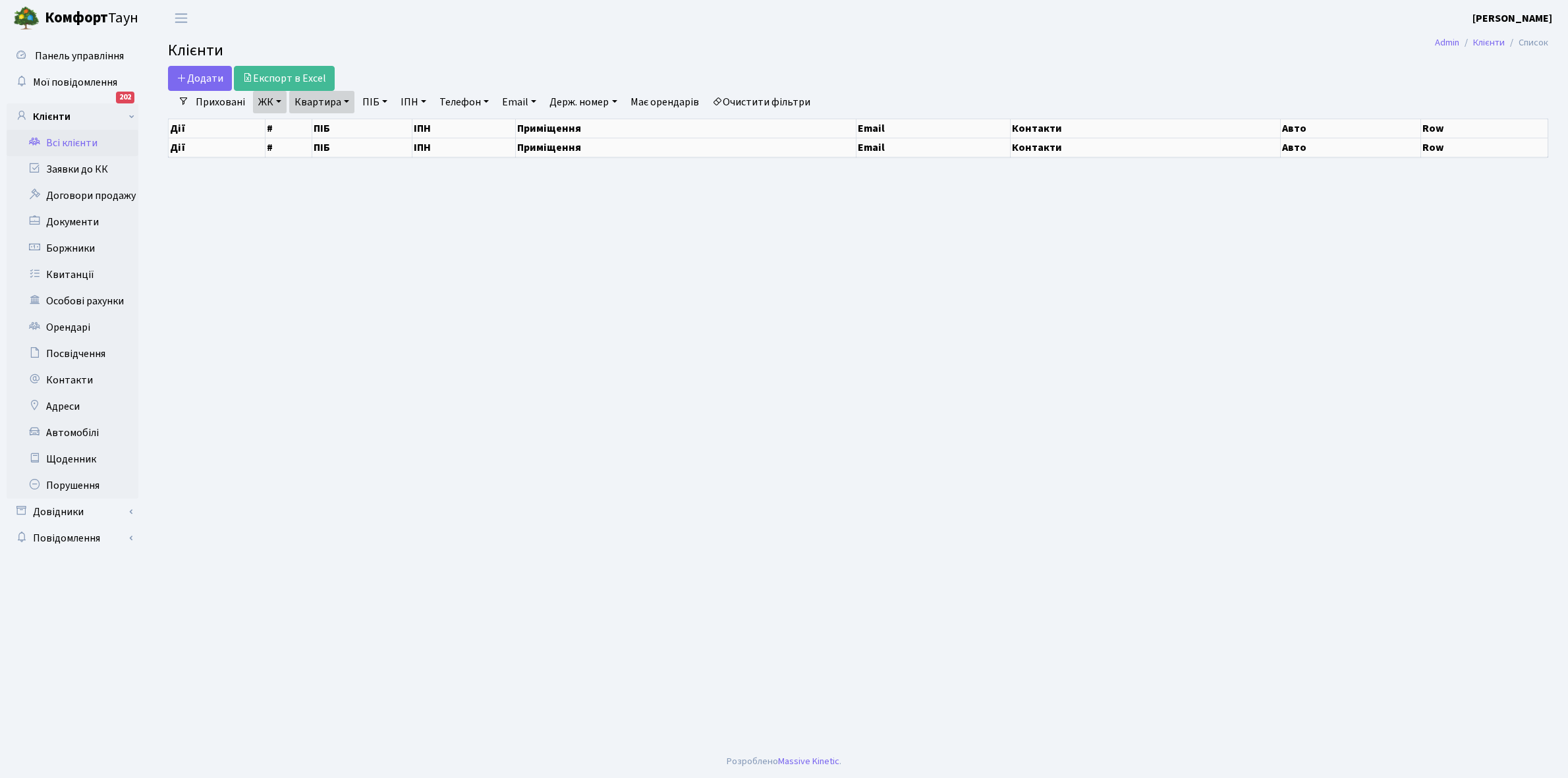
select select "25"
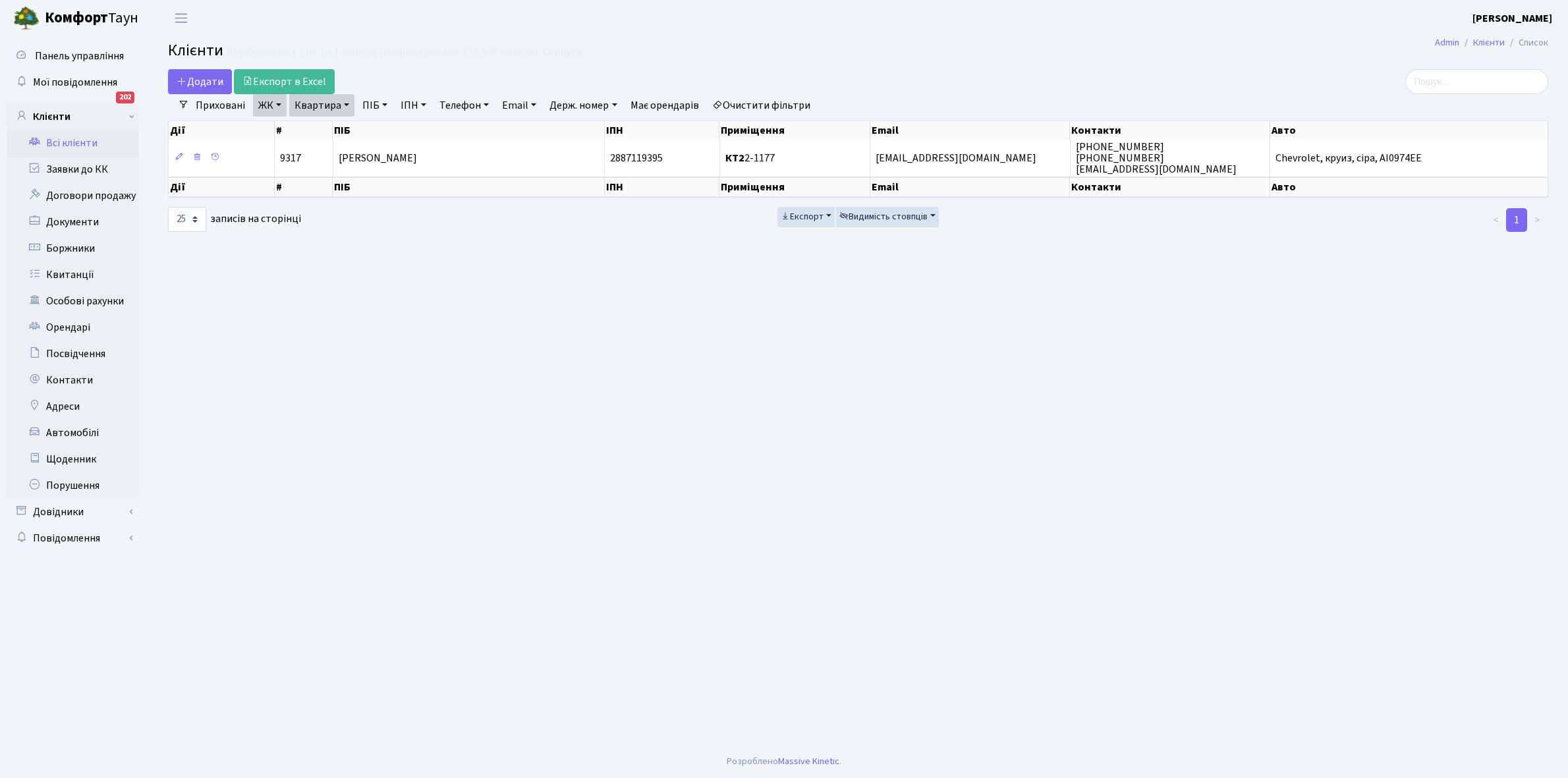
click at [348, 106] on link "Квартира" at bounding box center [322, 105] width 65 height 22
click at [336, 130] on input "2-1177" at bounding box center [328, 131] width 77 height 25
type input "2-1205"
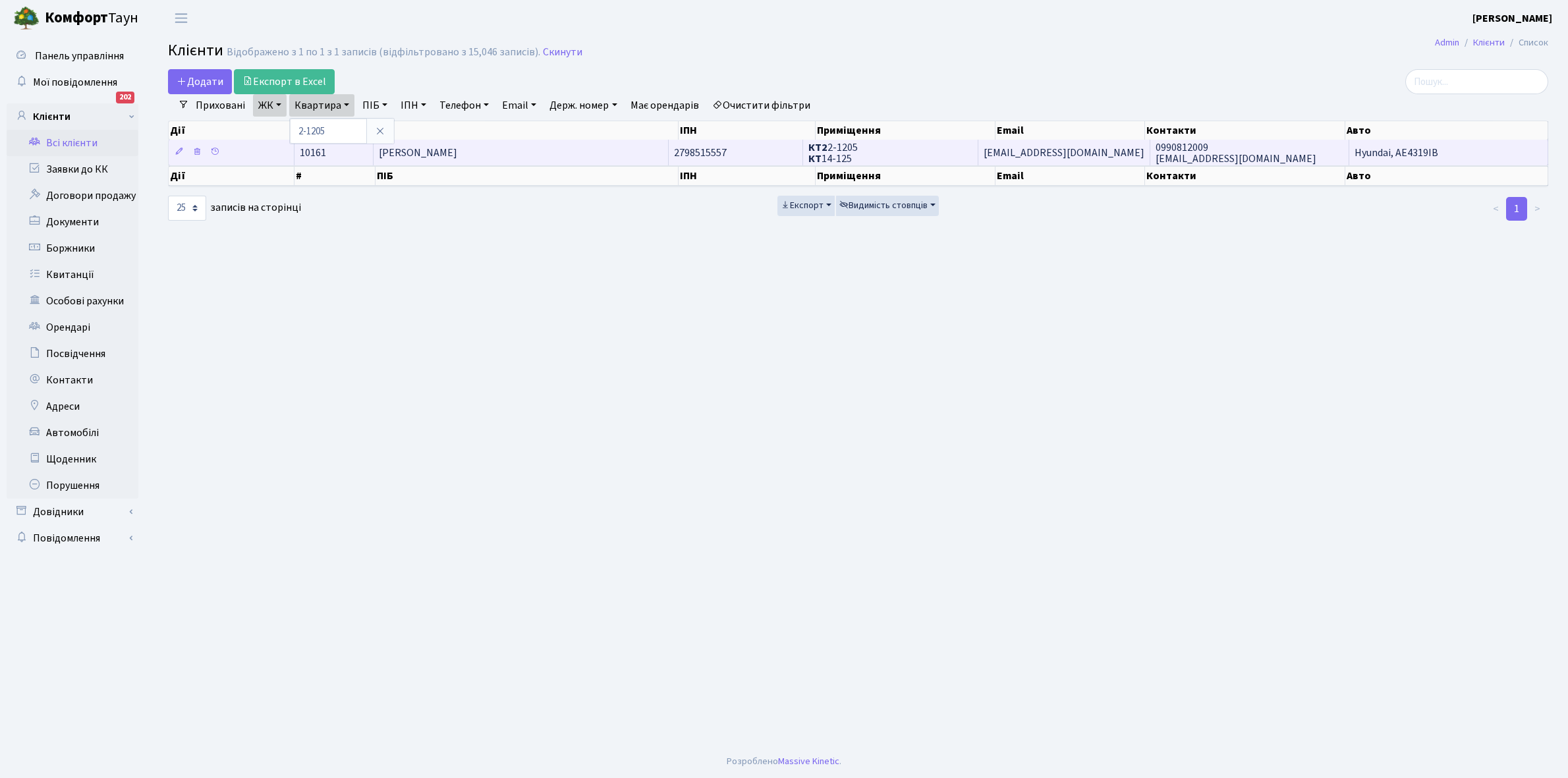
click at [457, 153] on span "[PERSON_NAME]" at bounding box center [418, 153] width 79 height 15
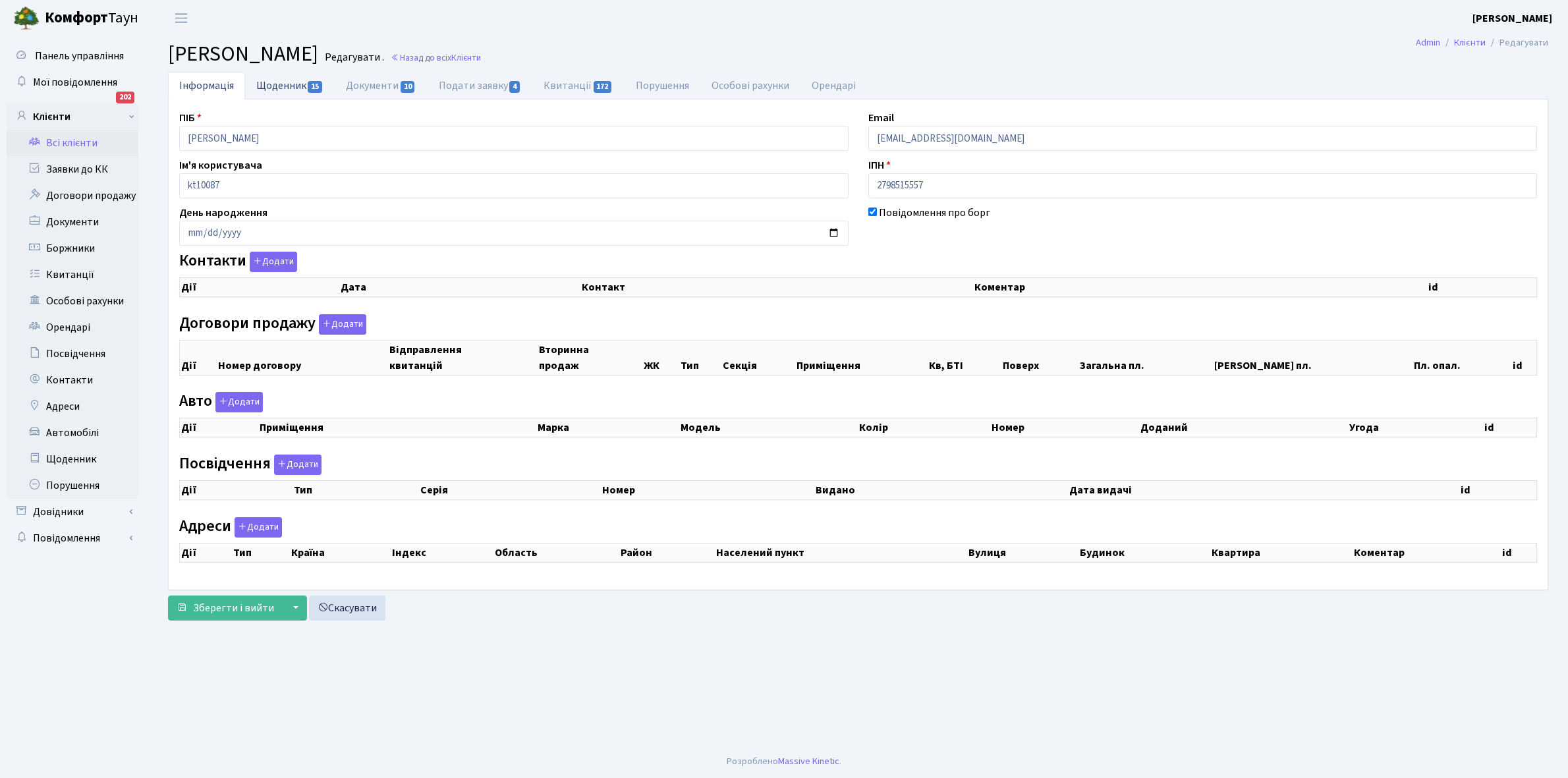
click at [275, 79] on link "Щоденник 15" at bounding box center [290, 85] width 90 height 27
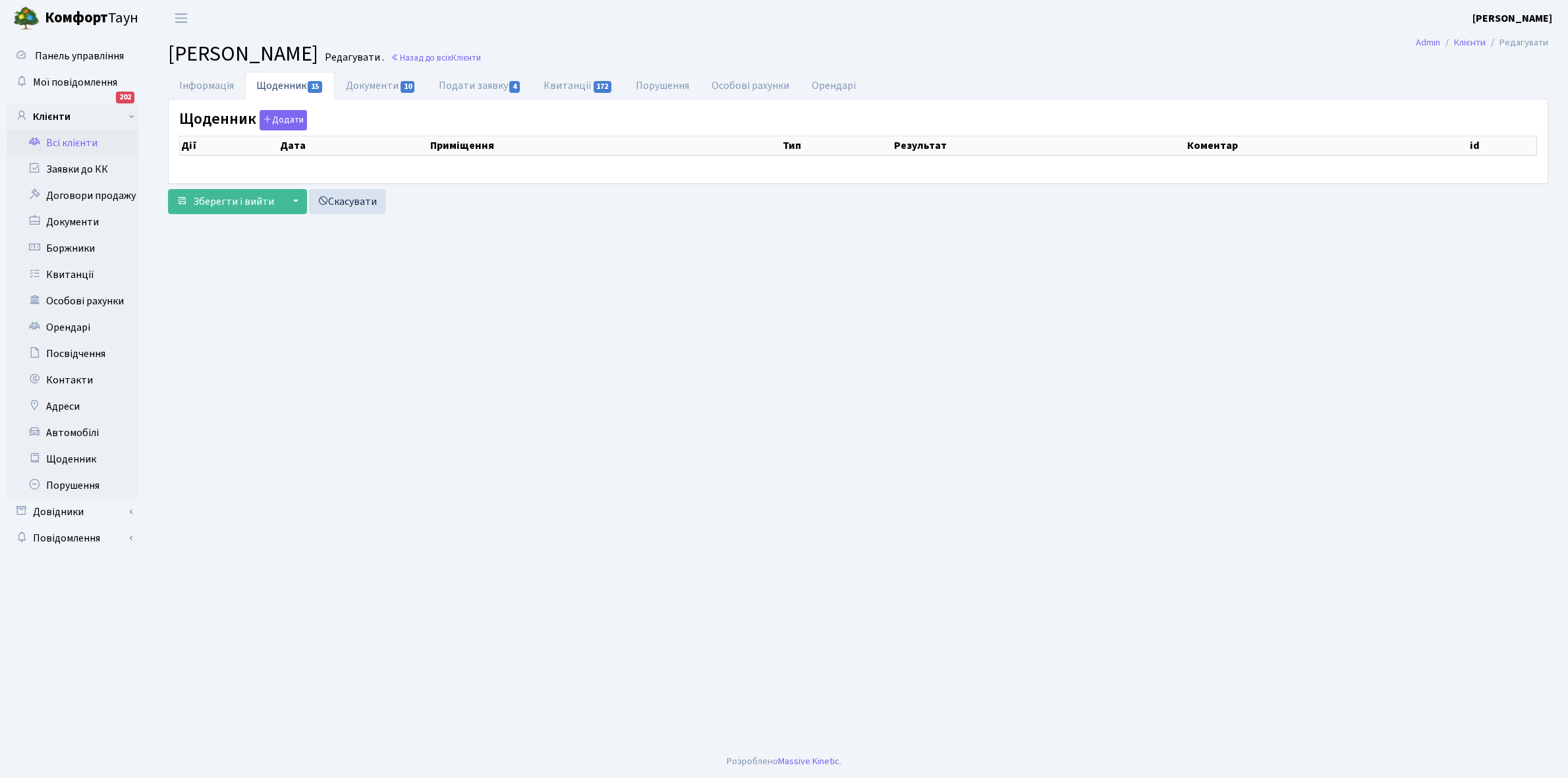
select select "25"
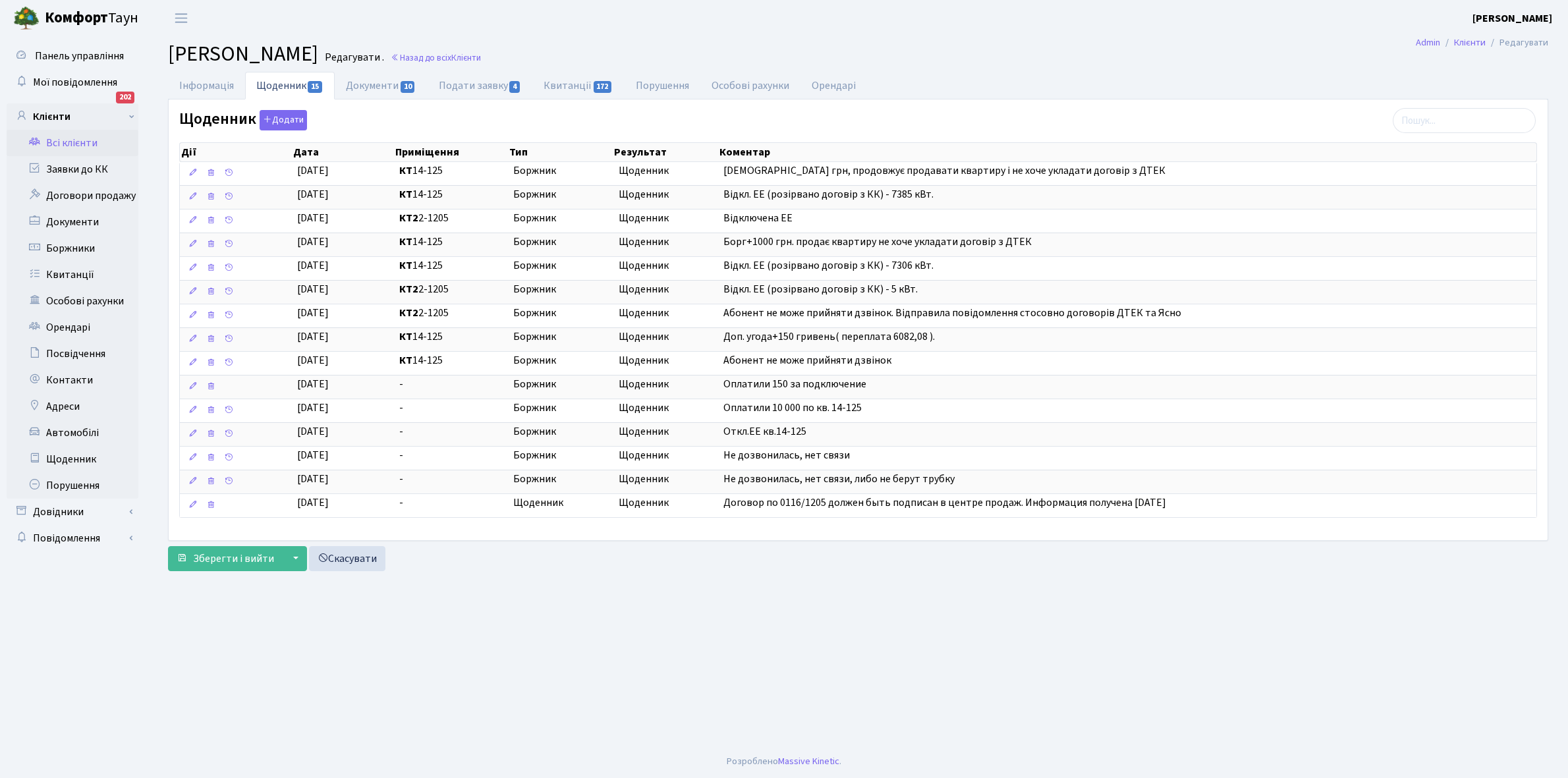
click at [79, 144] on link "Всі клієнти" at bounding box center [72, 143] width 132 height 26
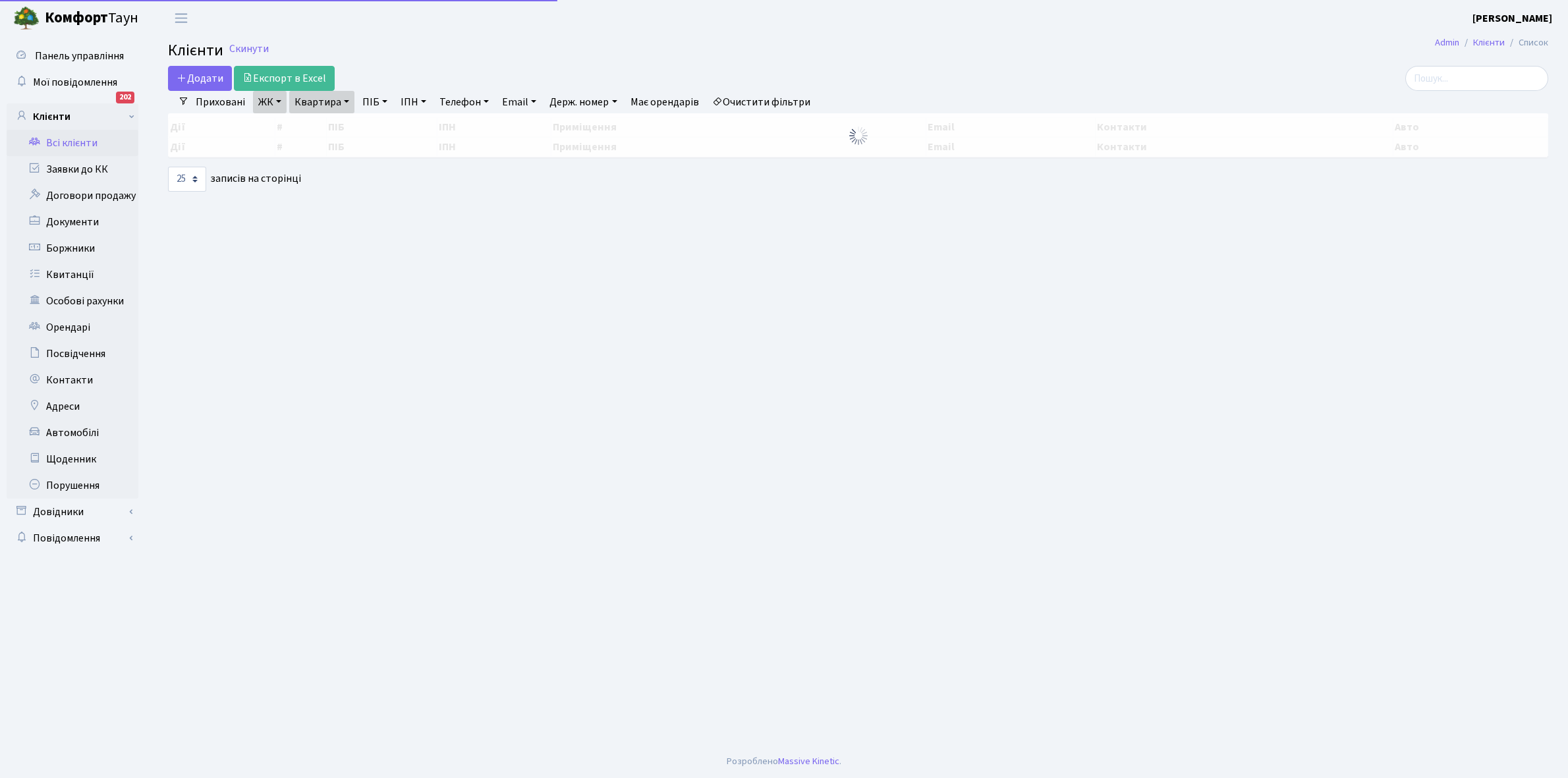
select select "25"
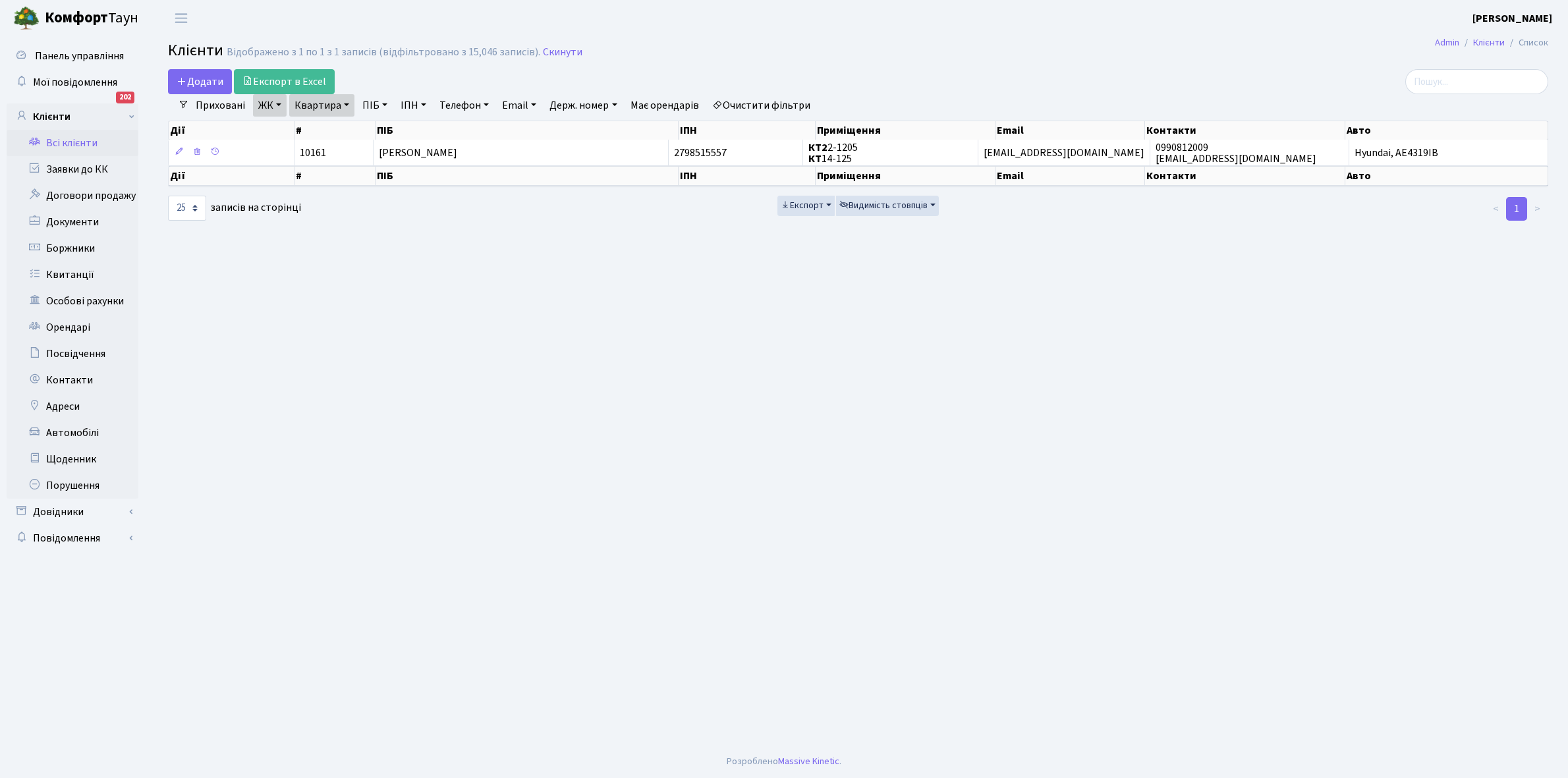
click at [346, 106] on link "Квартира" at bounding box center [322, 105] width 65 height 22
click at [346, 123] on input "2-1205" at bounding box center [328, 131] width 77 height 25
type input "2-1221"
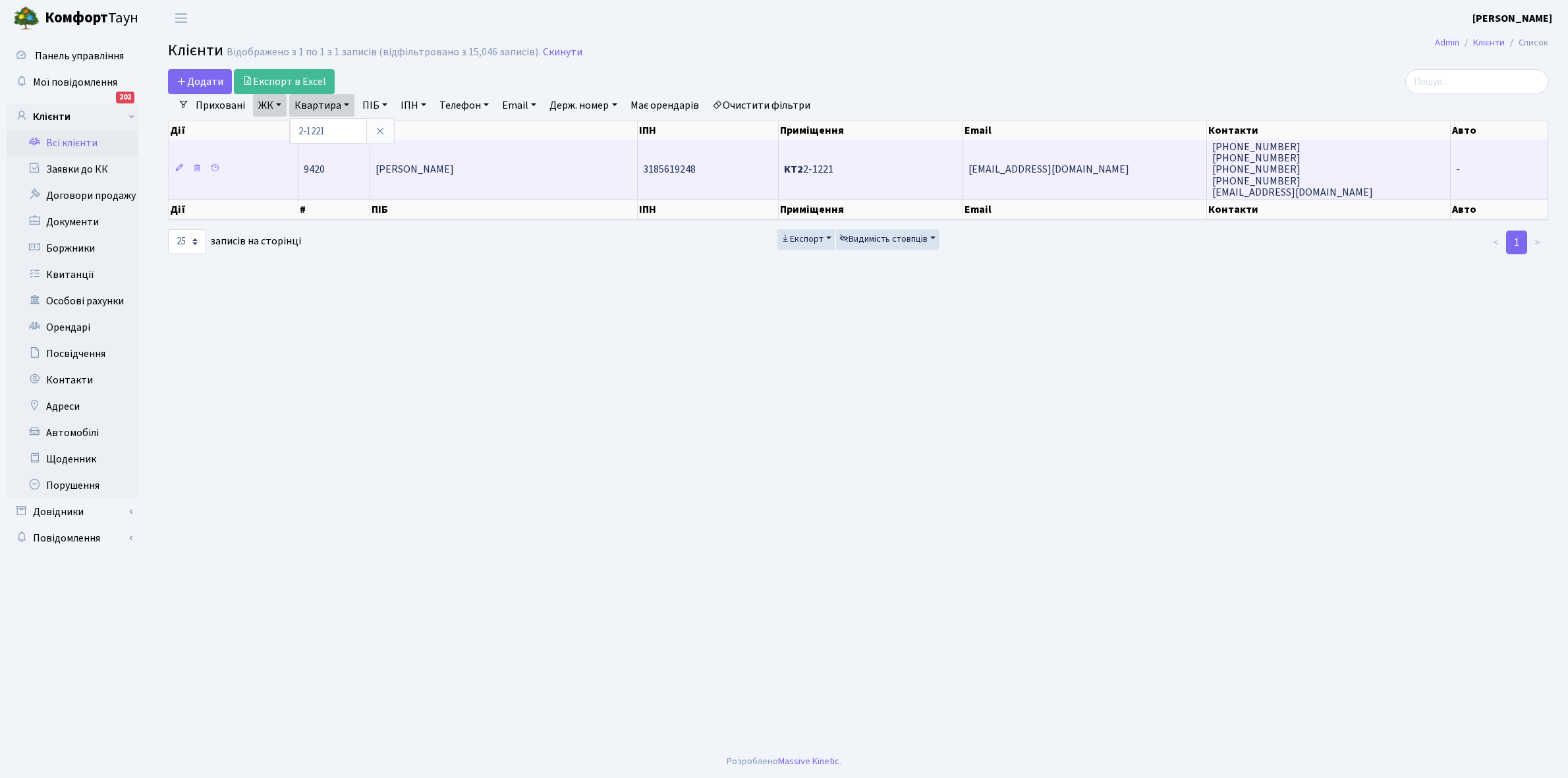
click at [506, 178] on td "[PERSON_NAME]" at bounding box center [504, 169] width 267 height 59
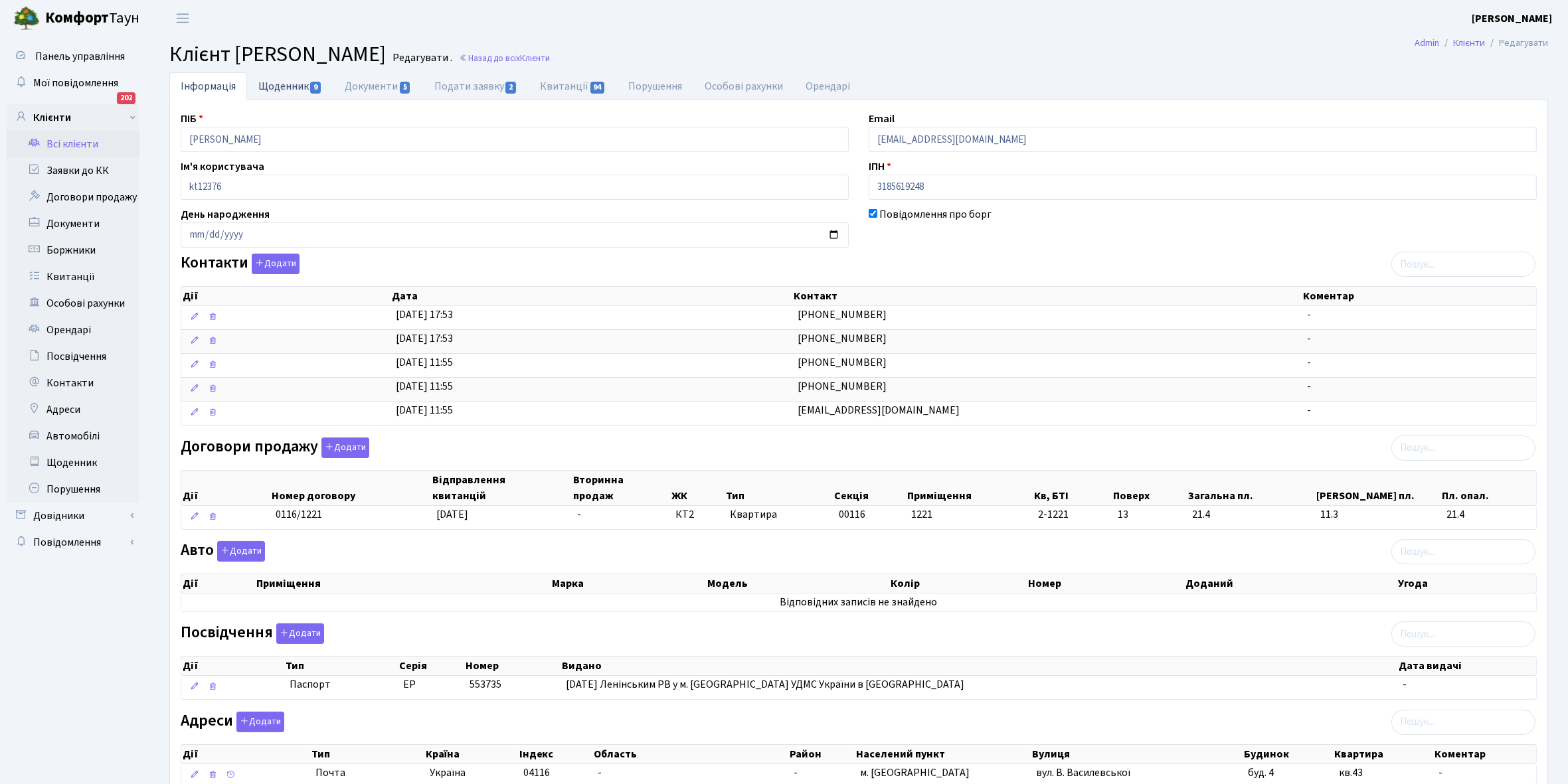
click at [293, 87] on link "Щоденник 9" at bounding box center [290, 86] width 87 height 27
select select "25"
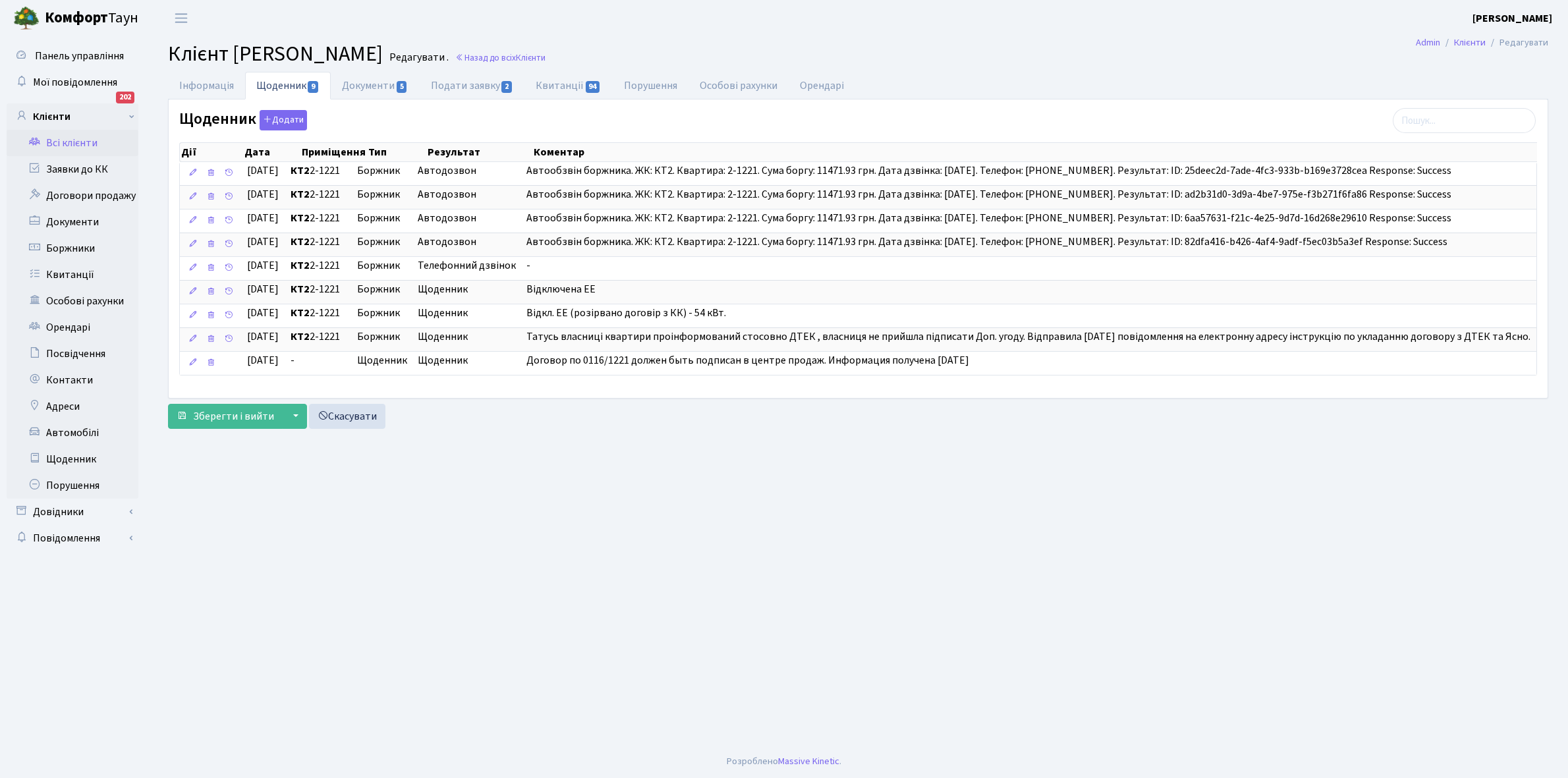
click at [56, 138] on link "Всі клієнти" at bounding box center [72, 143] width 132 height 26
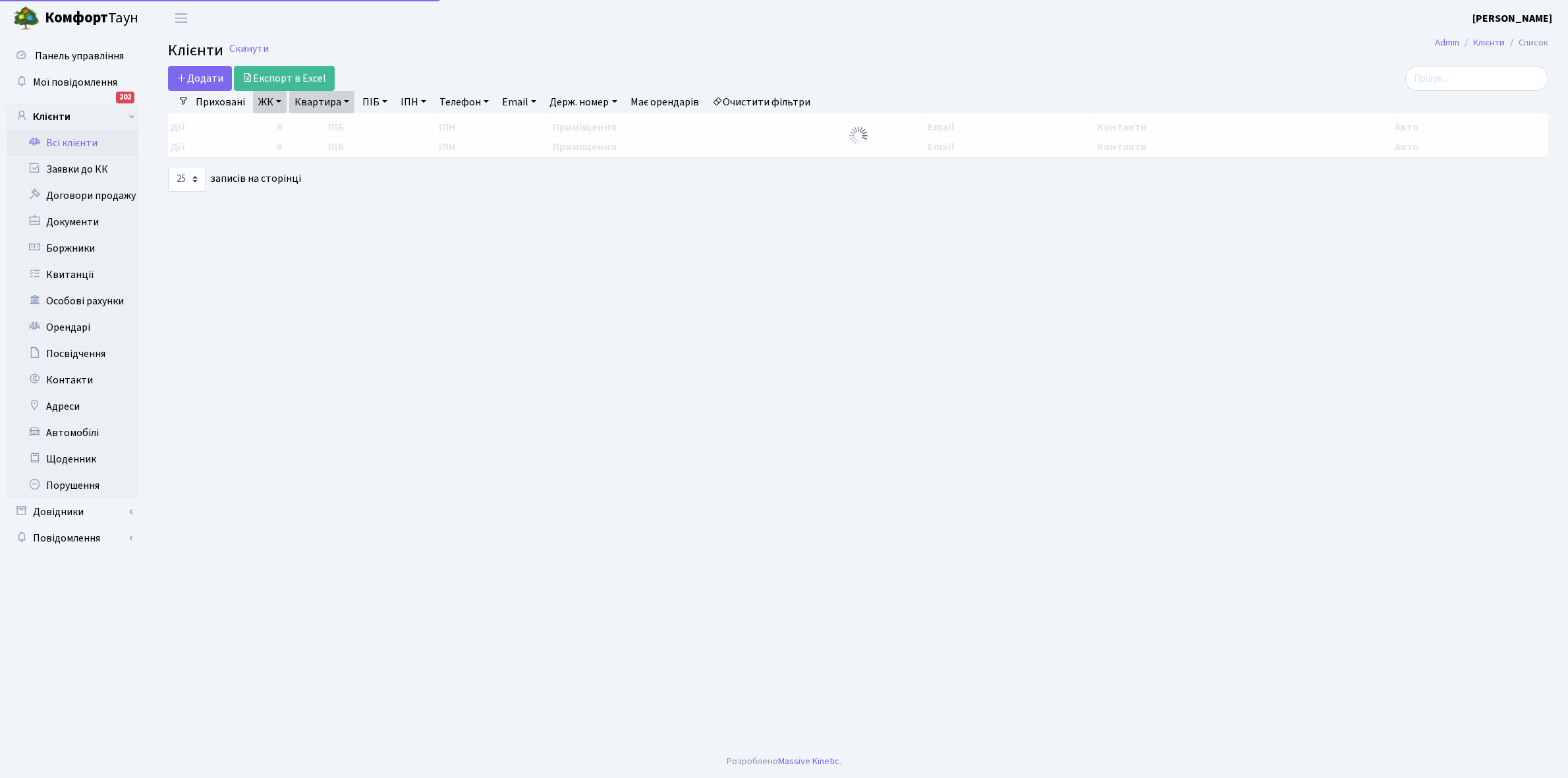
select select "25"
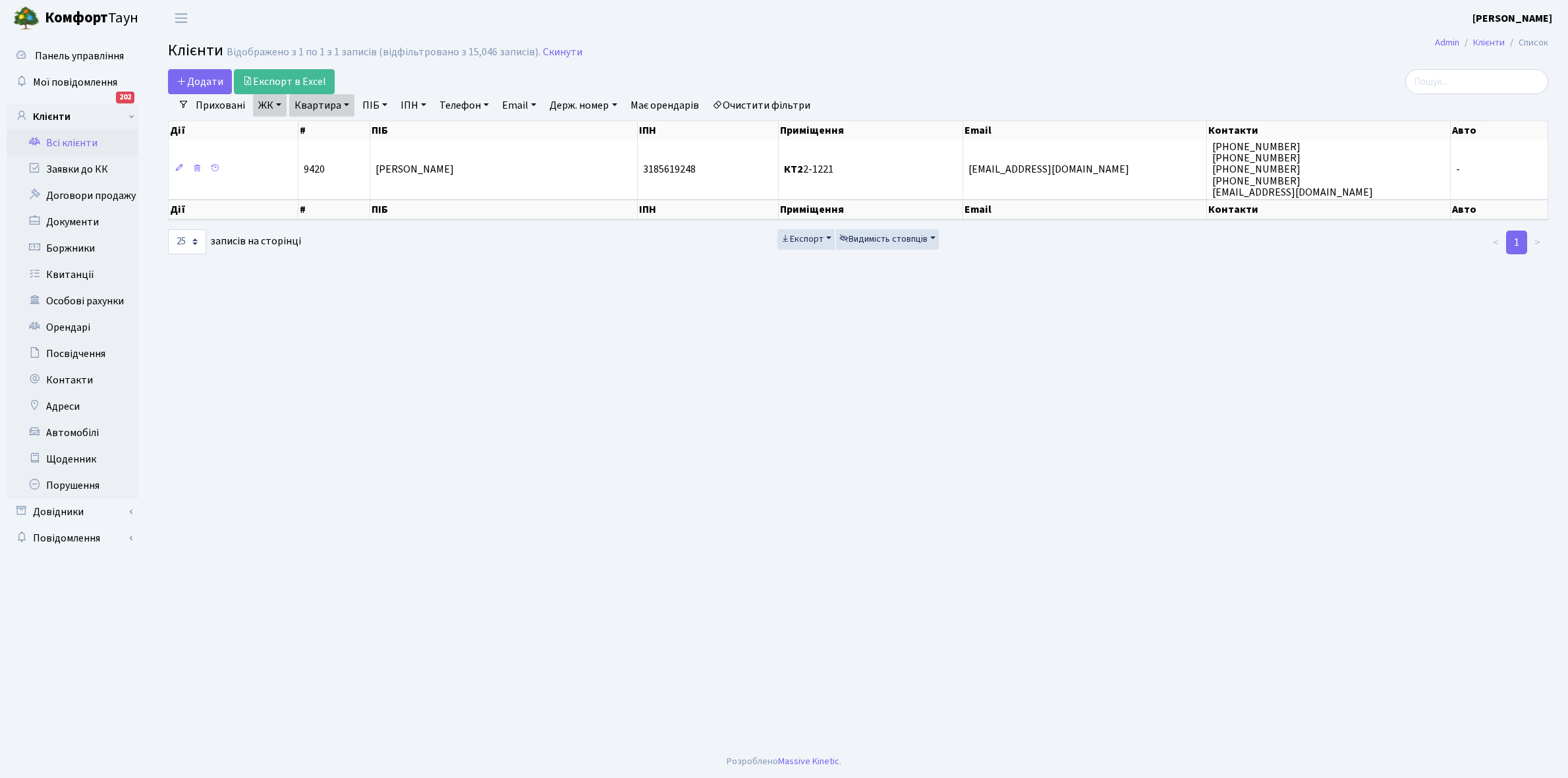
click at [349, 104] on link "Квартира" at bounding box center [322, 105] width 65 height 22
click at [339, 124] on input "2-1221" at bounding box center [328, 131] width 77 height 25
type input "2-1228"
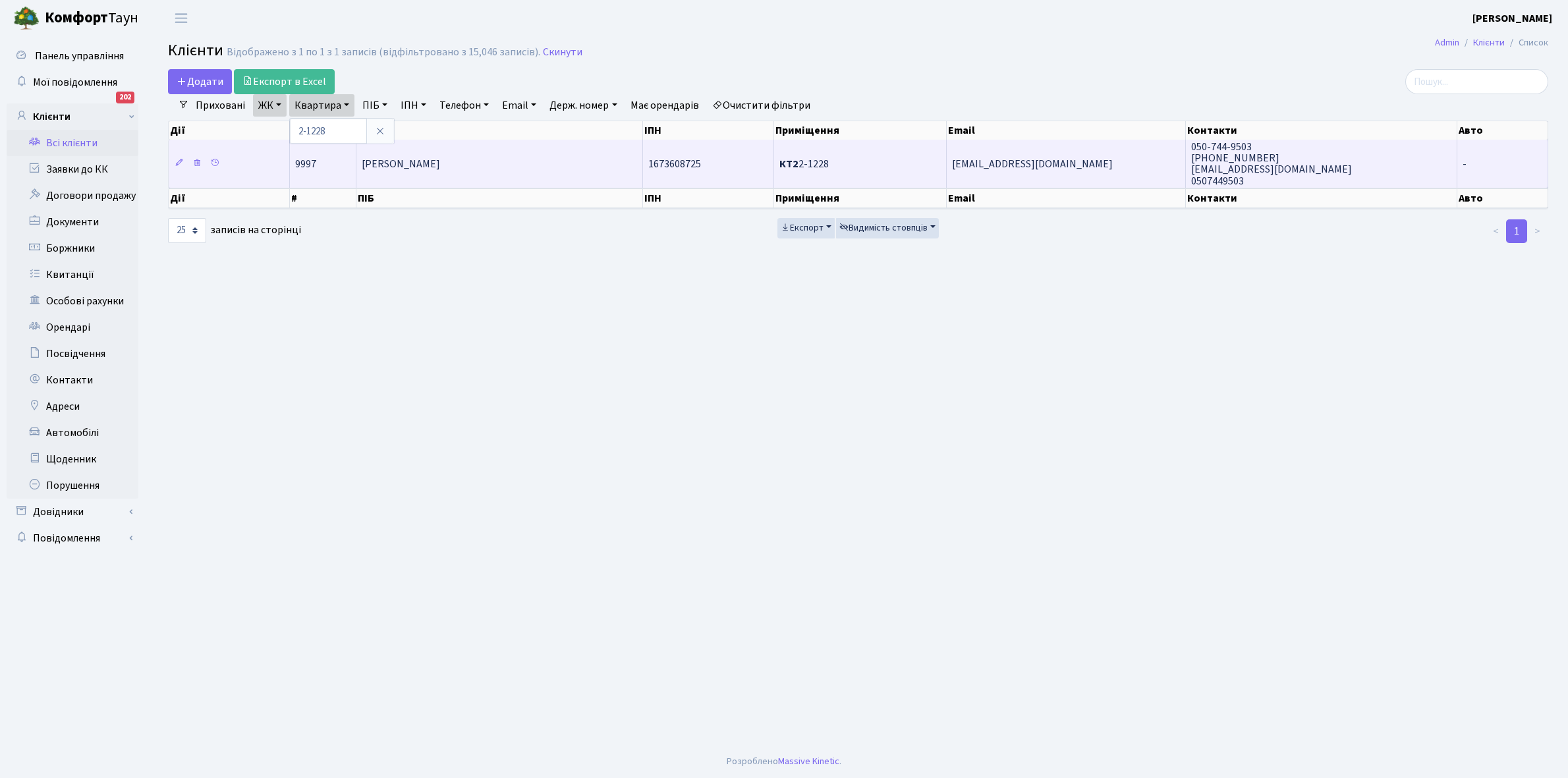
click at [440, 169] on span "Лазоренко Софія Євгенівна" at bounding box center [401, 164] width 79 height 15
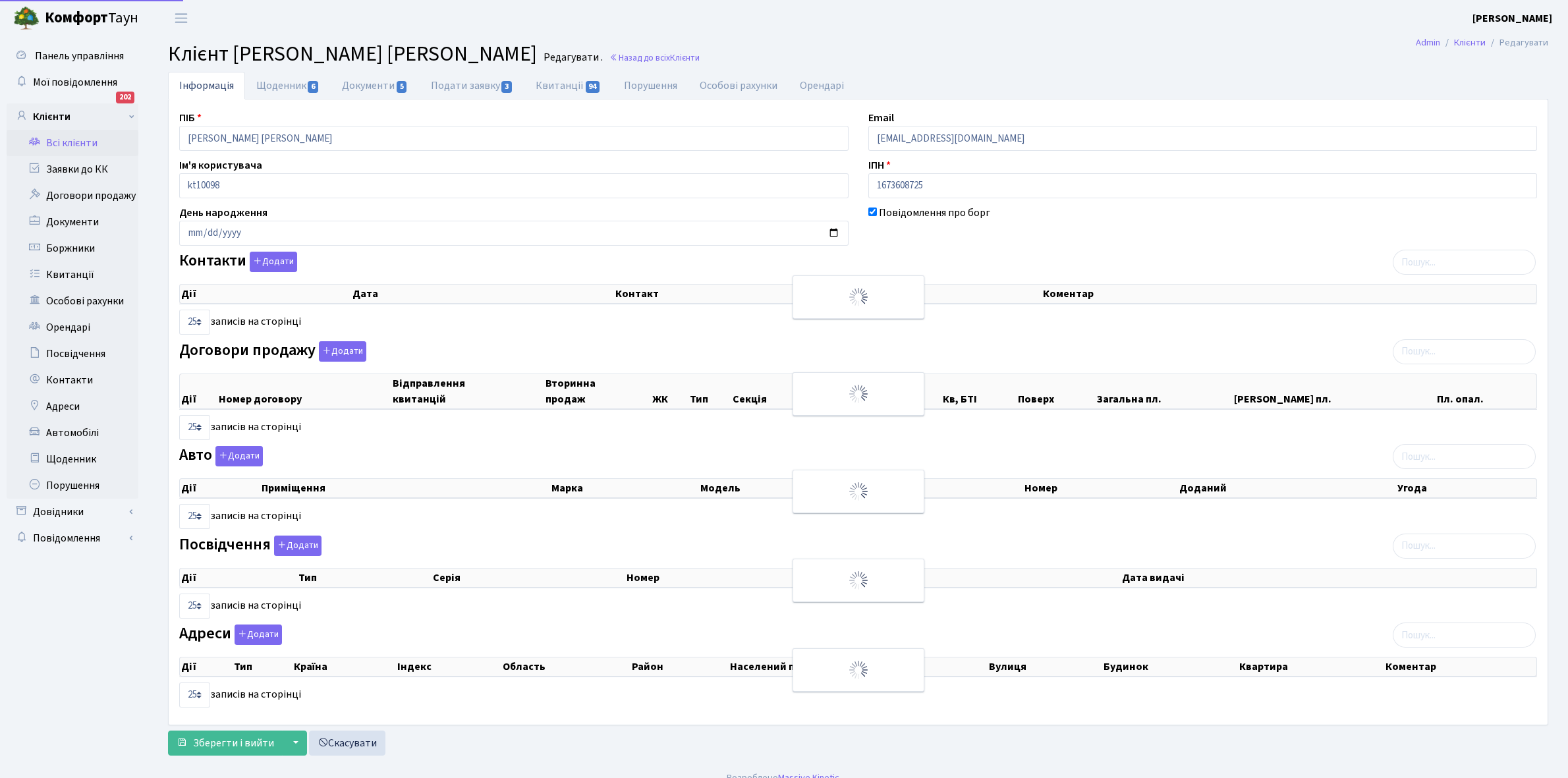
select select "25"
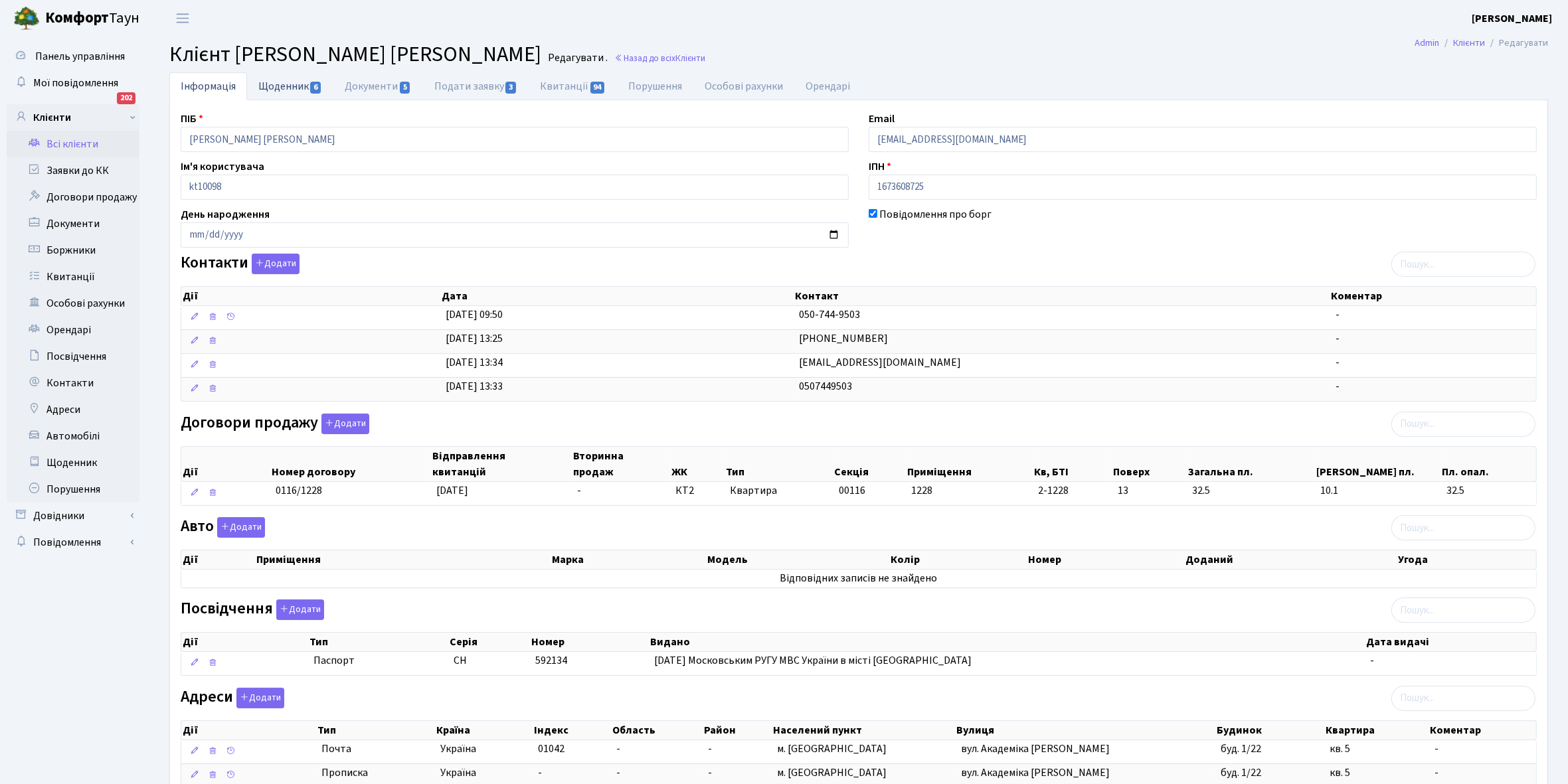
click at [269, 87] on link "Щоденник 6" at bounding box center [290, 86] width 87 height 27
select select "25"
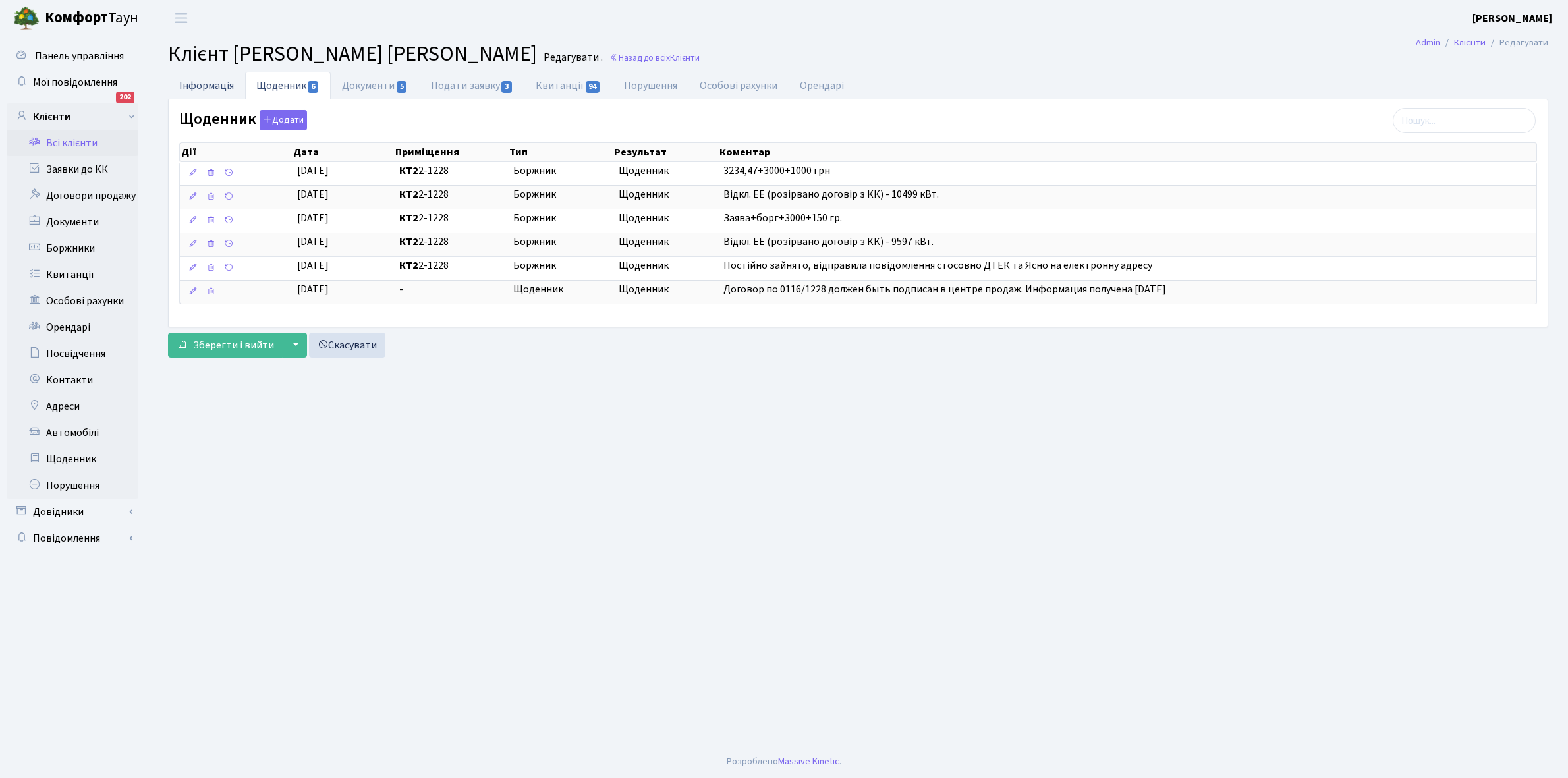
click at [203, 80] on link "Інформація" at bounding box center [206, 85] width 77 height 27
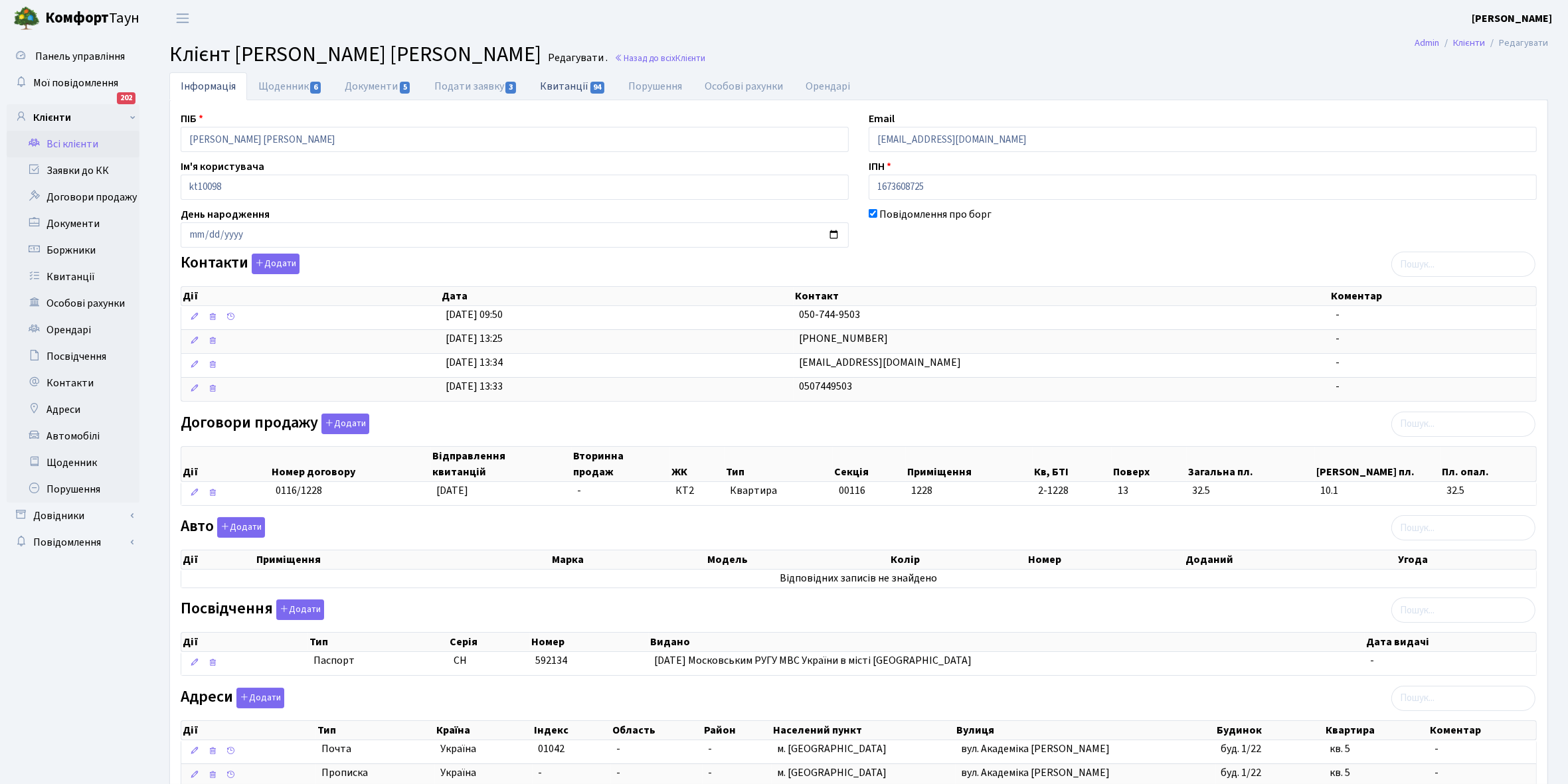
click at [566, 82] on link "Квитанції 94" at bounding box center [572, 86] width 88 height 27
select select "25"
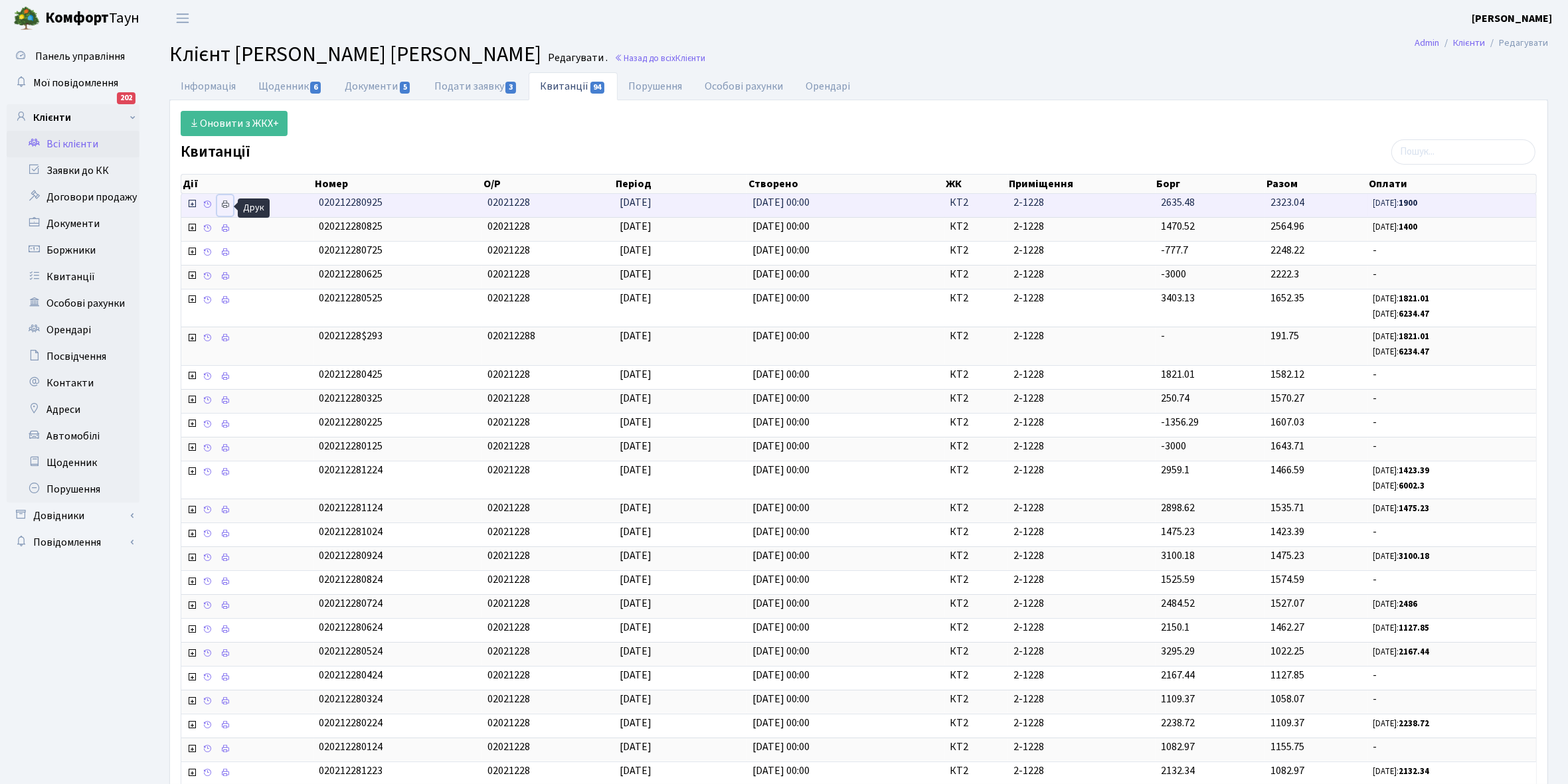
click at [223, 206] on icon at bounding box center [224, 204] width 9 height 9
click at [190, 91] on link "Інформація" at bounding box center [208, 86] width 77 height 27
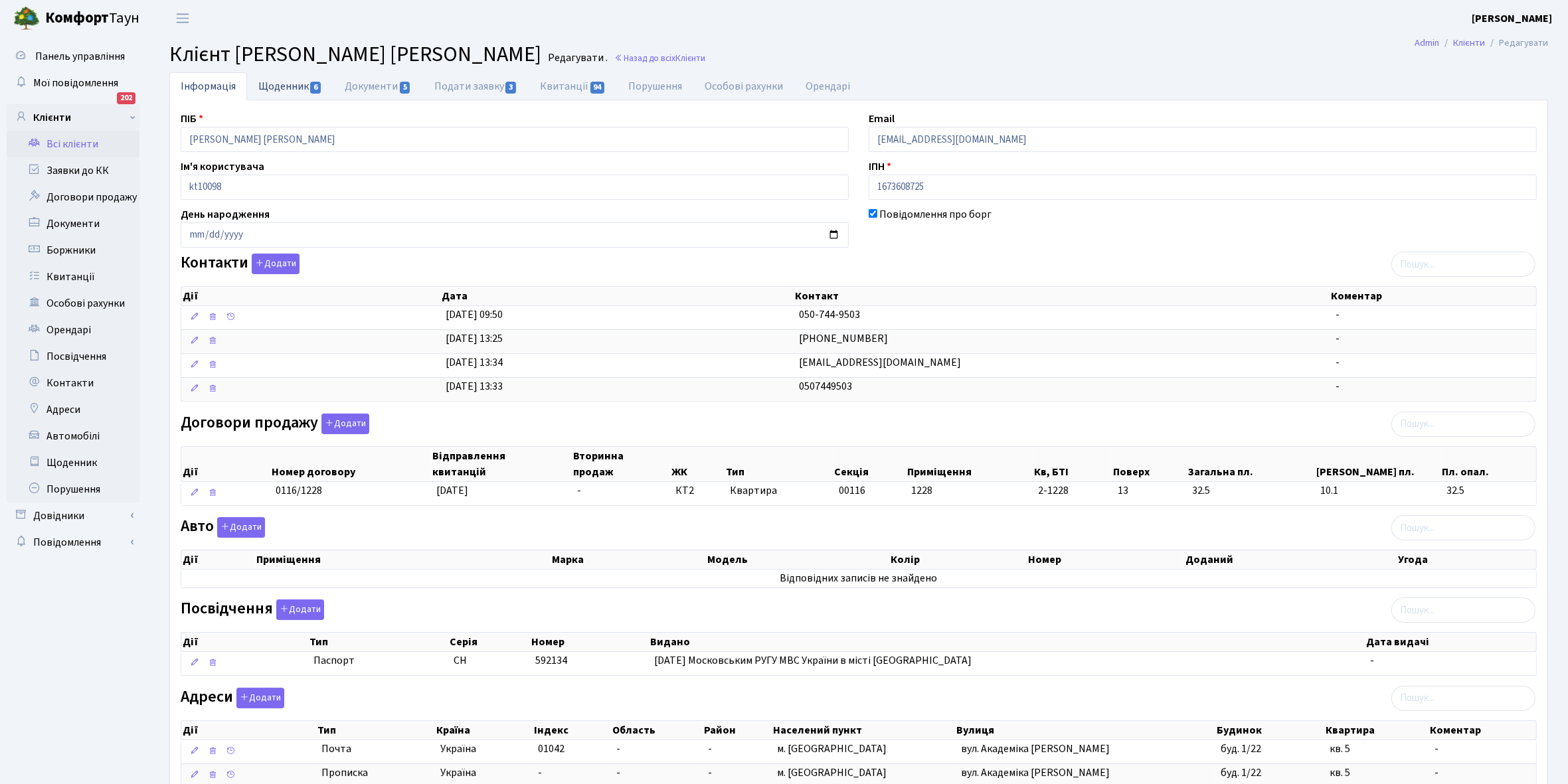
click at [273, 84] on link "Щоденник 6" at bounding box center [290, 86] width 87 height 27
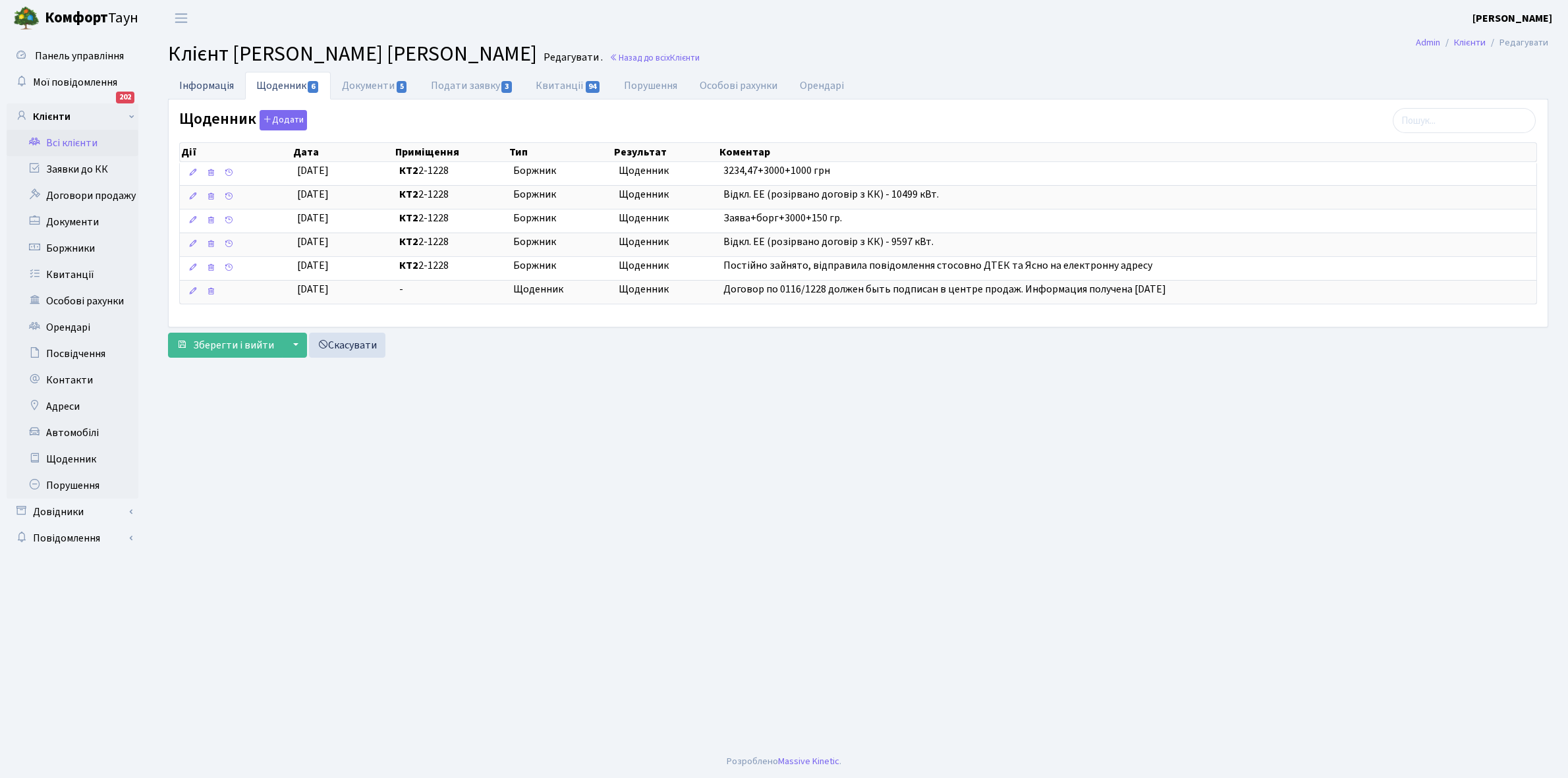
click at [203, 83] on link "Інформація" at bounding box center [206, 85] width 77 height 27
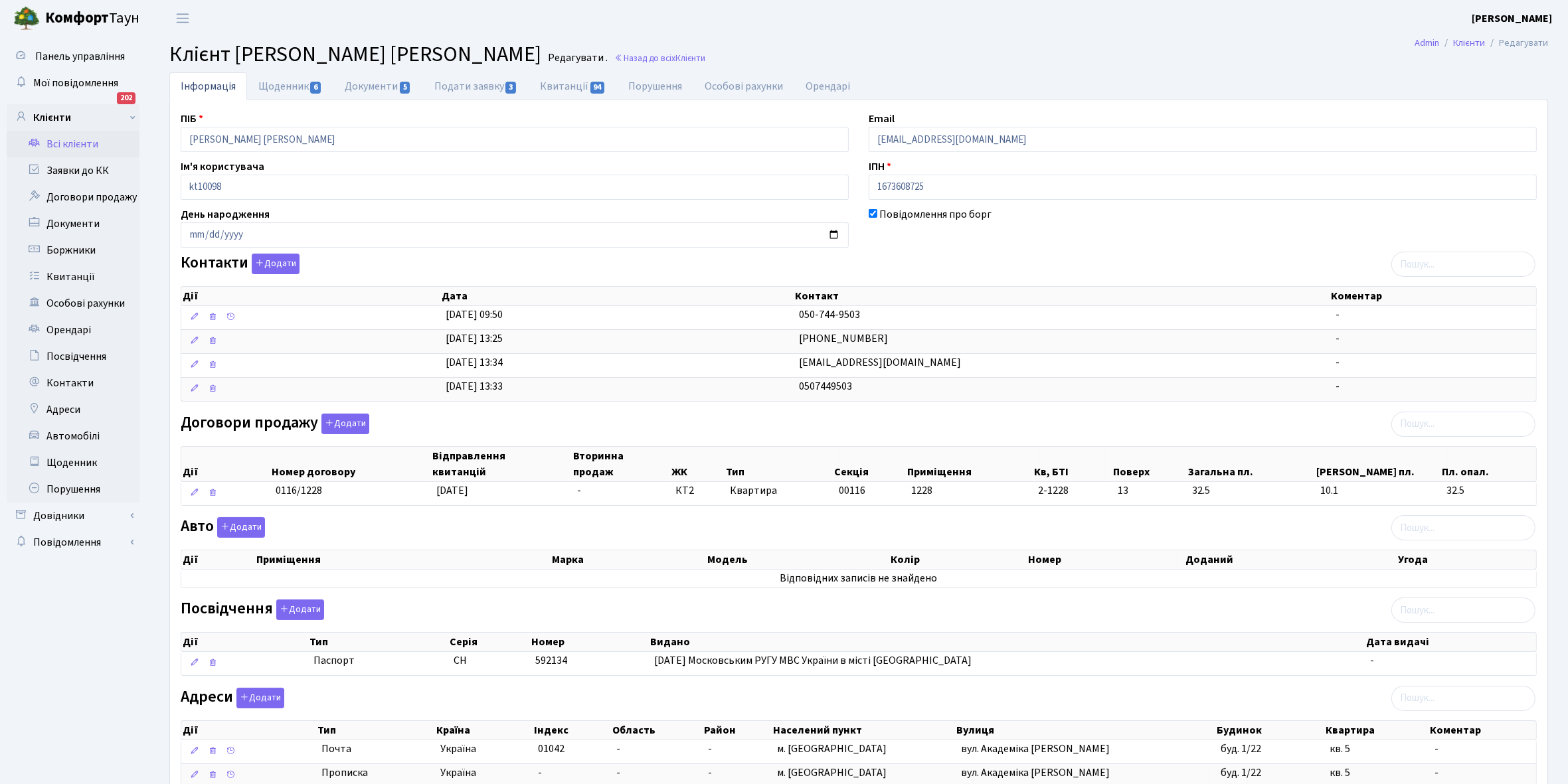
click at [77, 143] on link "Всі клієнти" at bounding box center [73, 144] width 133 height 26
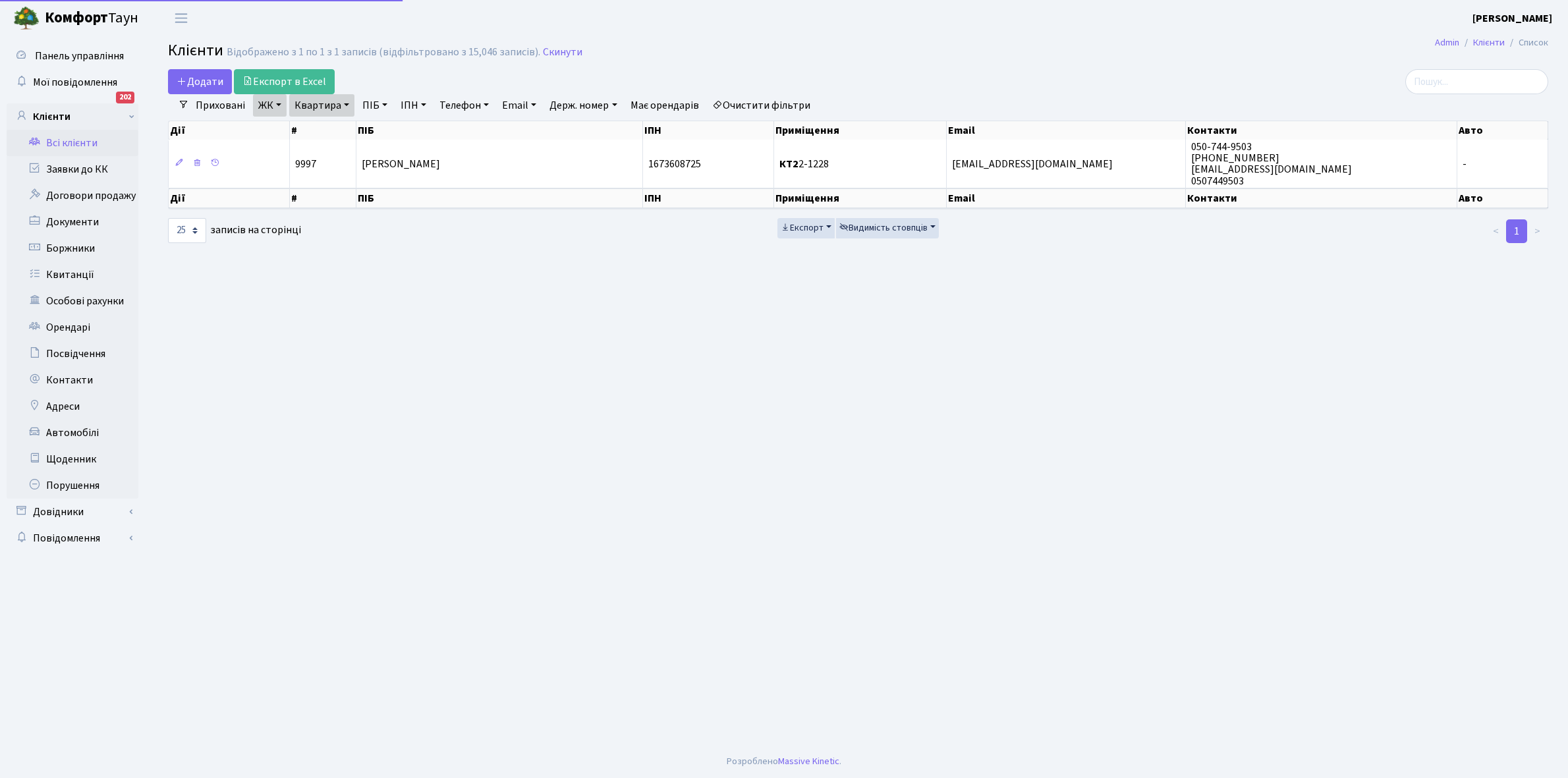
select select "25"
click at [349, 103] on link "Квартира" at bounding box center [322, 105] width 65 height 22
click at [336, 124] on input "2-1228" at bounding box center [328, 131] width 77 height 25
type input "2-1232"
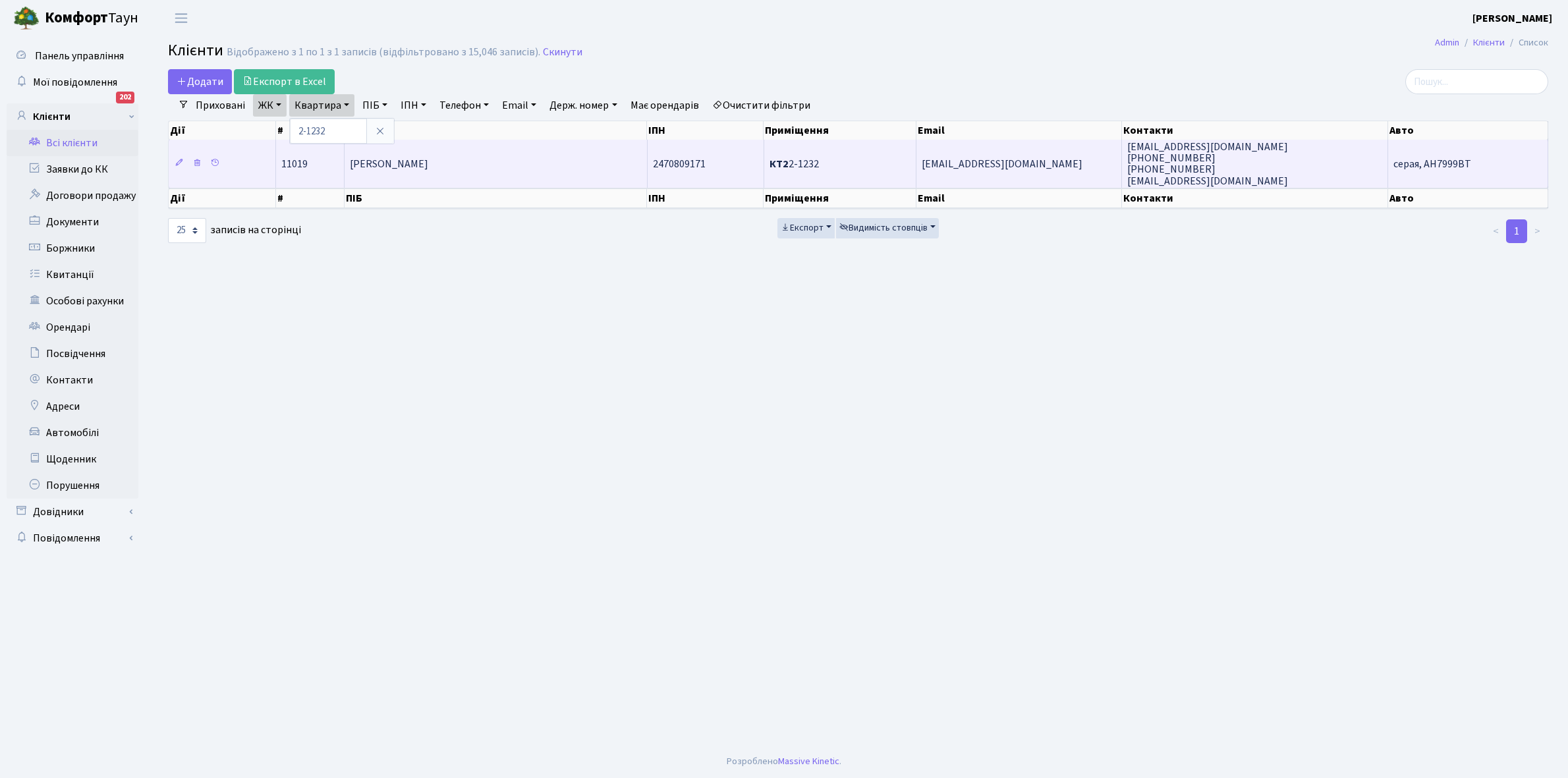
click at [483, 177] on td "[PERSON_NAME]" at bounding box center [496, 164] width 303 height 47
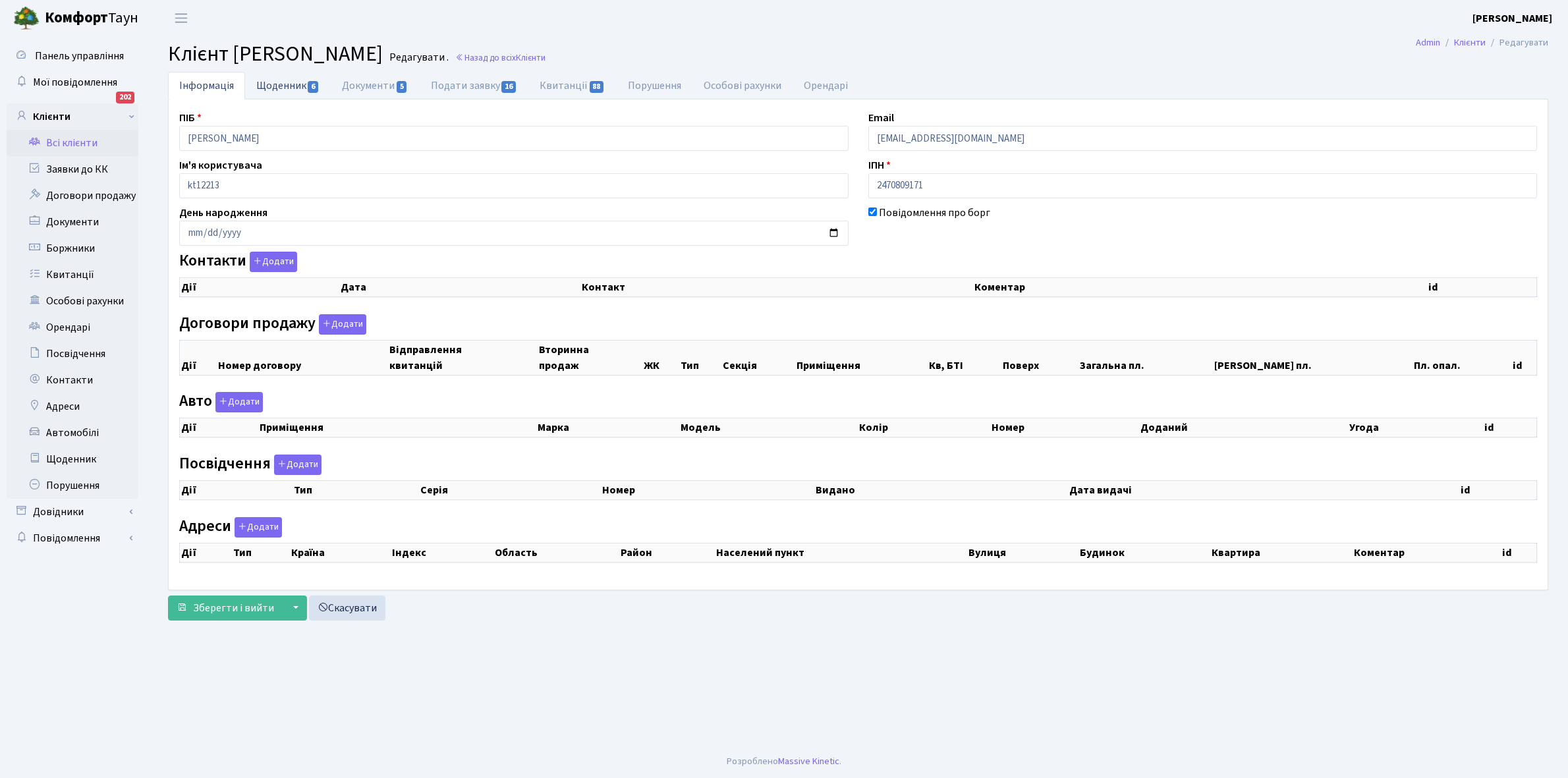
checkbox input "true"
select select "25"
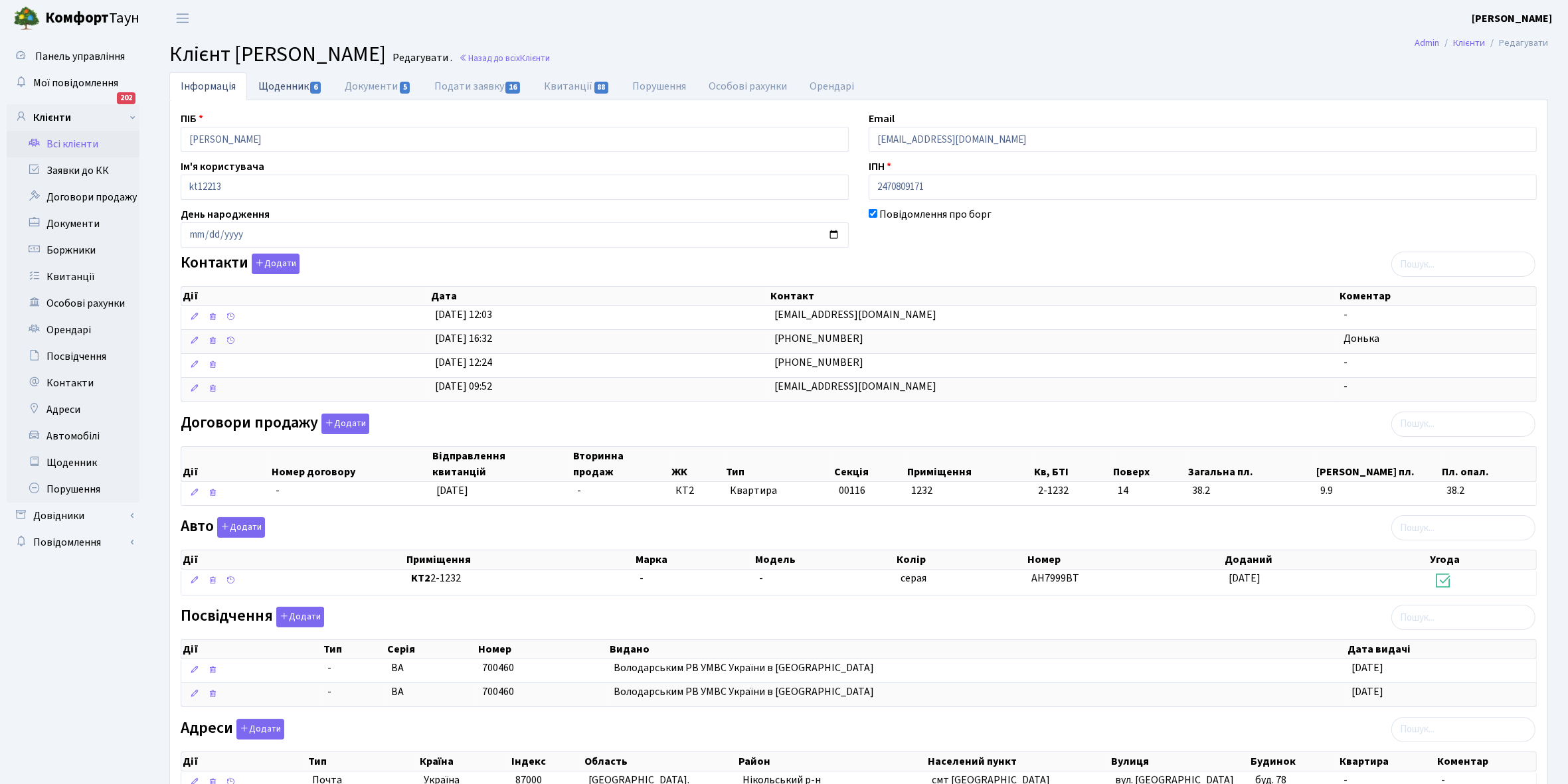
click at [267, 82] on link "Щоденник 6" at bounding box center [290, 86] width 87 height 27
select select "25"
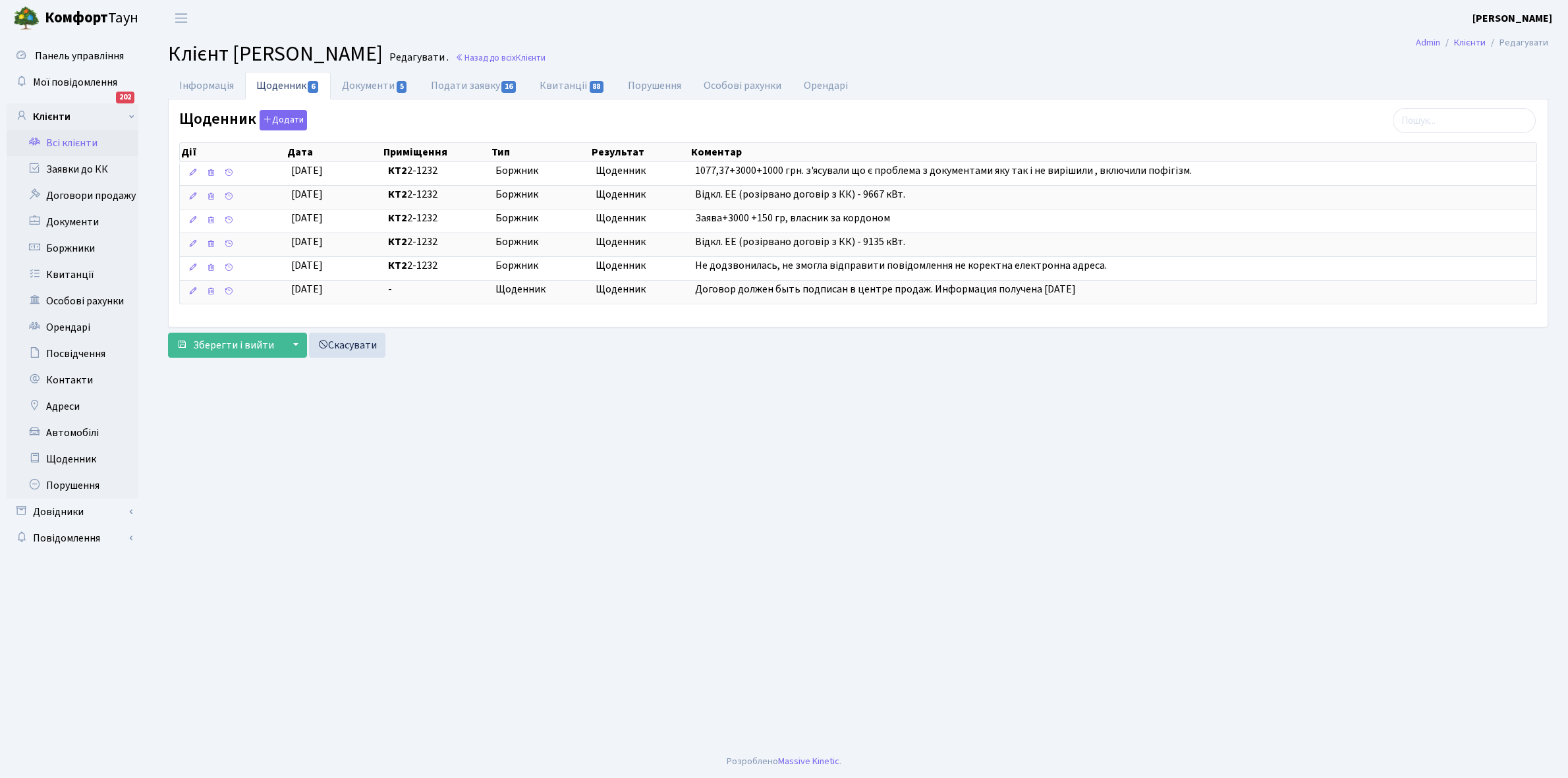
click at [83, 138] on link "Всі клієнти" at bounding box center [72, 143] width 132 height 26
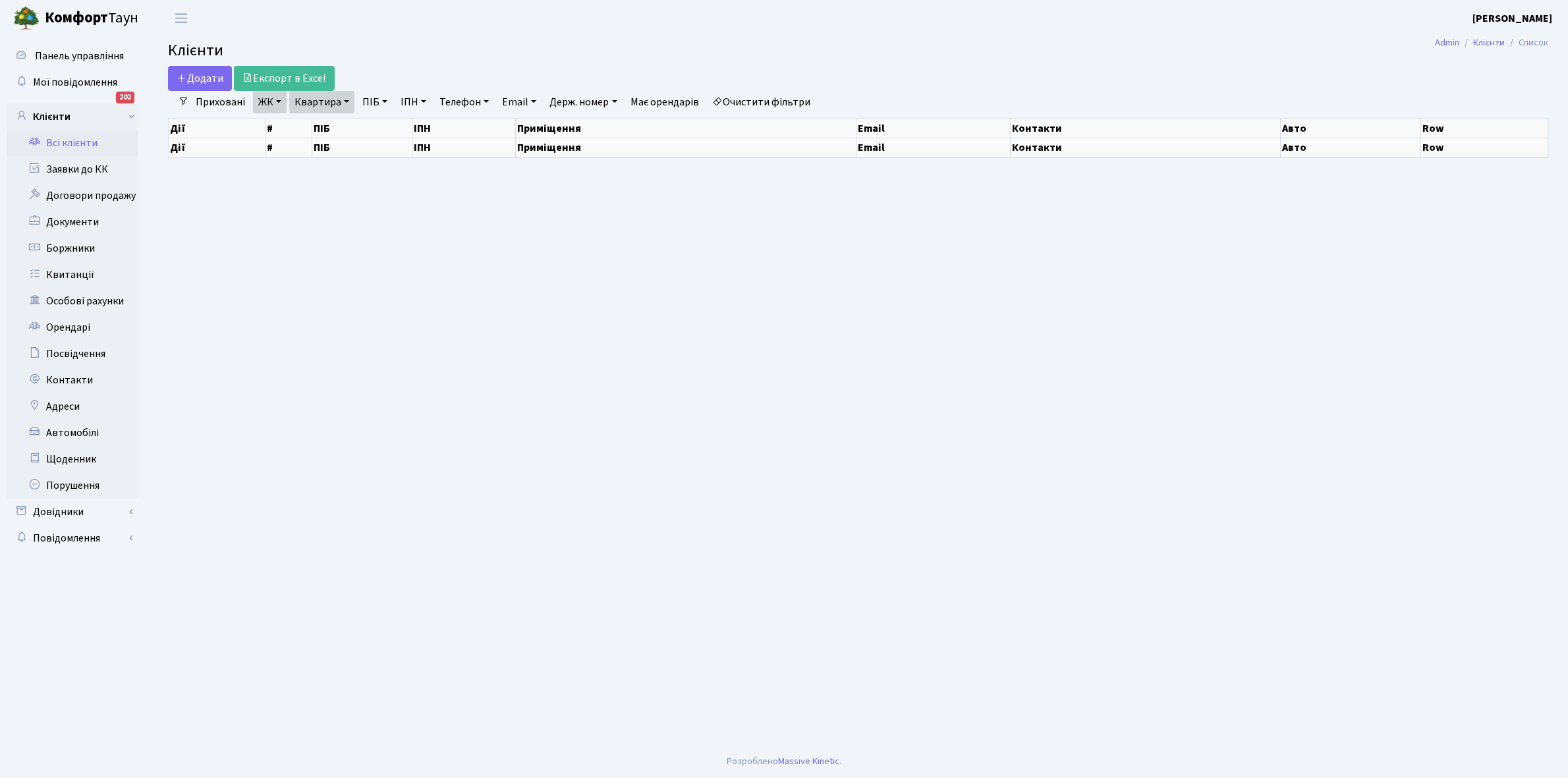
select select "25"
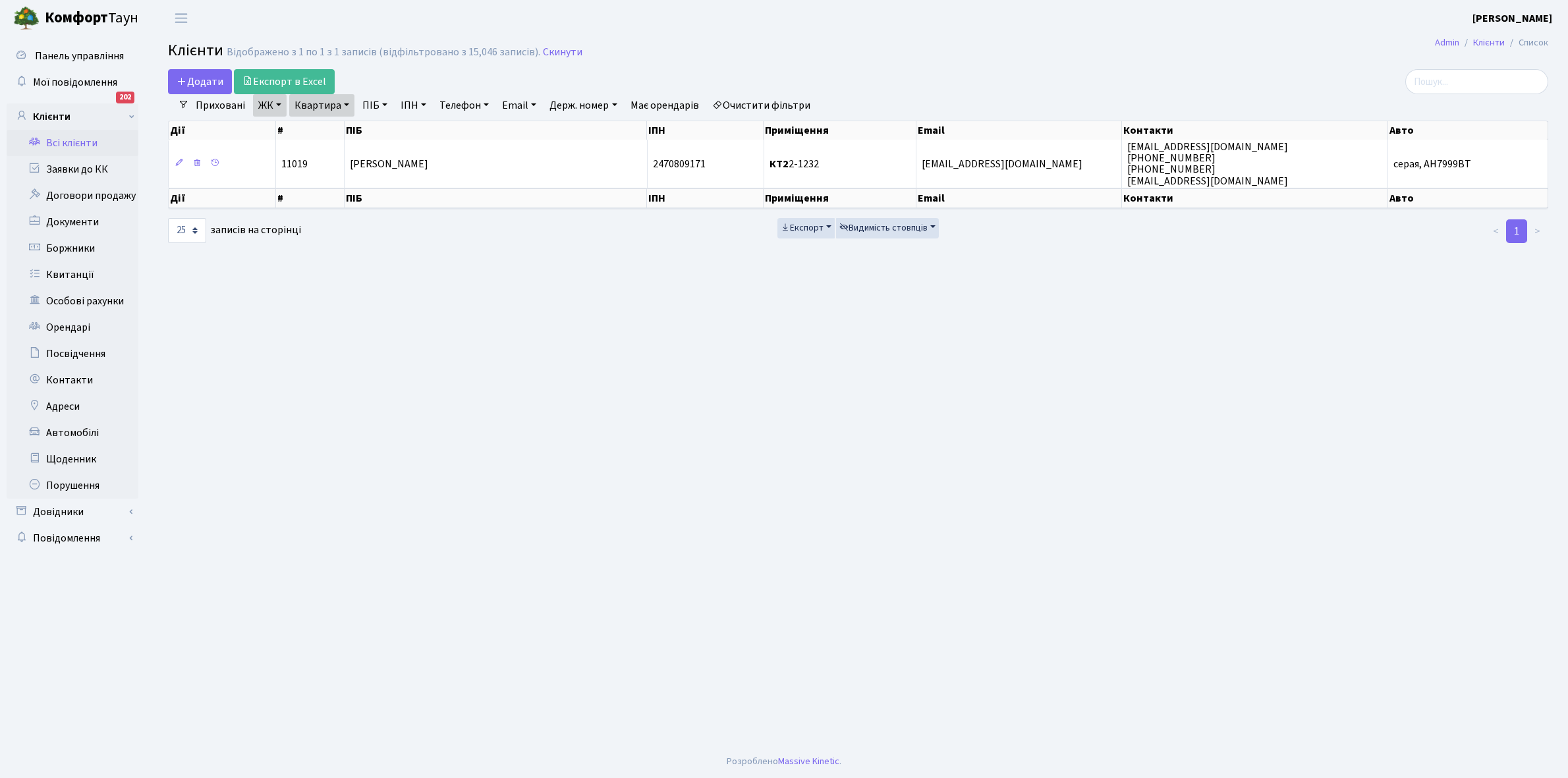
click at [347, 104] on link "Квартира" at bounding box center [322, 105] width 65 height 22
click at [344, 130] on input "2-1232" at bounding box center [328, 131] width 77 height 25
type input "2-1267"
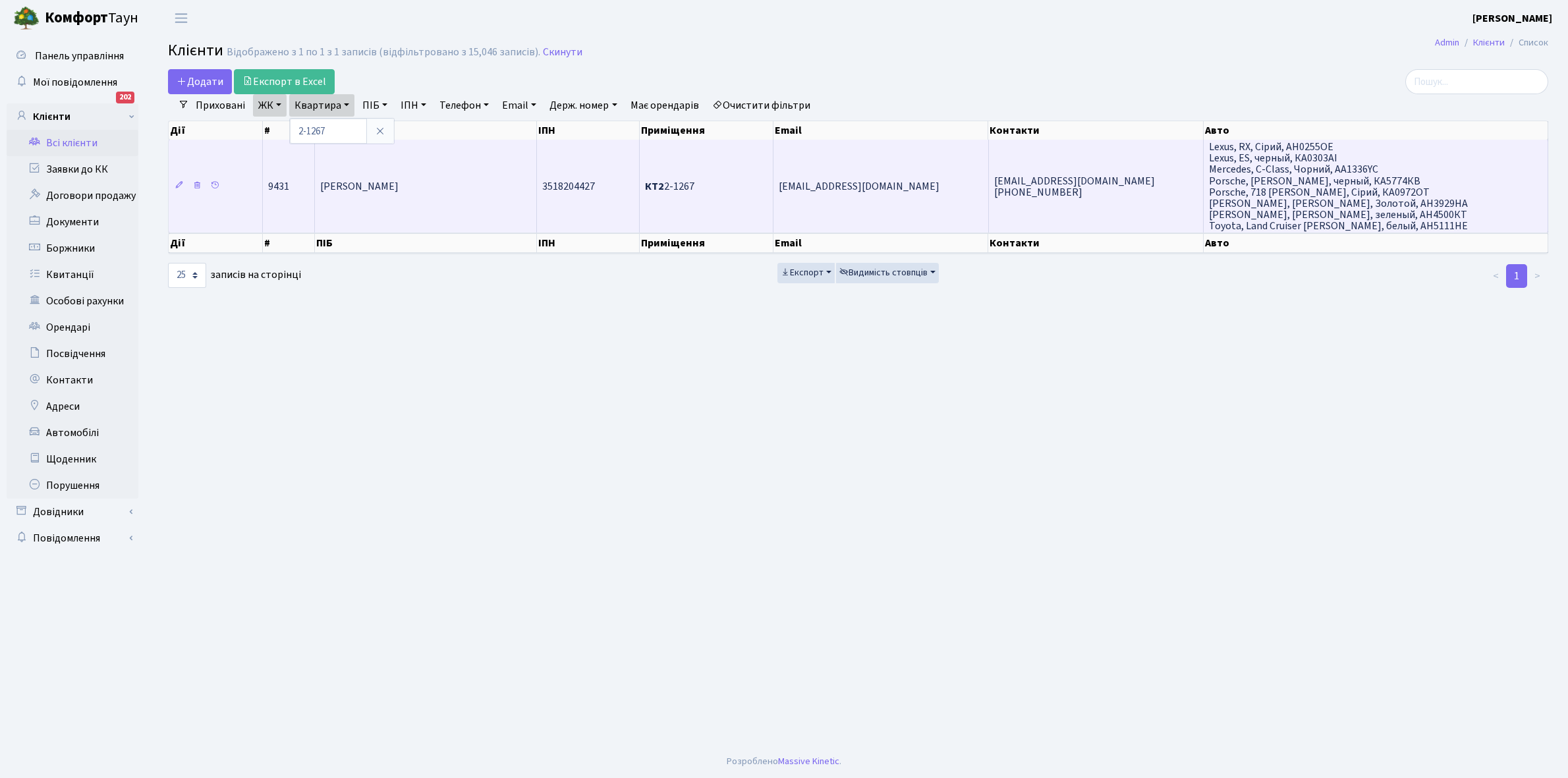
click at [389, 199] on td "Попова Анжеліка Євгенівна" at bounding box center [426, 187] width 222 height 93
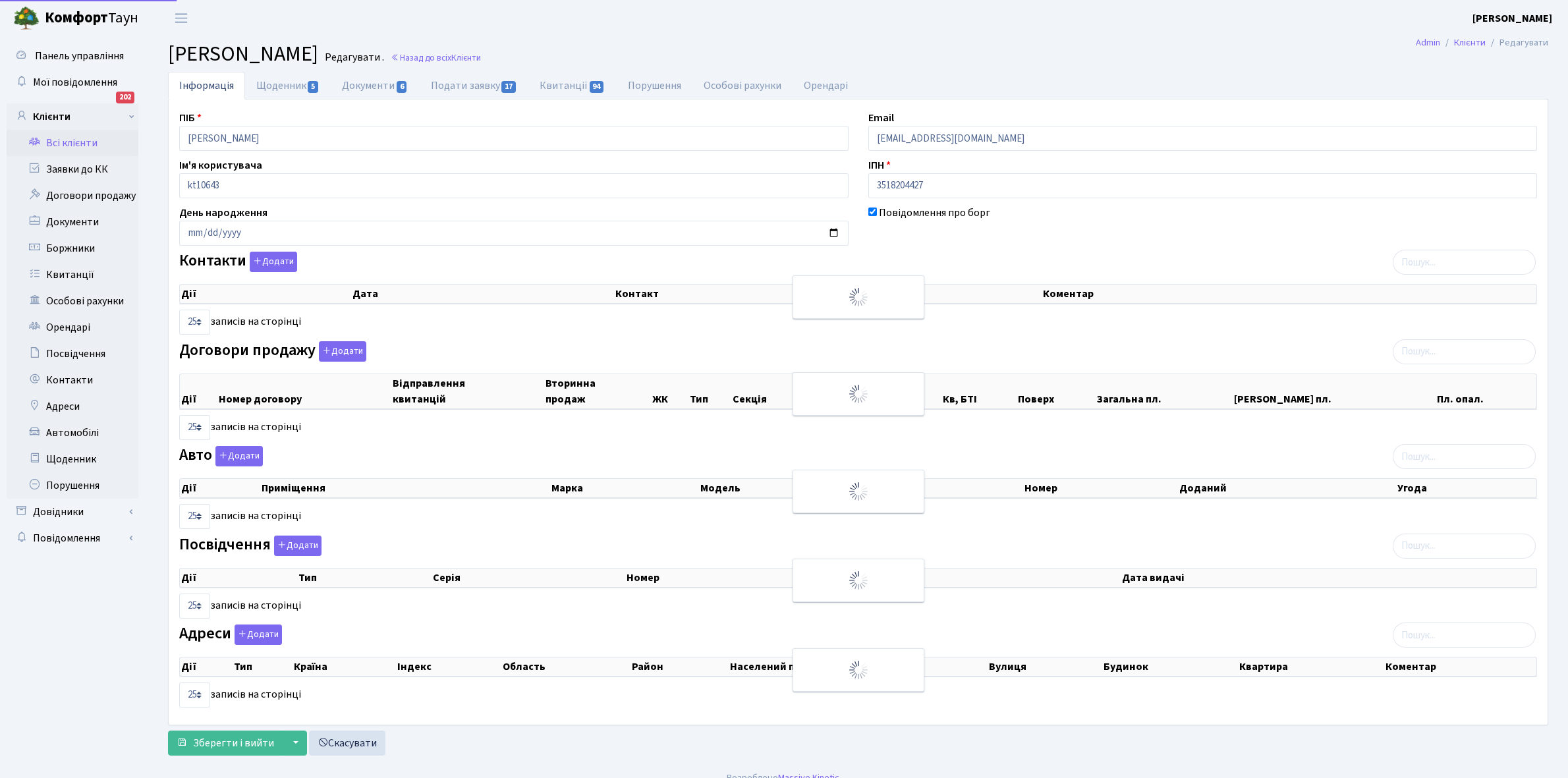
select select "25"
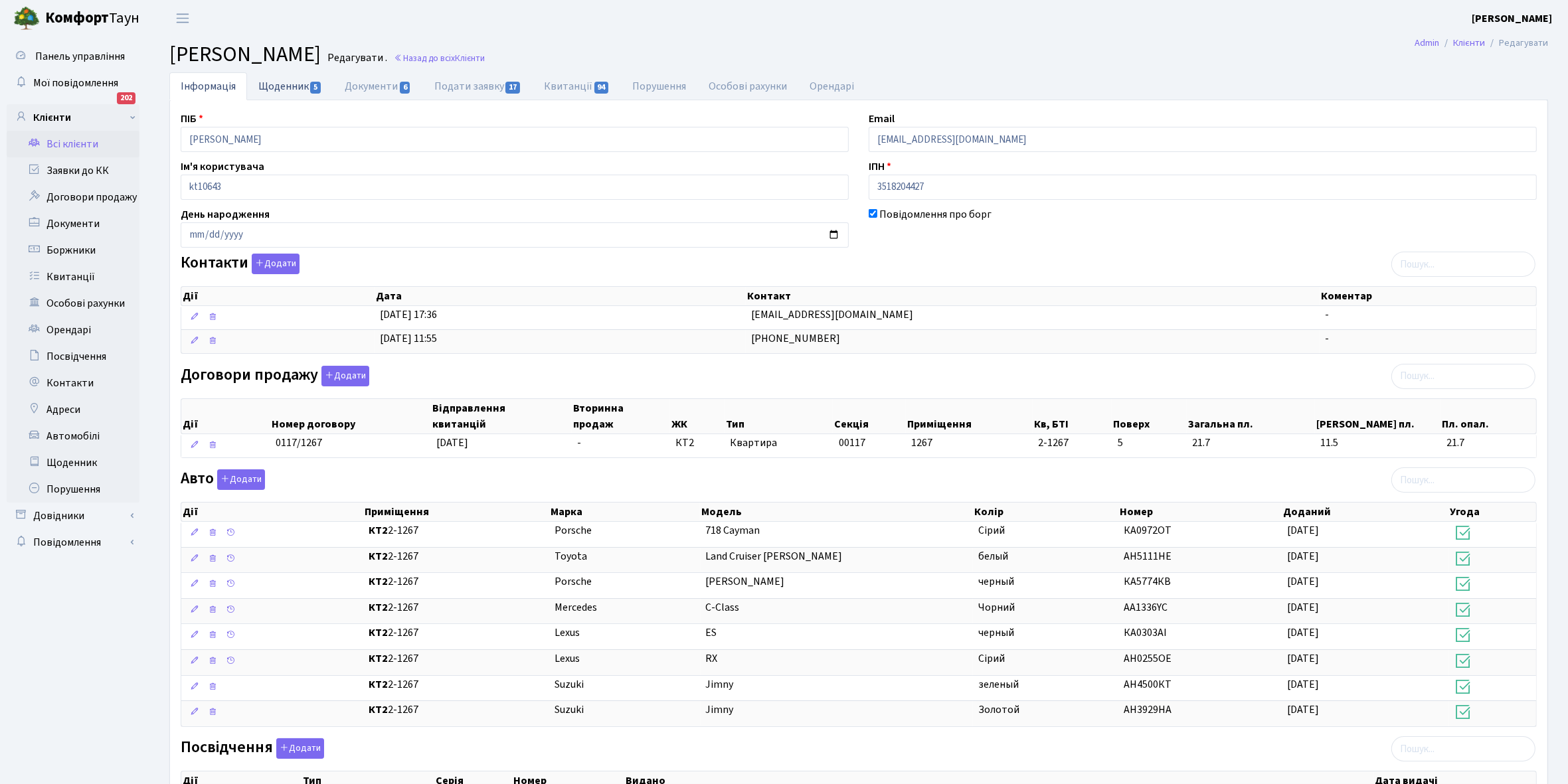
click at [275, 80] on link "Щоденник 5" at bounding box center [290, 86] width 87 height 27
select select "25"
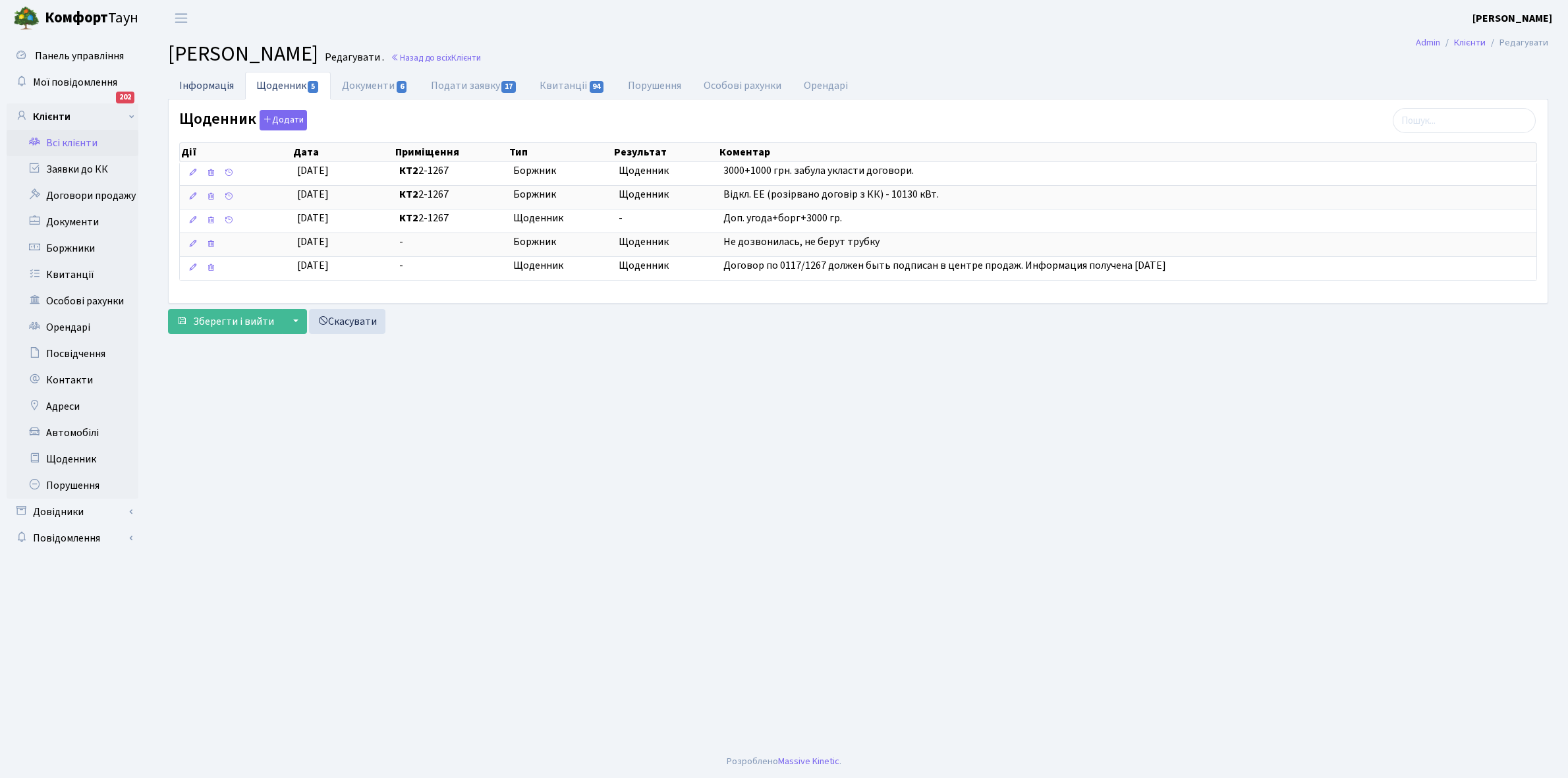
click at [190, 87] on link "Інформація" at bounding box center [206, 85] width 77 height 27
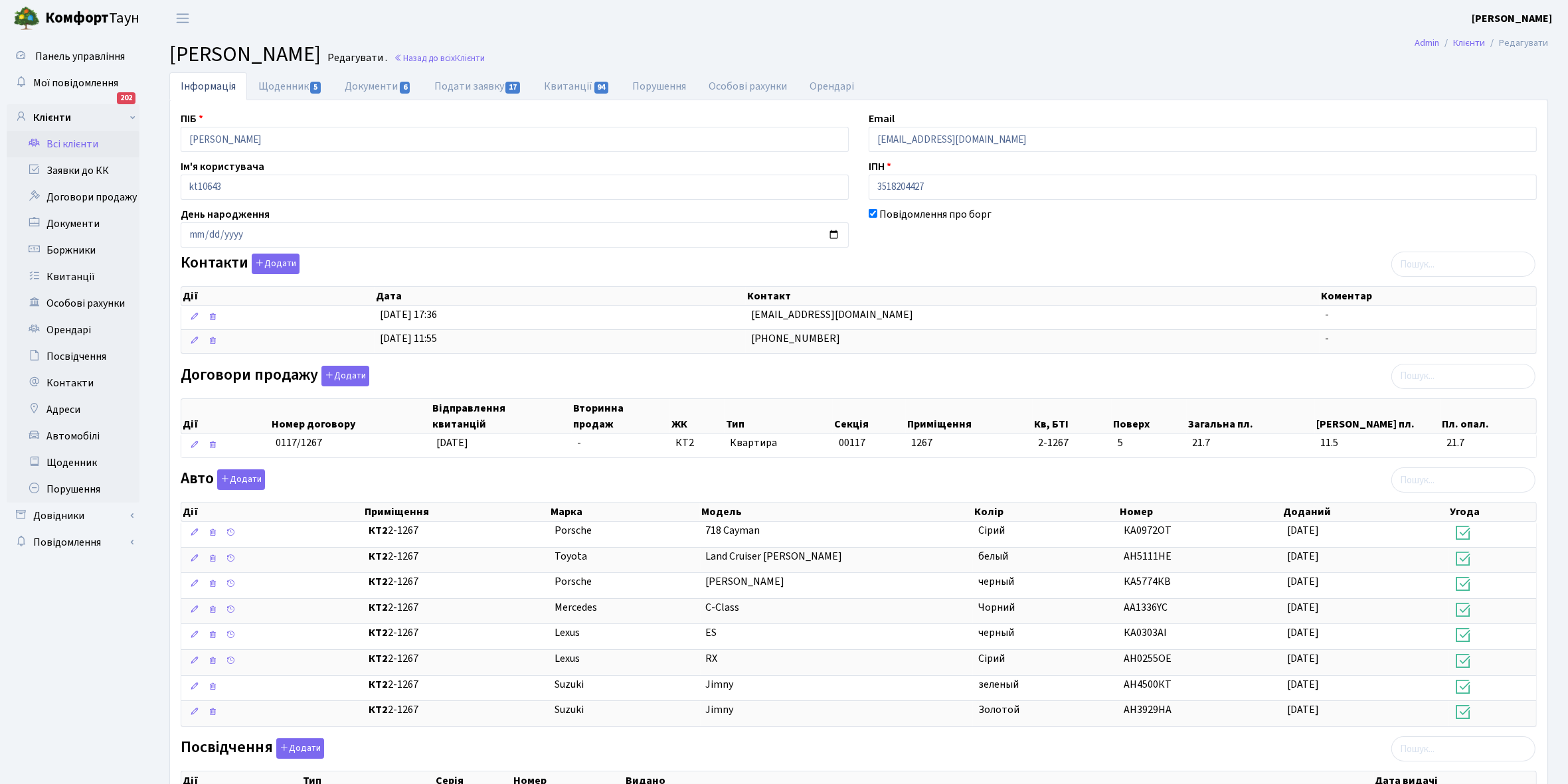
click at [83, 143] on link "Всі клієнти" at bounding box center [73, 144] width 133 height 26
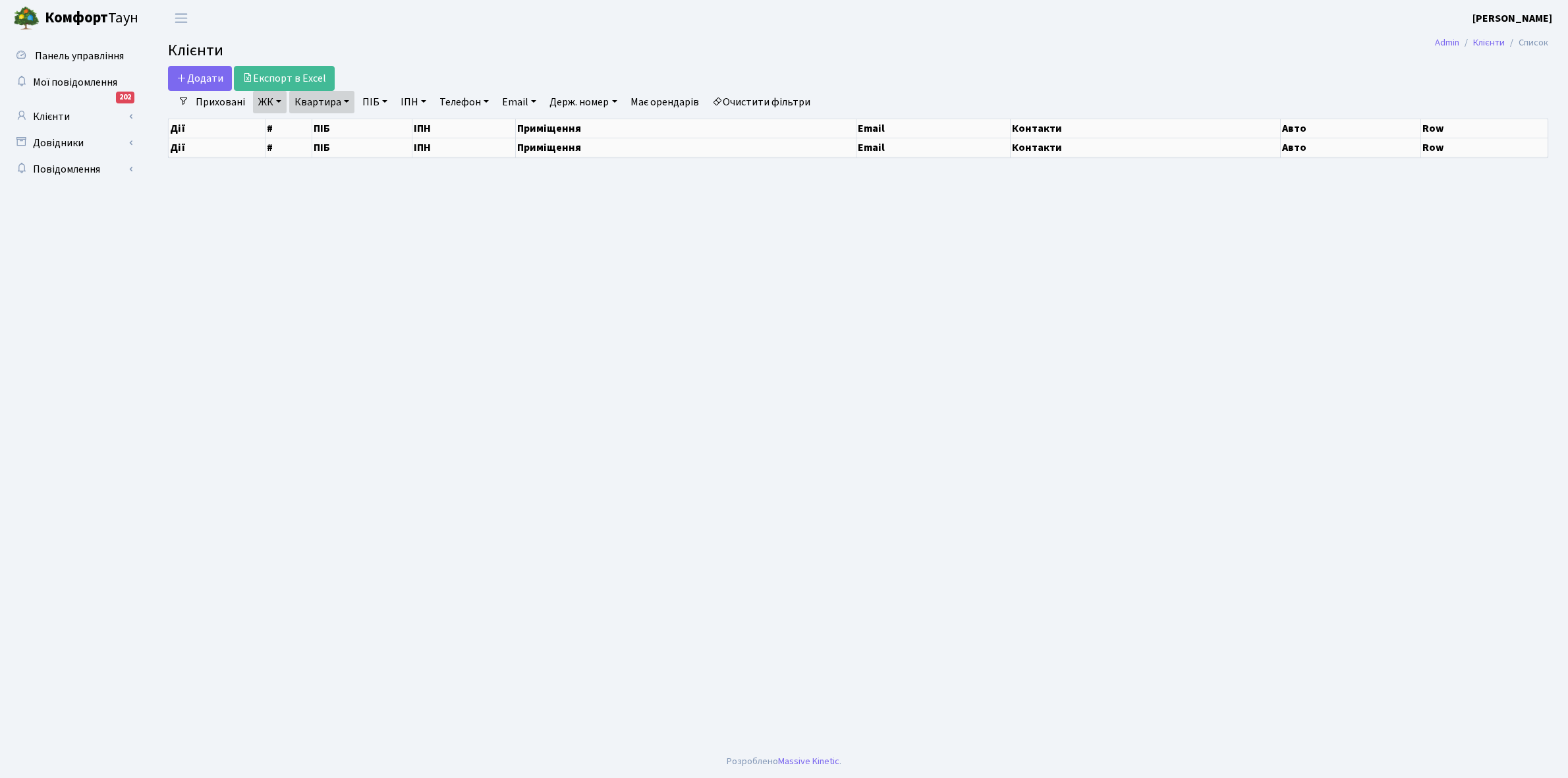
select select "25"
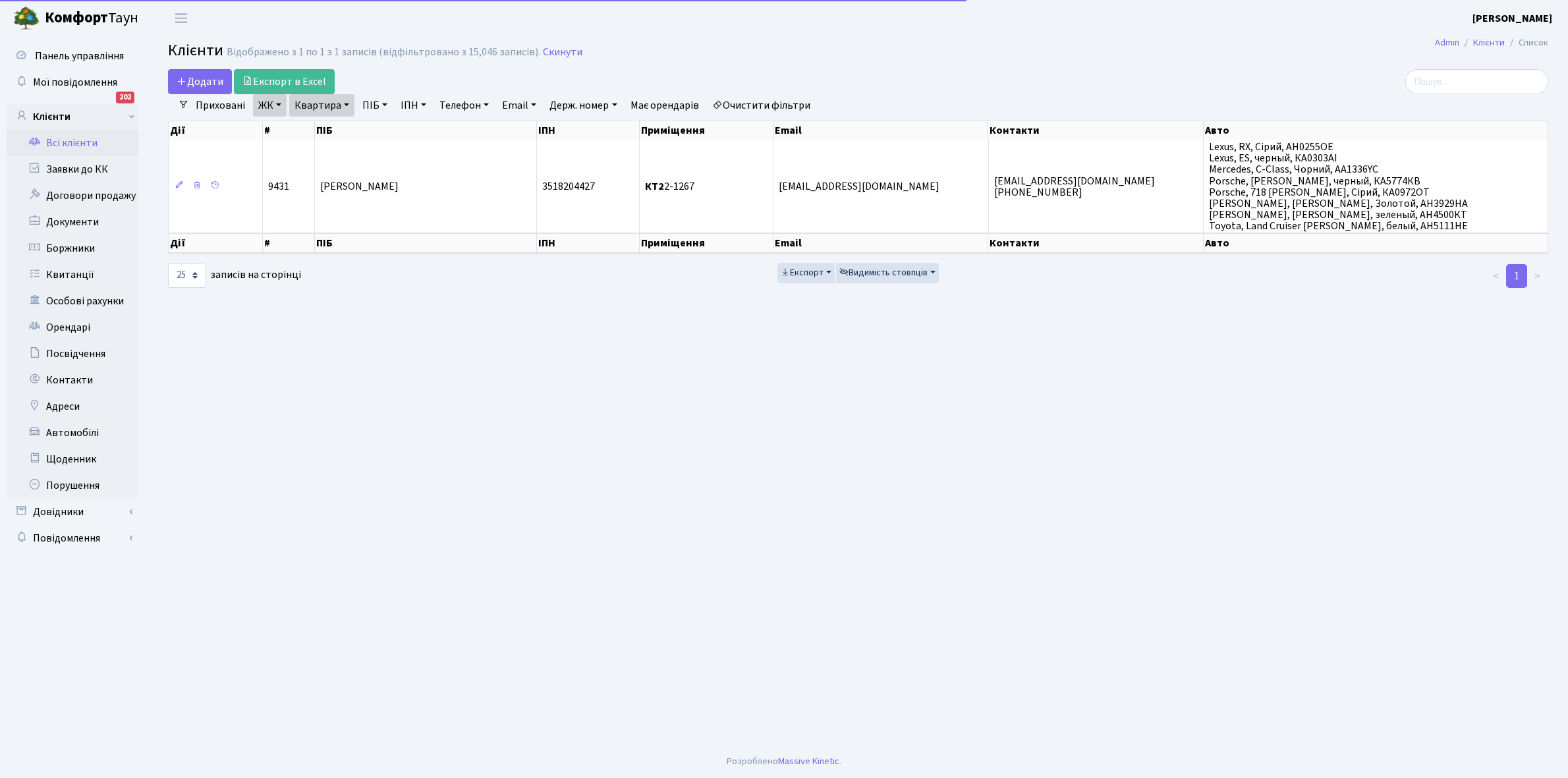
click at [344, 104] on link "Квартира" at bounding box center [322, 105] width 65 height 22
click at [349, 128] on input "2-1267" at bounding box center [328, 131] width 77 height 25
type input "2-1277"
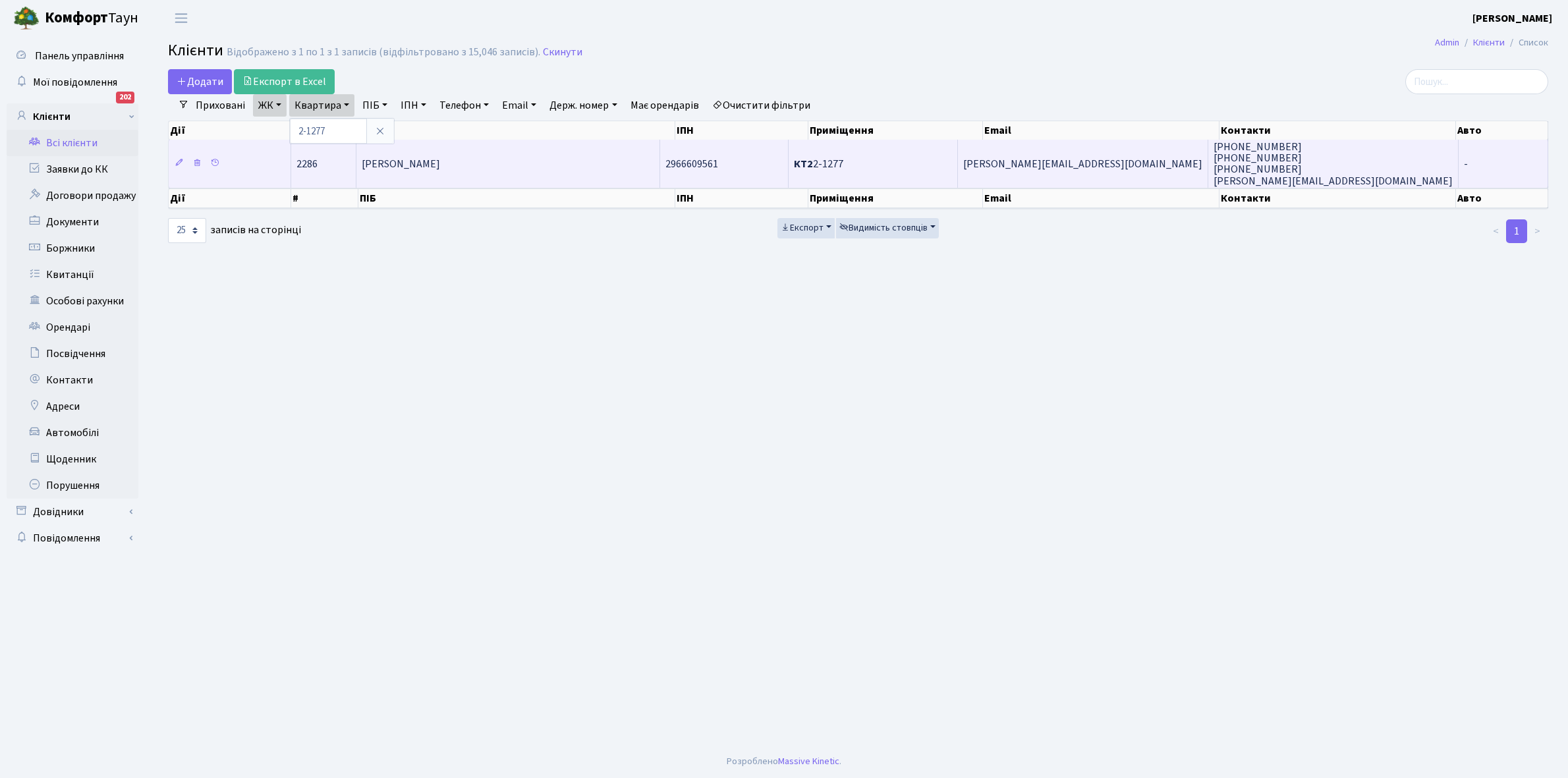
click at [501, 155] on td "[PERSON_NAME]" at bounding box center [508, 164] width 303 height 47
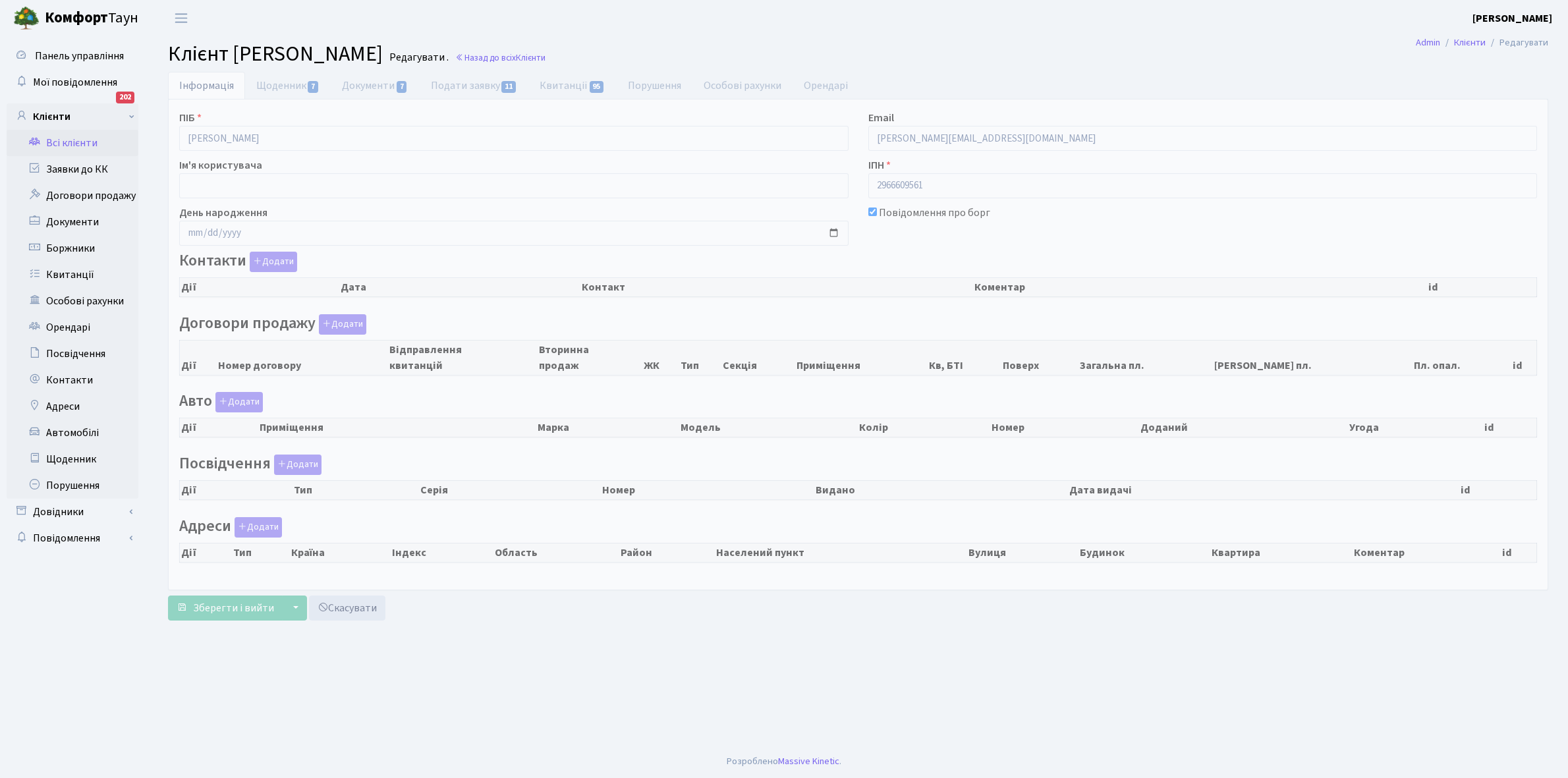
checkbox input "true"
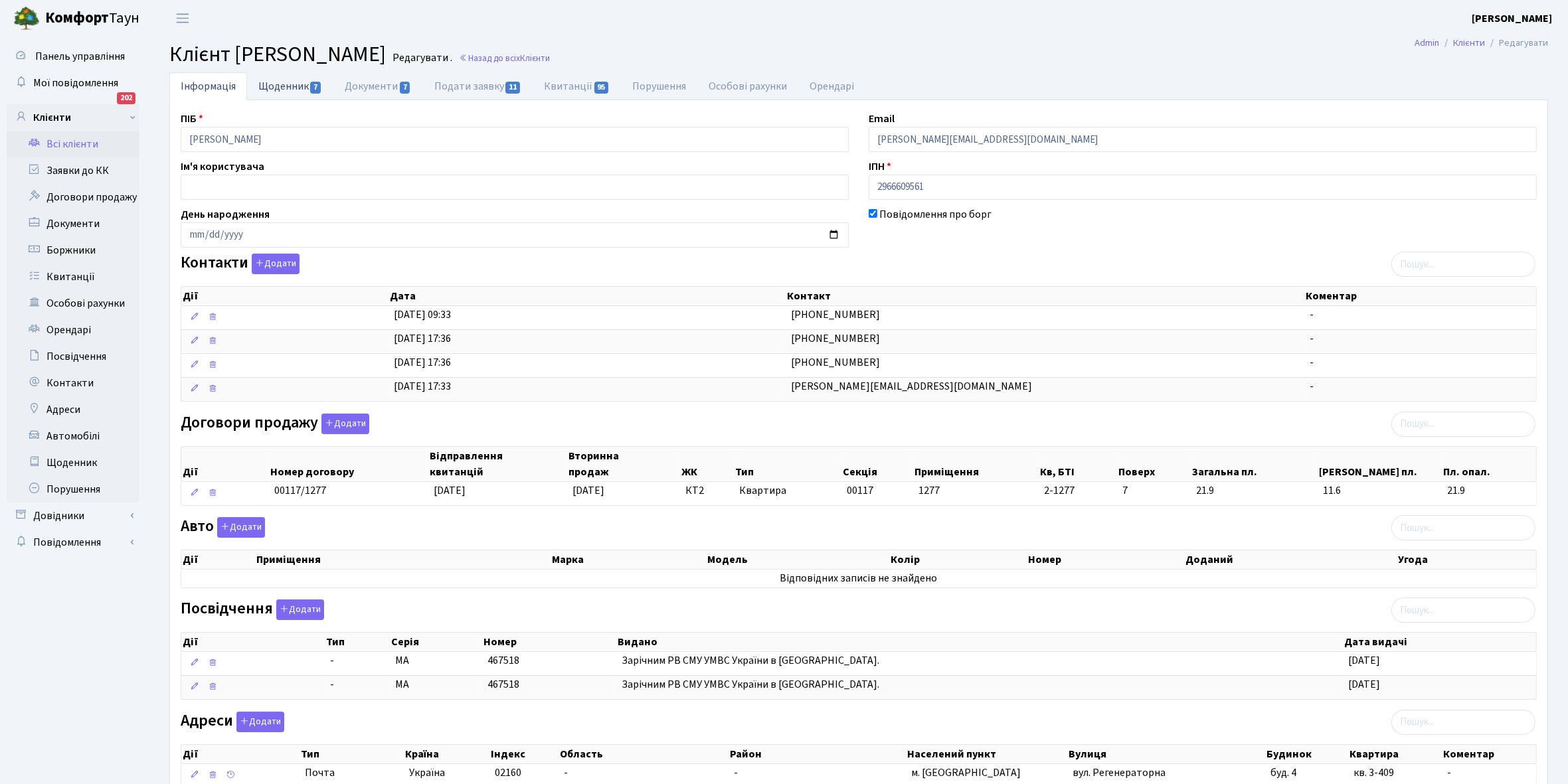
click at [275, 83] on link "Щоденник 7" at bounding box center [290, 86] width 87 height 27
select select "25"
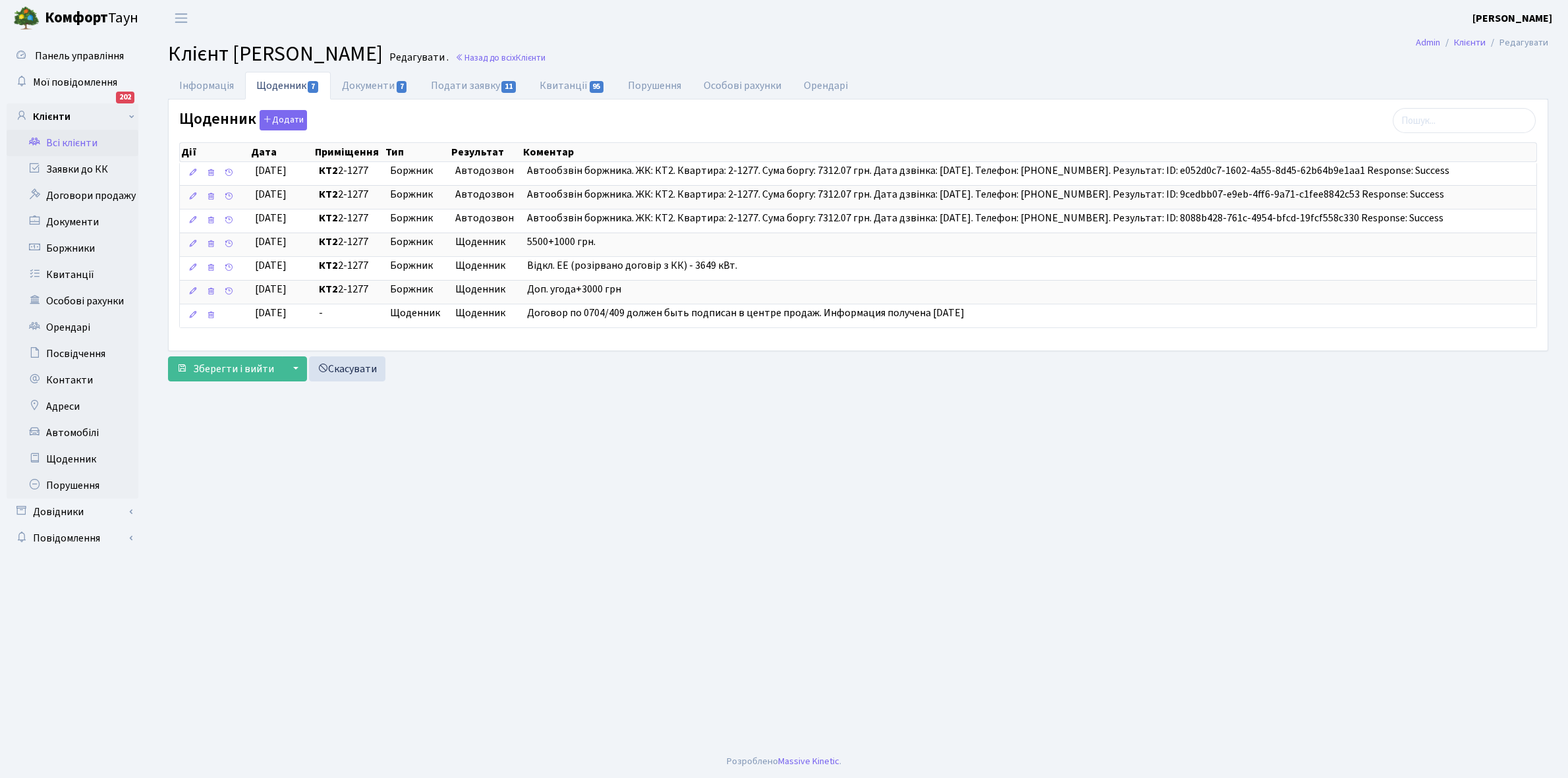
click at [83, 137] on link "Всі клієнти" at bounding box center [72, 143] width 132 height 26
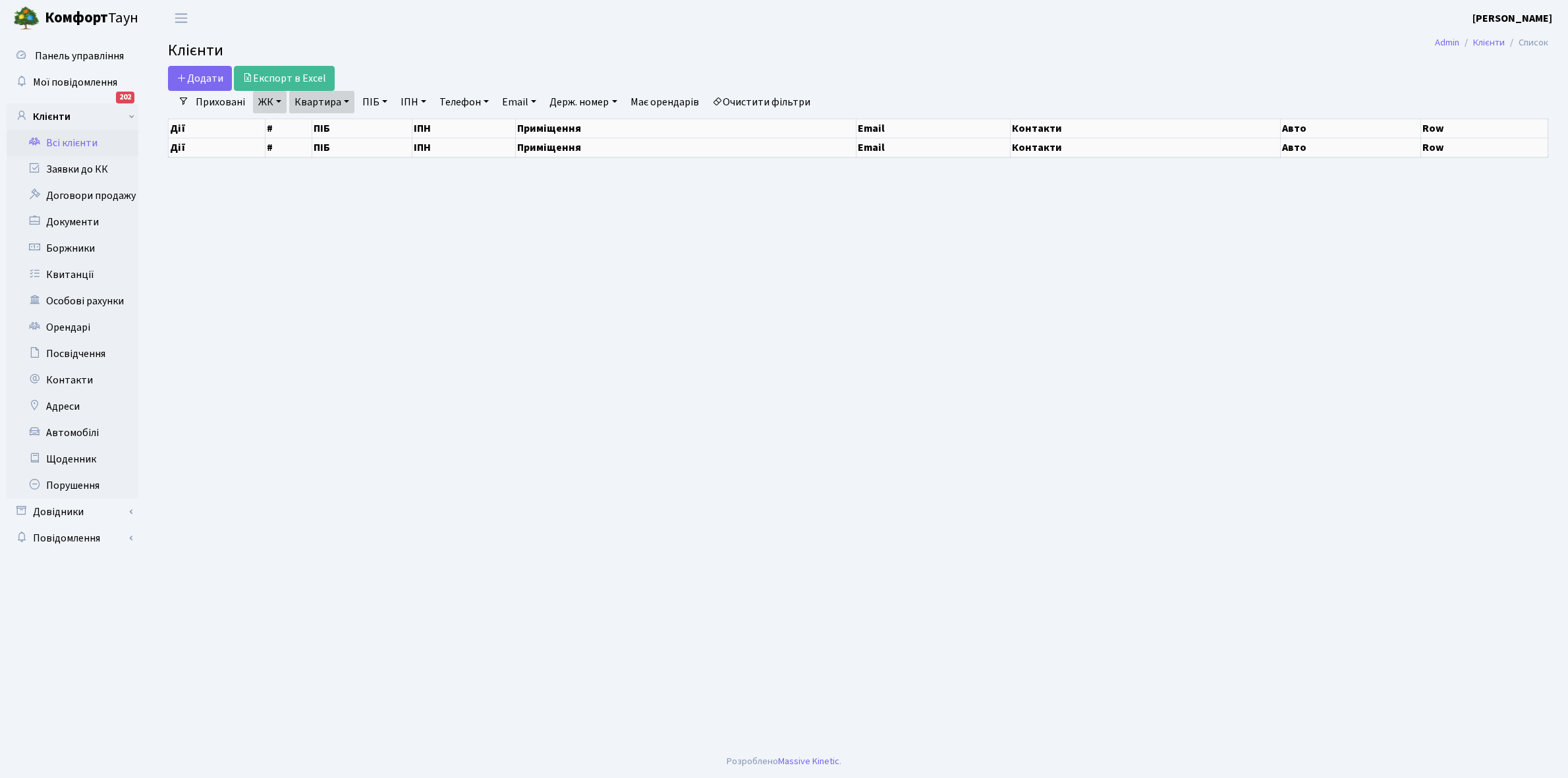
select select "25"
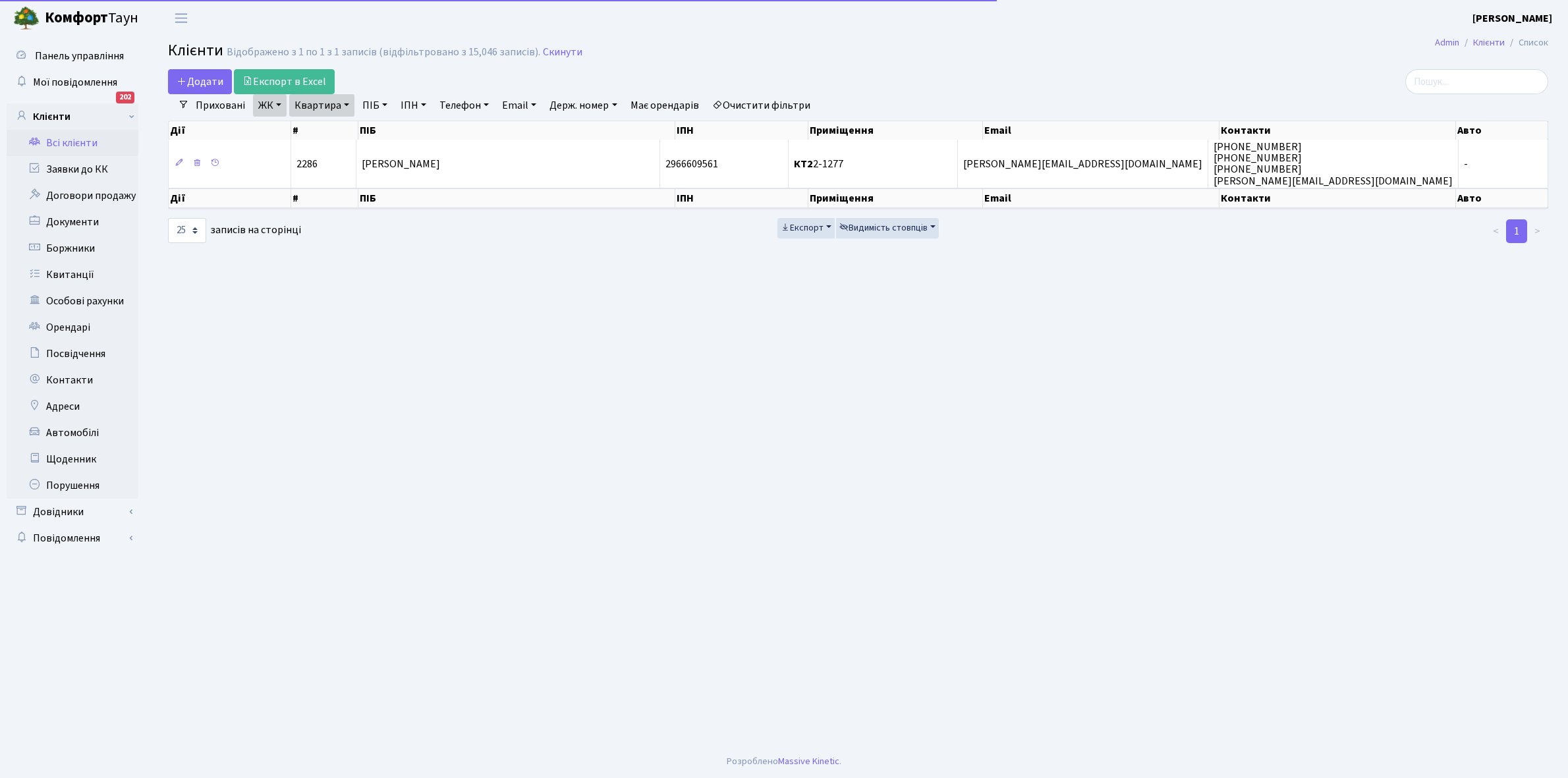
click at [347, 101] on link "Квартира" at bounding box center [322, 105] width 65 height 22
click at [346, 127] on input "2-1277" at bounding box center [328, 131] width 77 height 25
type input "2-1293"
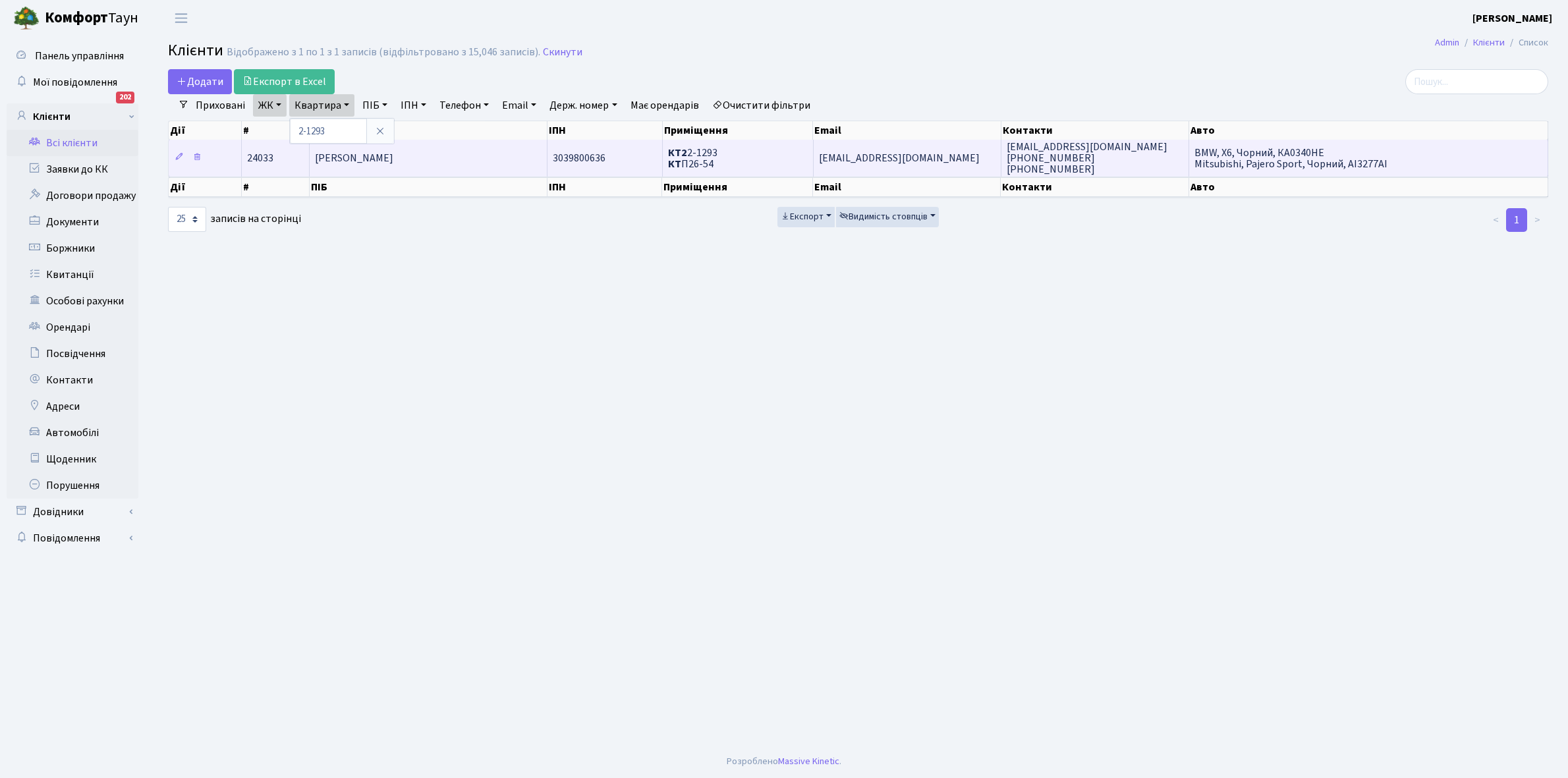
click at [503, 160] on td "[PERSON_NAME]" at bounding box center [429, 158] width 238 height 36
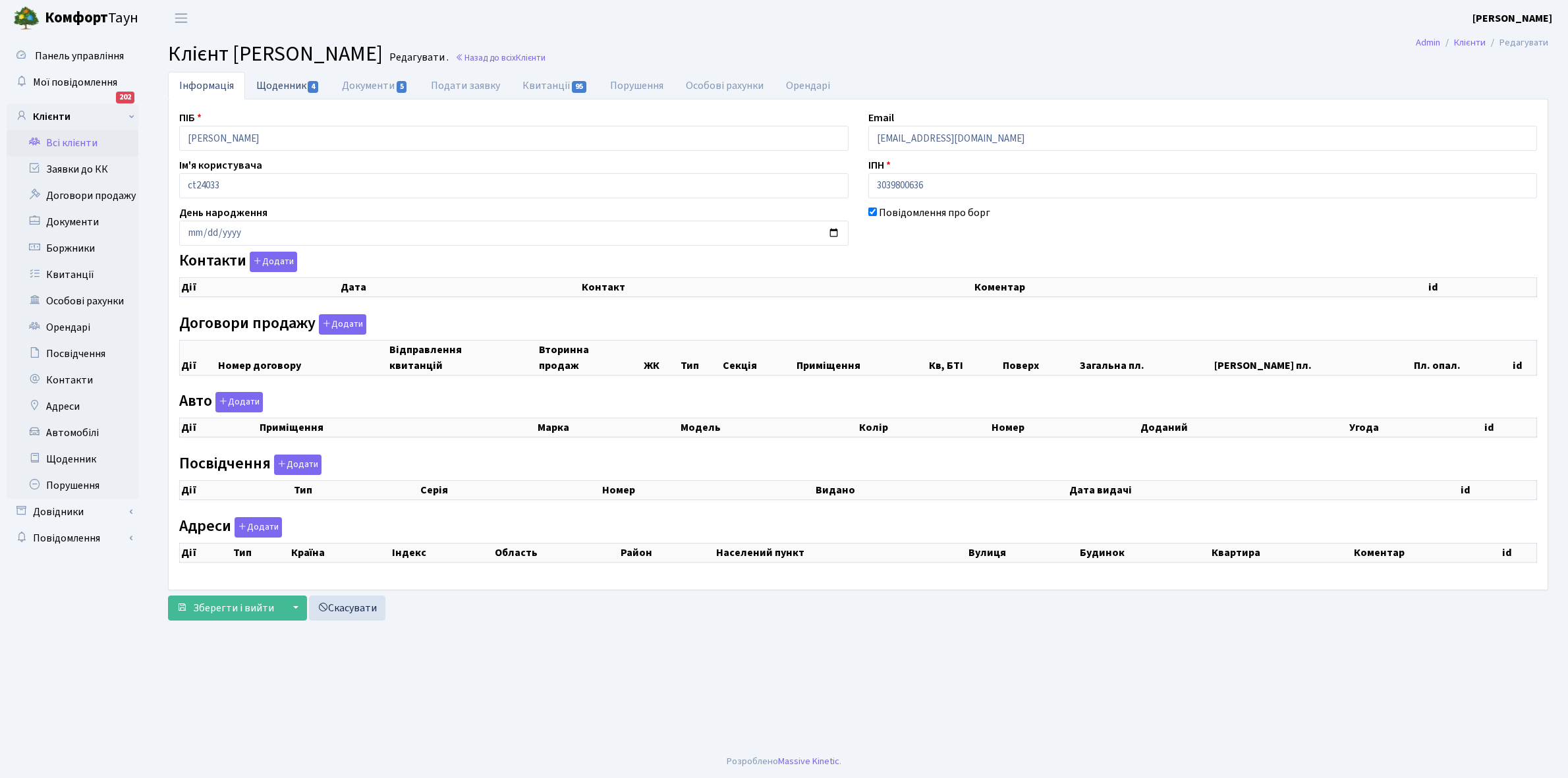
checkbox input "true"
select select "25"
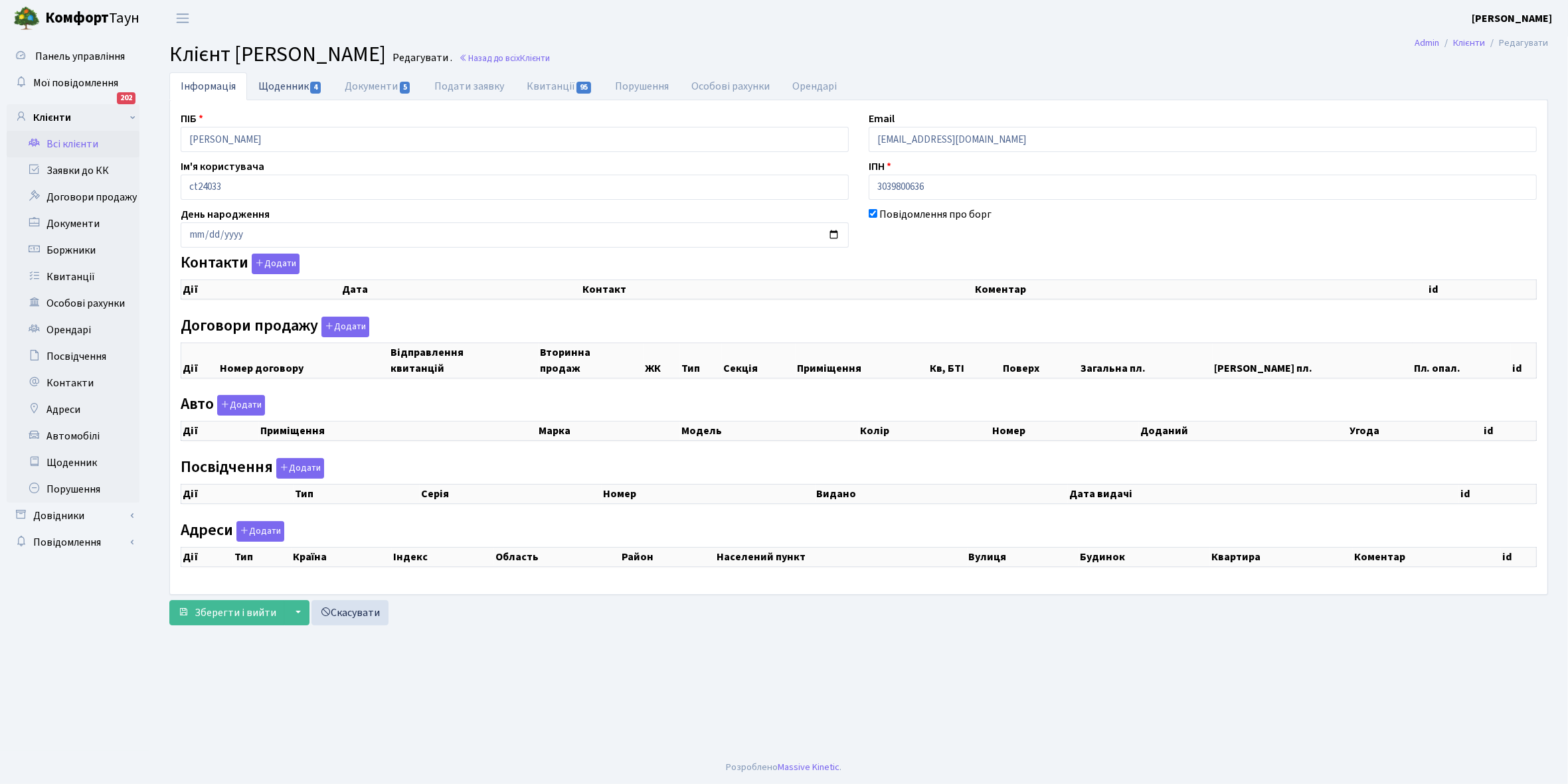
select select "25"
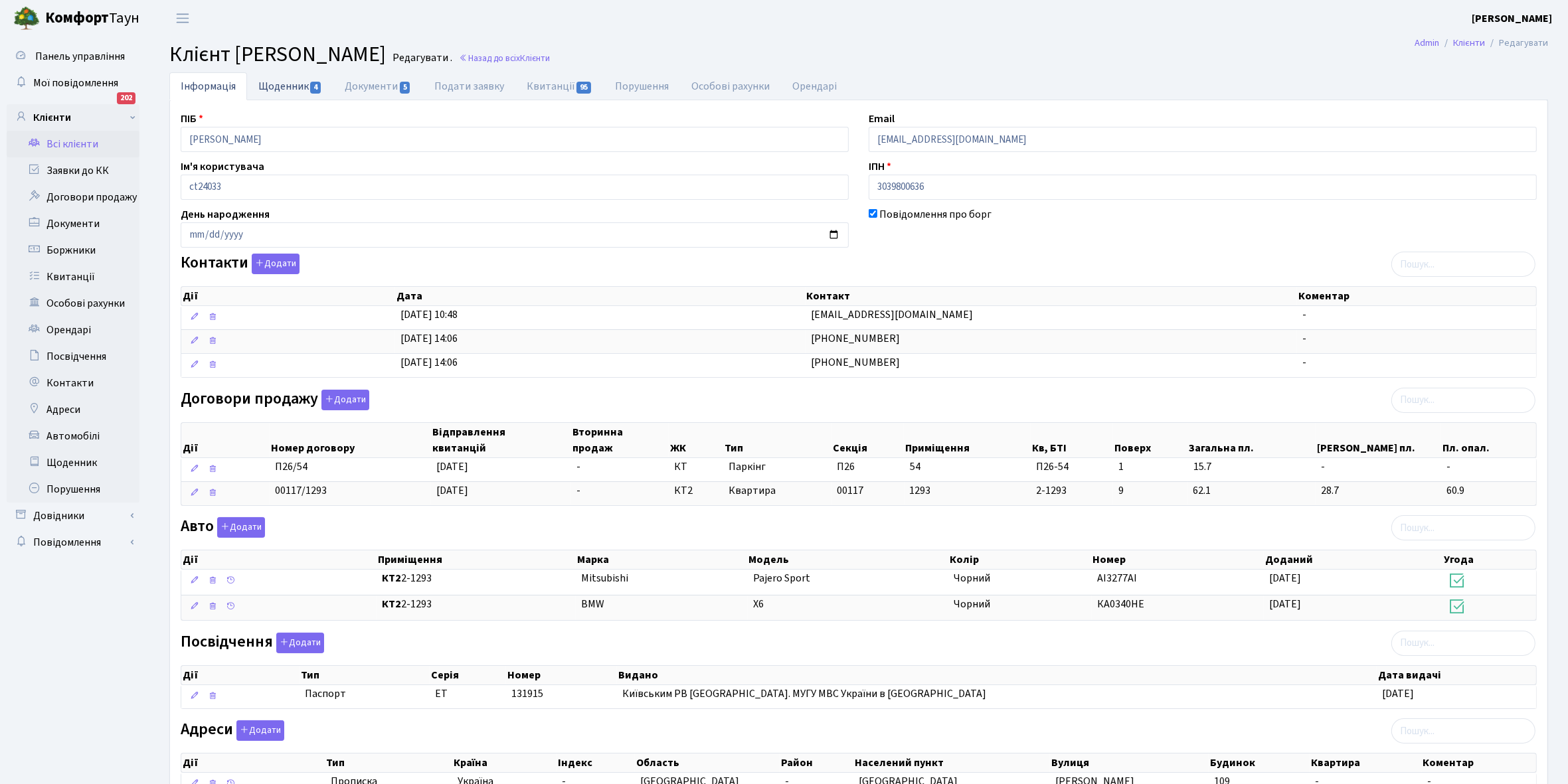
click at [274, 93] on link "Щоденник 4" at bounding box center [290, 86] width 87 height 27
select select "25"
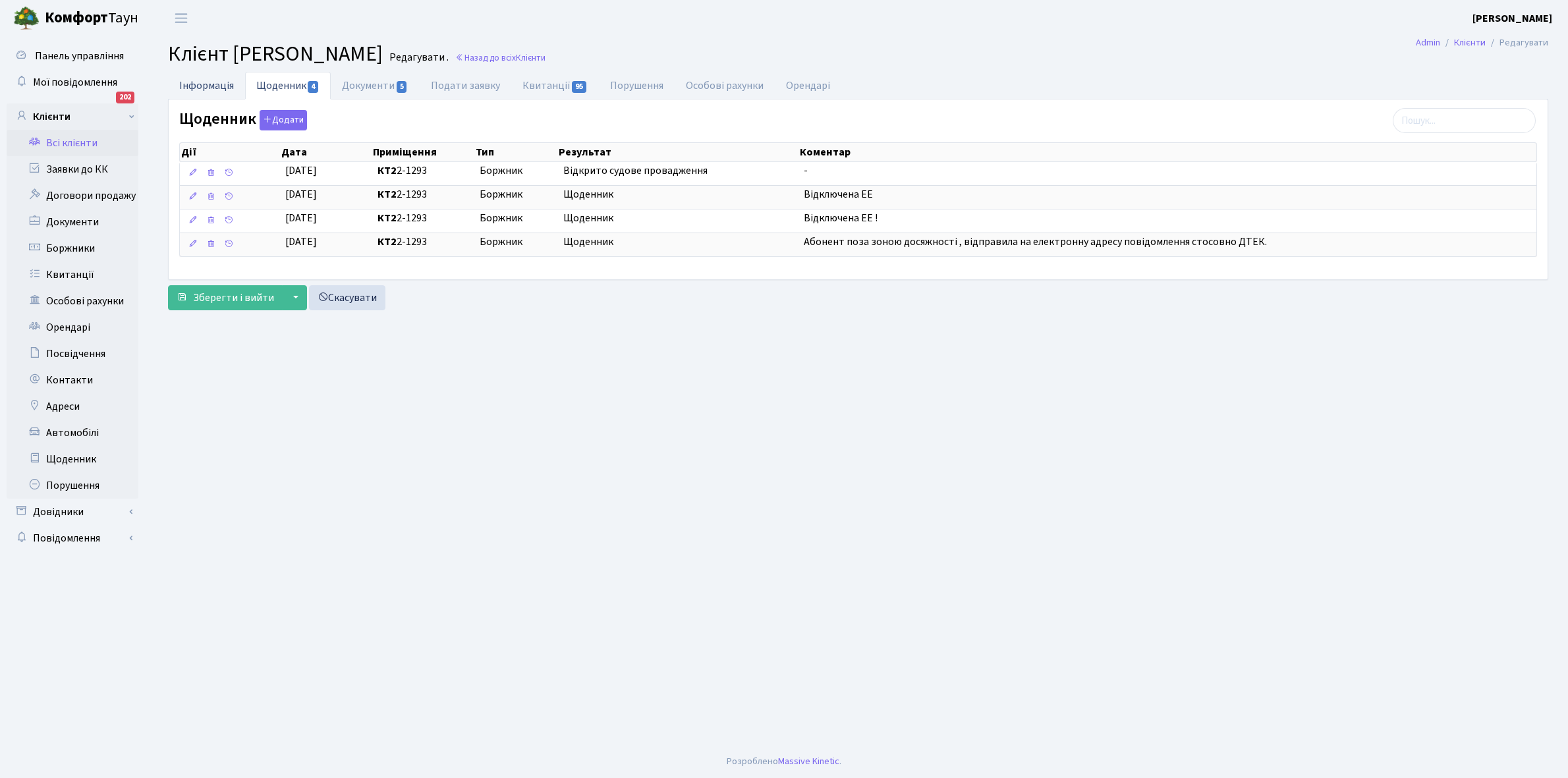
click at [201, 89] on link "Інформація" at bounding box center [206, 85] width 77 height 27
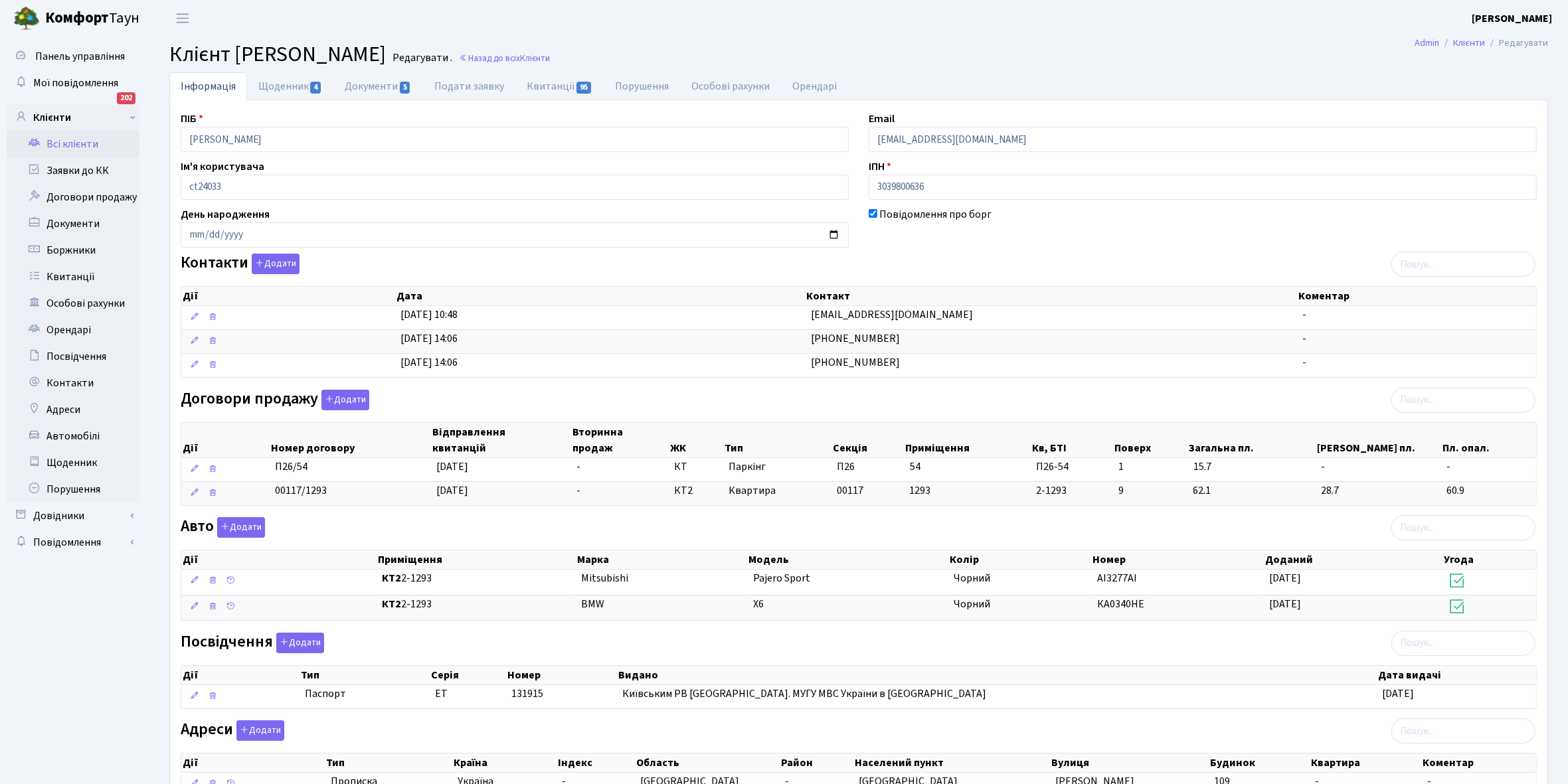
click at [87, 141] on link "Всі клієнти" at bounding box center [73, 144] width 133 height 26
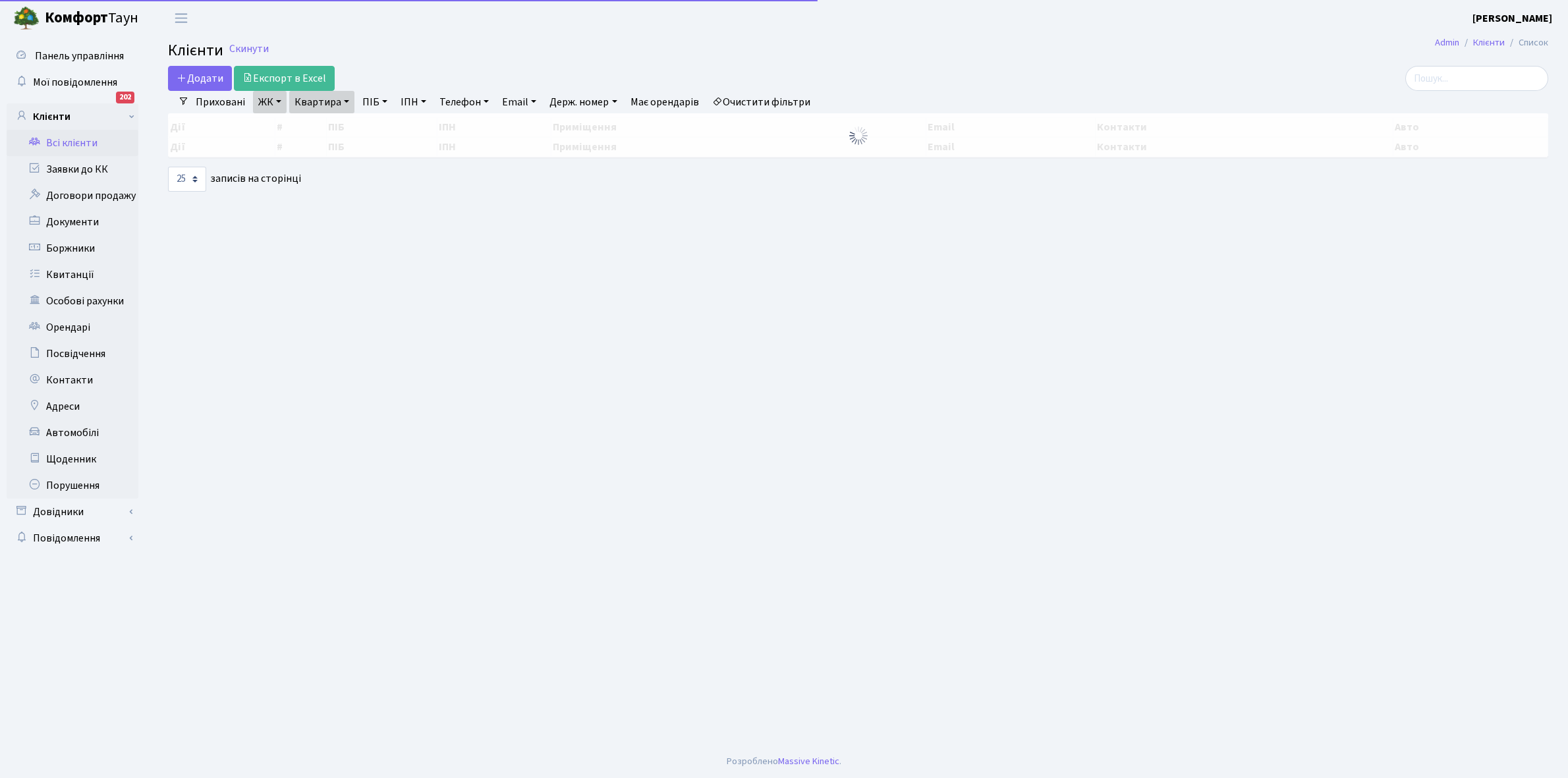
select select "25"
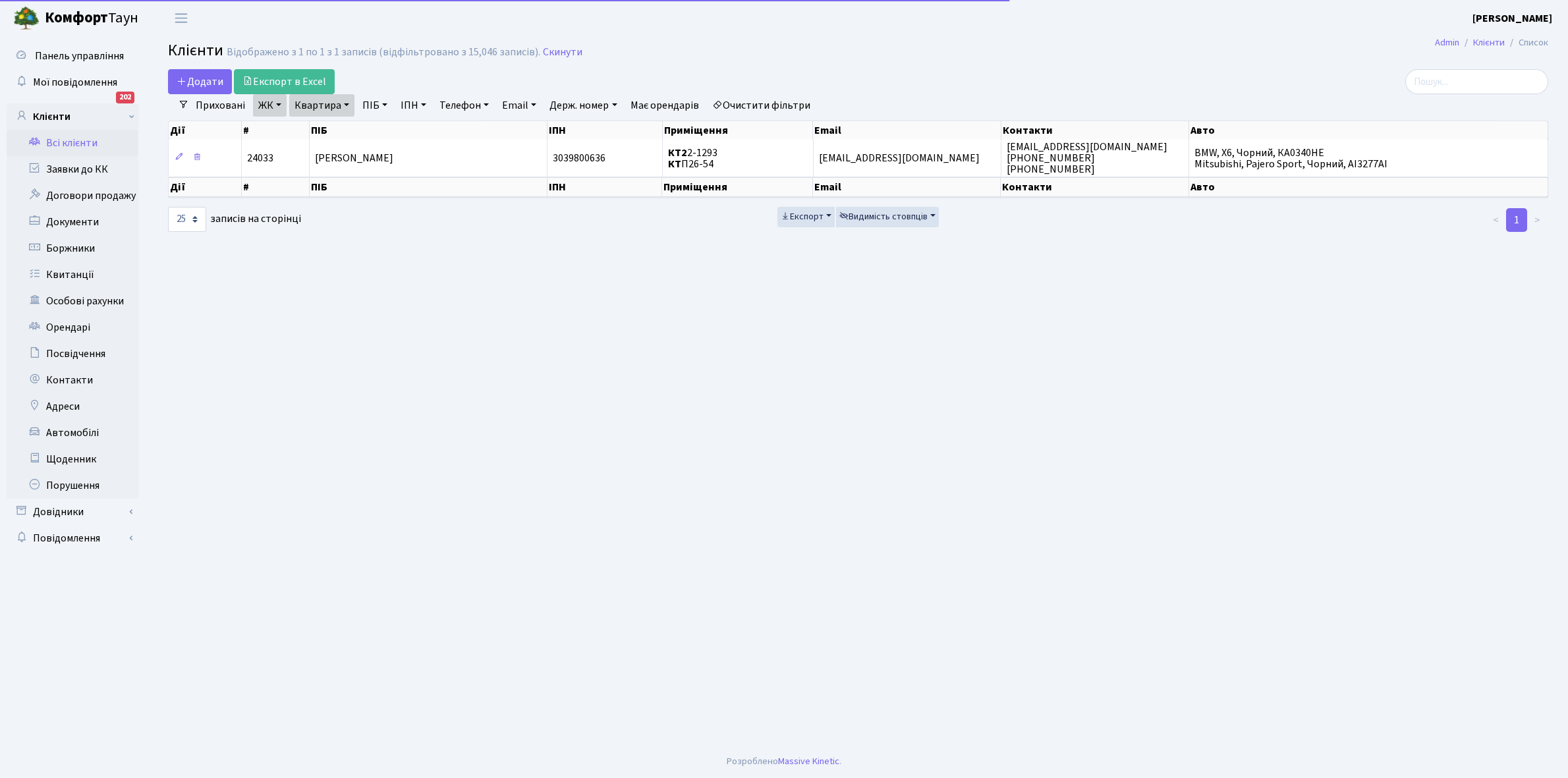
click at [348, 106] on link "Квартира" at bounding box center [322, 105] width 65 height 22
click at [339, 130] on input "2-1293" at bounding box center [328, 131] width 77 height 25
type input "2-1382"
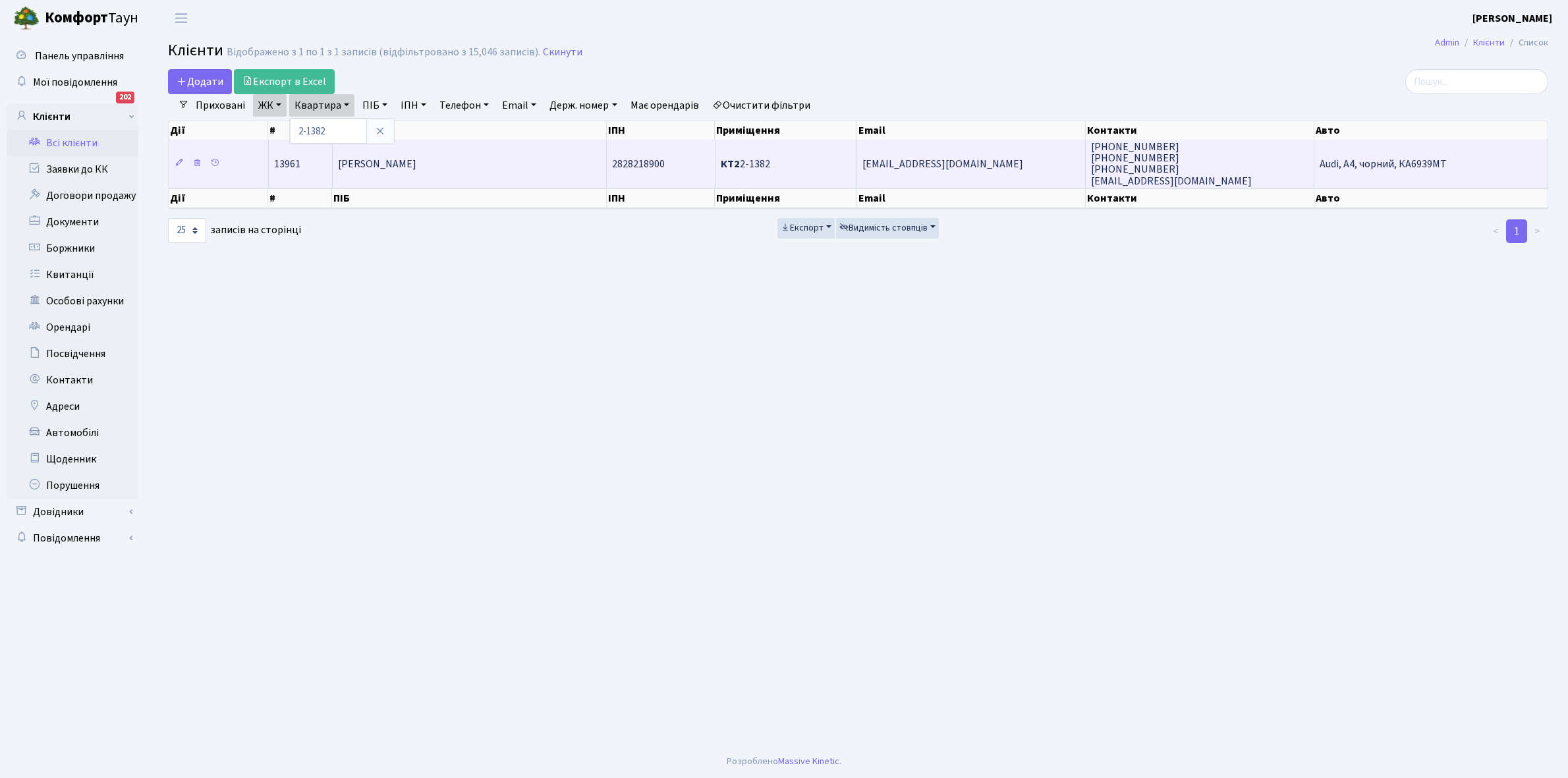
click at [455, 171] on td "[PERSON_NAME]" at bounding box center [470, 164] width 274 height 47
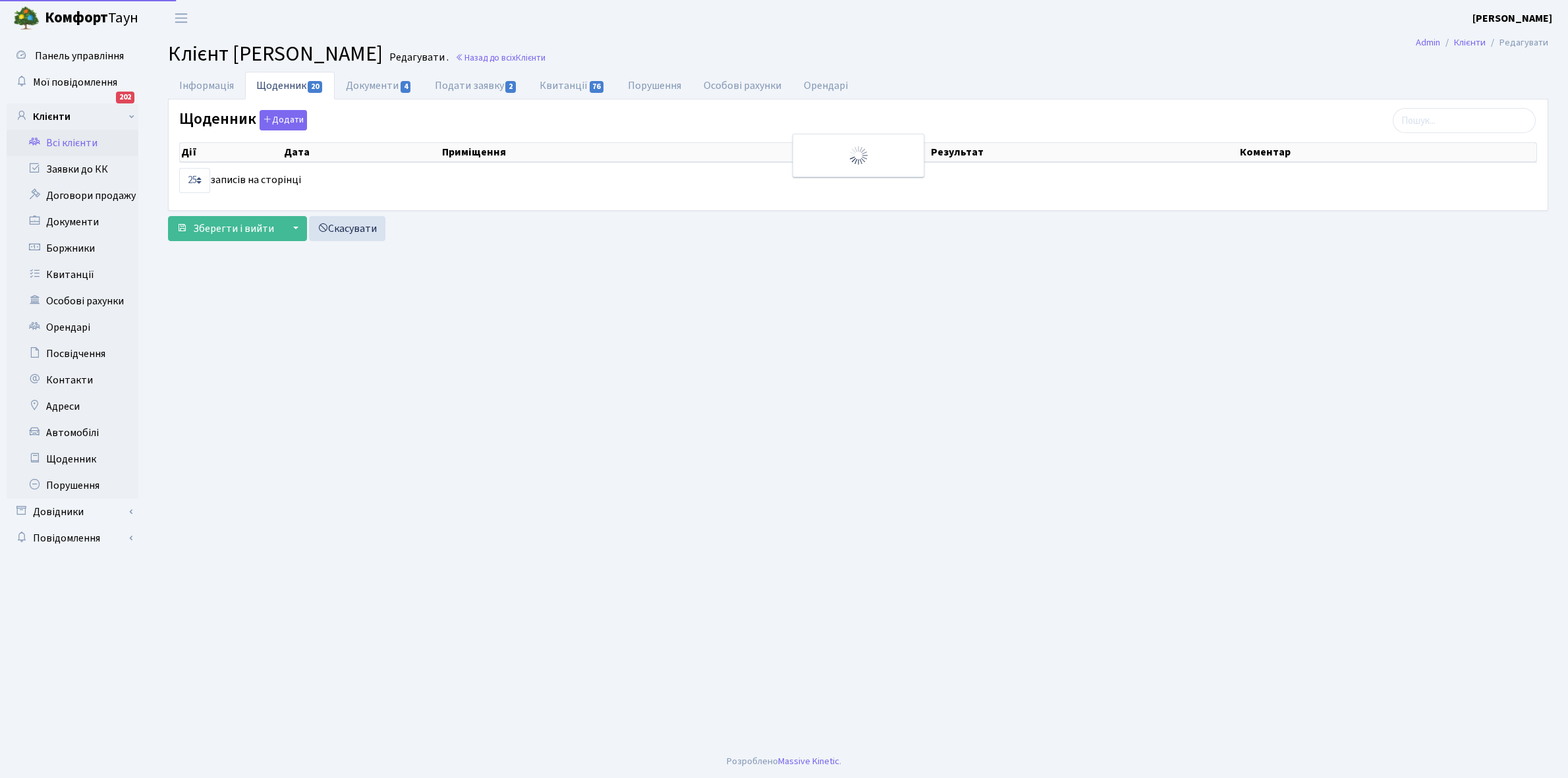
select select "25"
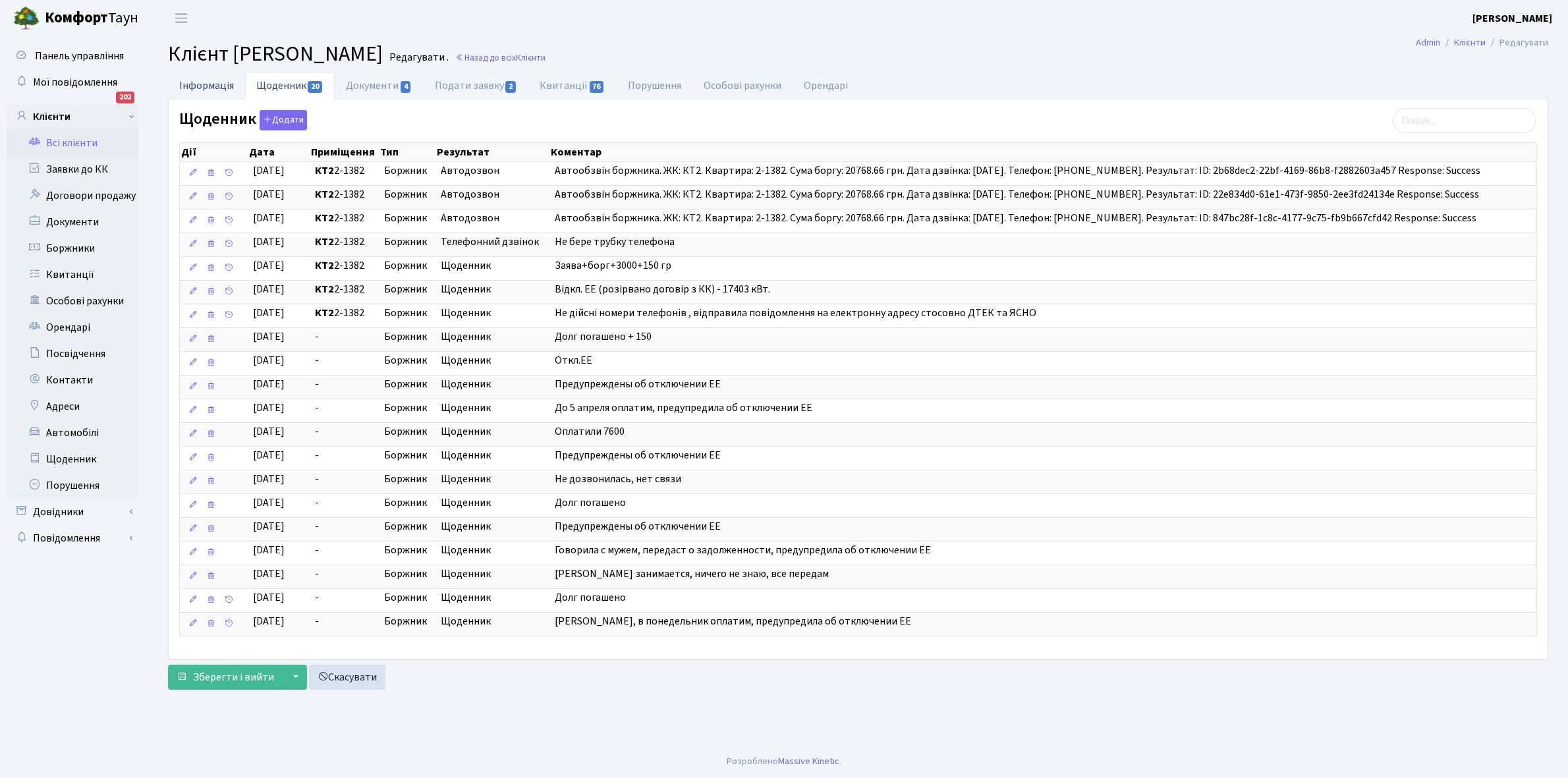
click at [195, 87] on link "Інформація" at bounding box center [206, 85] width 77 height 27
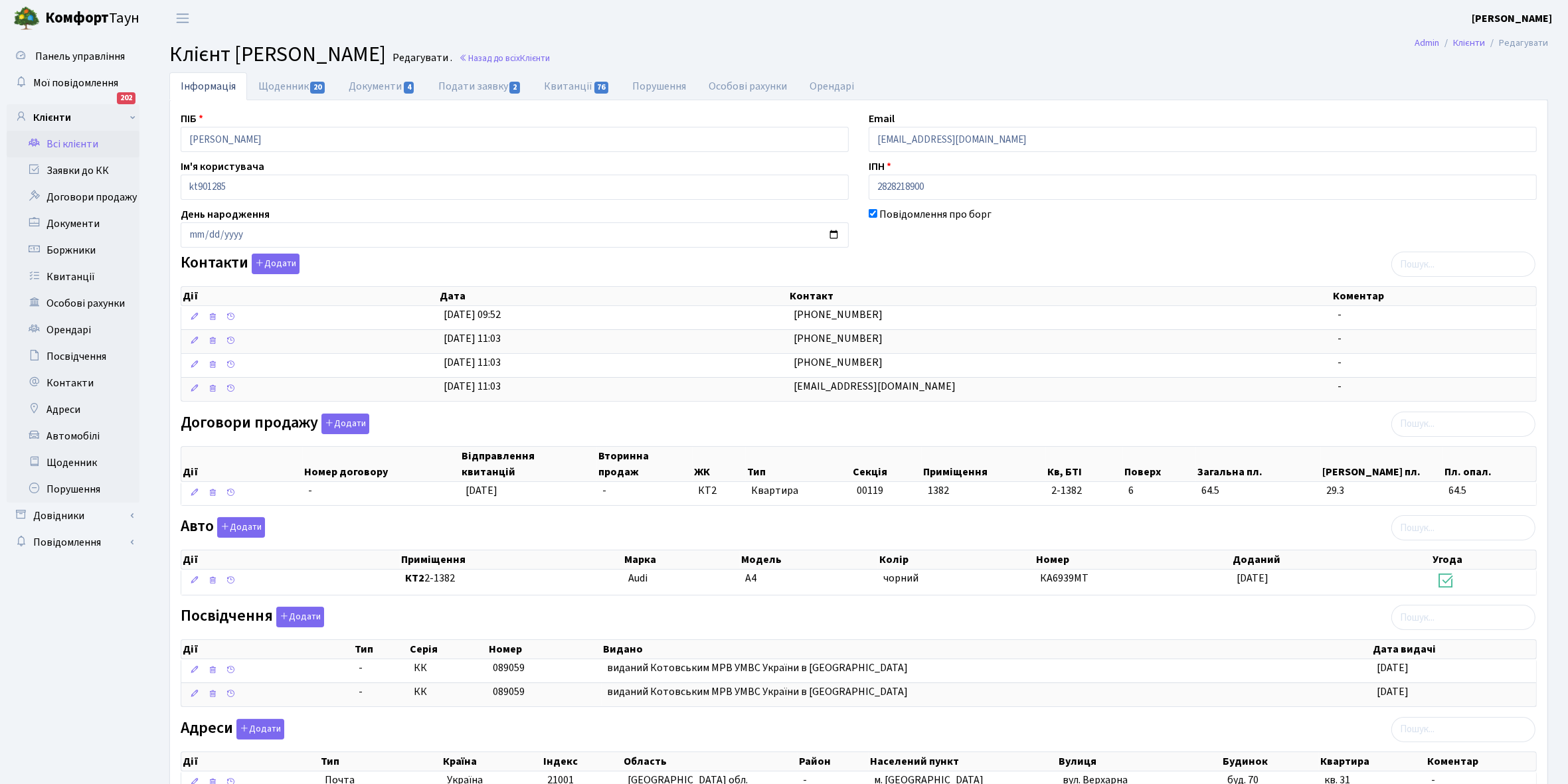
click at [80, 136] on link "Всі клієнти" at bounding box center [73, 144] width 133 height 26
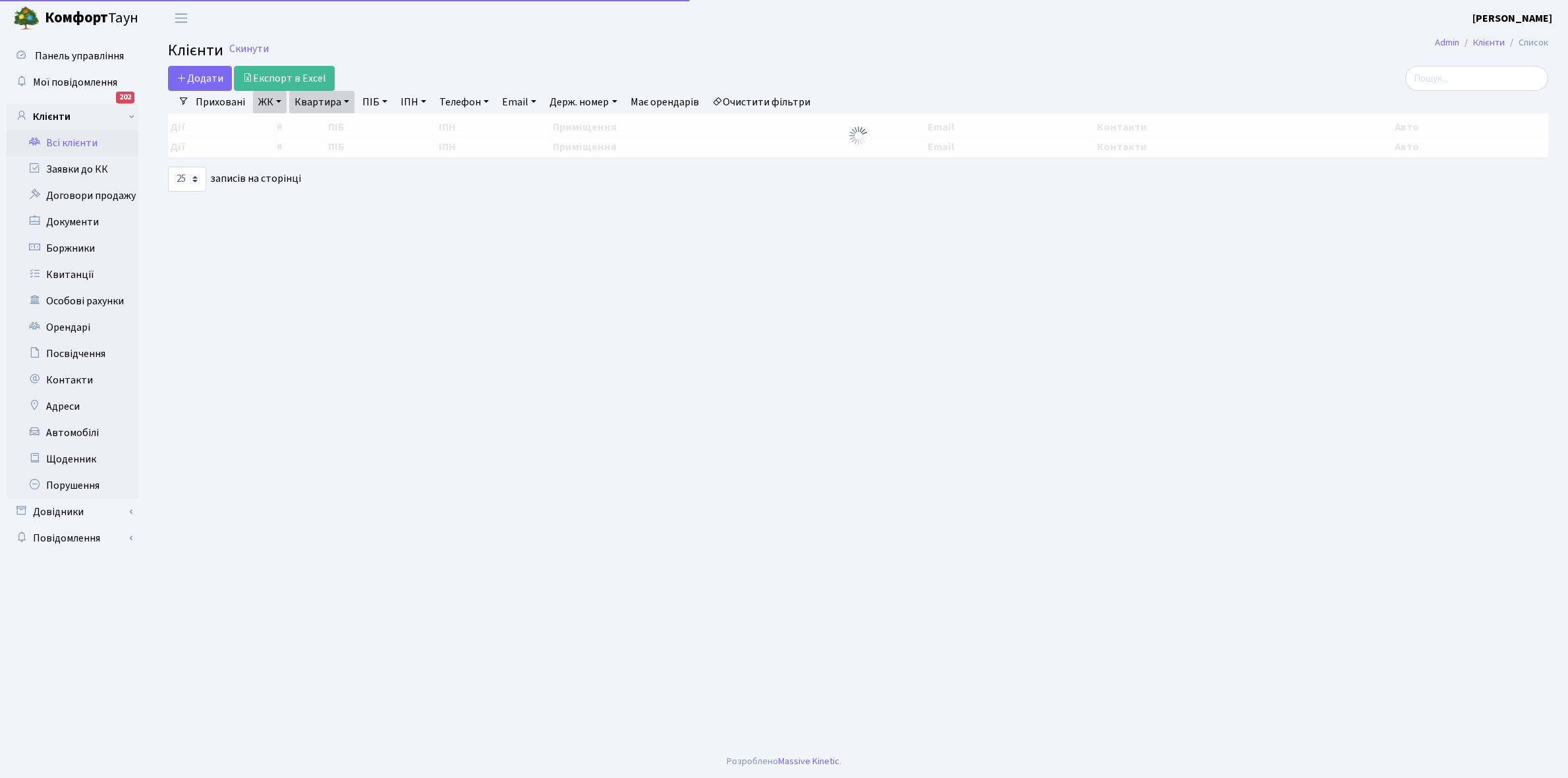
select select "25"
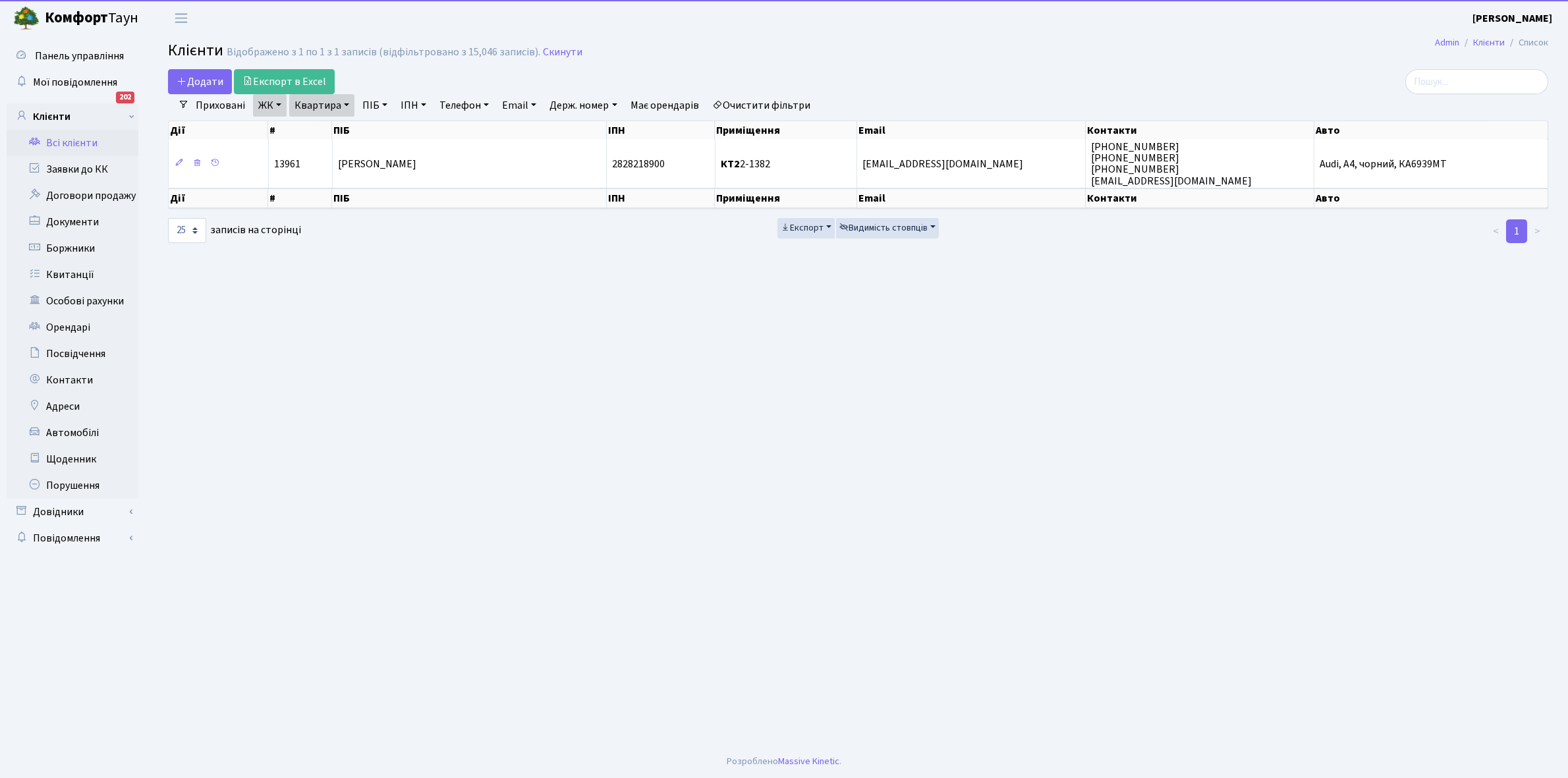
click at [346, 103] on link "Квартира" at bounding box center [322, 105] width 65 height 22
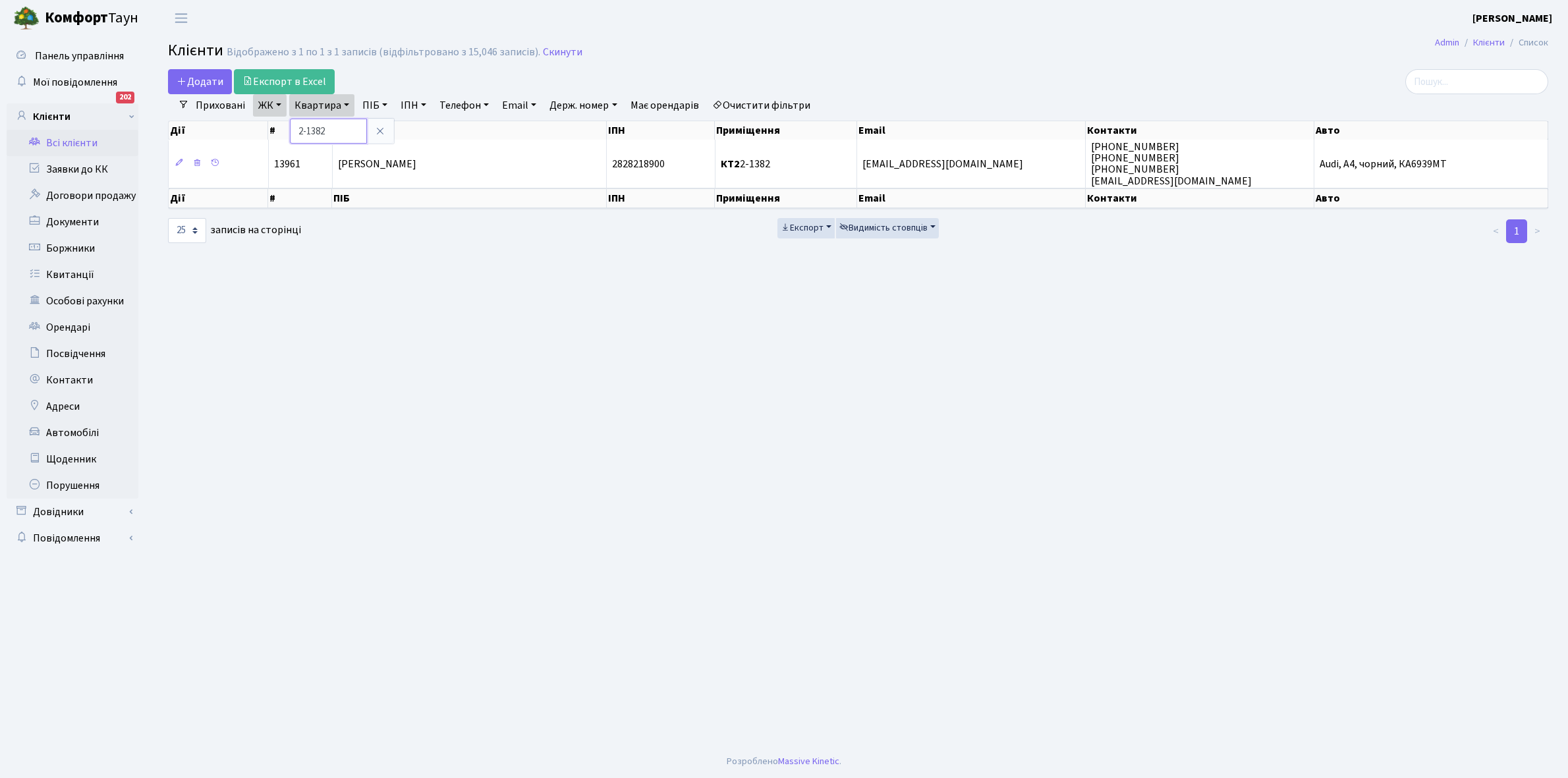
click at [339, 126] on input "2-1382" at bounding box center [328, 131] width 77 height 25
type input "2-1391"
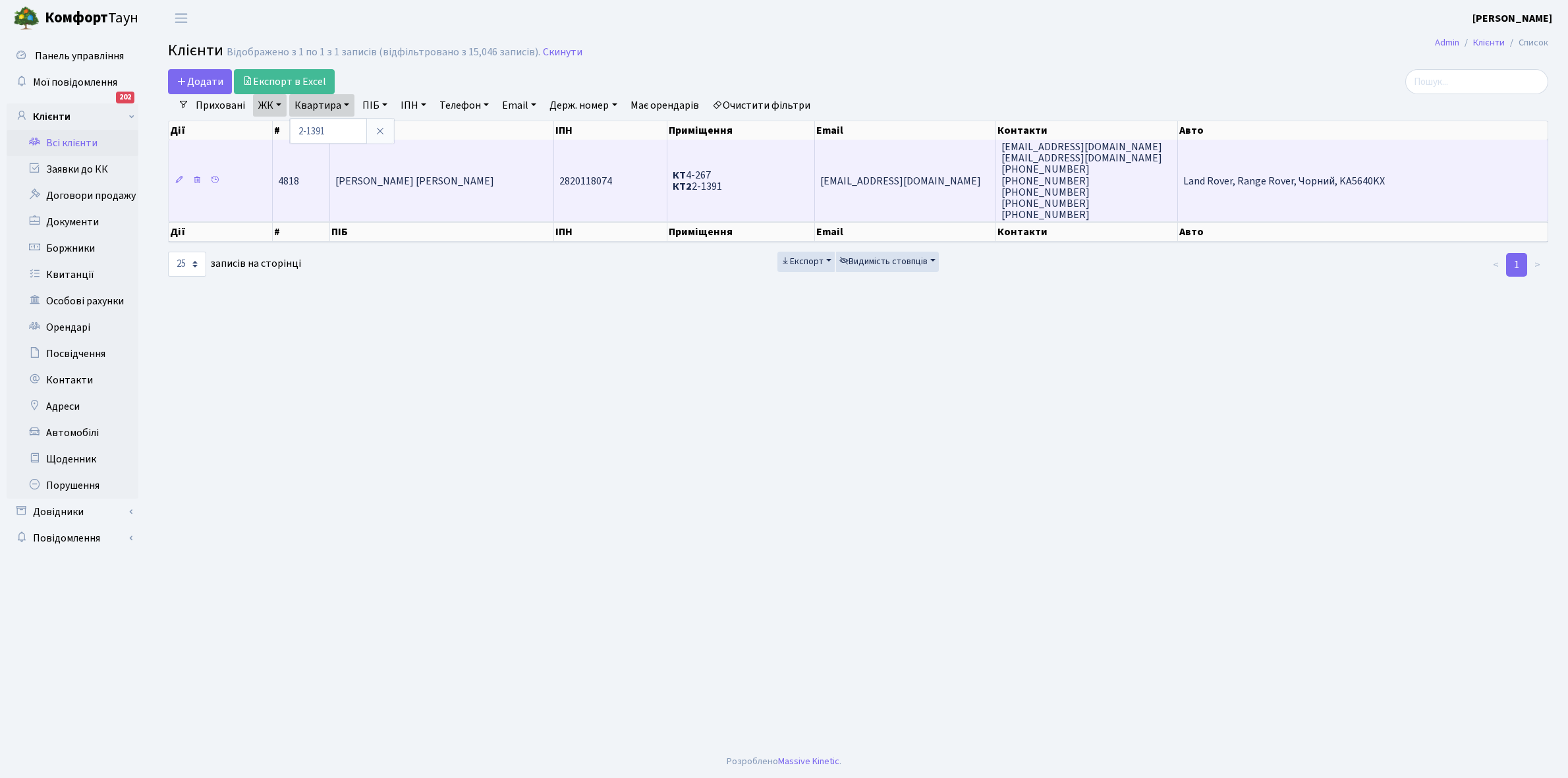
click at [380, 180] on span "Жудов Андрій Євгенович" at bounding box center [415, 182] width 159 height 15
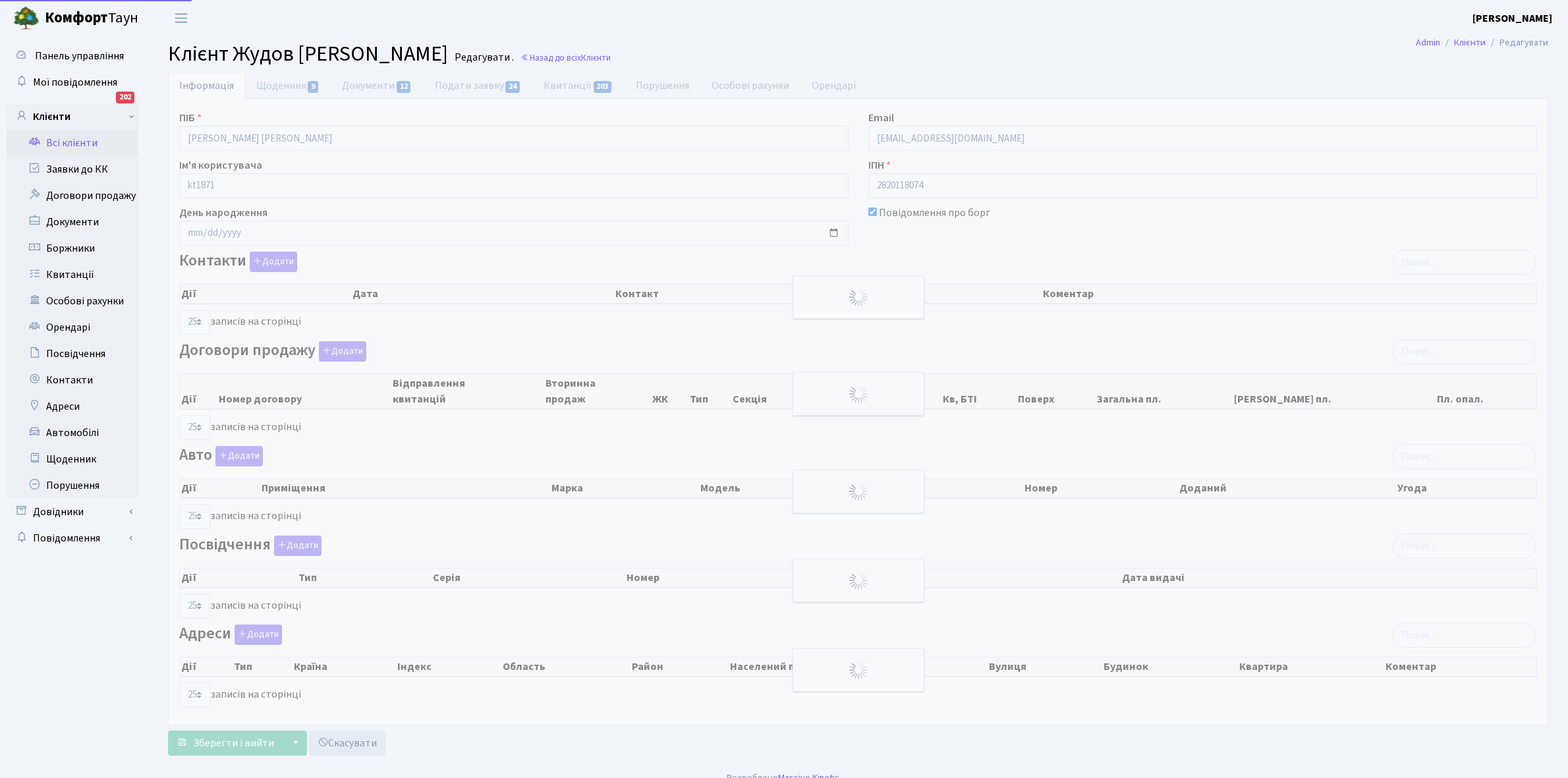
select select "25"
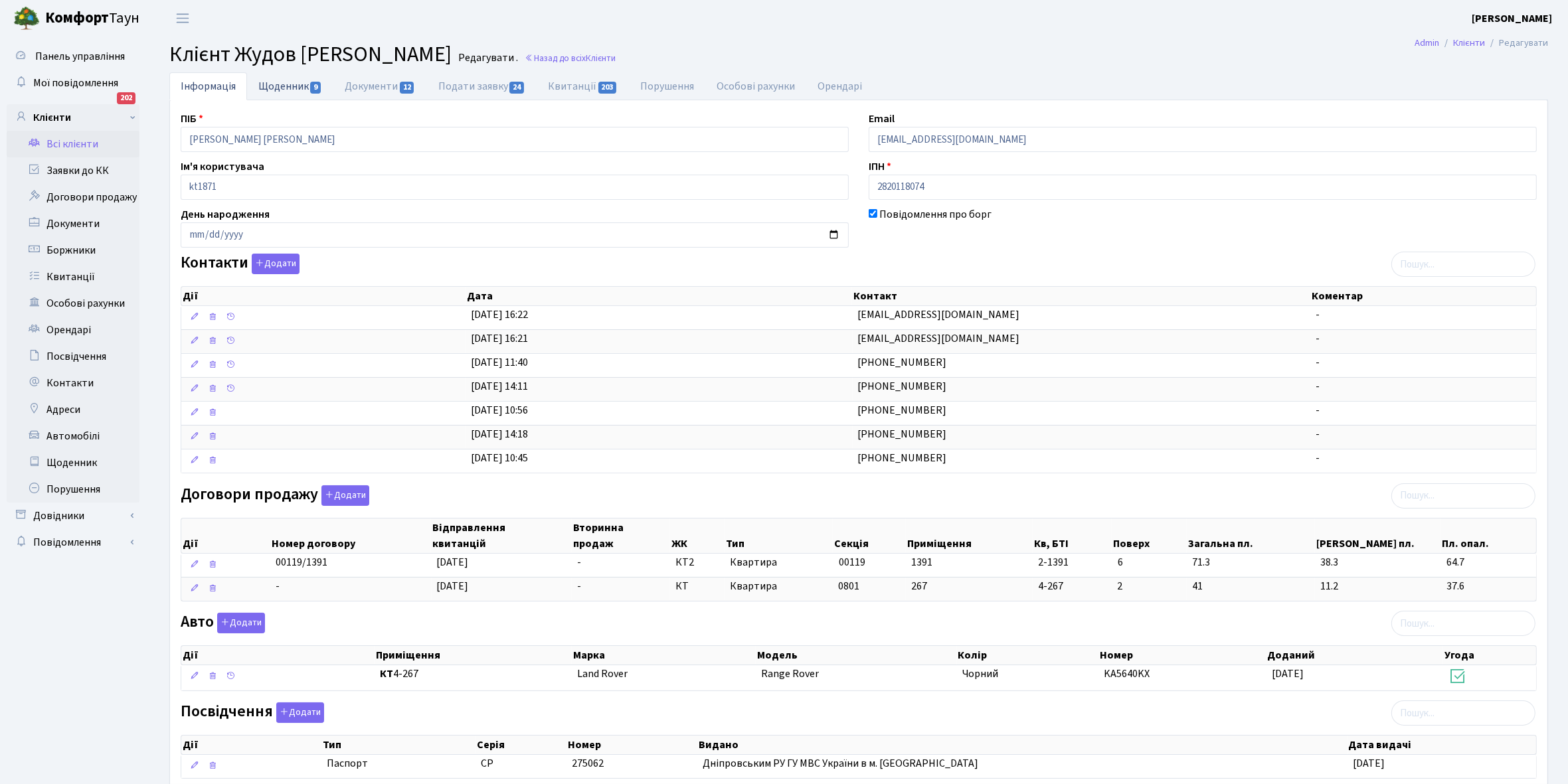
click at [269, 78] on link "Щоденник 9" at bounding box center [290, 86] width 87 height 27
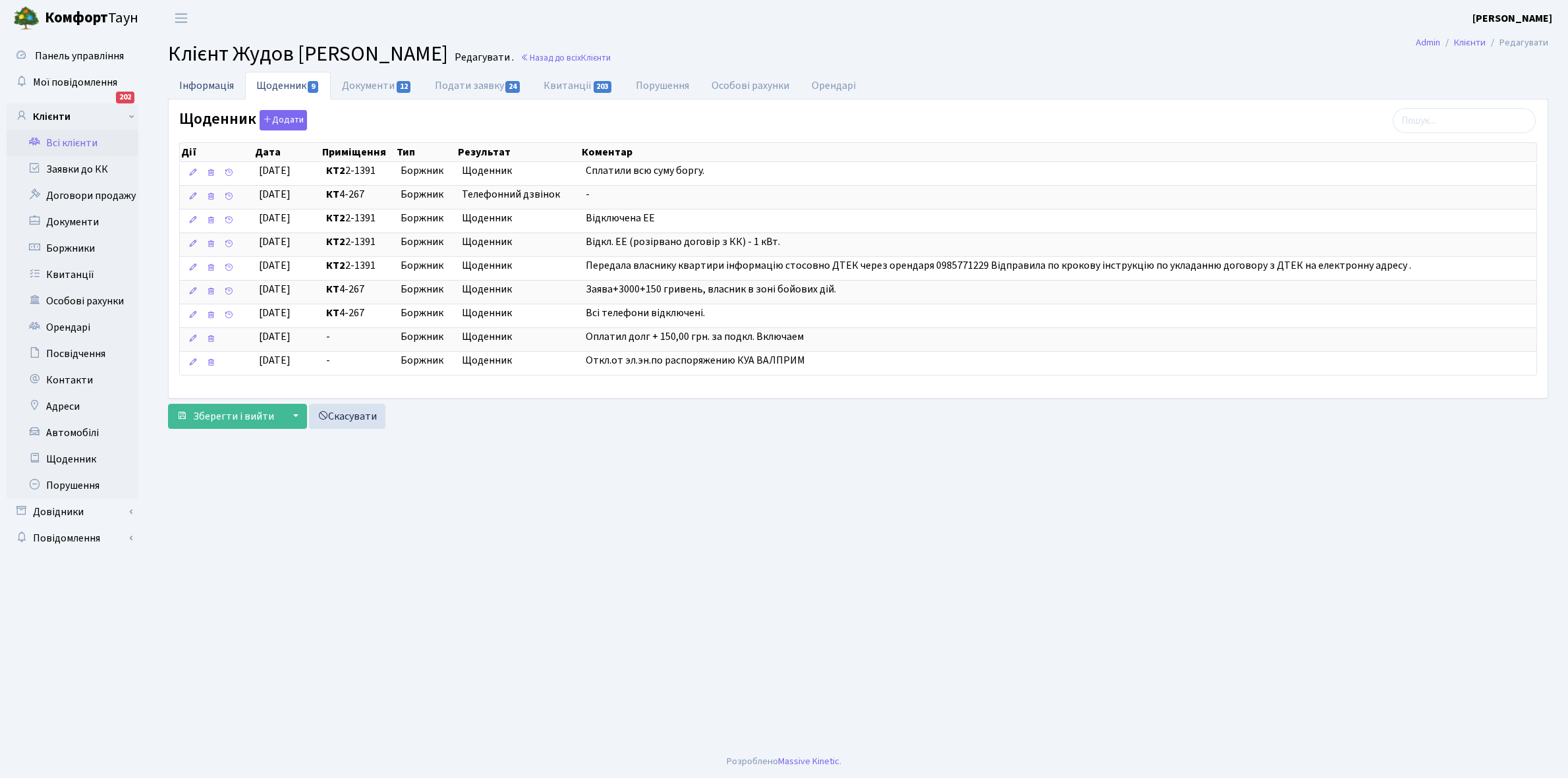
click at [193, 79] on link "Інформація" at bounding box center [206, 85] width 77 height 27
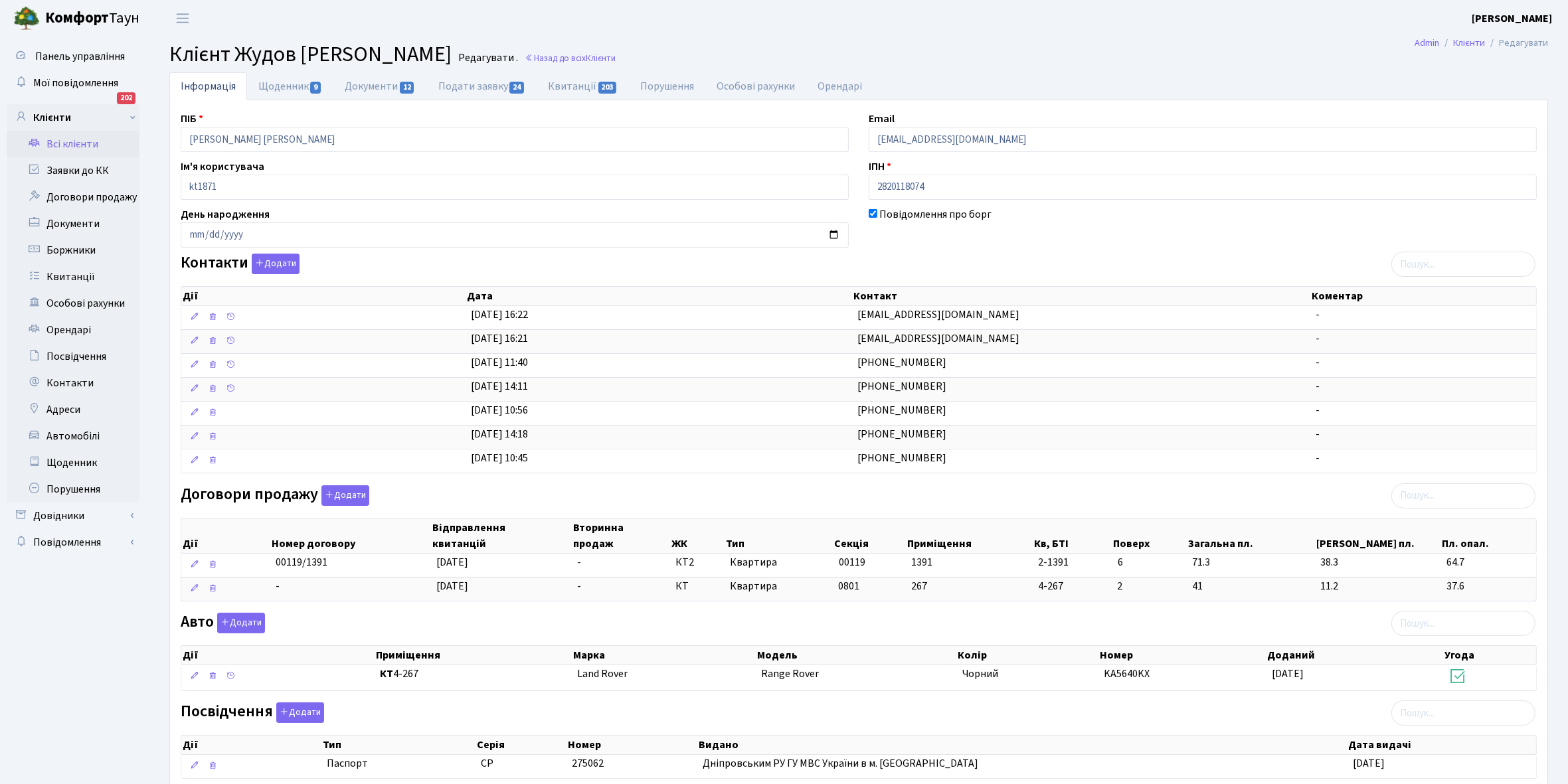
click at [77, 136] on link "Всі клієнти" at bounding box center [73, 144] width 133 height 26
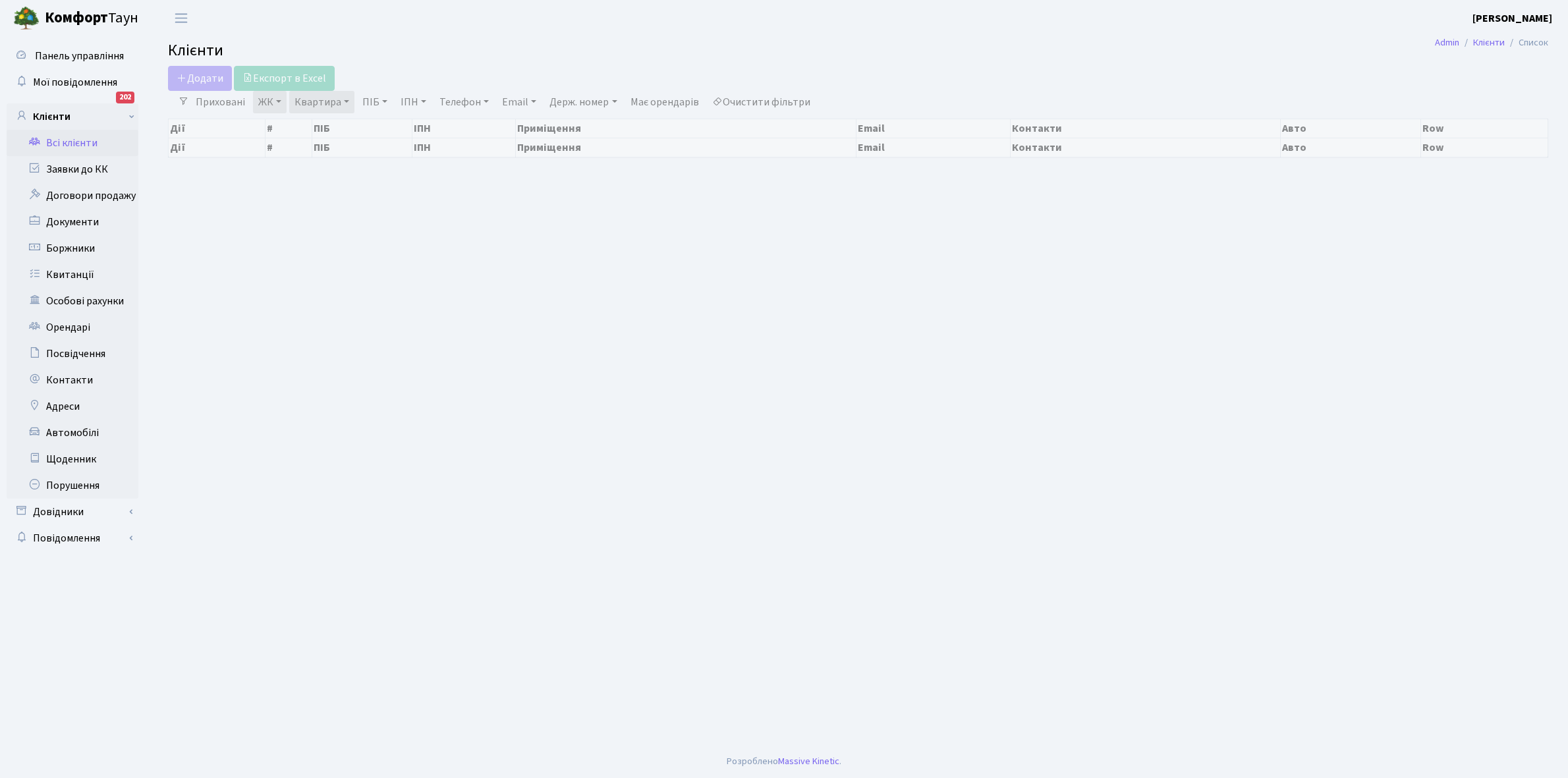
select select "25"
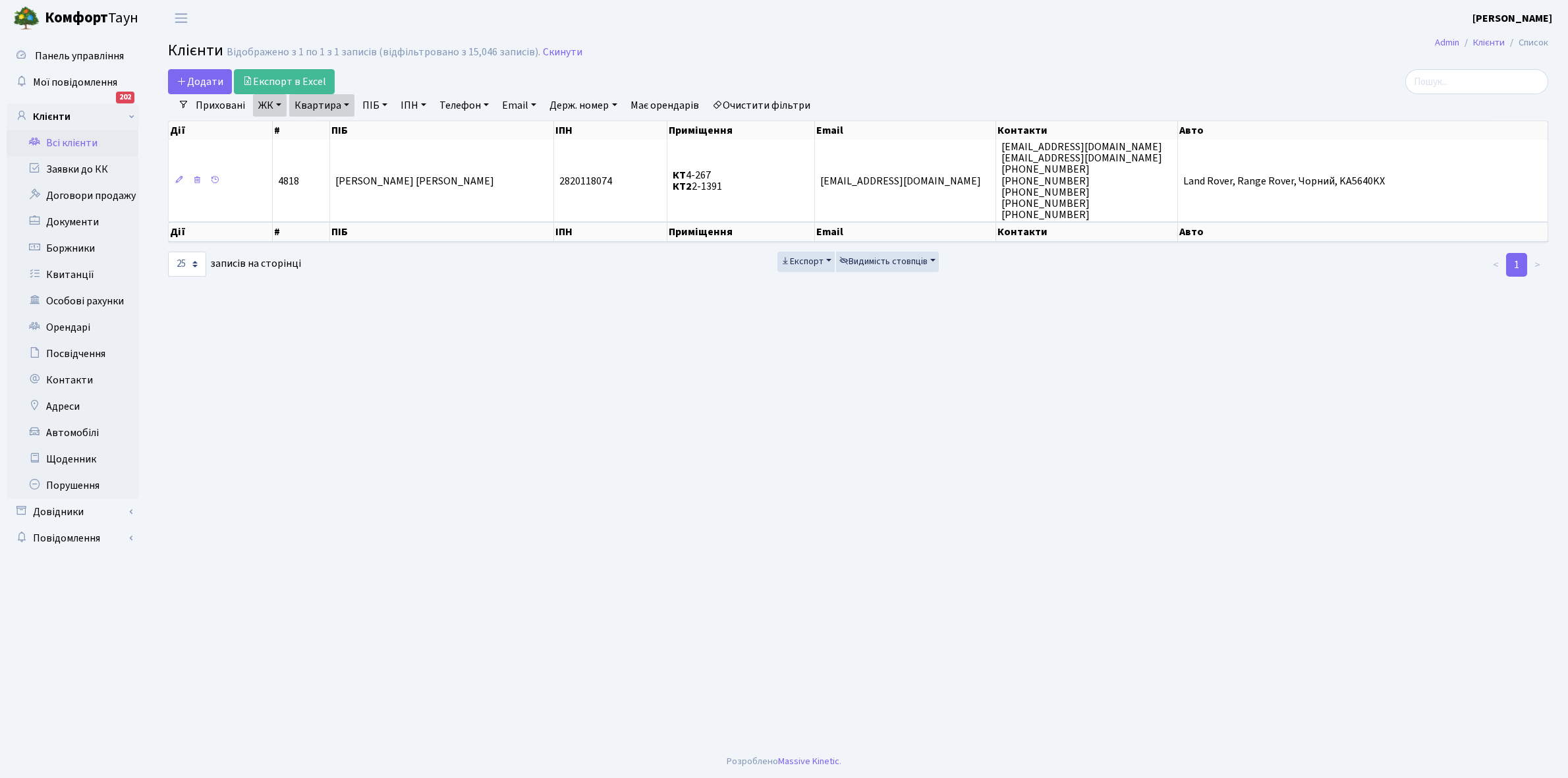
click at [347, 106] on link "Квартира" at bounding box center [322, 105] width 65 height 22
click at [344, 128] on input "2-1391" at bounding box center [328, 131] width 77 height 25
type input "2-1410"
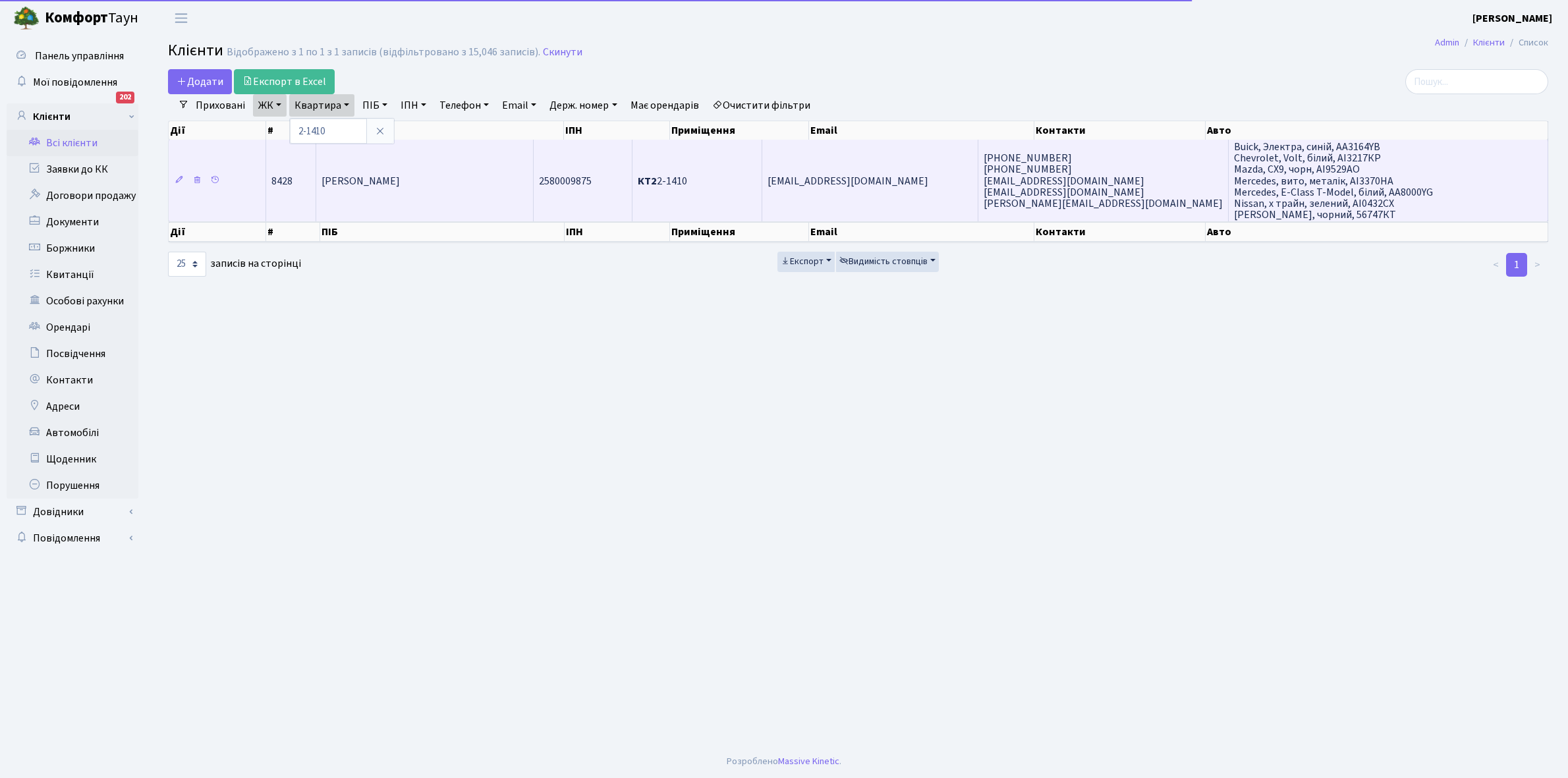
click at [400, 185] on span "Сінькевич Дмитро Євгенович" at bounding box center [361, 182] width 79 height 15
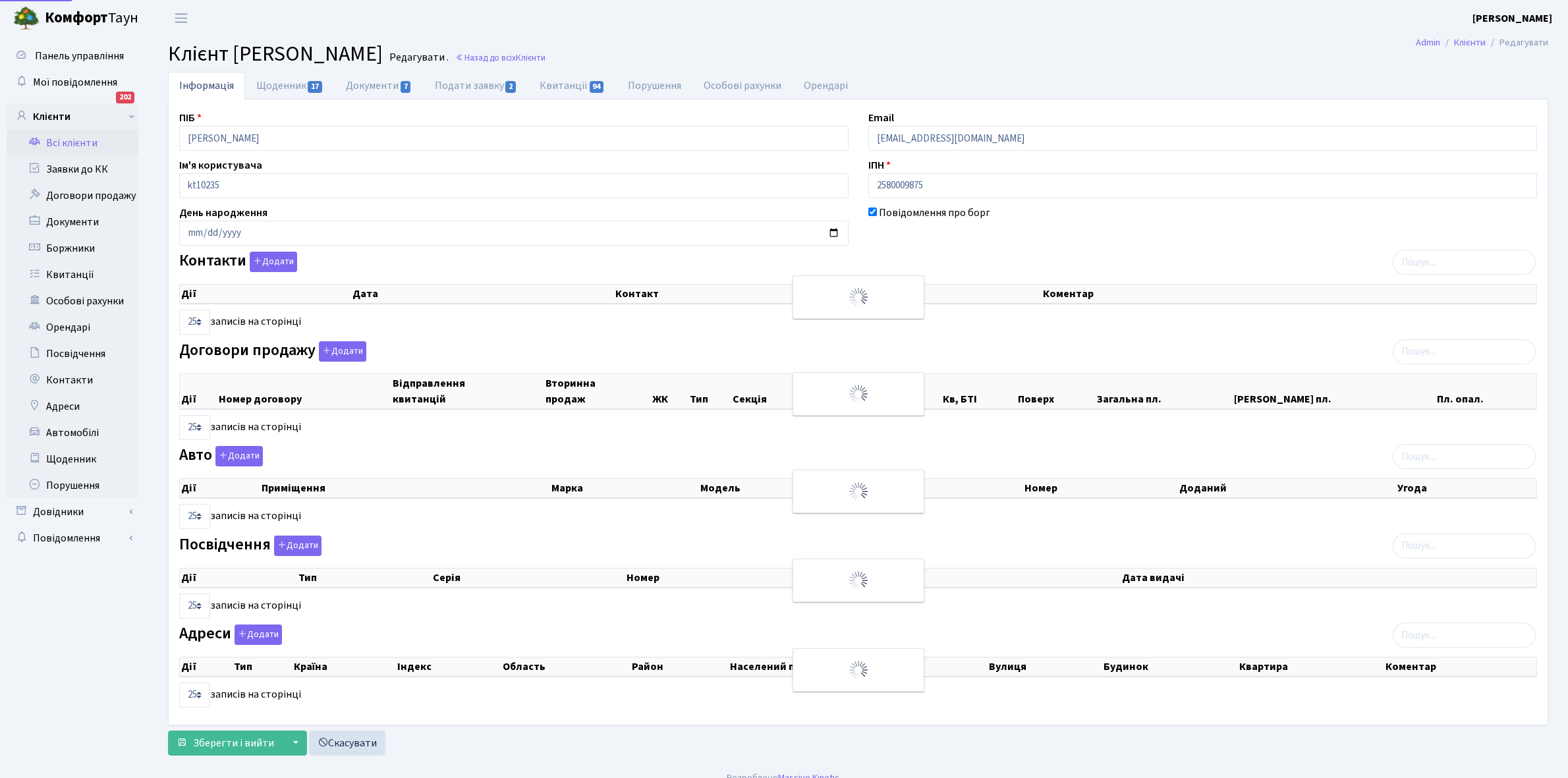
select select "25"
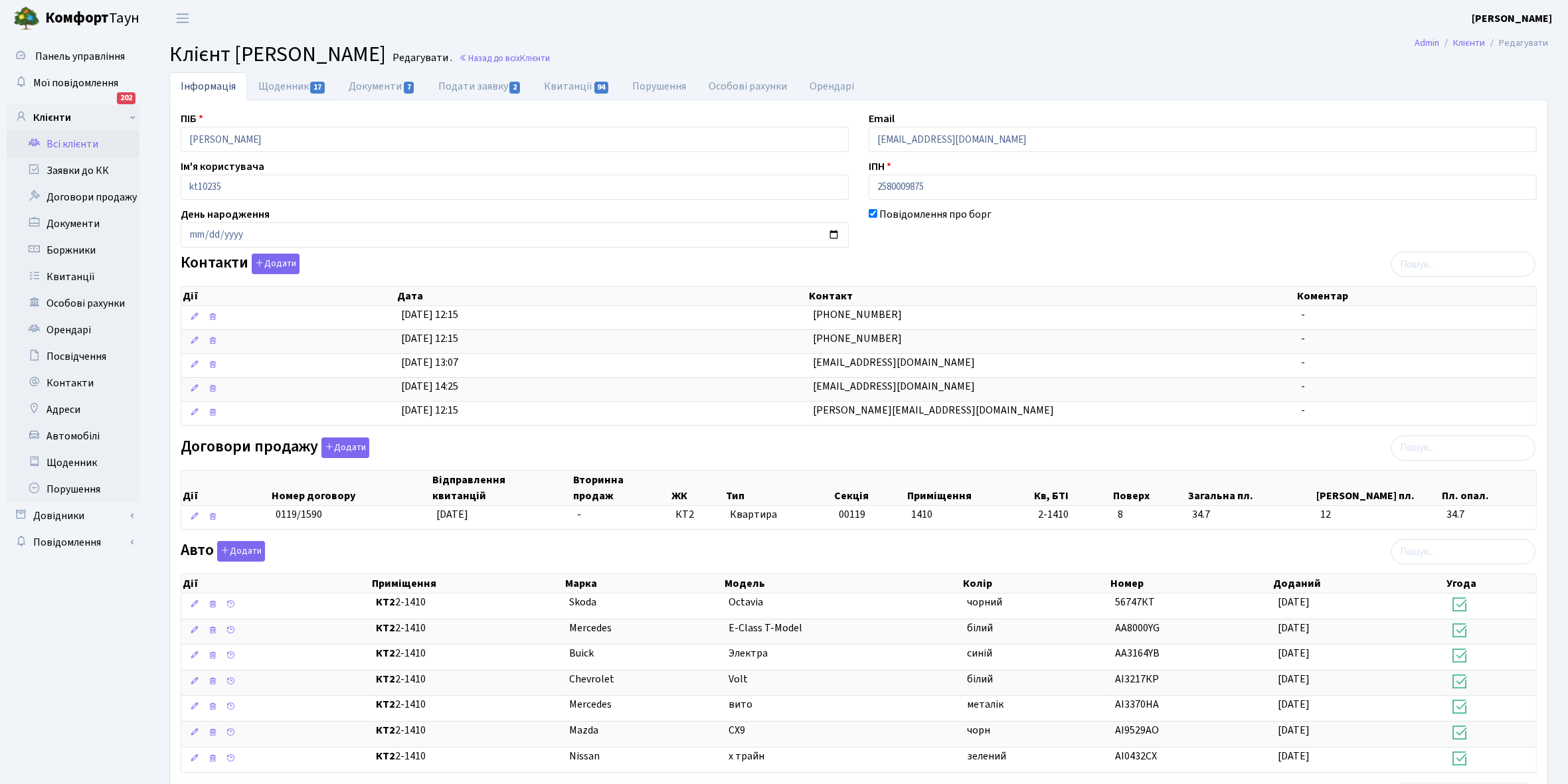
click at [274, 83] on link "Щоденник 17" at bounding box center [293, 87] width 91 height 28
select select "25"
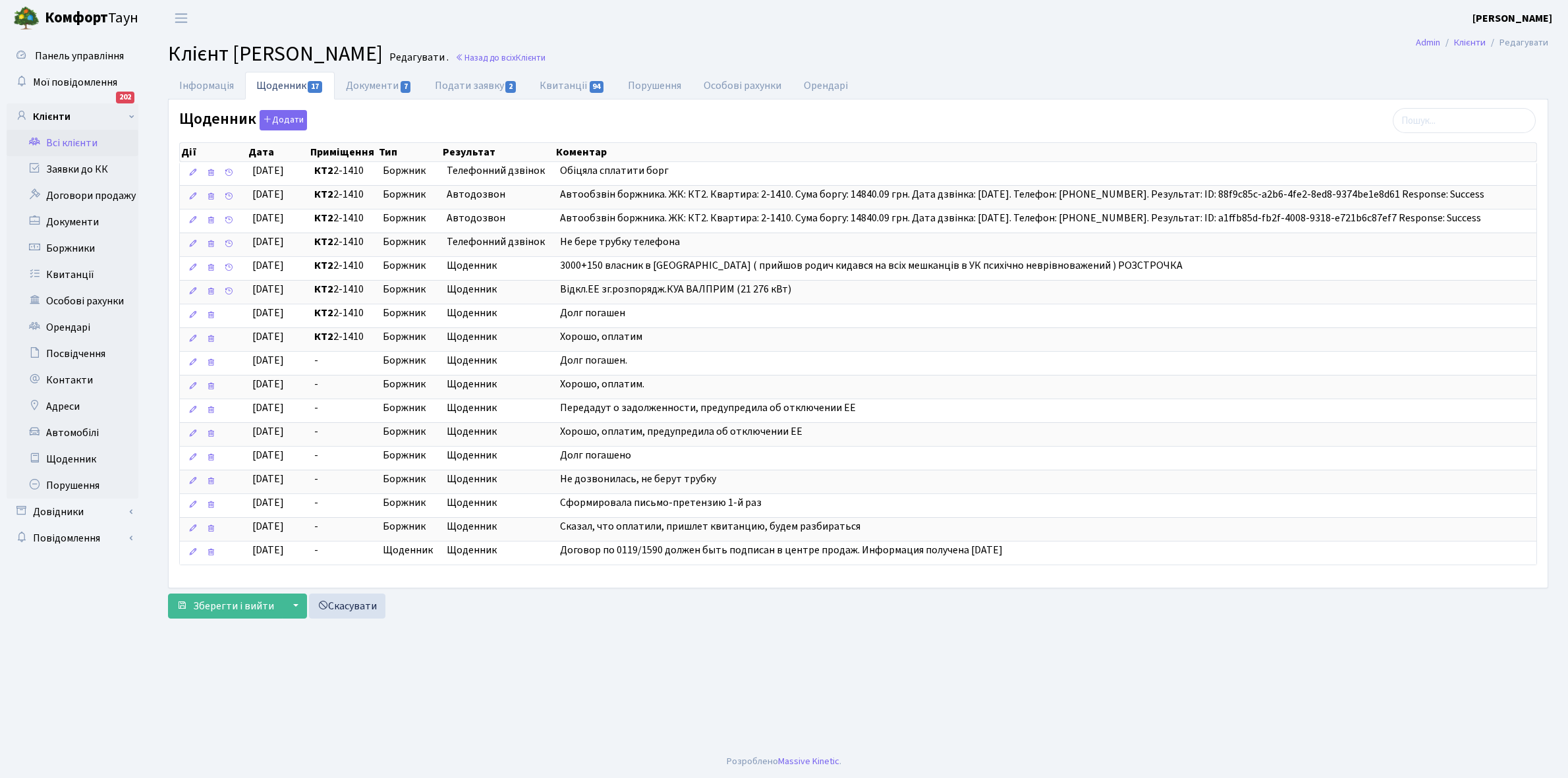
click at [83, 139] on link "Всі клієнти" at bounding box center [72, 143] width 132 height 26
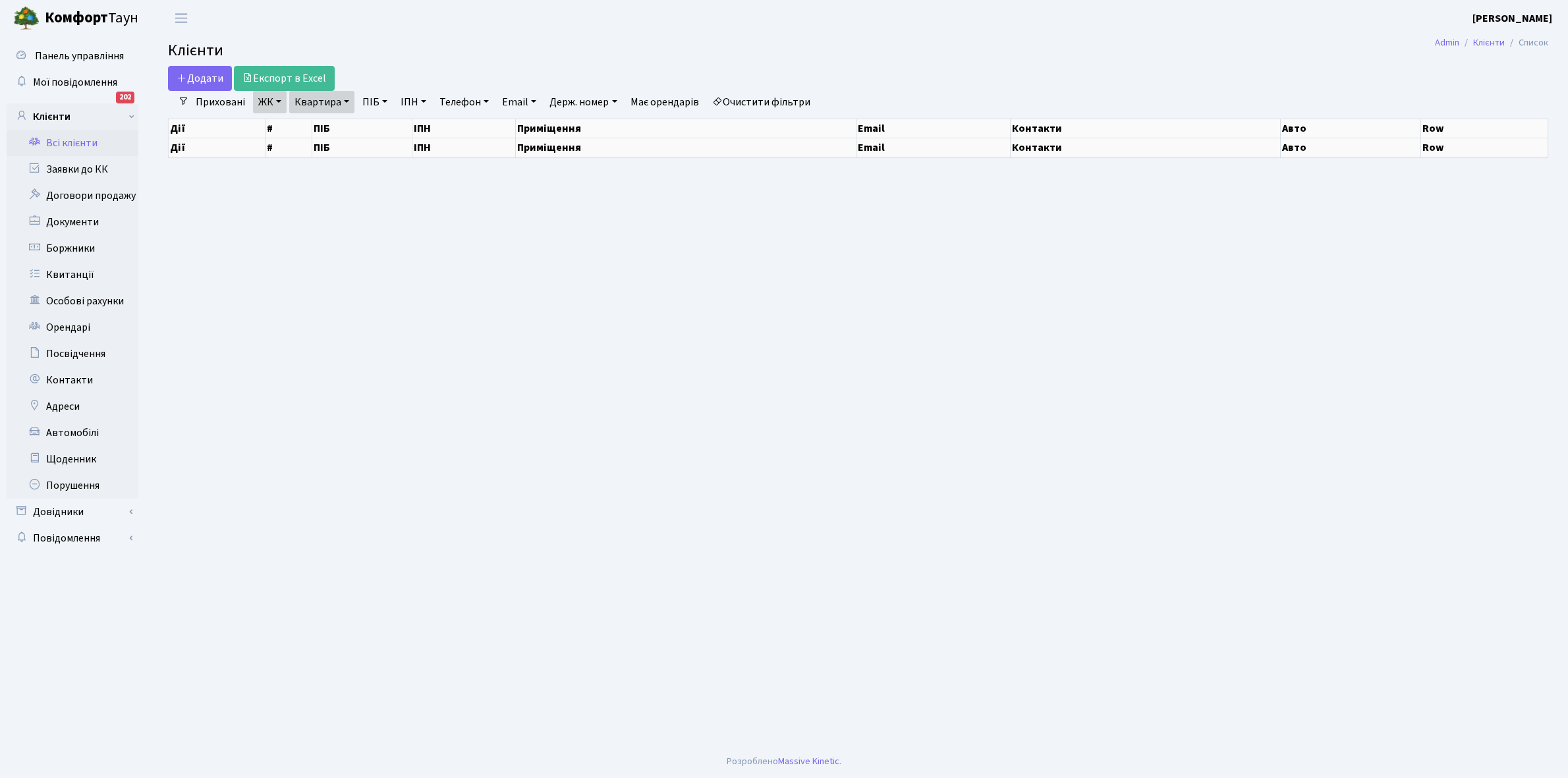
select select "25"
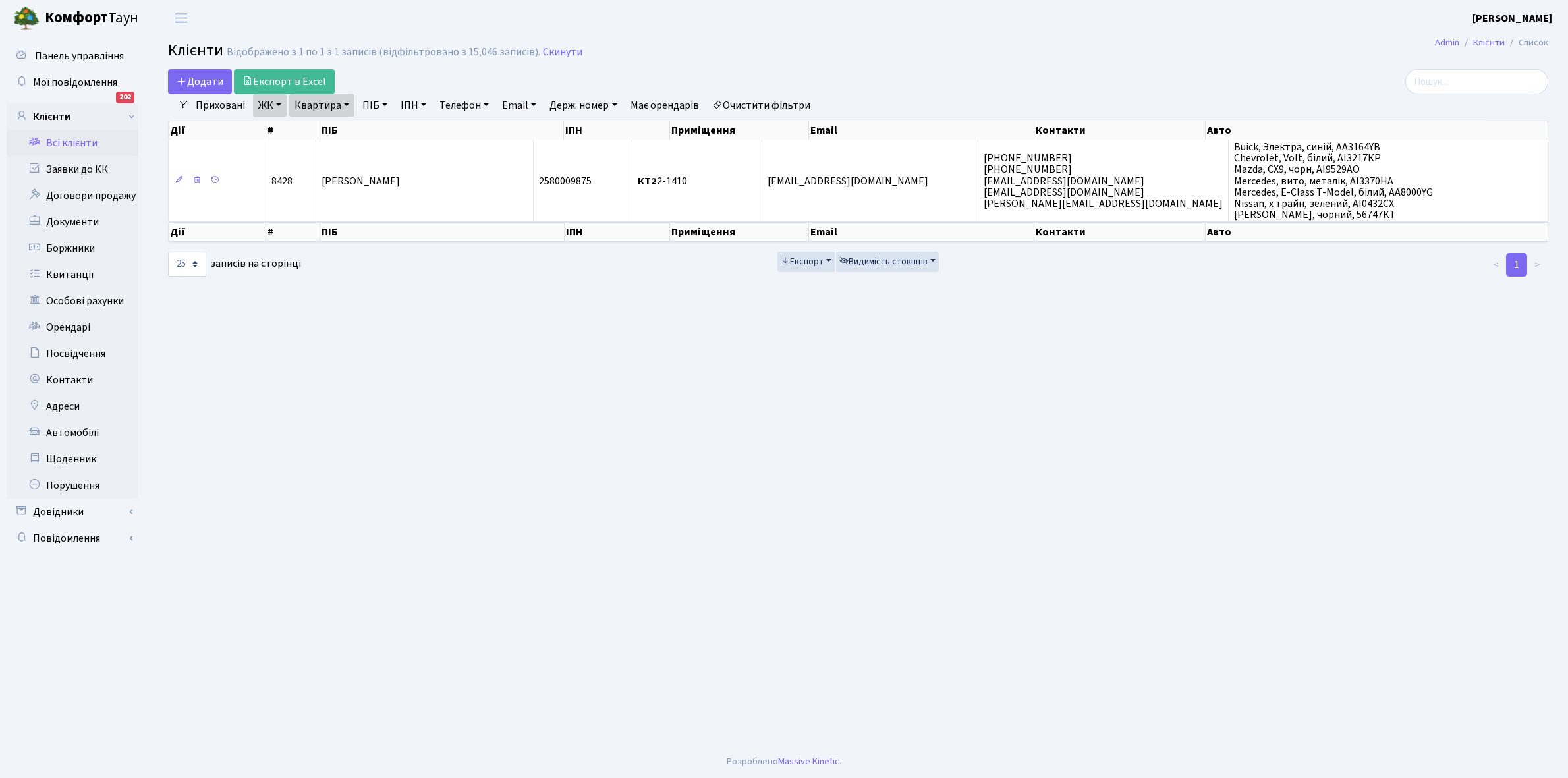
click at [350, 102] on link "Квартира" at bounding box center [322, 105] width 65 height 22
click at [339, 130] on input "2-1410" at bounding box center [328, 131] width 77 height 25
type input "2-1436"
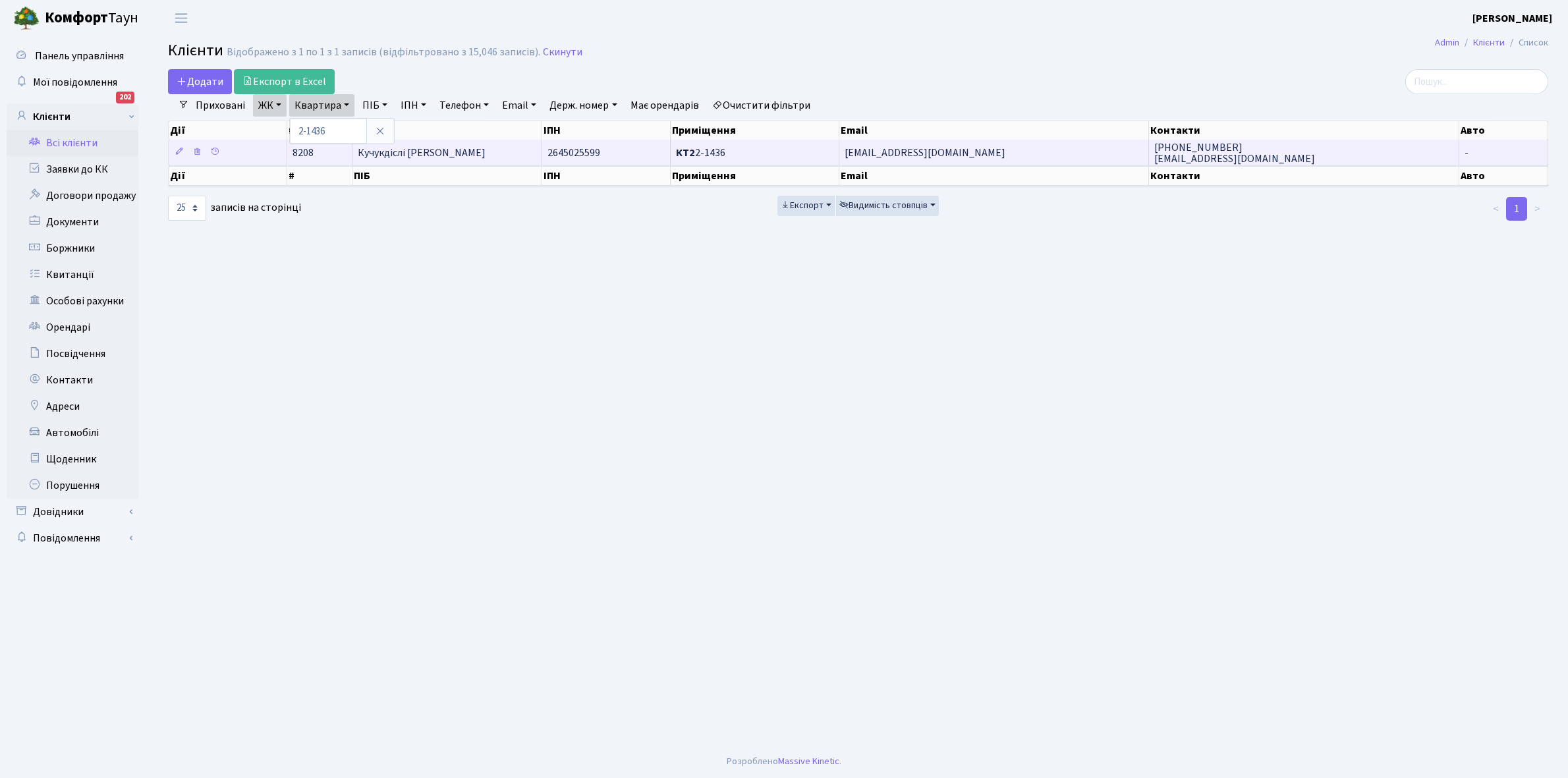
click at [446, 161] on td "Кучукдіслі Максут" at bounding box center [447, 152] width 190 height 25
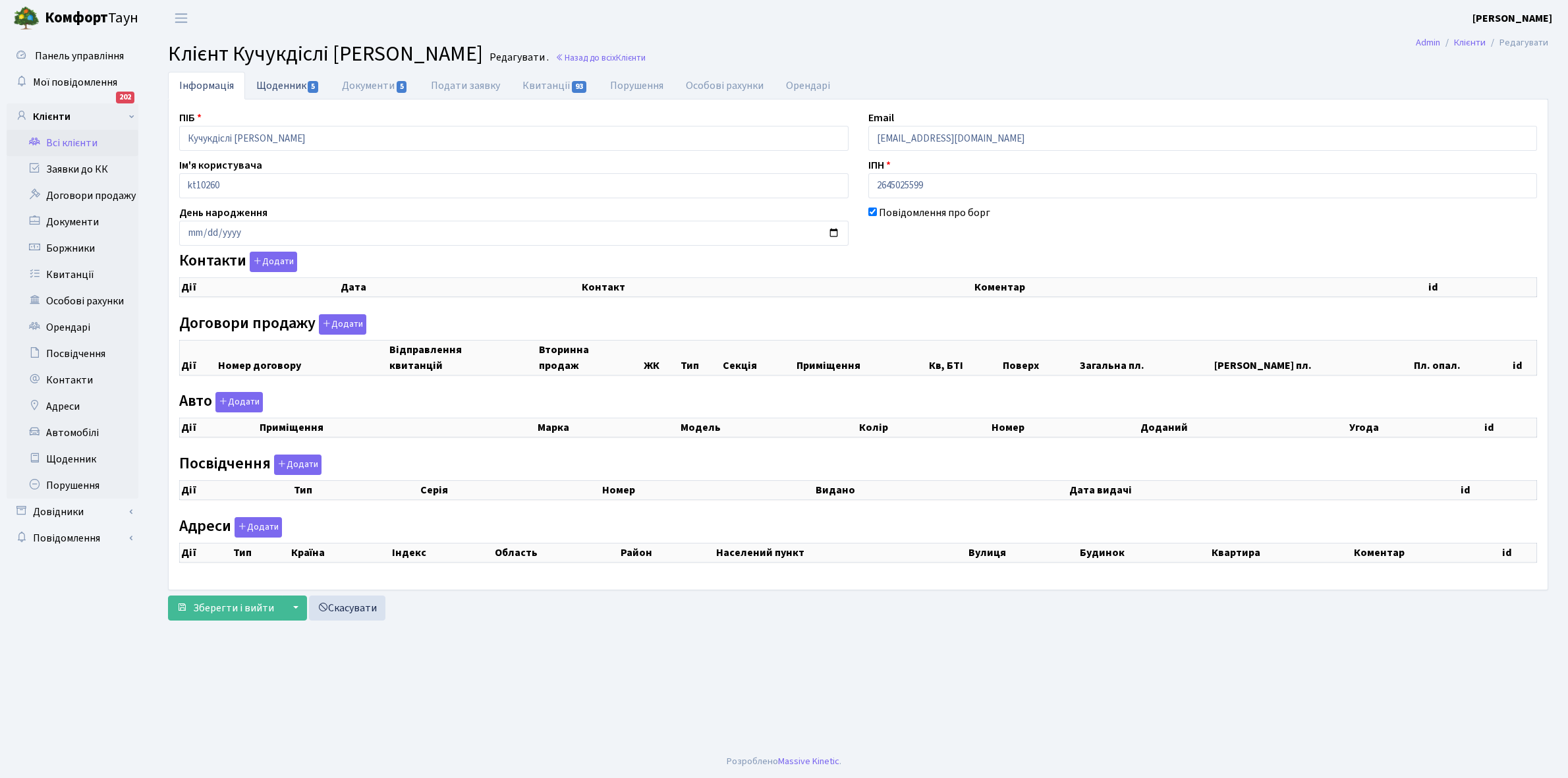
select select "25"
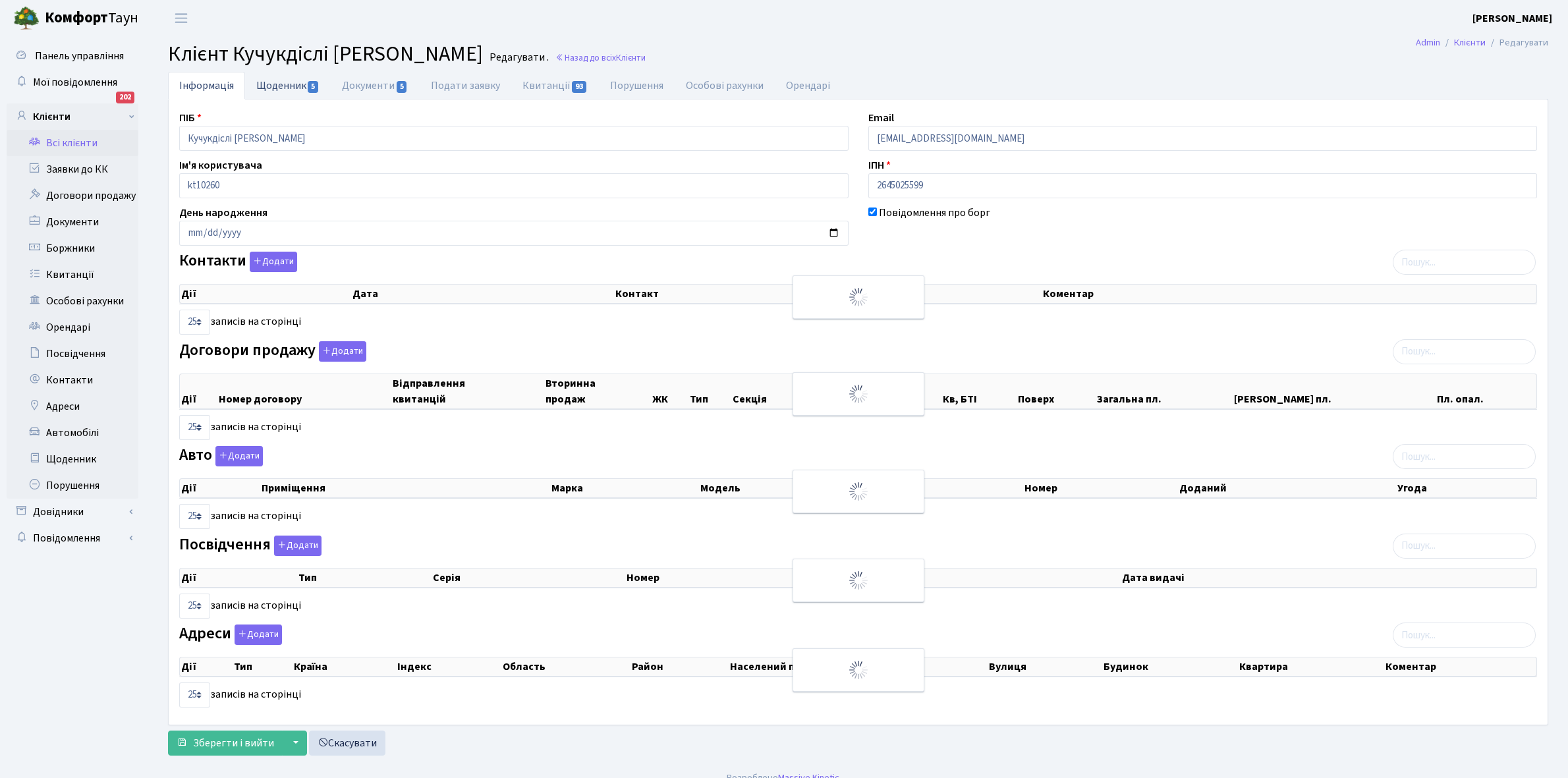
checkbox input "true"
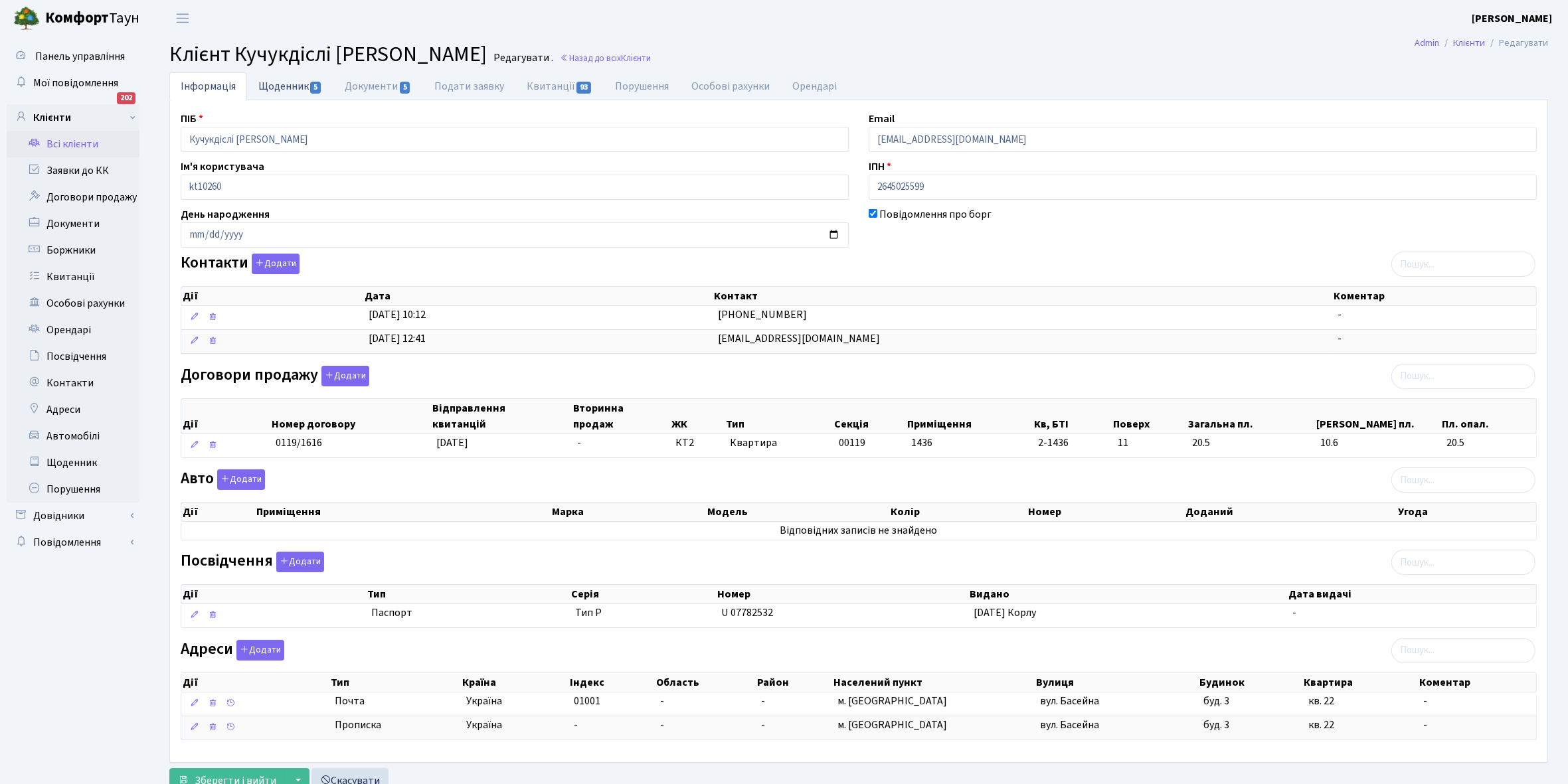
click at [270, 84] on link "Щоденник 5" at bounding box center [290, 86] width 87 height 27
select select "25"
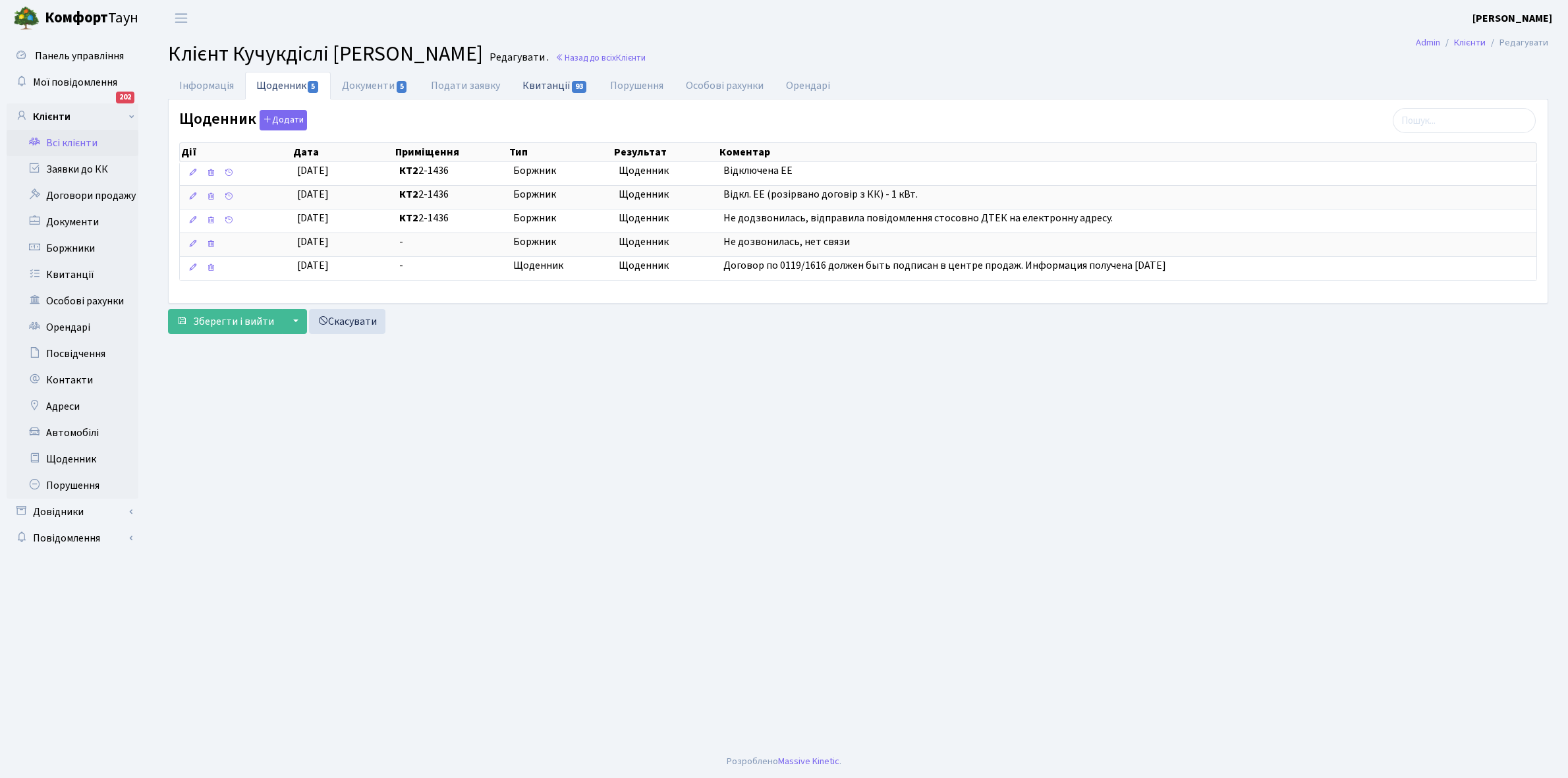
click at [549, 81] on link "Квитанції 93" at bounding box center [555, 85] width 88 height 27
select select "25"
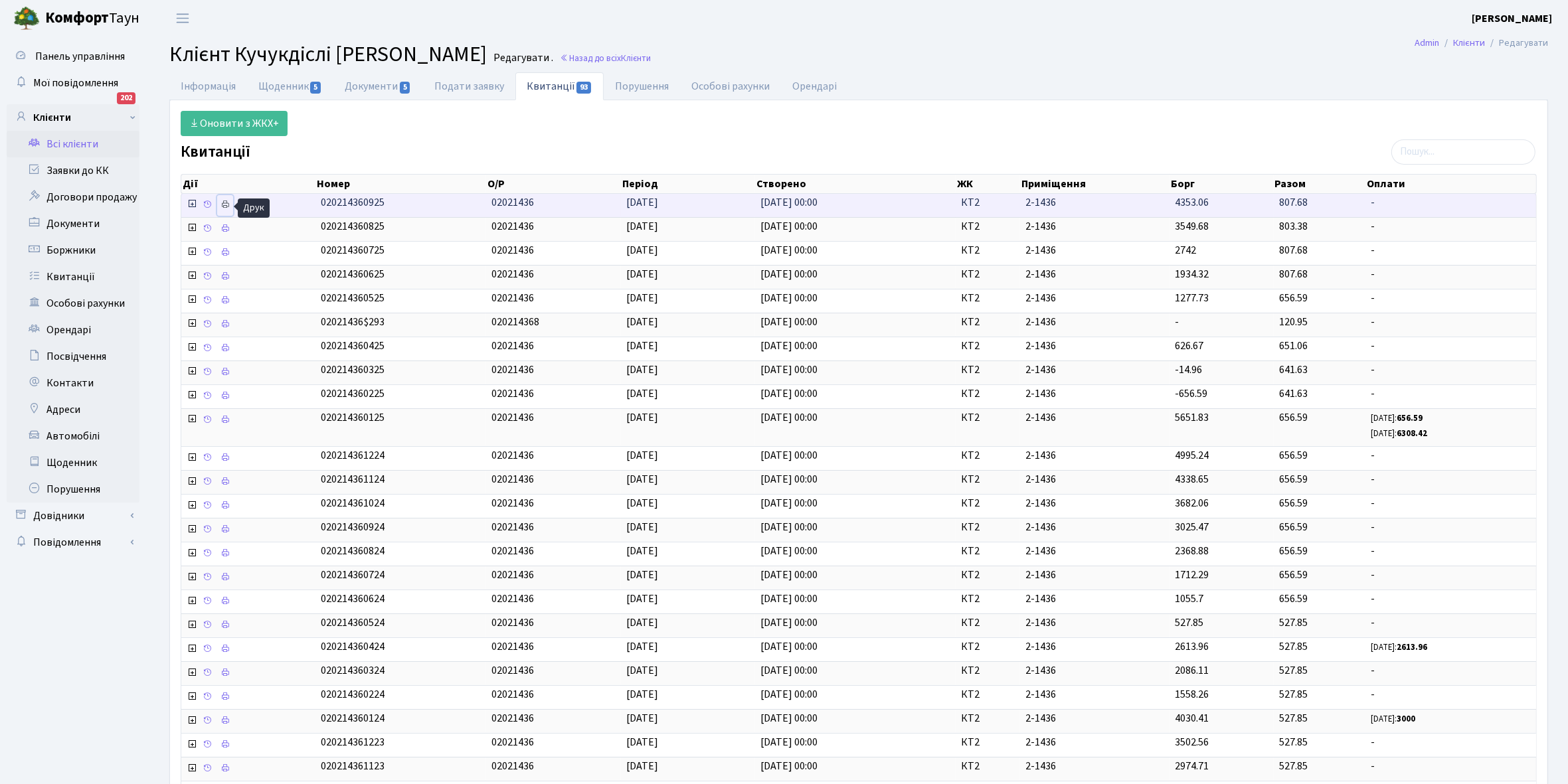
click at [226, 204] on icon at bounding box center [224, 204] width 9 height 9
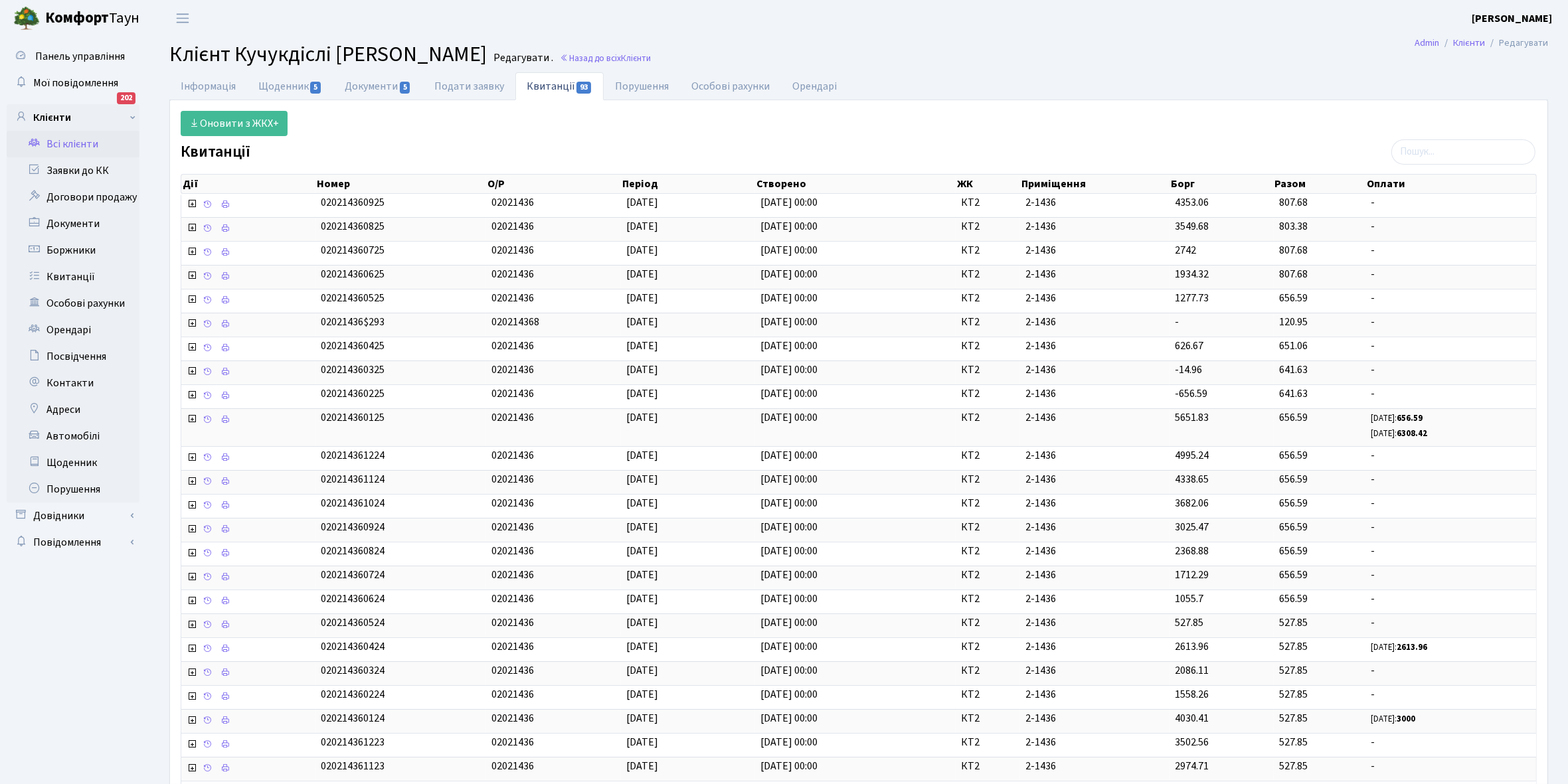
click at [81, 144] on link "Всі клієнти" at bounding box center [73, 144] width 133 height 26
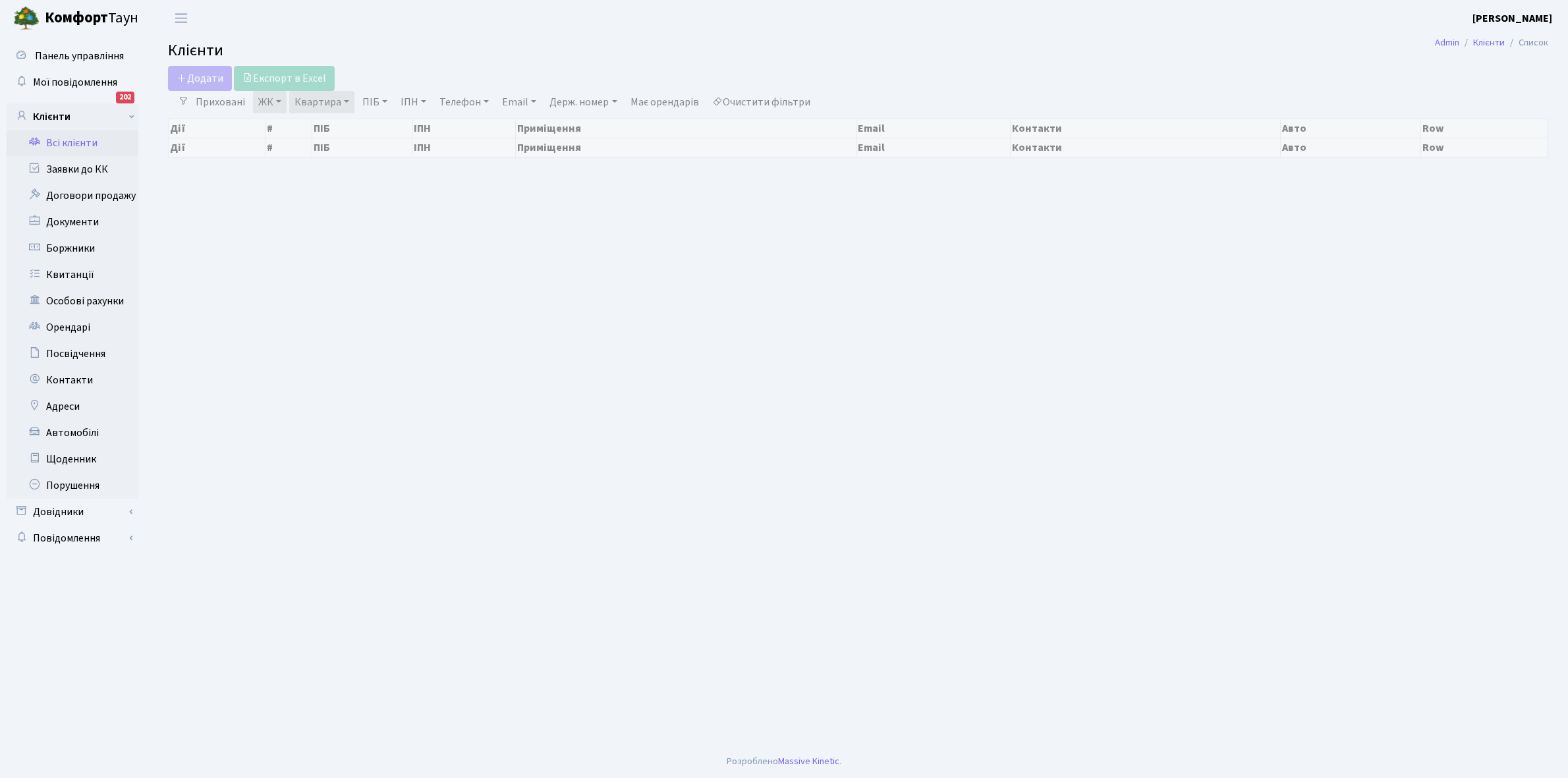
select select "25"
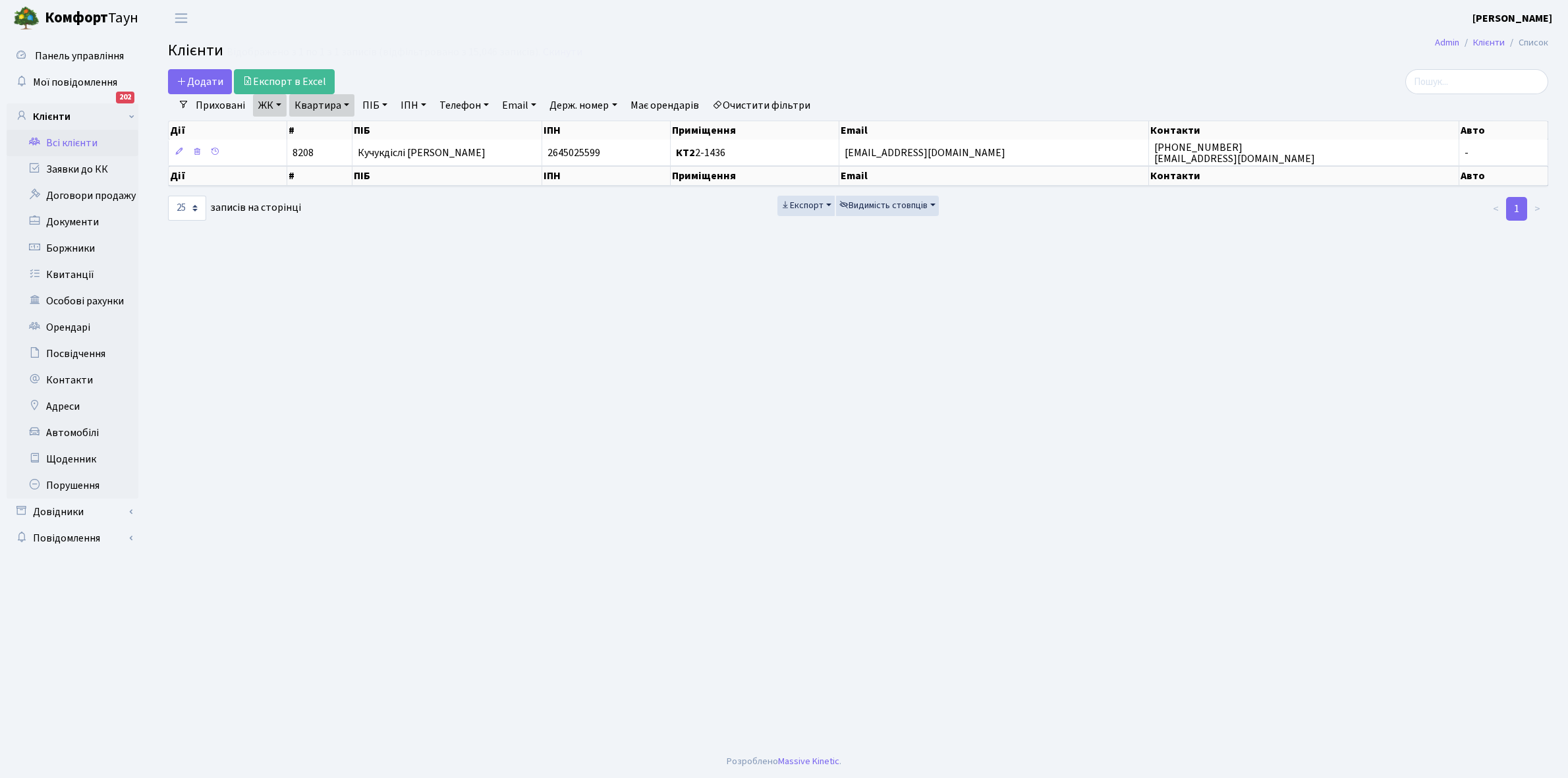
click at [344, 104] on link "Квартира" at bounding box center [322, 105] width 65 height 22
click at [337, 129] on input "2-1436" at bounding box center [328, 131] width 77 height 25
type input "2-1445"
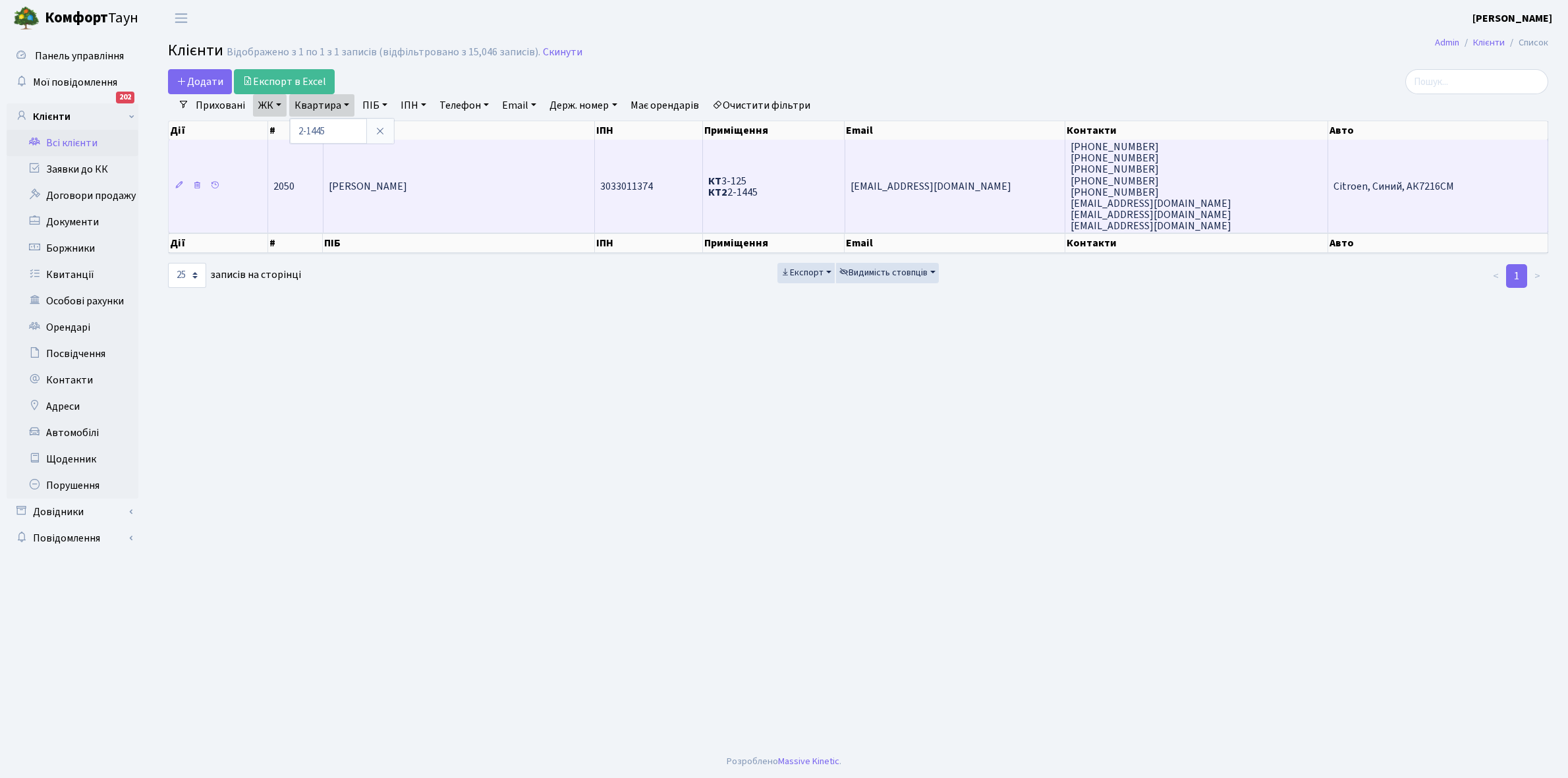
click at [407, 182] on span "[PERSON_NAME]" at bounding box center [368, 187] width 79 height 15
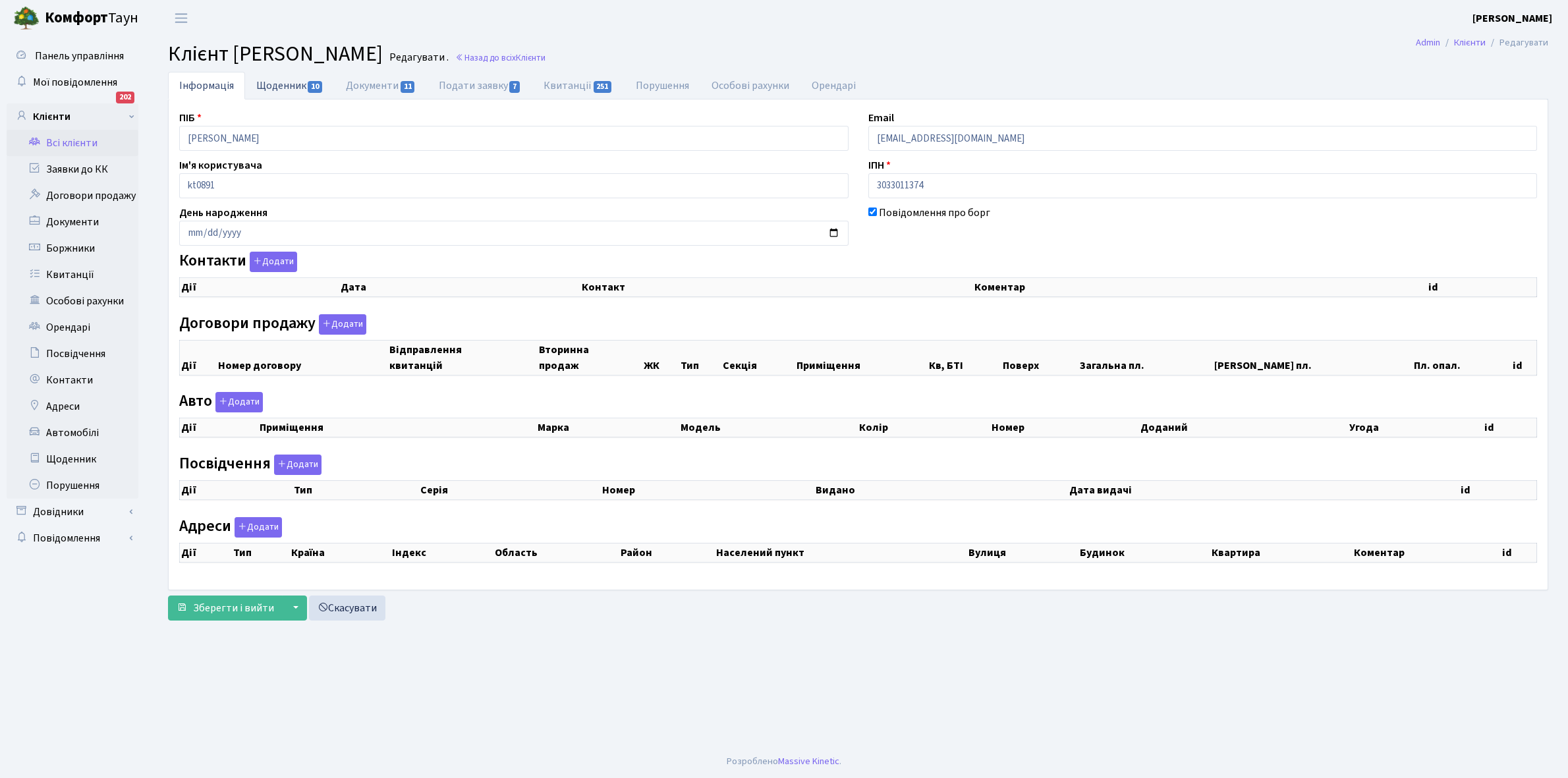
checkbox input "true"
select select "25"
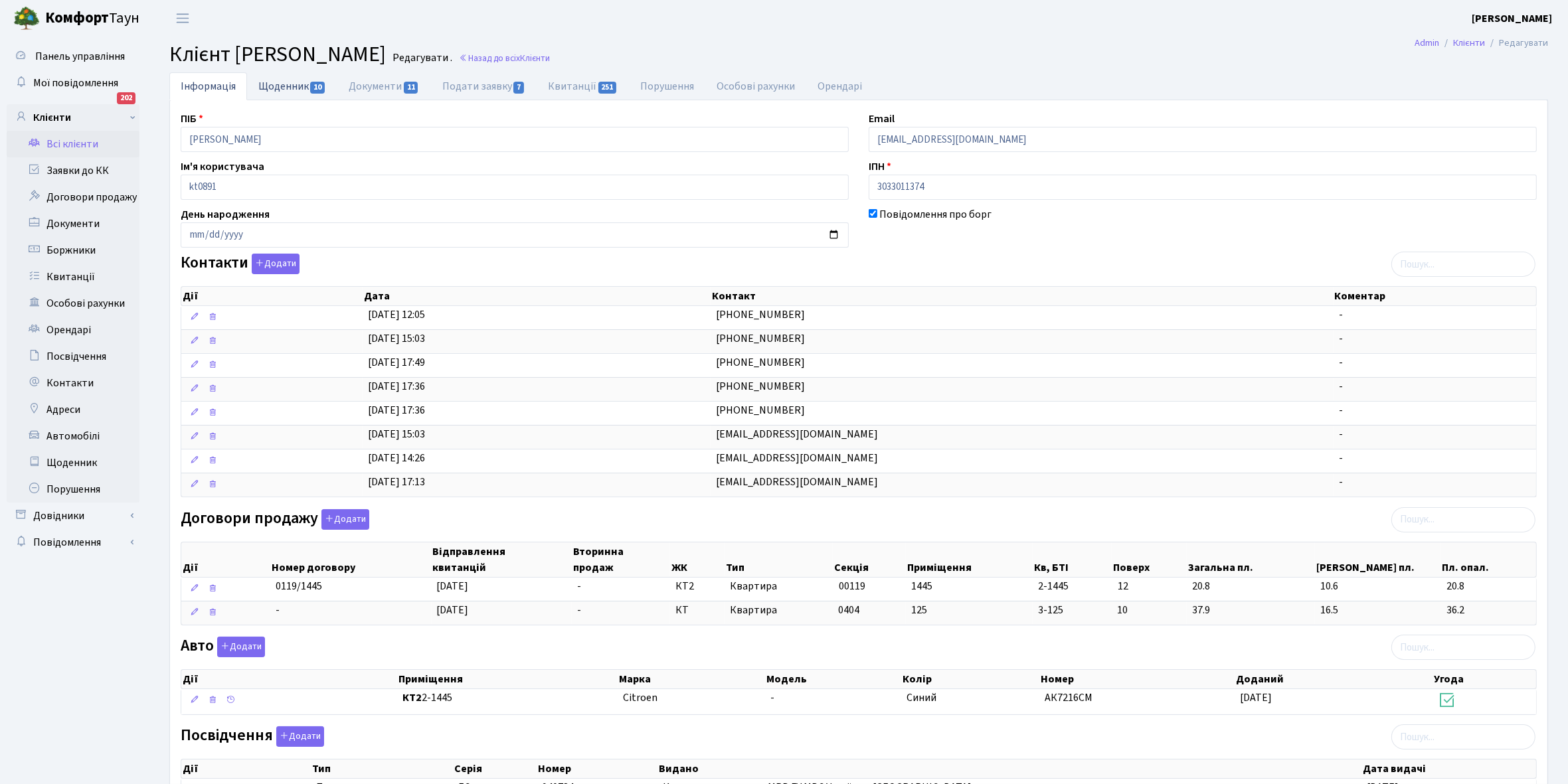
click at [270, 91] on link "Щоденник 10" at bounding box center [293, 86] width 91 height 27
select select "25"
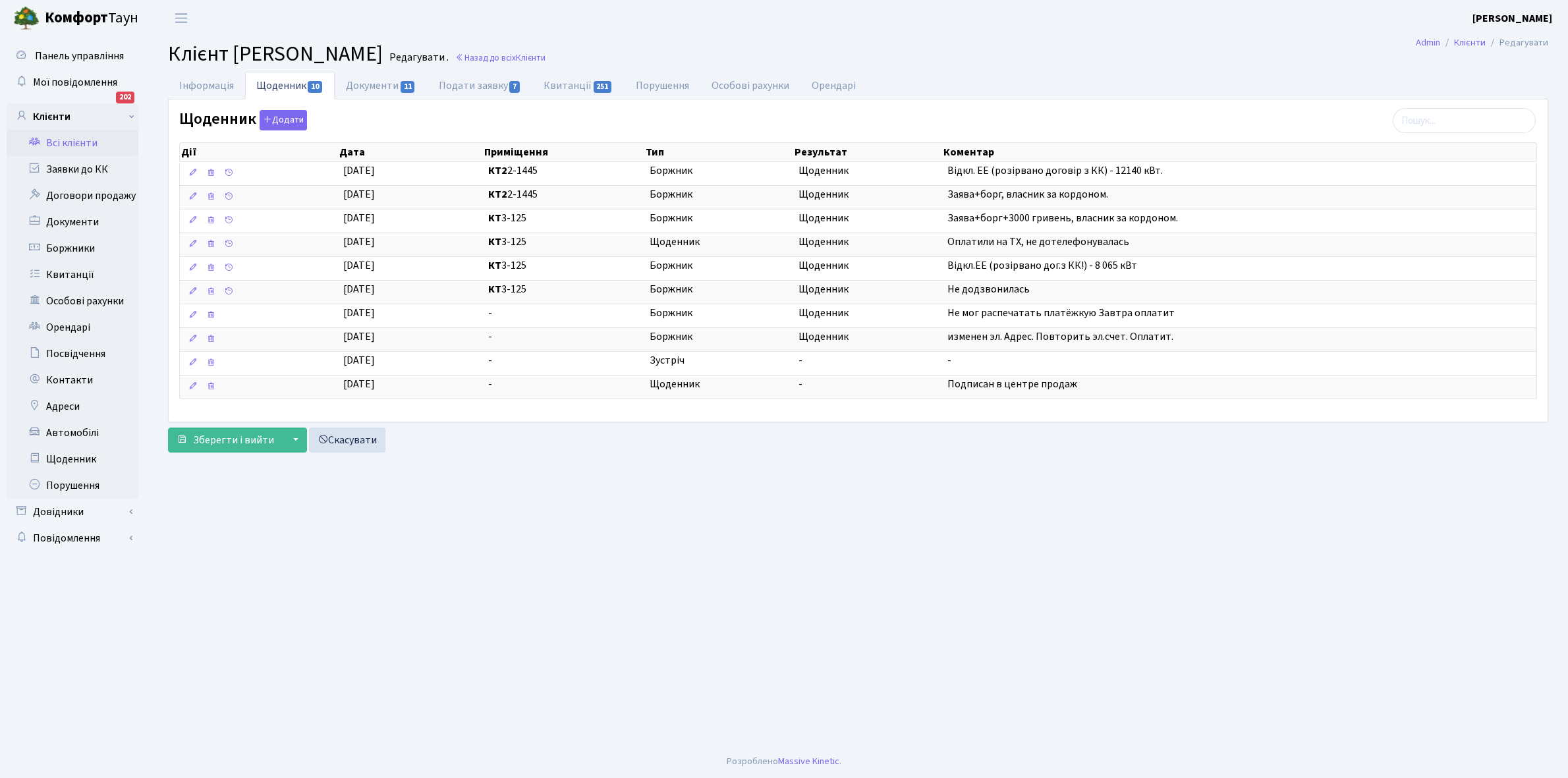
click at [76, 142] on link "Всі клієнти" at bounding box center [72, 143] width 132 height 26
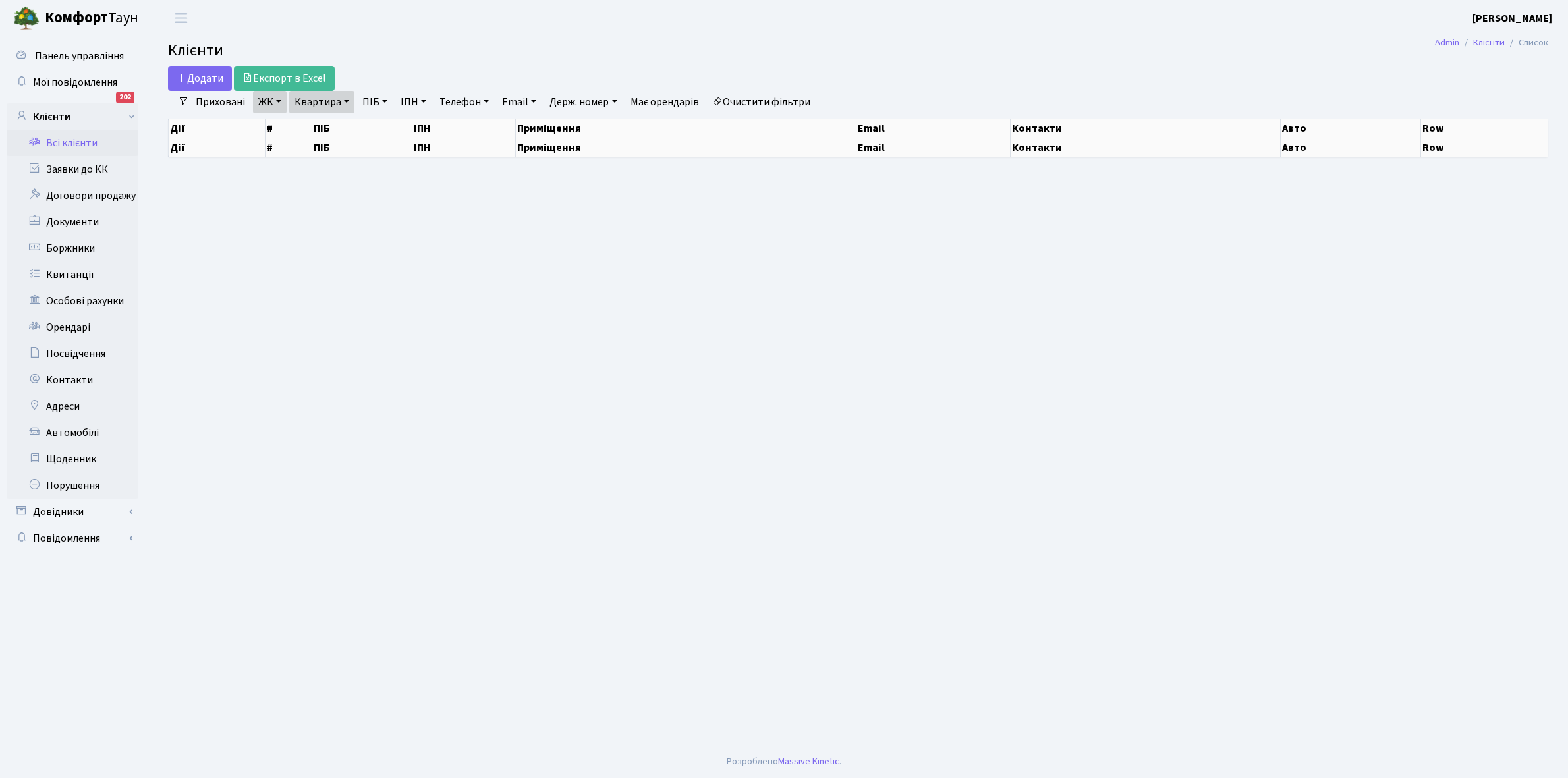
select select "25"
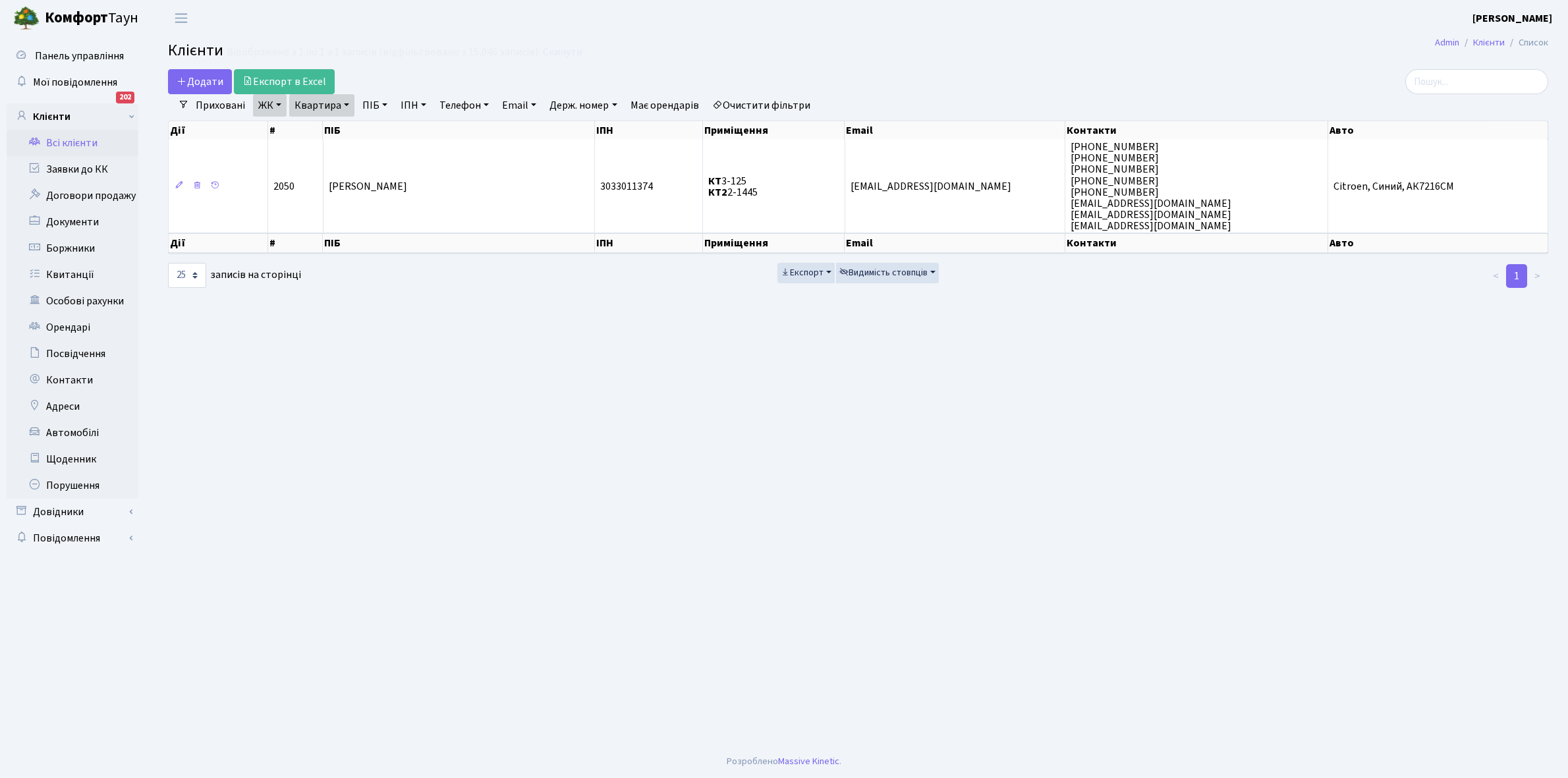
click at [347, 106] on link "Квартира" at bounding box center [322, 105] width 65 height 22
click at [350, 127] on input "2-1445" at bounding box center [328, 131] width 77 height 25
type input "2-1448"
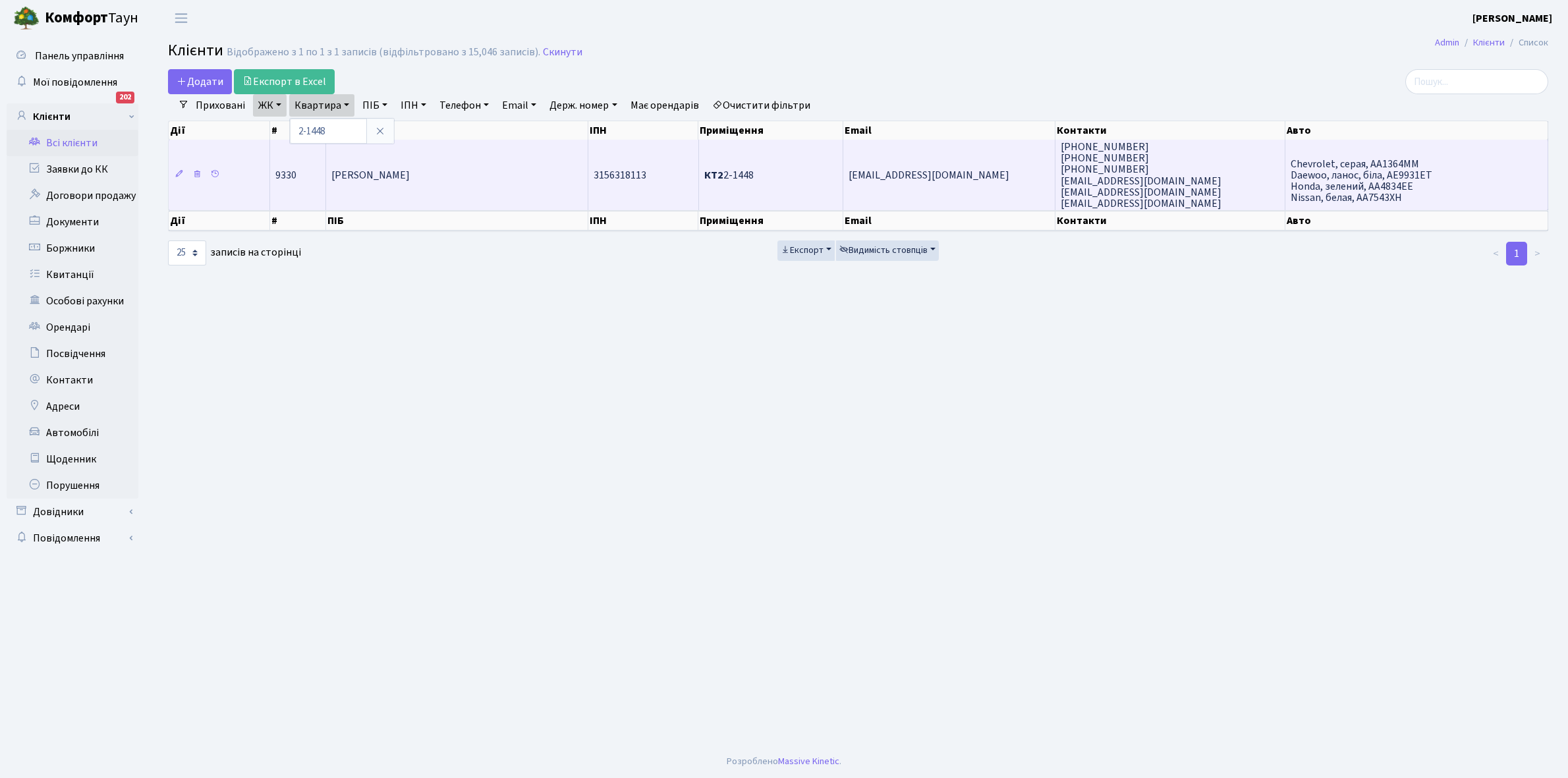
click at [410, 175] on span "[PERSON_NAME]" at bounding box center [371, 175] width 79 height 15
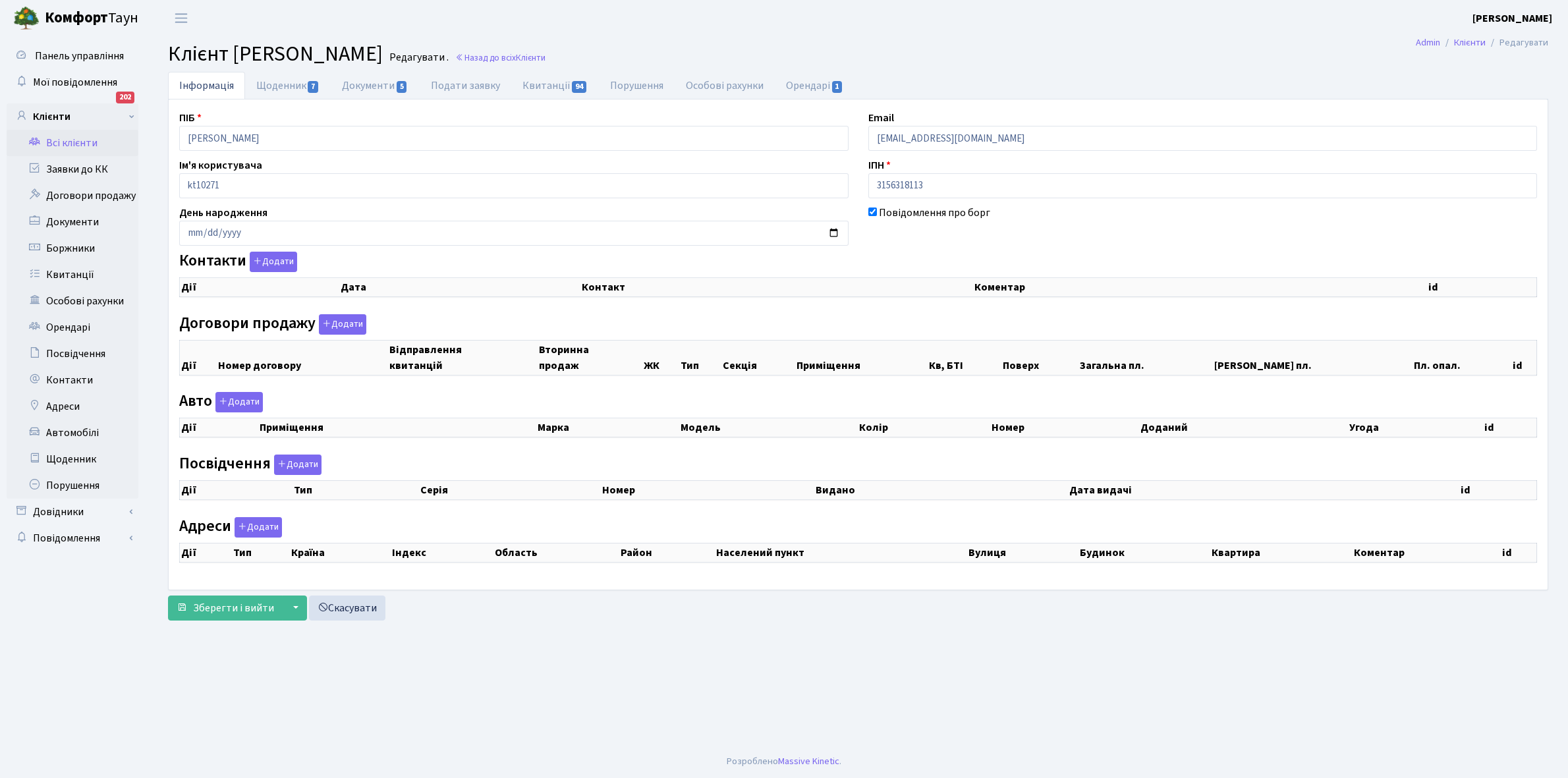
checkbox input "true"
select select "25"
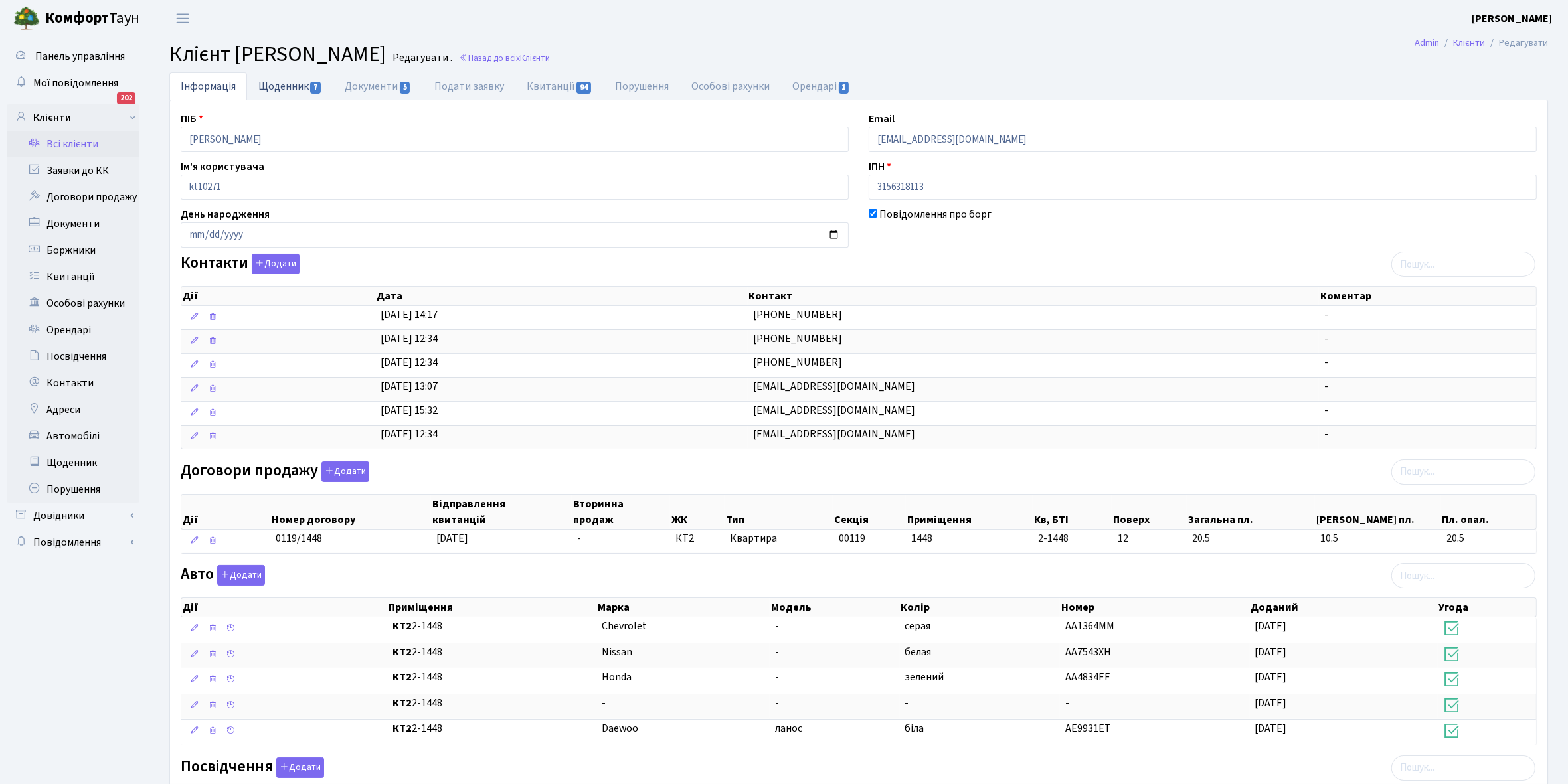
click at [261, 90] on link "Щоденник 7" at bounding box center [290, 86] width 87 height 27
select select "25"
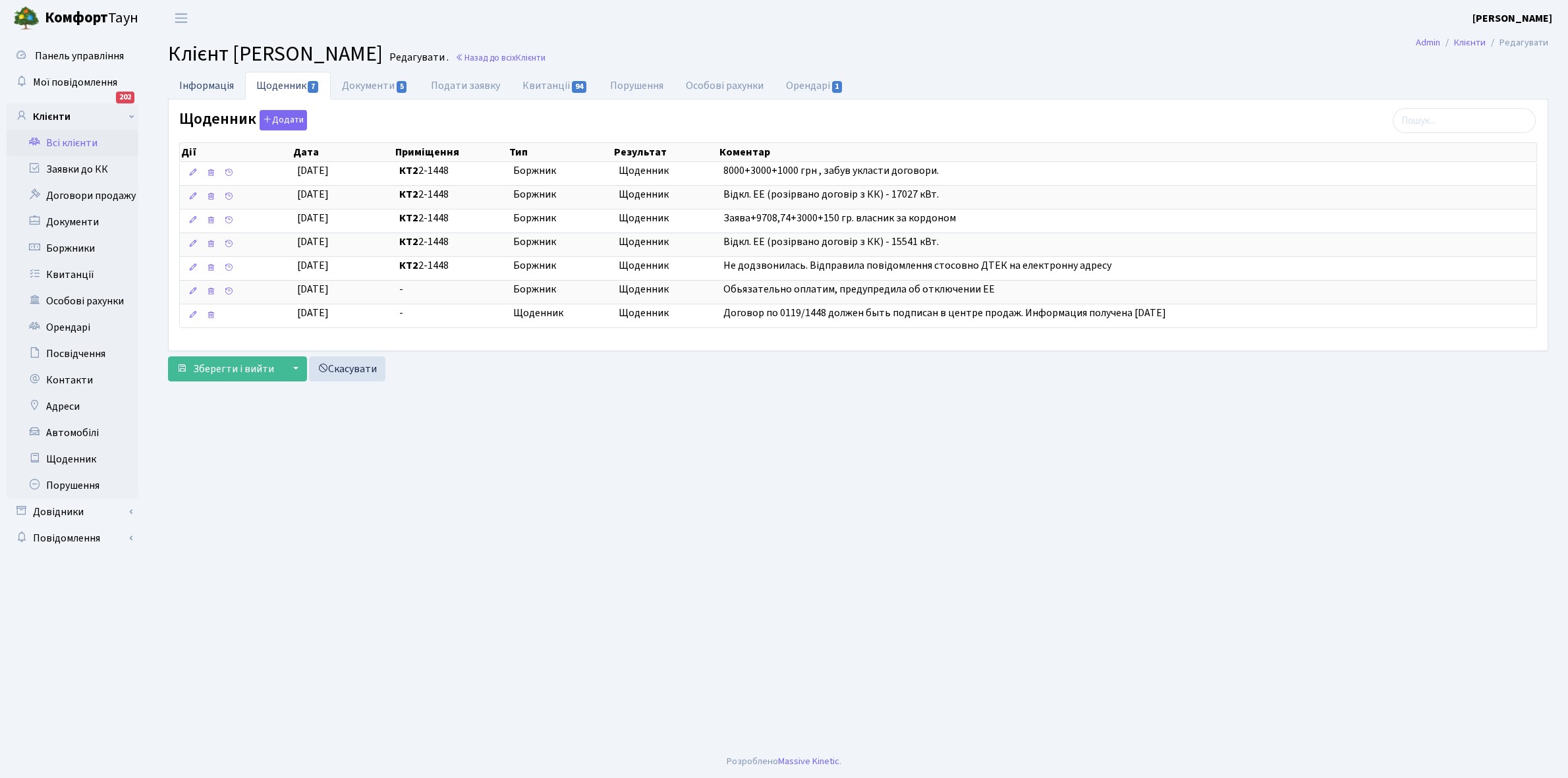
click at [193, 79] on link "Інформація" at bounding box center [206, 85] width 77 height 27
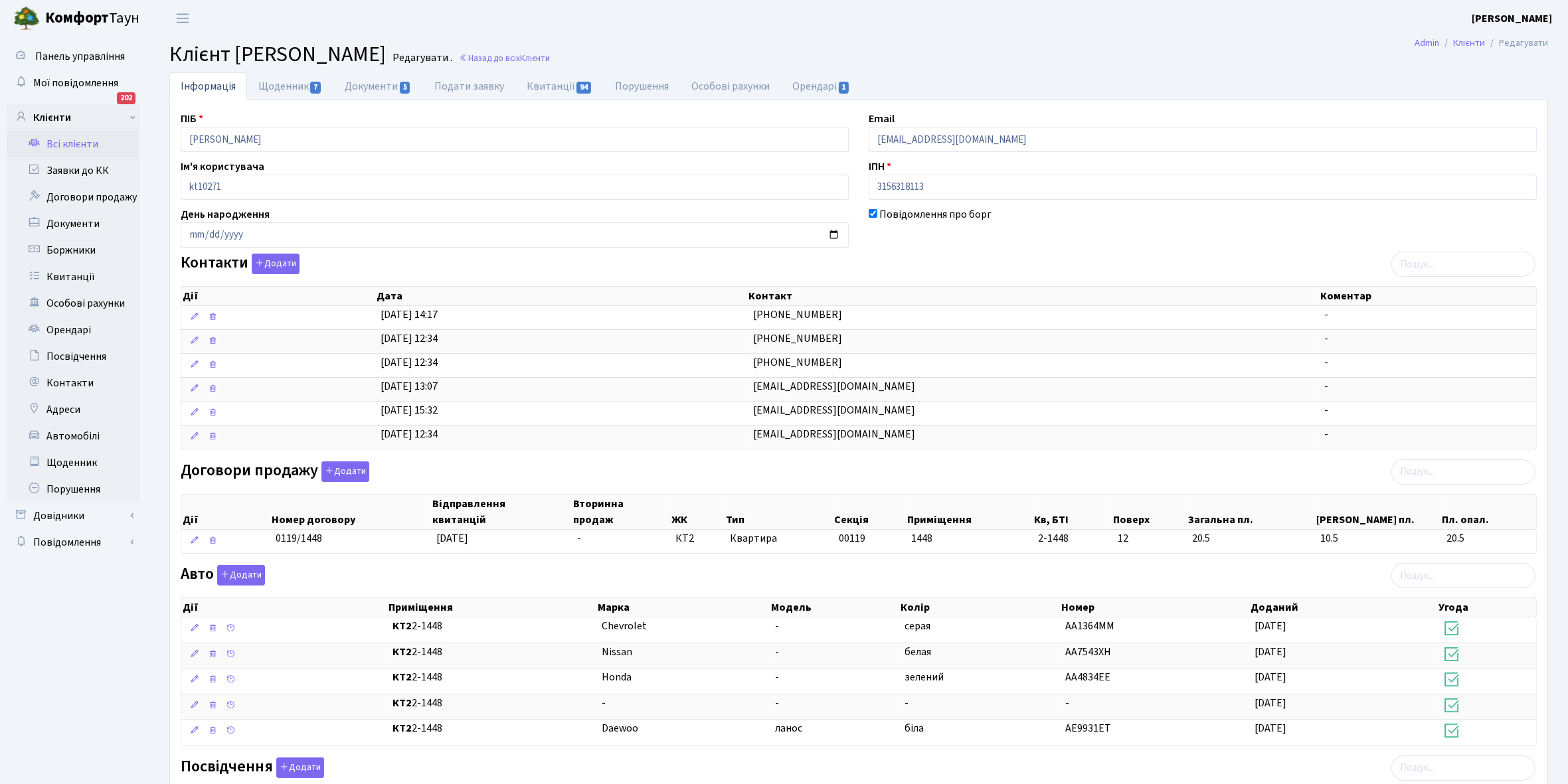
click at [71, 143] on link "Всі клієнти" at bounding box center [73, 144] width 133 height 26
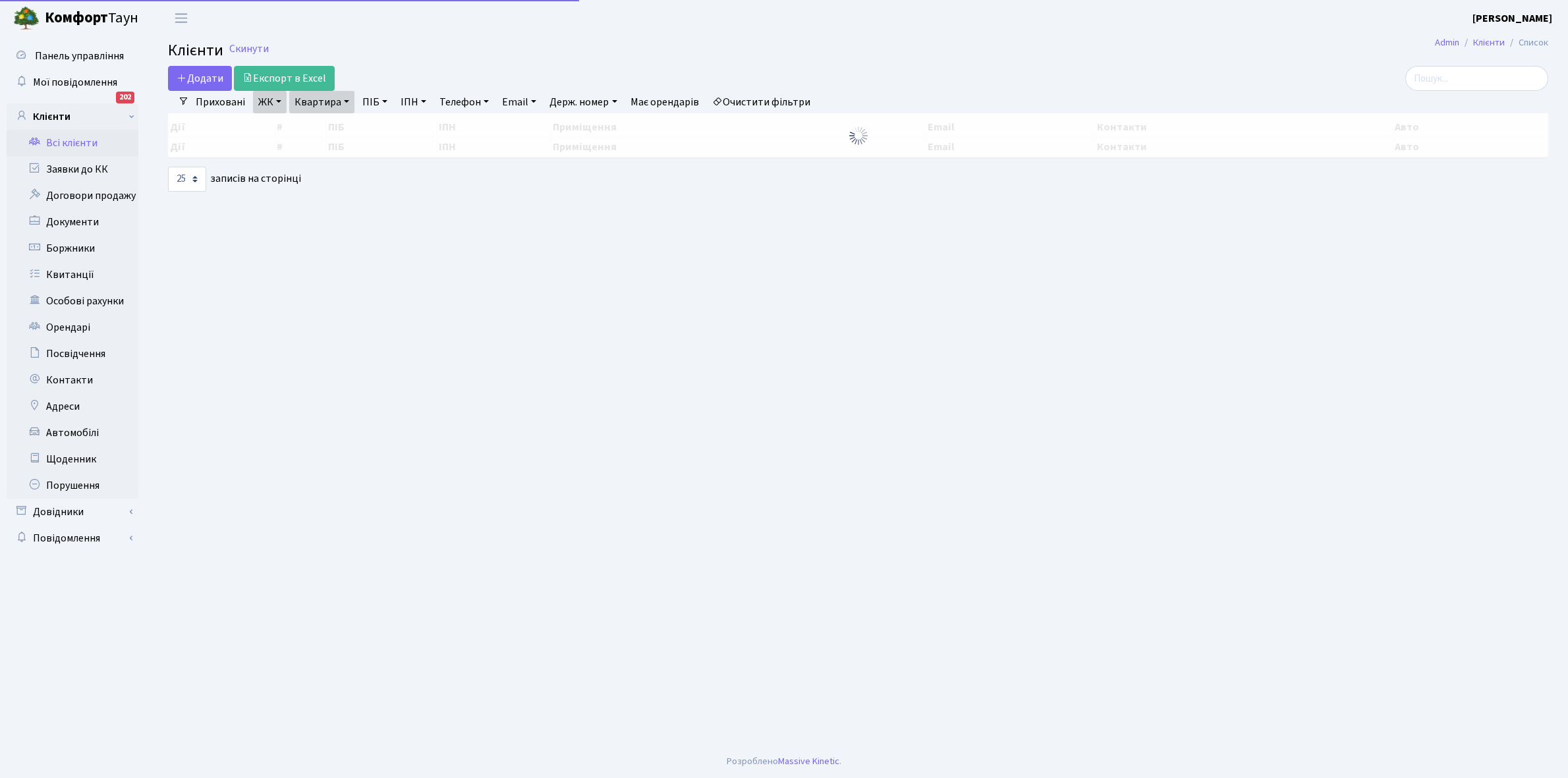
select select "25"
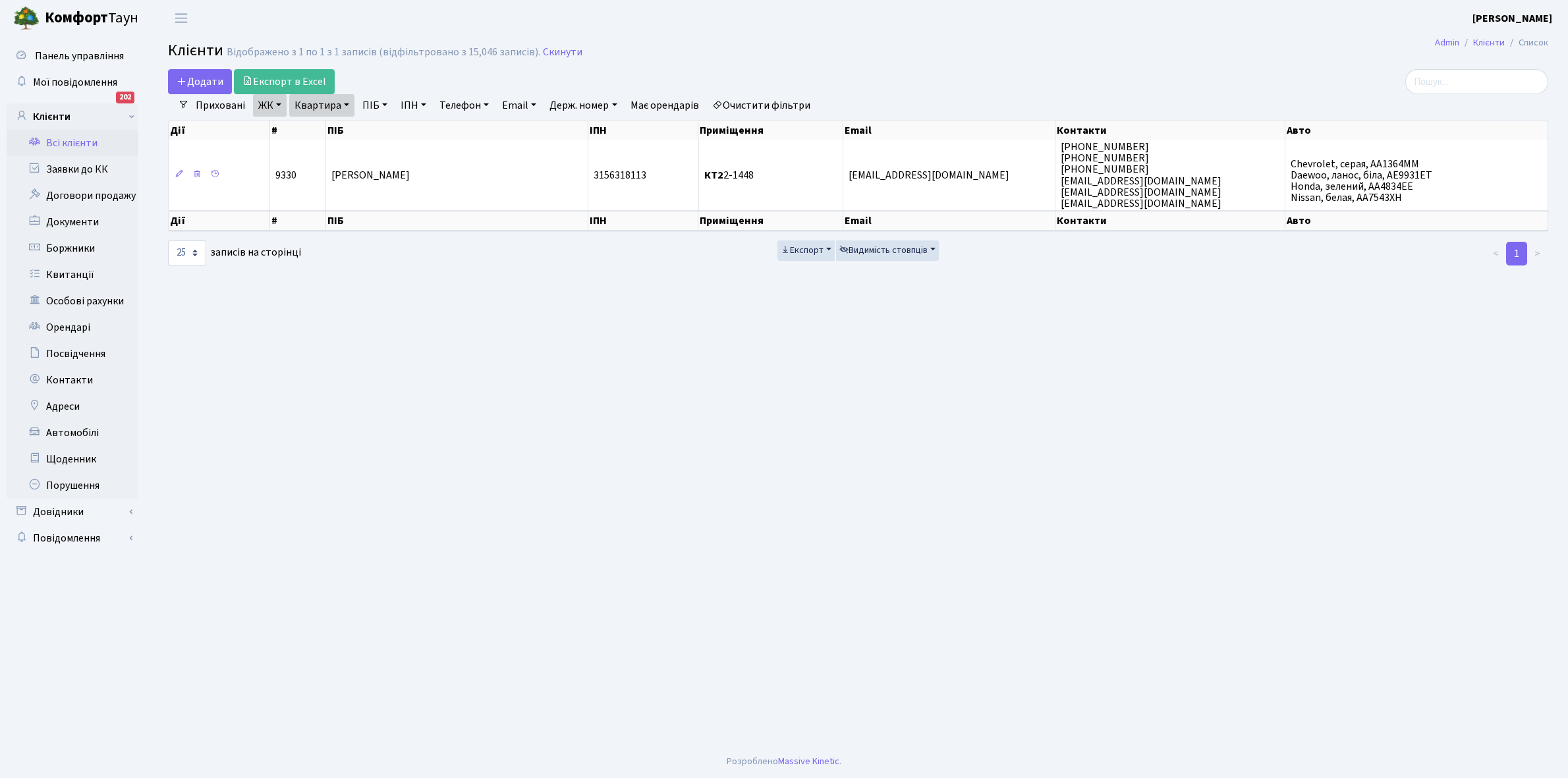
click at [346, 103] on link "Квартира" at bounding box center [322, 105] width 65 height 22
click at [344, 130] on input "2-1448" at bounding box center [328, 131] width 77 height 25
type input "2-1458"
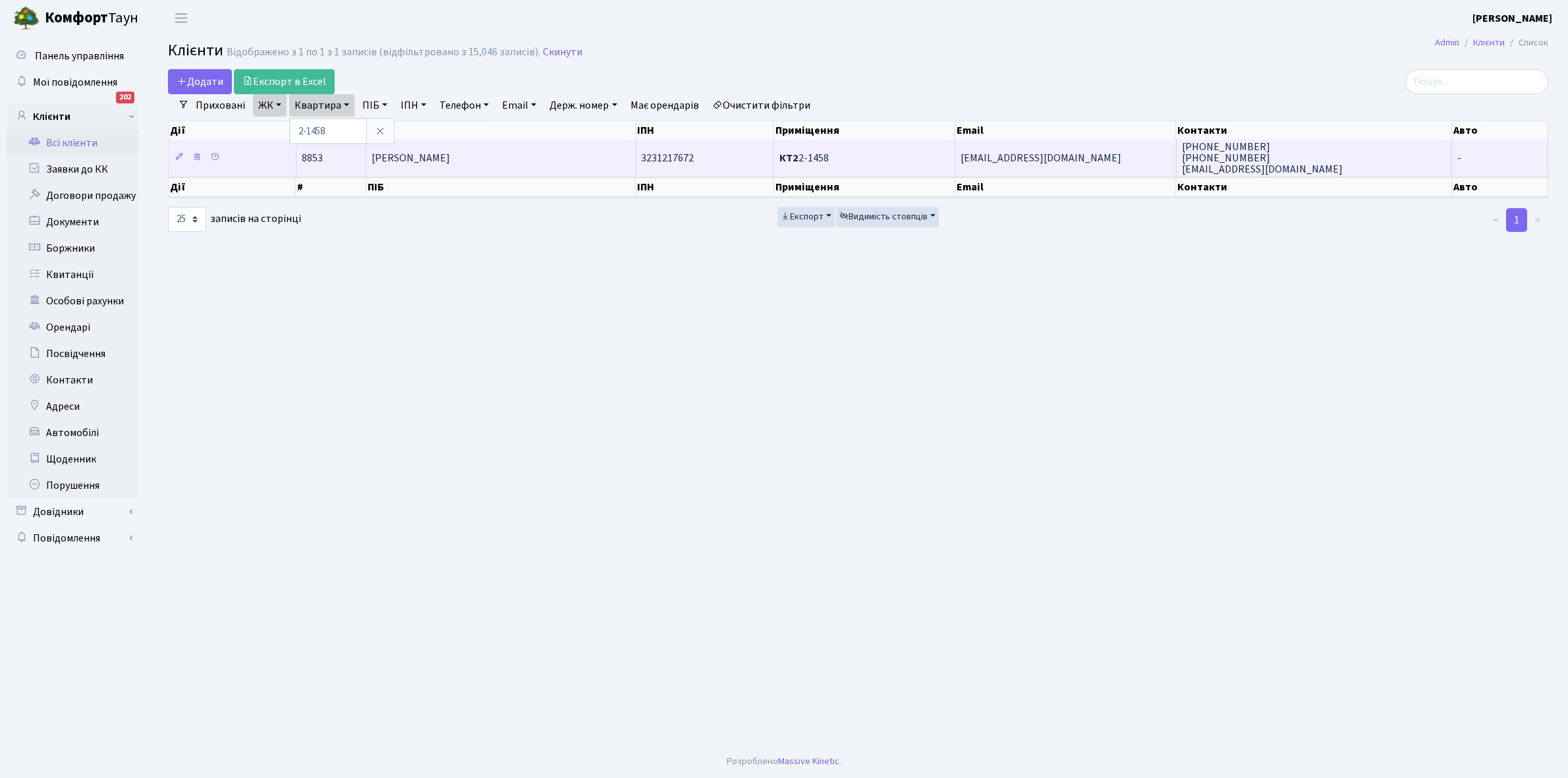
click at [450, 160] on span "[PERSON_NAME]" at bounding box center [411, 158] width 79 height 15
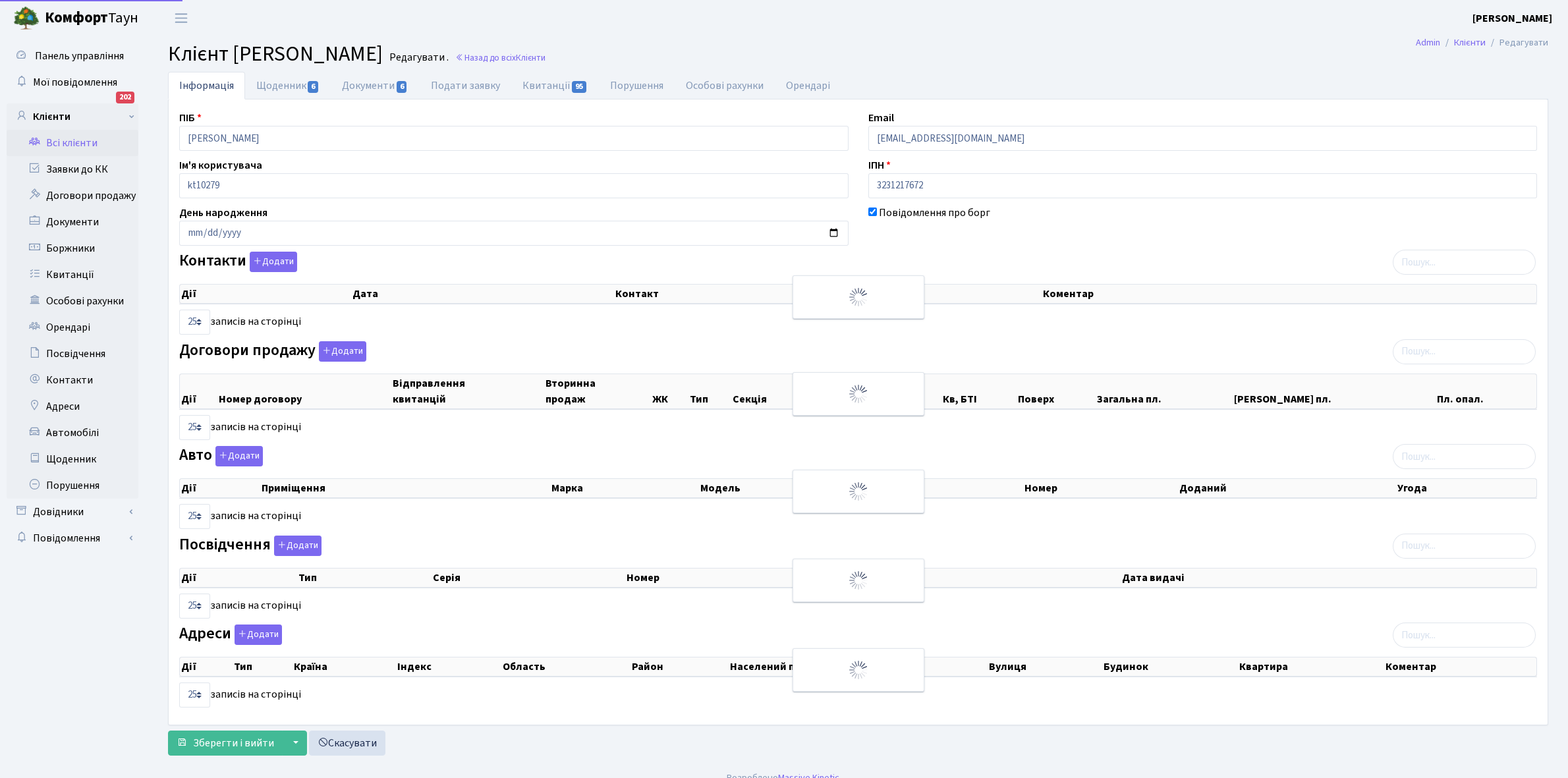
select select "25"
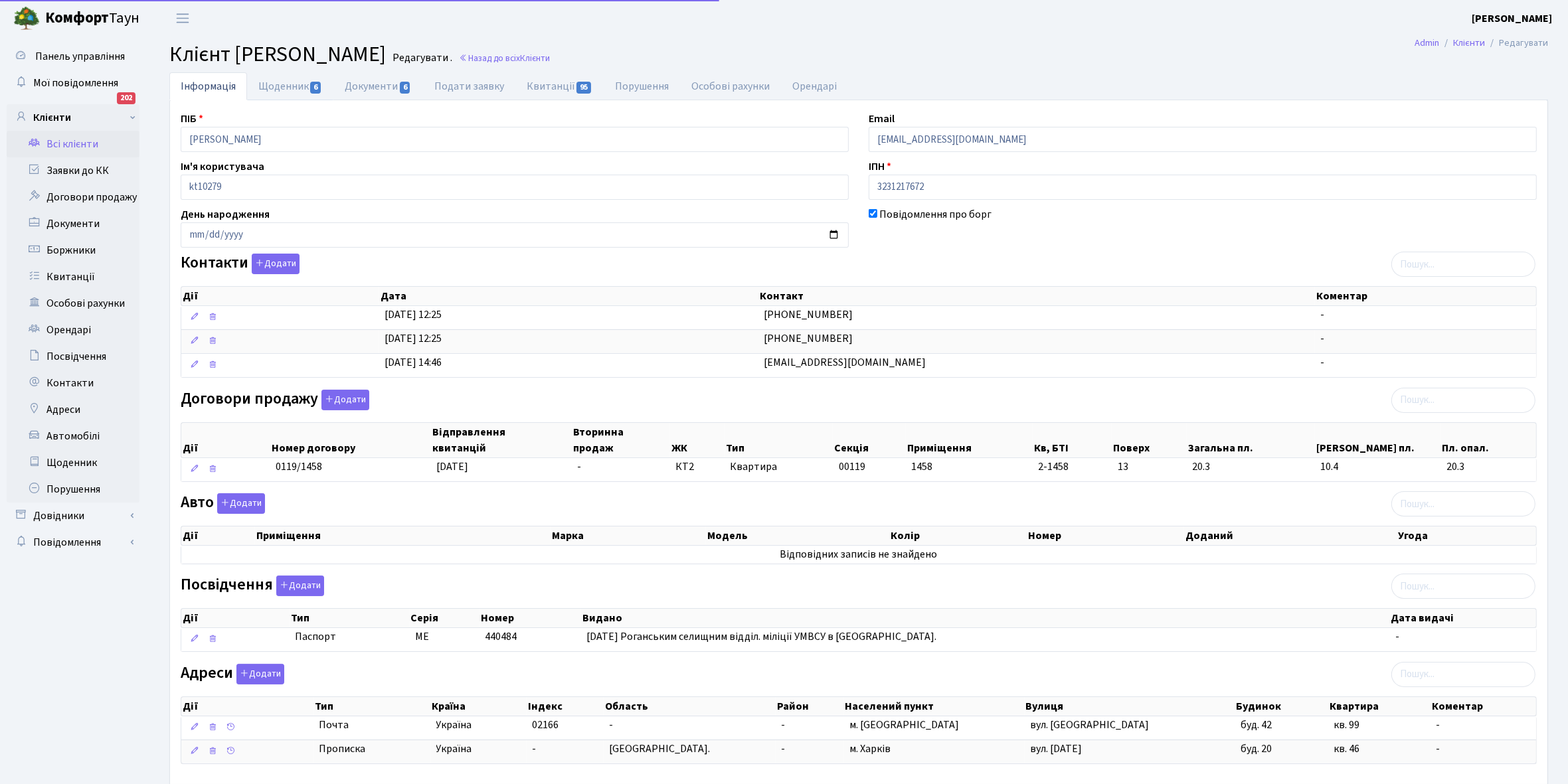
click at [265, 83] on link "Щоденник 6" at bounding box center [290, 87] width 87 height 28
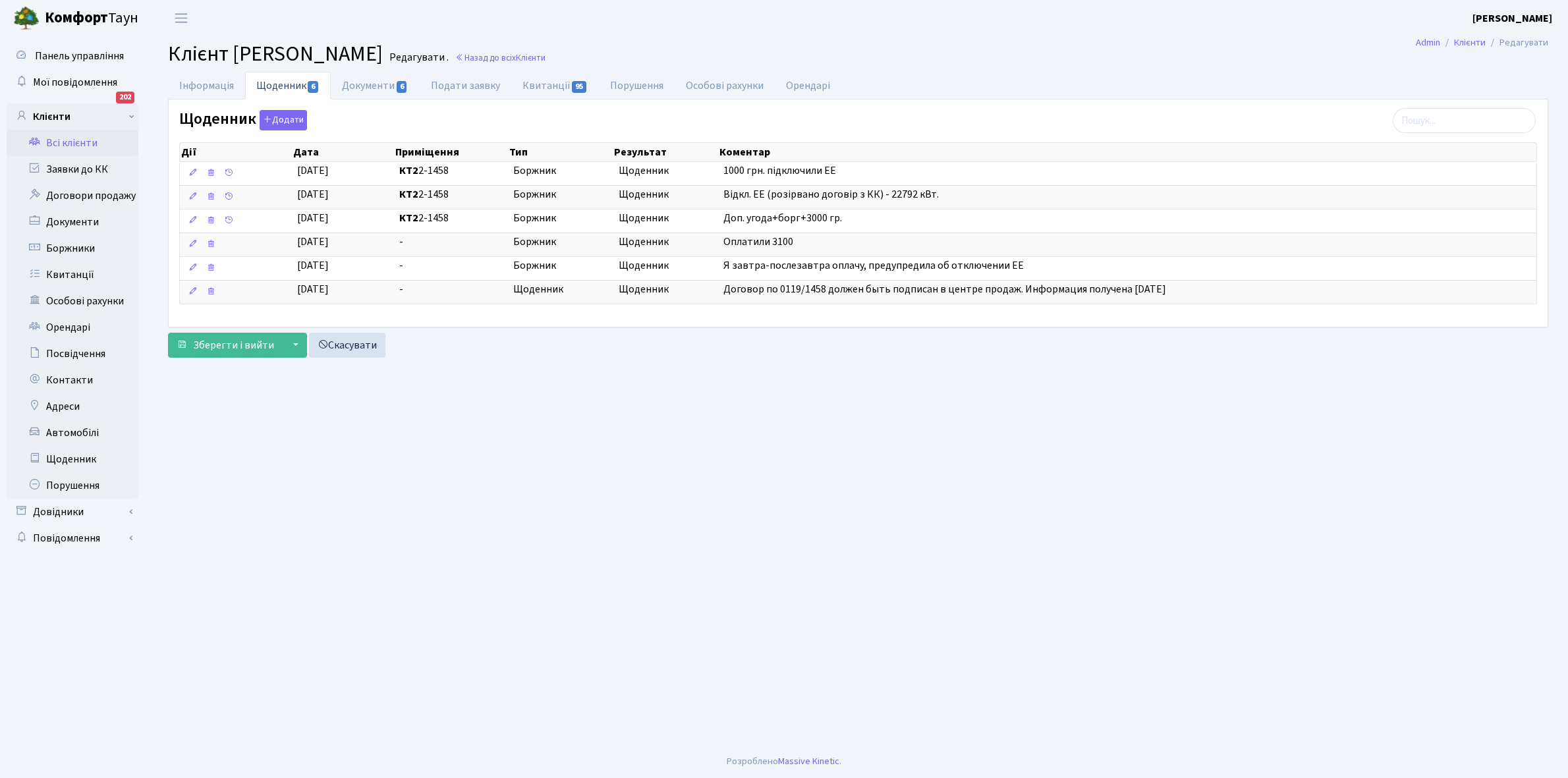
click at [71, 152] on link "Всі клієнти" at bounding box center [72, 143] width 132 height 26
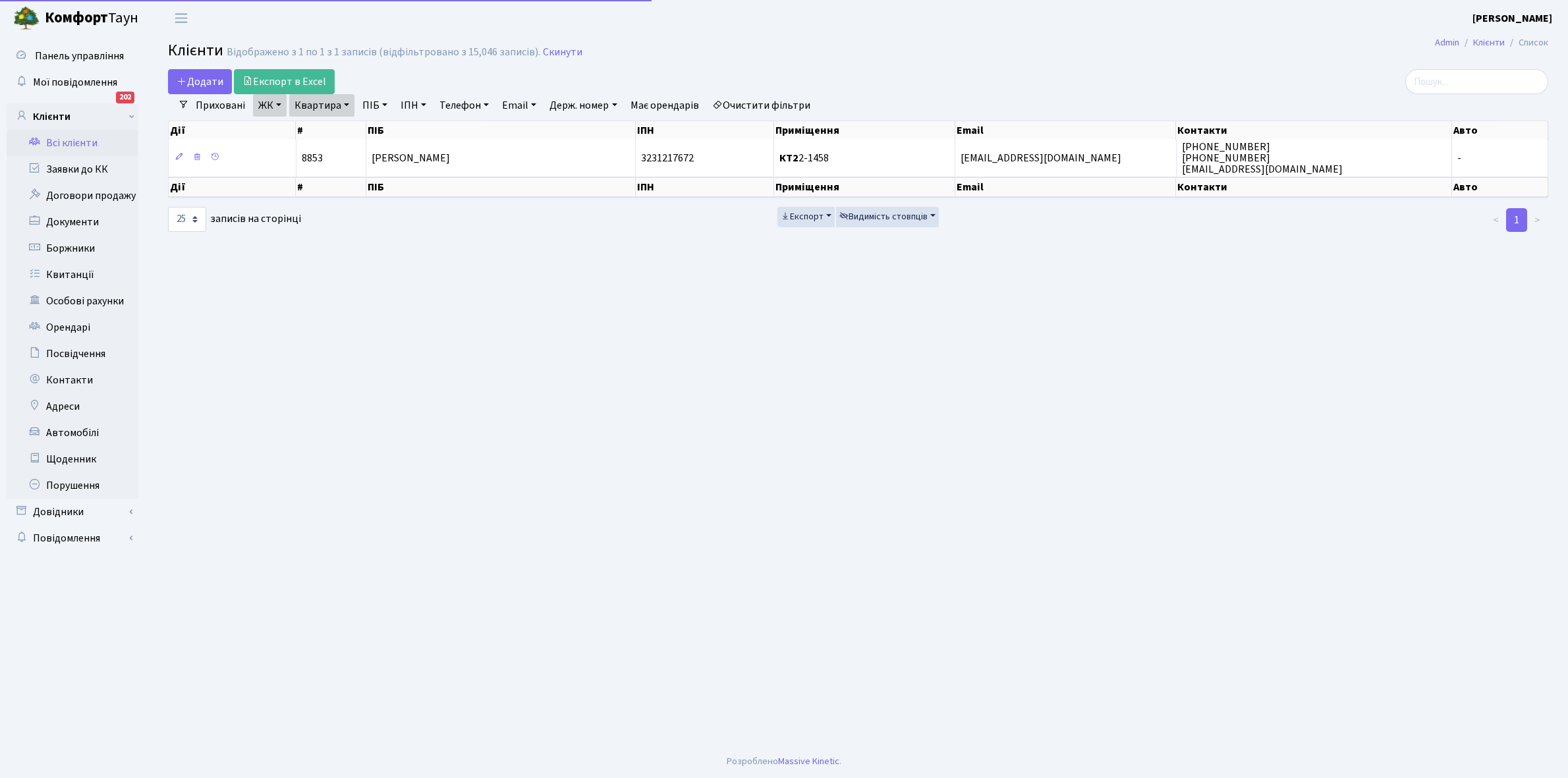
select select "25"
click at [347, 106] on link "Квартира" at bounding box center [322, 105] width 65 height 22
click at [336, 130] on input "2-1458" at bounding box center [328, 131] width 77 height 25
type input "2-1474"
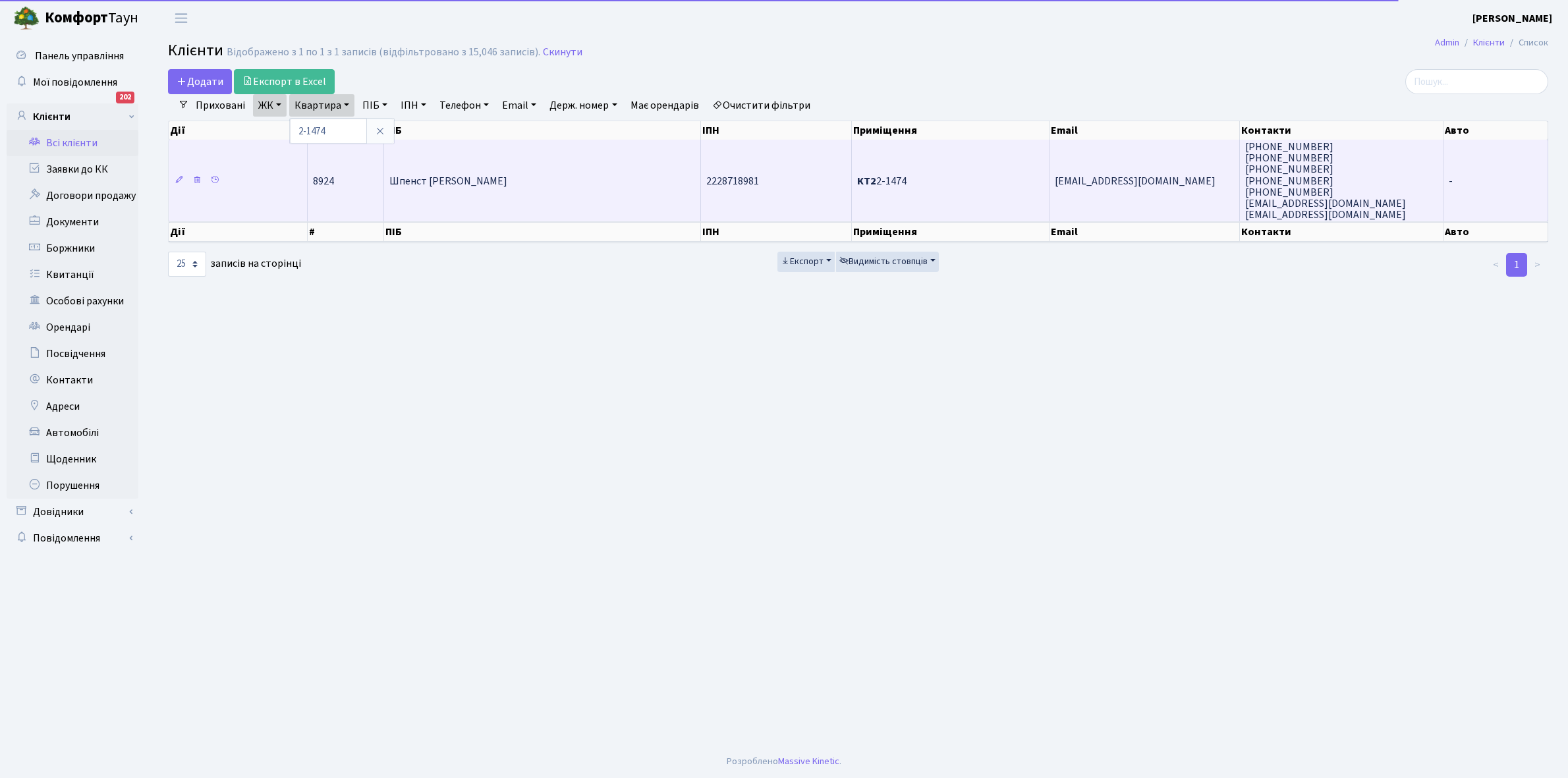
click at [573, 191] on td "Шпенст [PERSON_NAME]" at bounding box center [542, 181] width 317 height 82
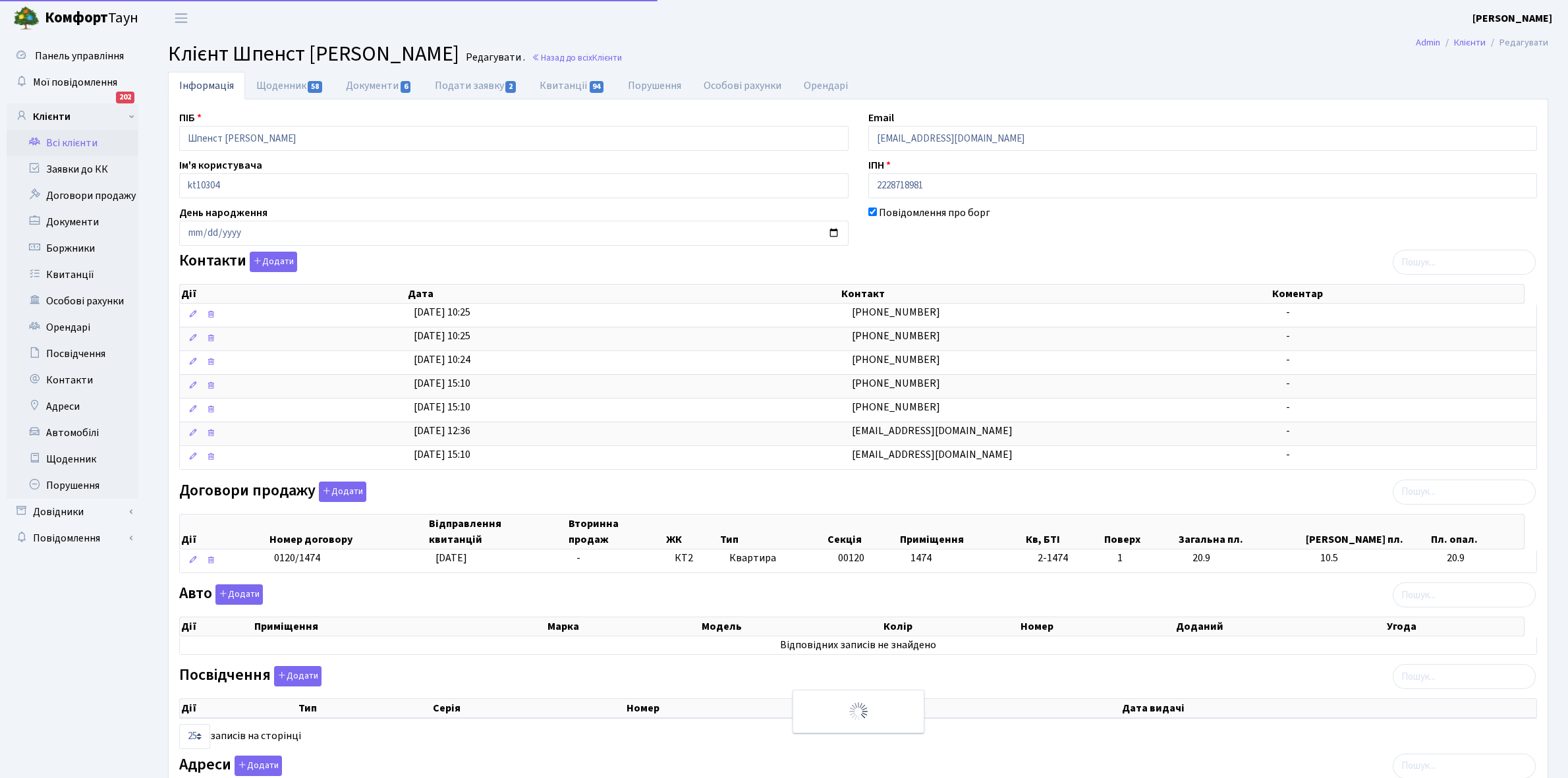
select select "25"
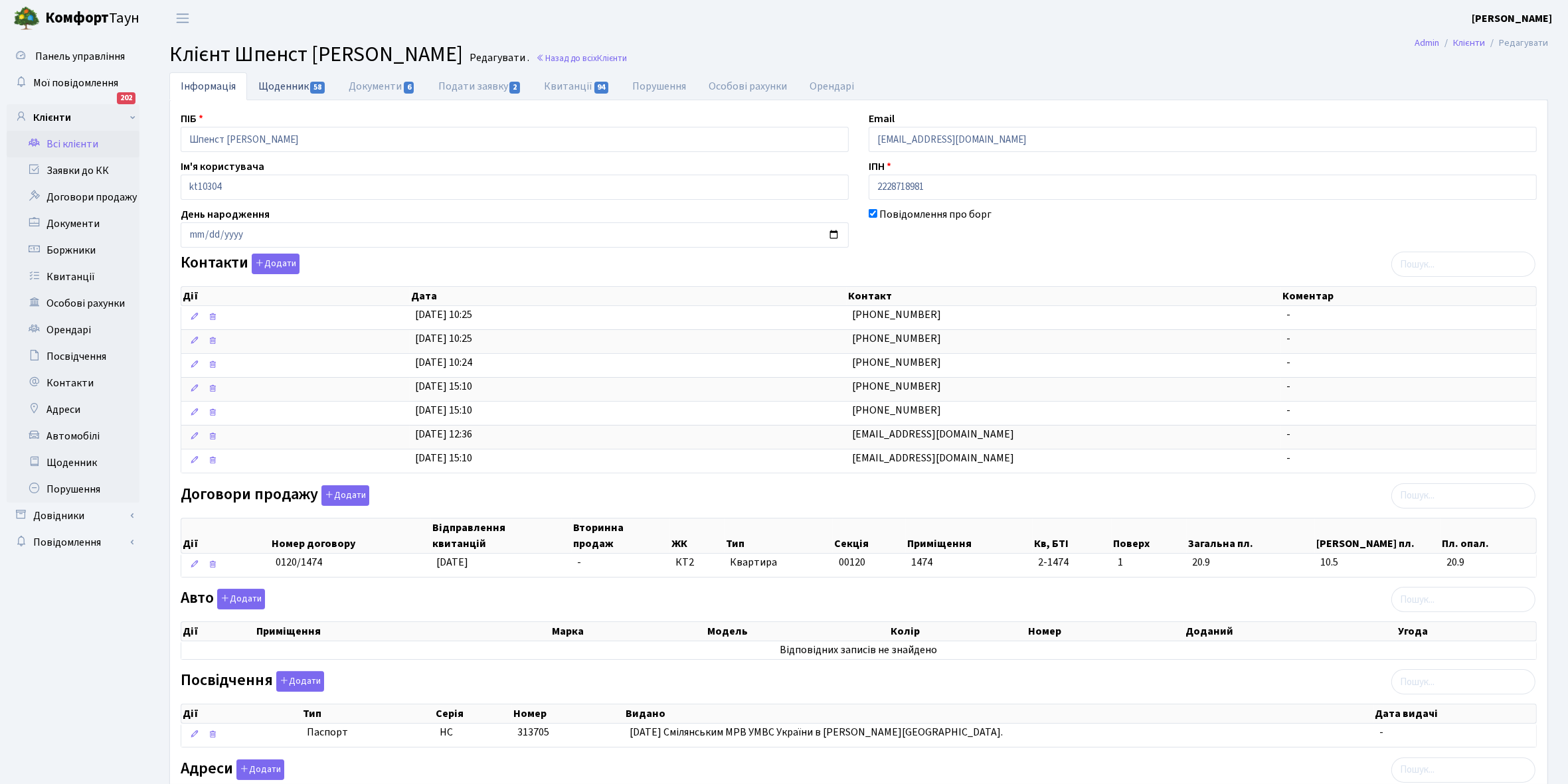
click at [279, 80] on link "Щоденник 58" at bounding box center [293, 86] width 91 height 27
select select "25"
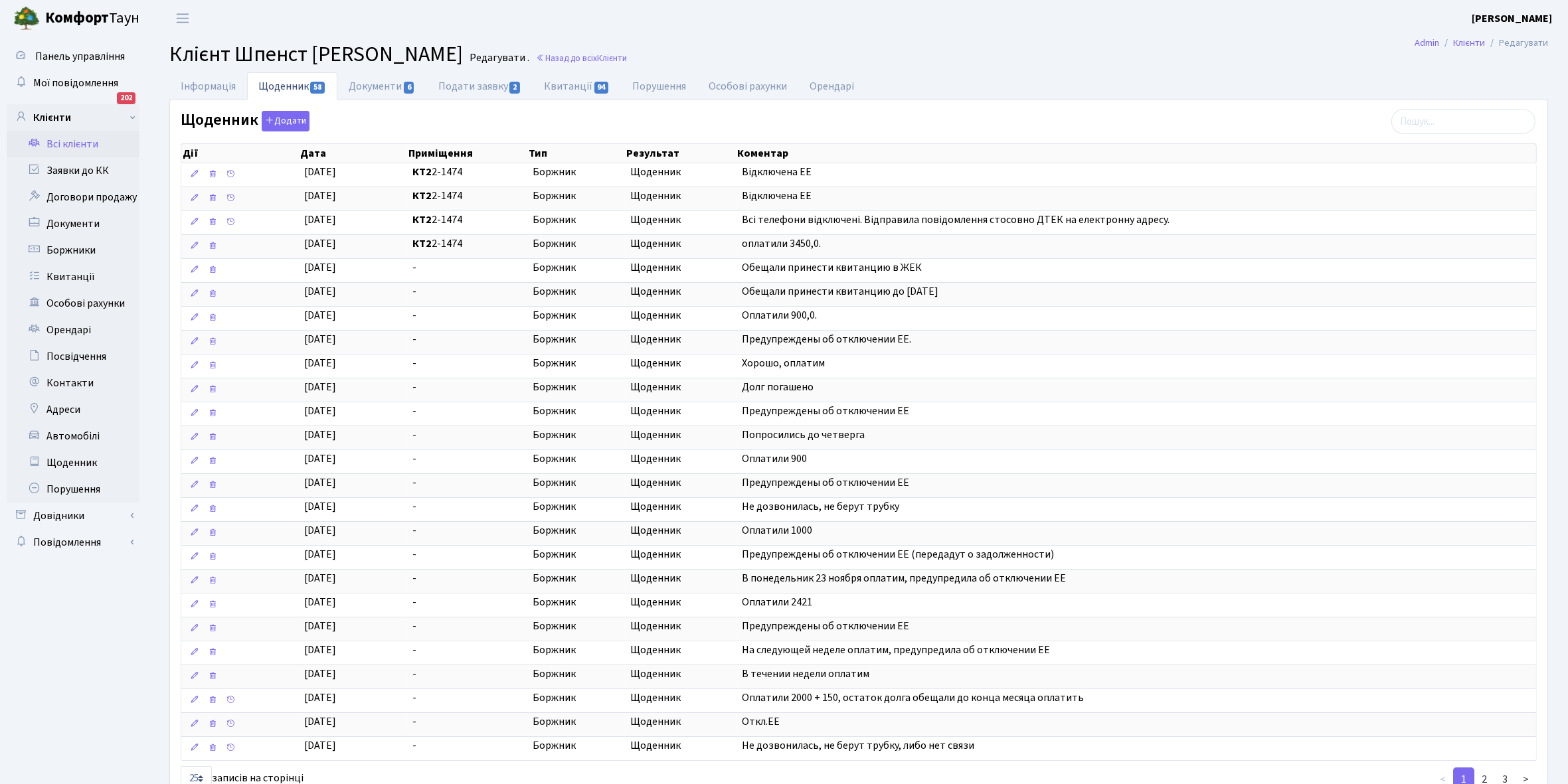
click at [77, 147] on link "Всі клієнти" at bounding box center [73, 144] width 133 height 26
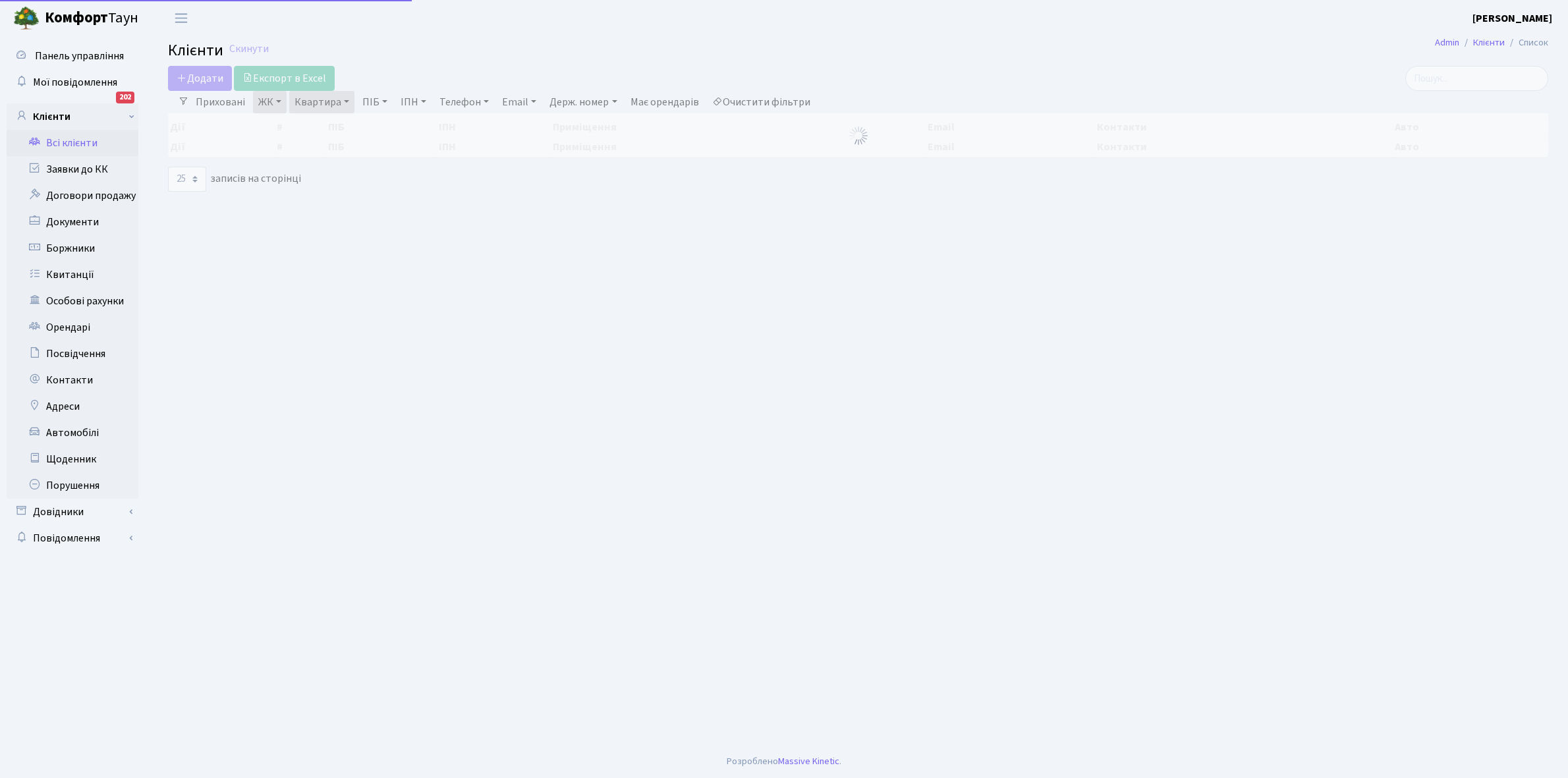
select select "25"
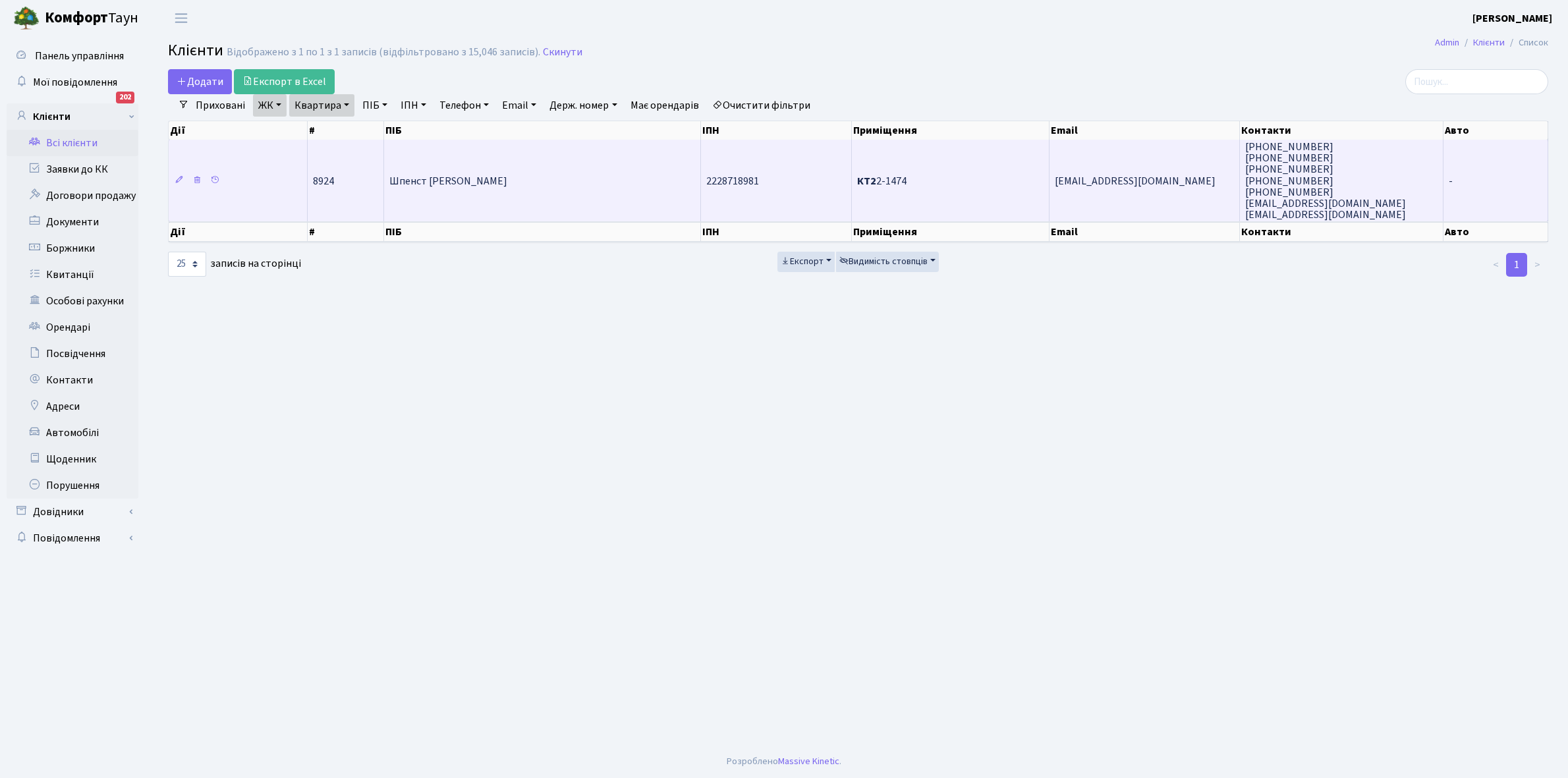
click at [574, 173] on td "Шпенст [PERSON_NAME]" at bounding box center [542, 181] width 317 height 82
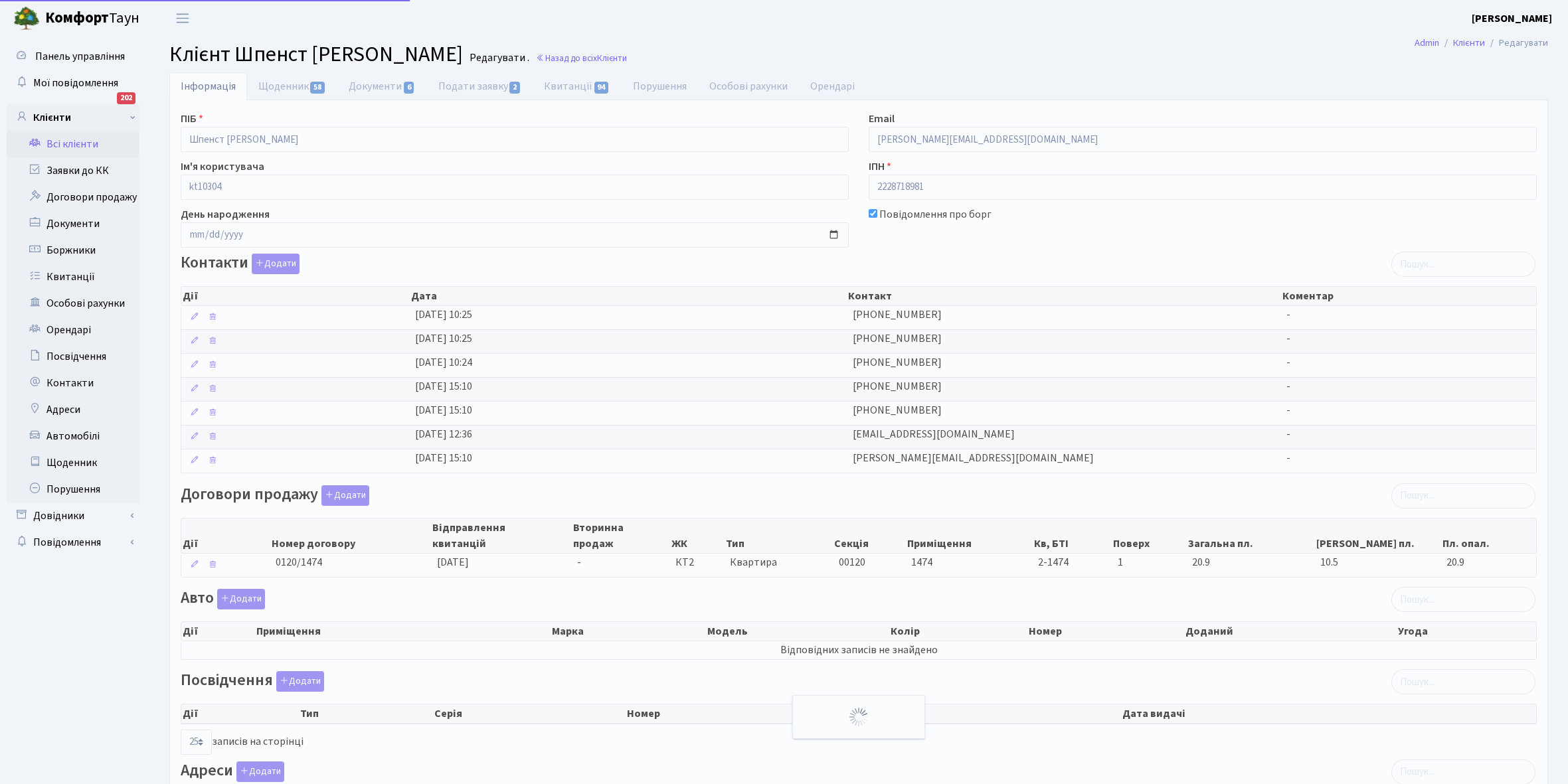
select select "25"
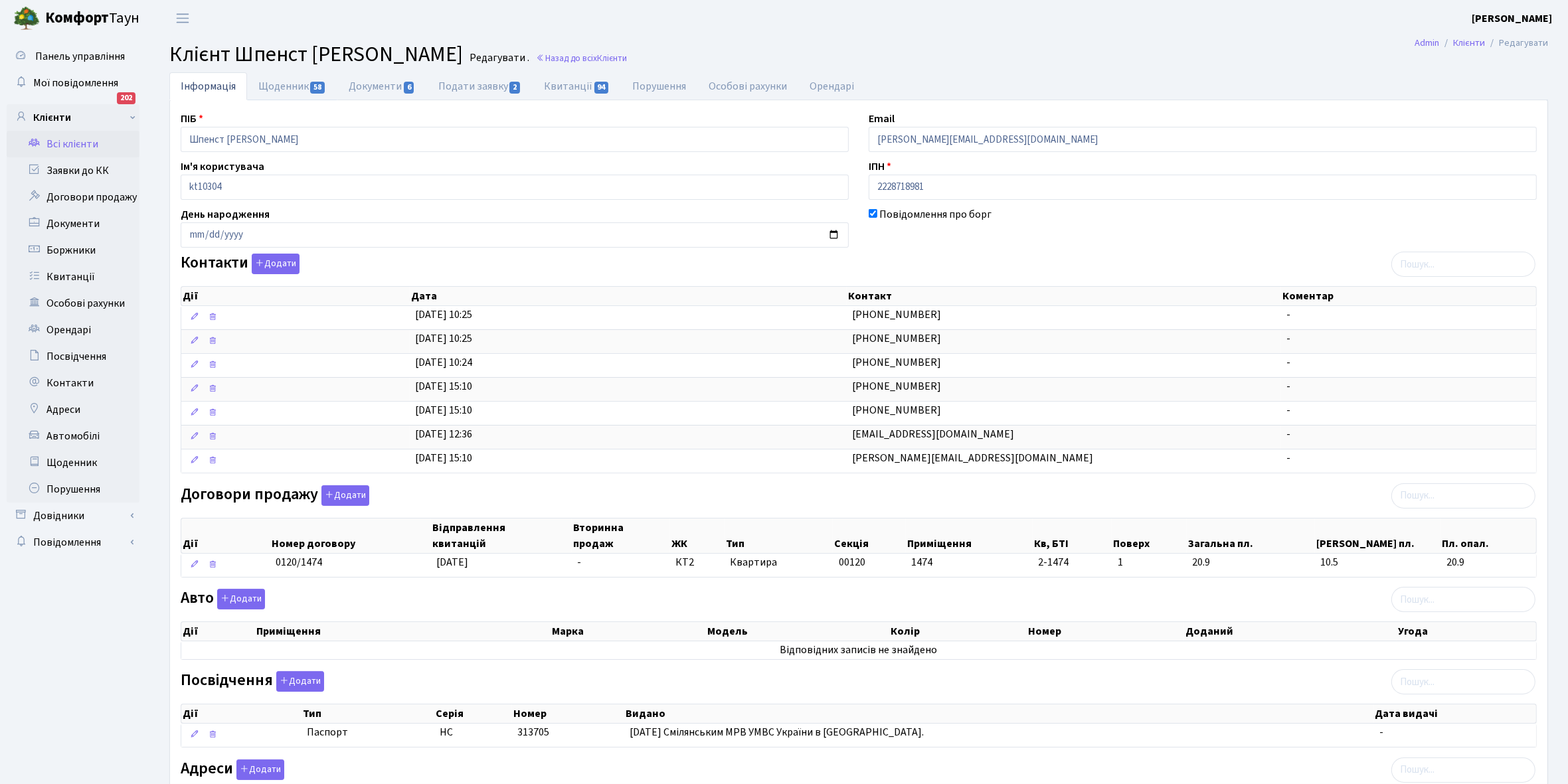
click at [270, 84] on link "Щоденник 58" at bounding box center [293, 87] width 91 height 28
select select "25"
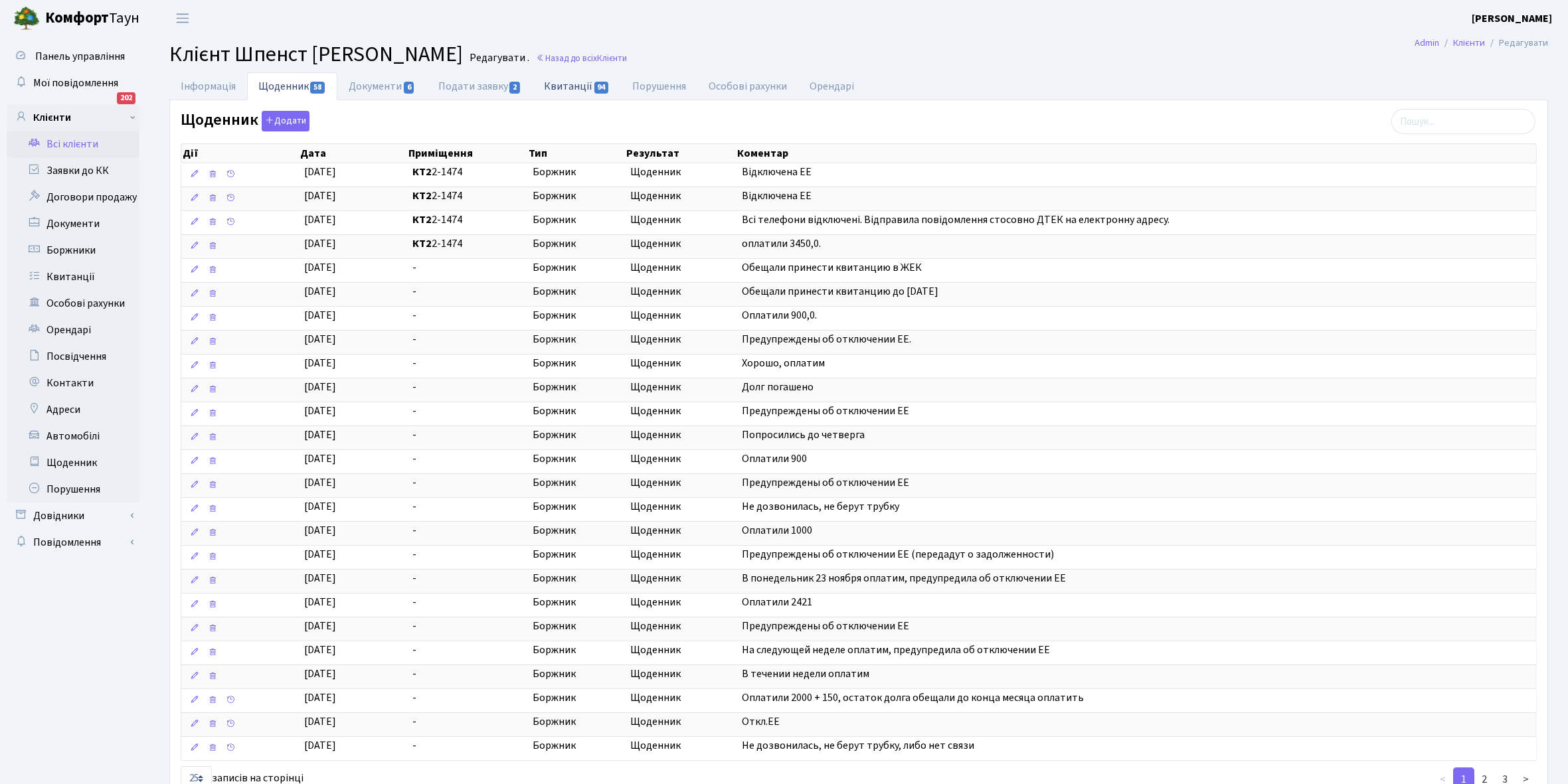
click at [569, 85] on link "Квитанції 94" at bounding box center [576, 86] width 88 height 27
select select "25"
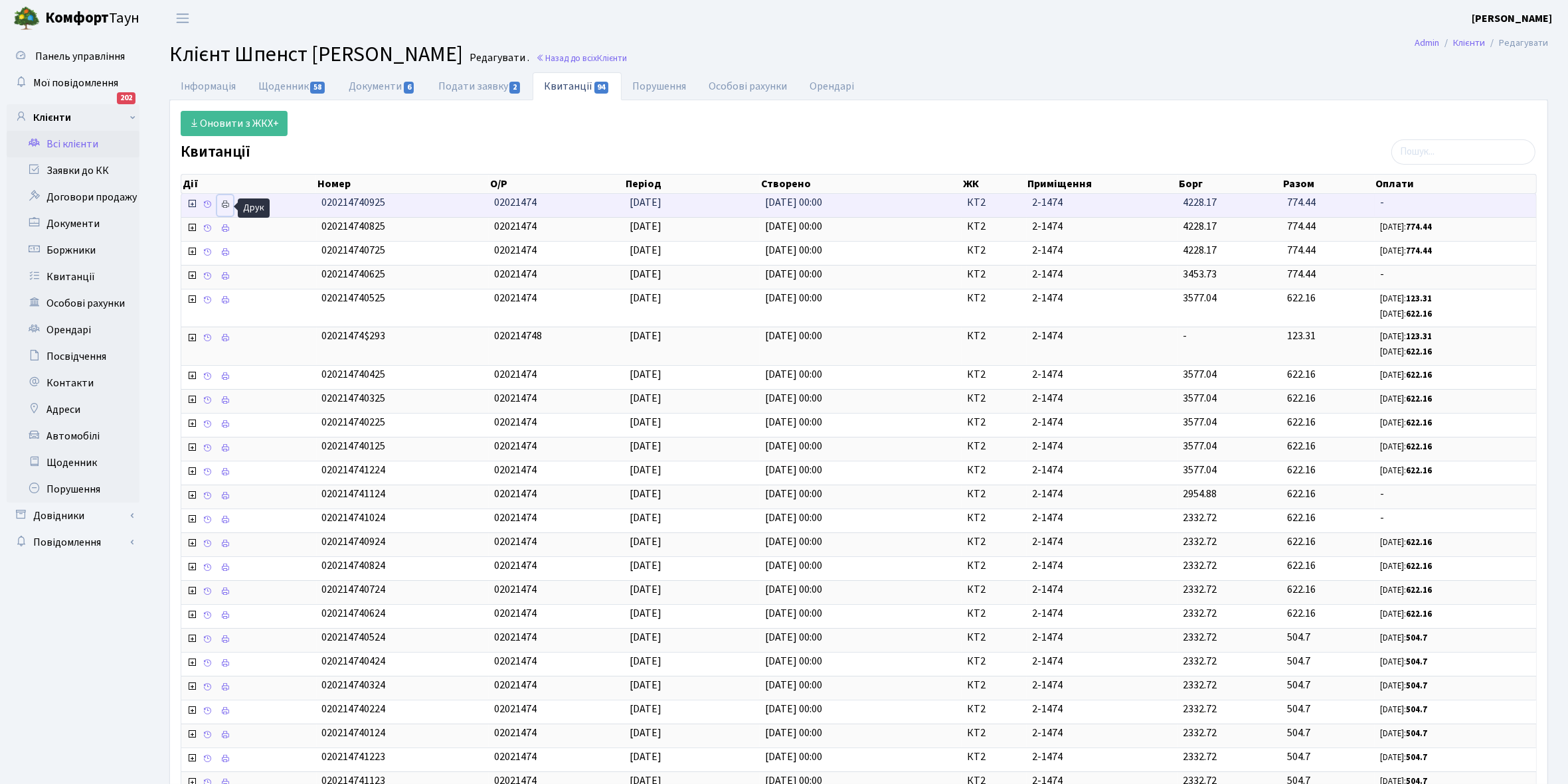
click at [223, 204] on icon at bounding box center [224, 204] width 9 height 9
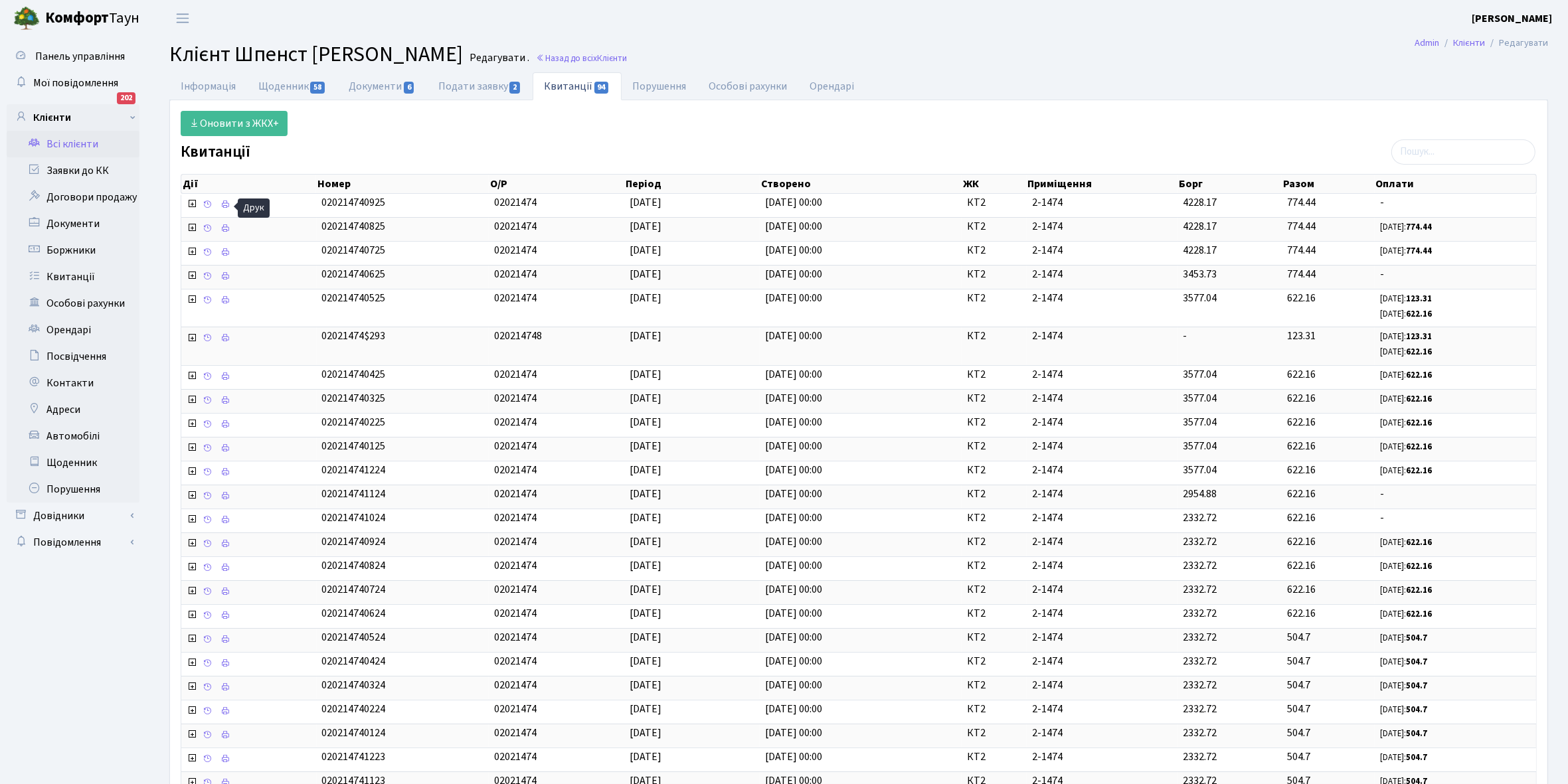
click at [80, 138] on link "Всі клієнти" at bounding box center [73, 144] width 133 height 26
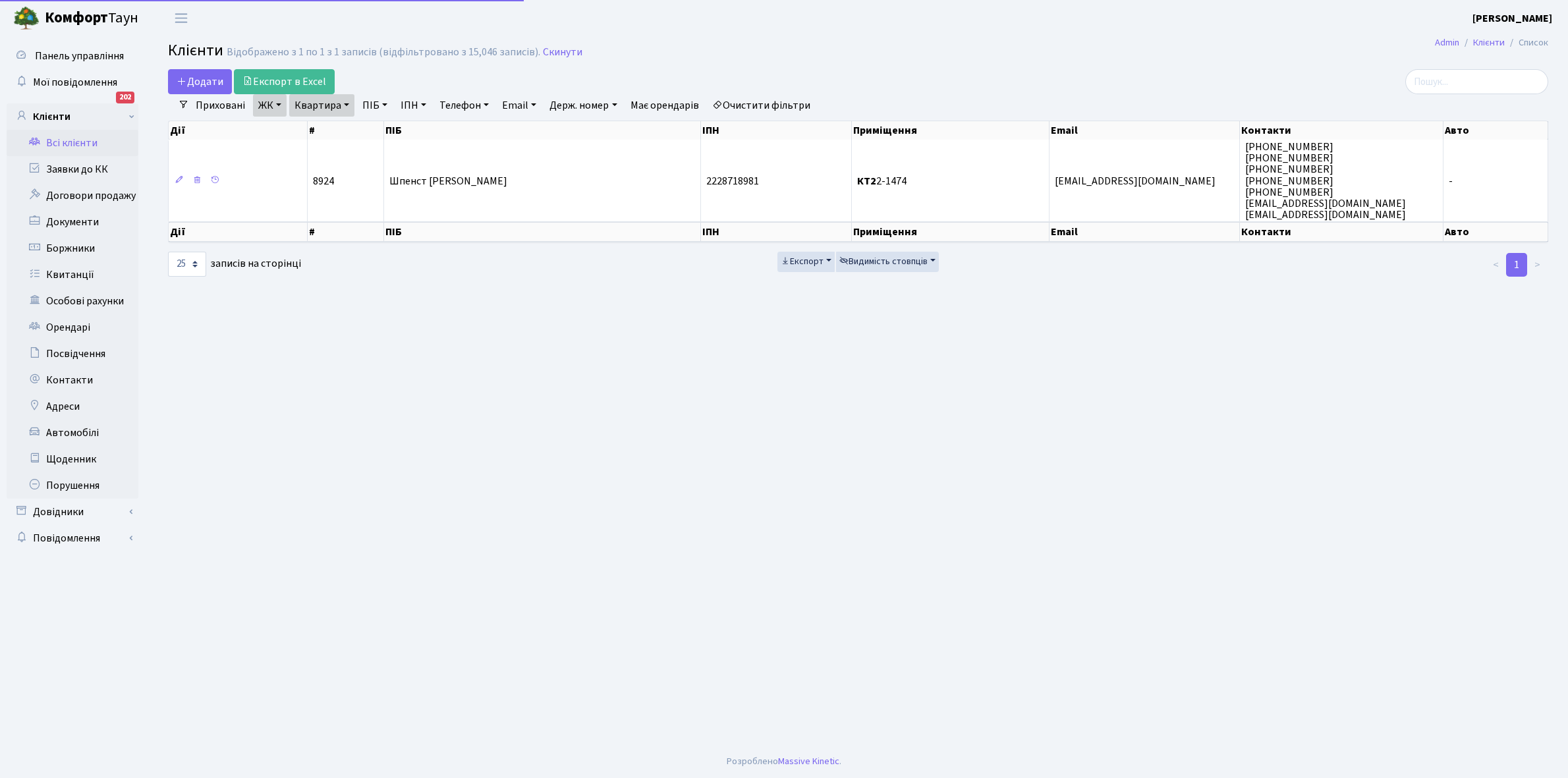
select select "25"
click at [344, 102] on link "Квартира" at bounding box center [322, 105] width 65 height 22
click at [347, 129] on input "2-1474" at bounding box center [328, 131] width 77 height 25
type input "2-1485"
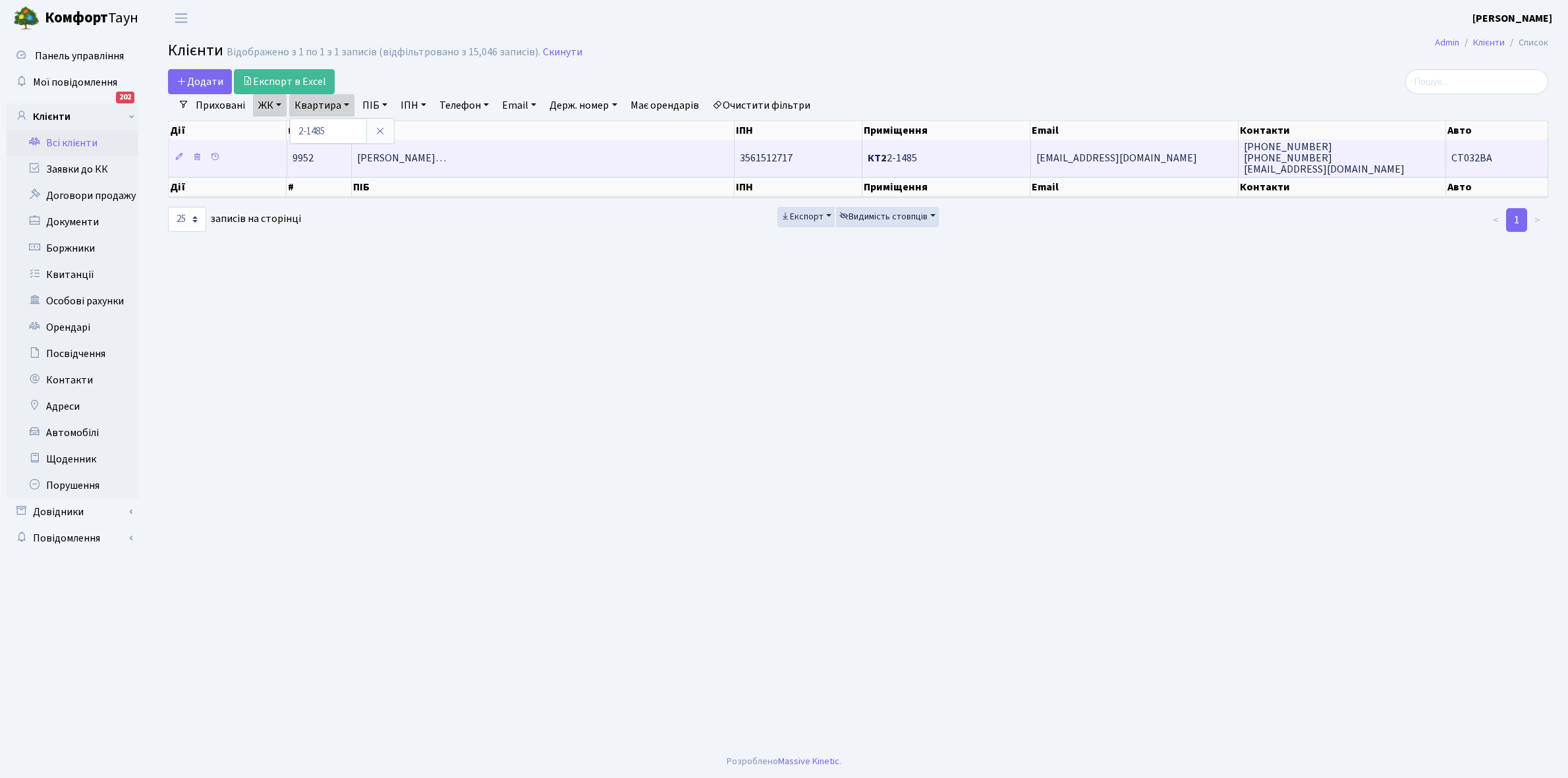
click at [528, 170] on td "[PERSON_NAME]…" at bounding box center [542, 158] width 382 height 36
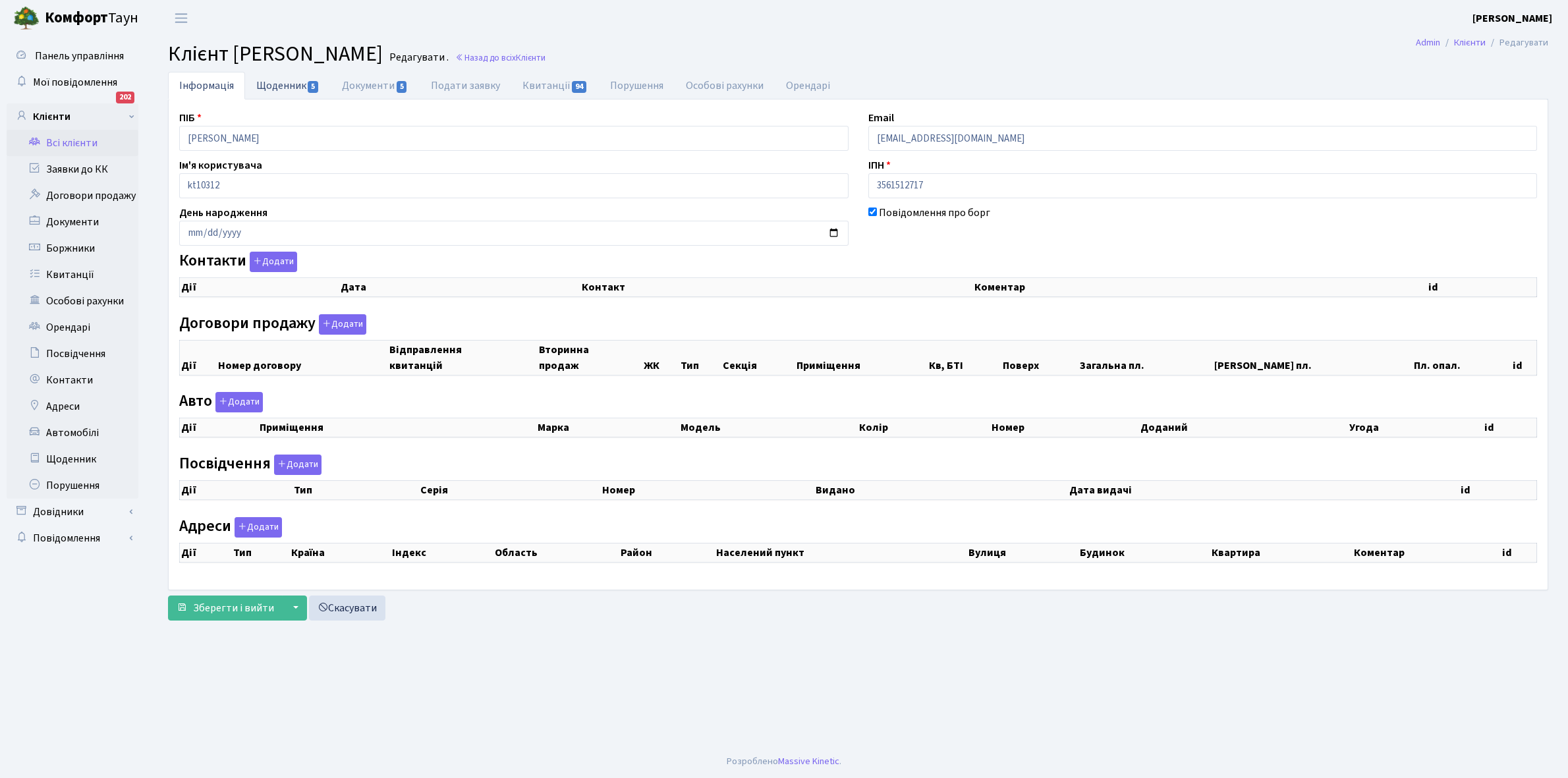
click at [268, 89] on link "Щоденник 5" at bounding box center [288, 85] width 86 height 27
select select "25"
